Goal: Information Seeking & Learning: Learn about a topic

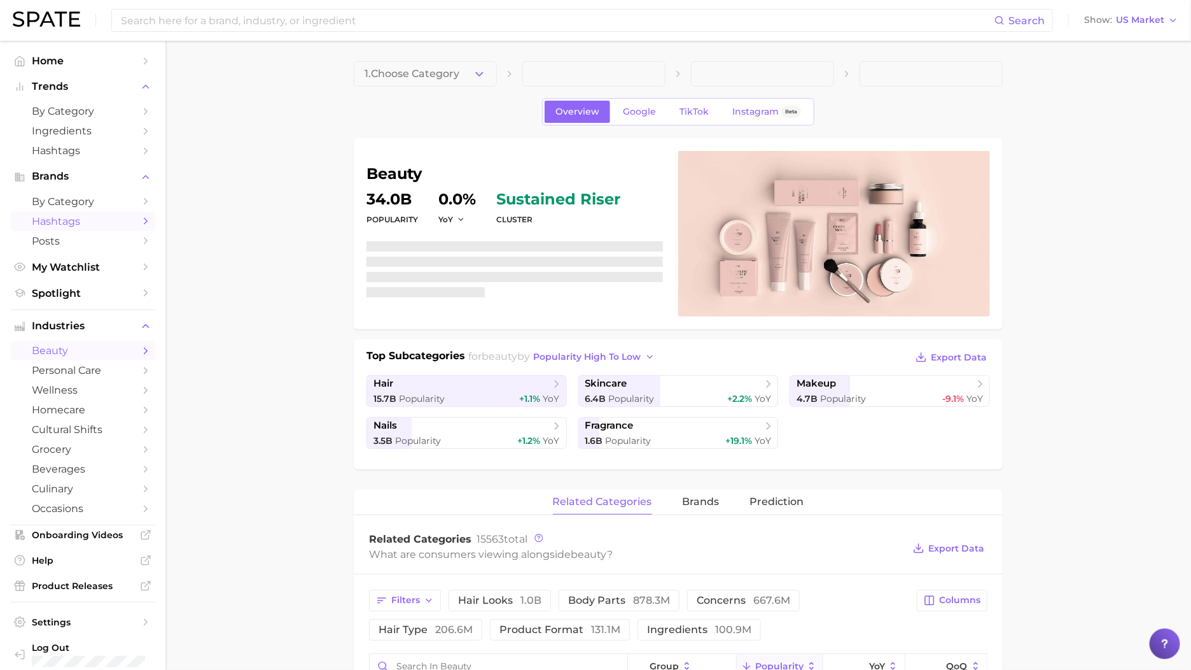
click at [73, 213] on link "Hashtags" at bounding box center [82, 221] width 145 height 20
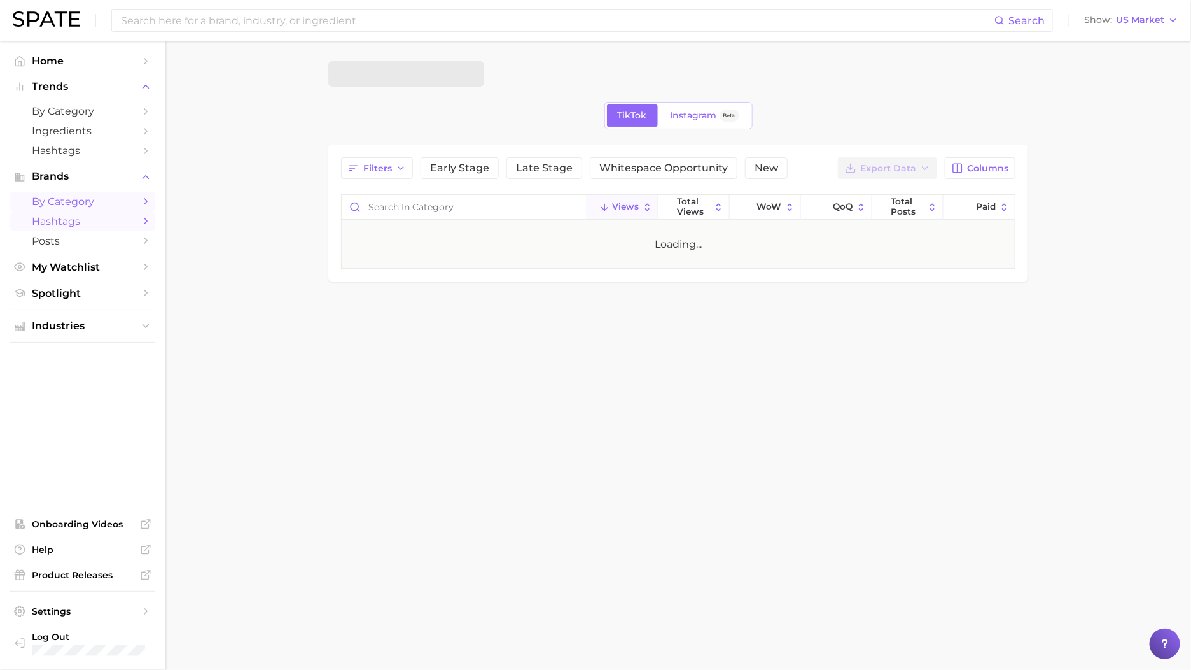
click at [85, 197] on span "by Category" at bounding box center [83, 201] width 102 height 12
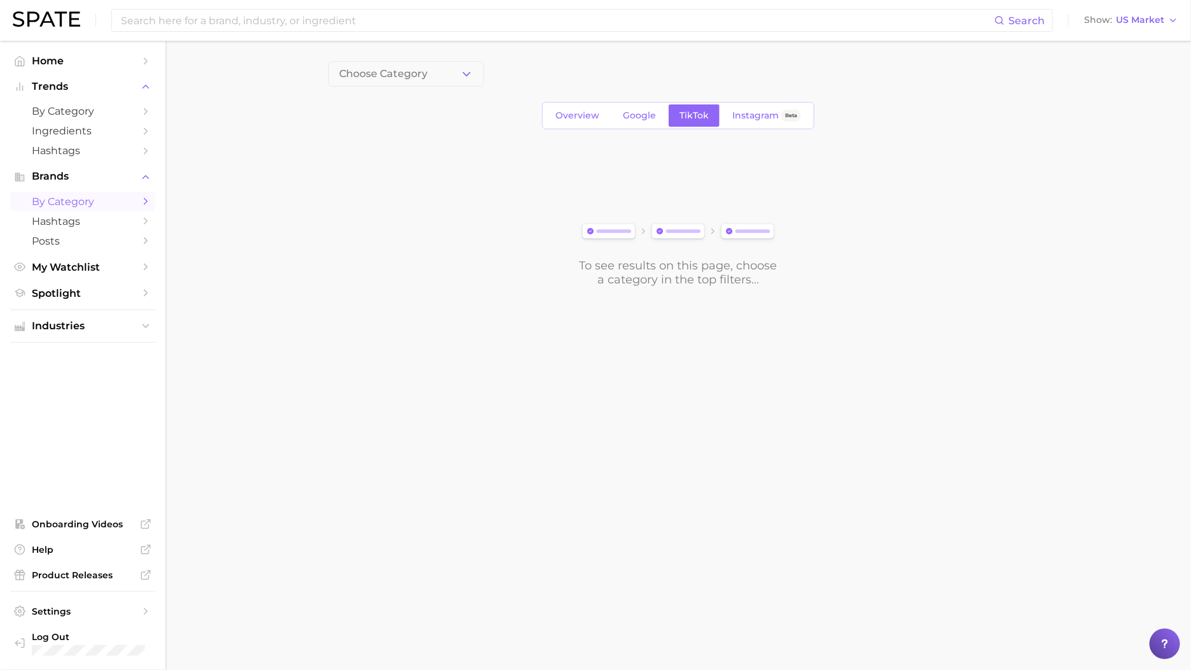
click at [448, 88] on div "Choose Category Overview Google TikTok Instagram Beta To see results on this pa…" at bounding box center [678, 173] width 700 height 225
click at [451, 78] on button "Choose Category" at bounding box center [406, 73] width 156 height 25
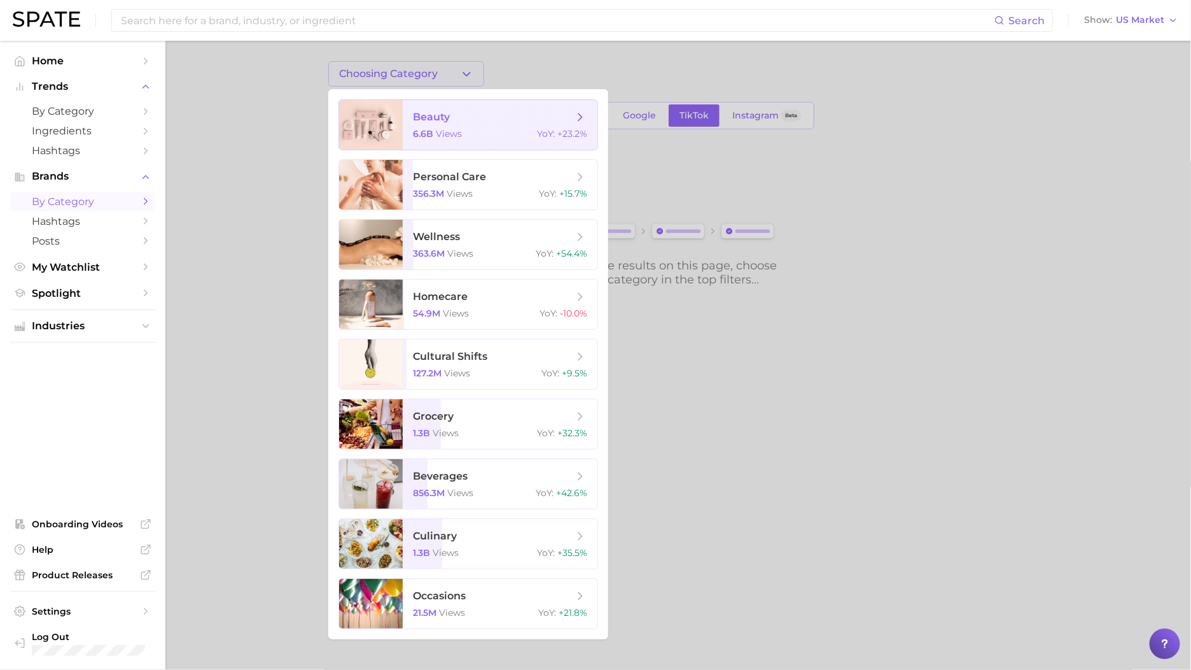
click at [462, 115] on span "beauty" at bounding box center [493, 117] width 160 height 14
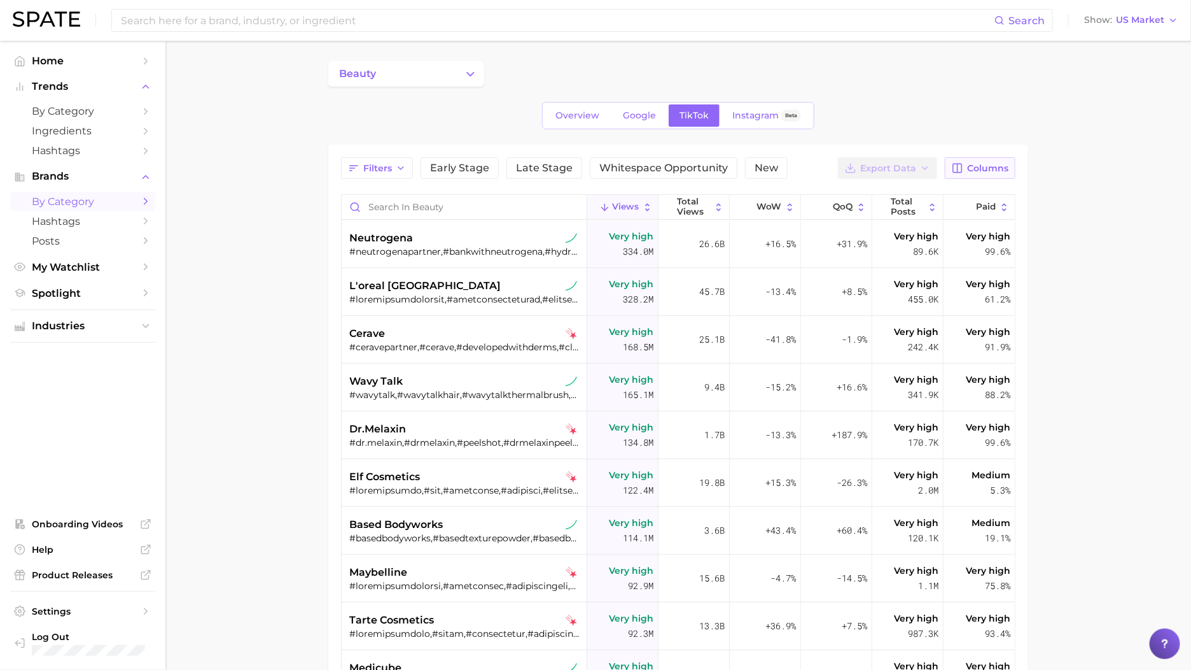
click at [980, 158] on button "Columns" at bounding box center [980, 168] width 71 height 22
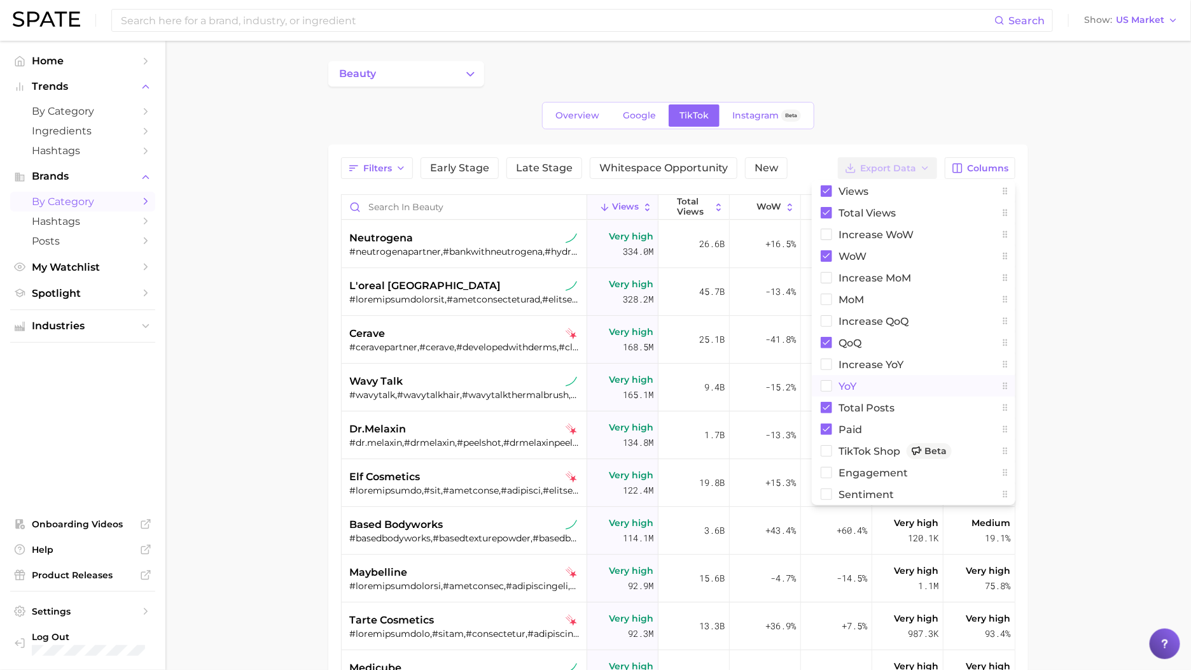
click at [862, 382] on button "YoY" at bounding box center [914, 386] width 204 height 22
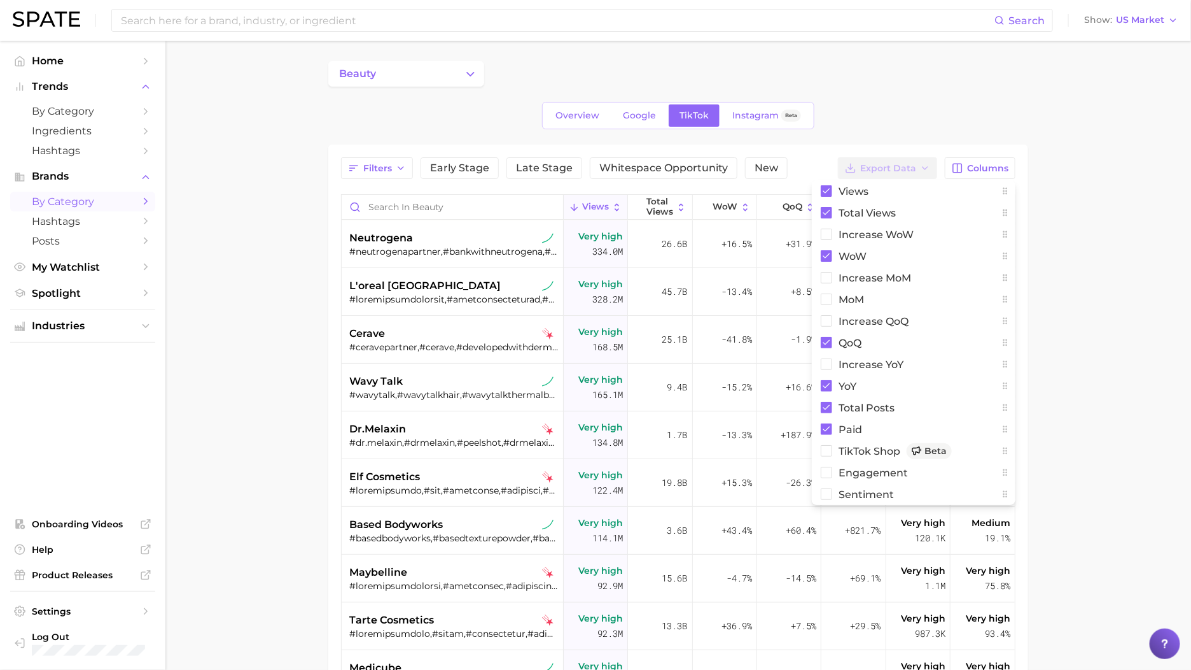
click at [1107, 176] on main "beauty Overview Google TikTok Instagram Beta Filters Early Stage Late Stage Whi…" at bounding box center [678, 490] width 1026 height 899
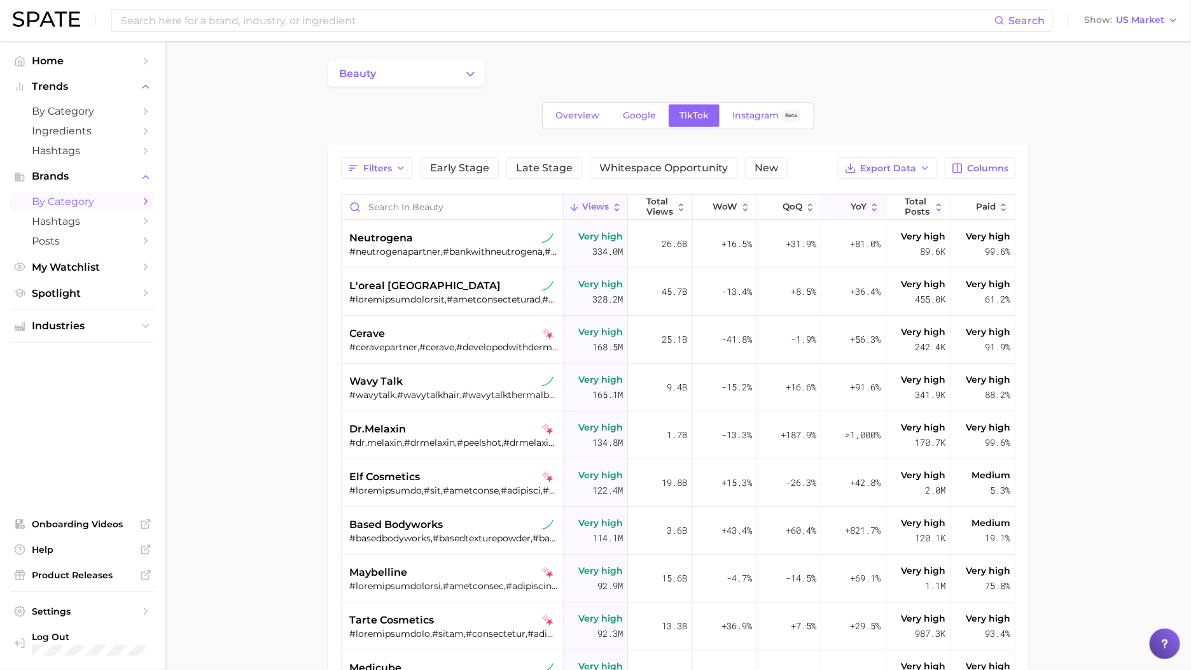
click at [857, 218] on button "YoY" at bounding box center [854, 207] width 64 height 25
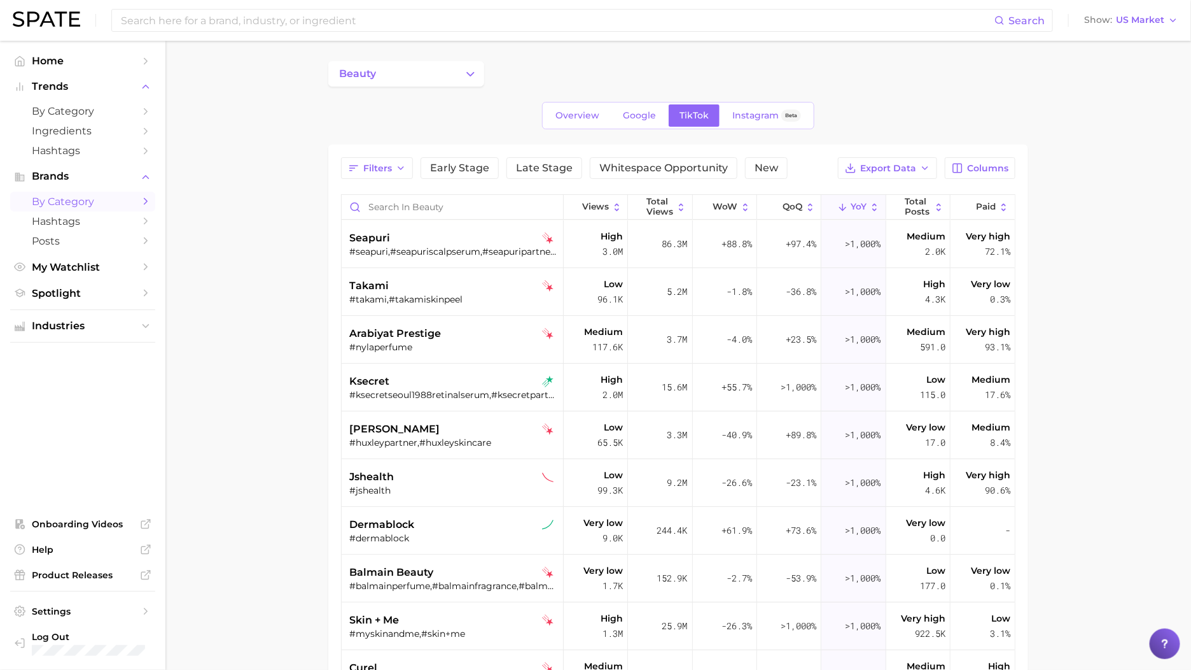
click at [959, 157] on div "Filters Early Stage Late Stage Whitespace Opportunity New Export Data Columns V…" at bounding box center [678, 510] width 700 height 732
click at [966, 171] on button "Columns" at bounding box center [980, 168] width 71 height 22
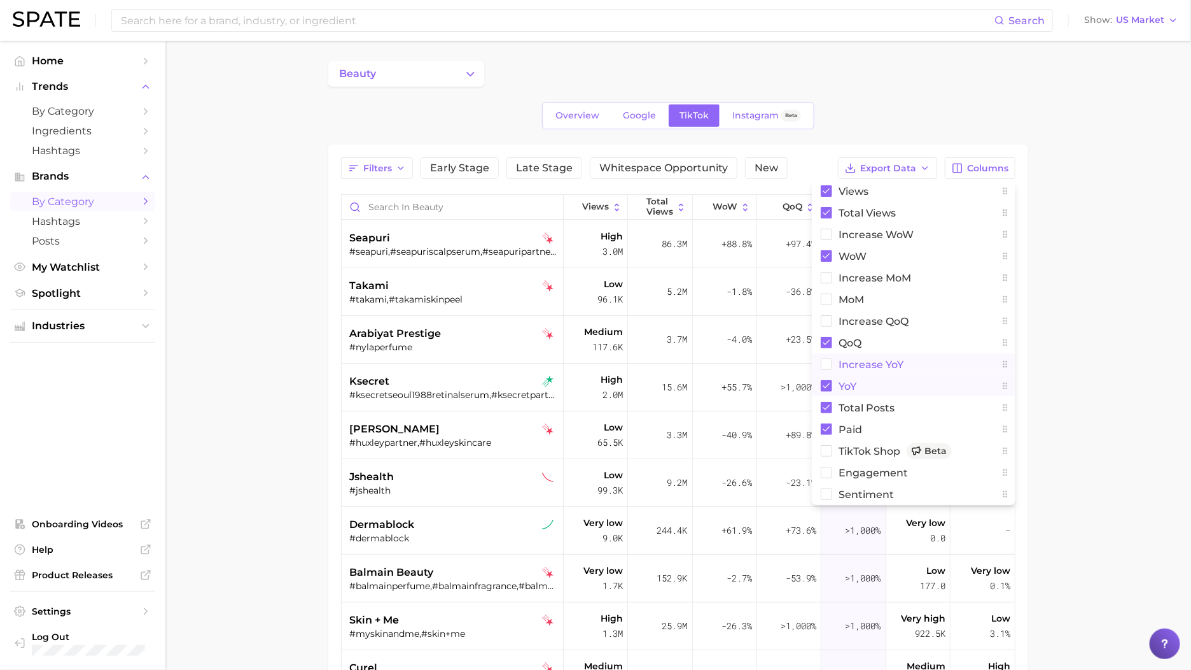
click at [891, 375] on button "YoY" at bounding box center [914, 386] width 204 height 22
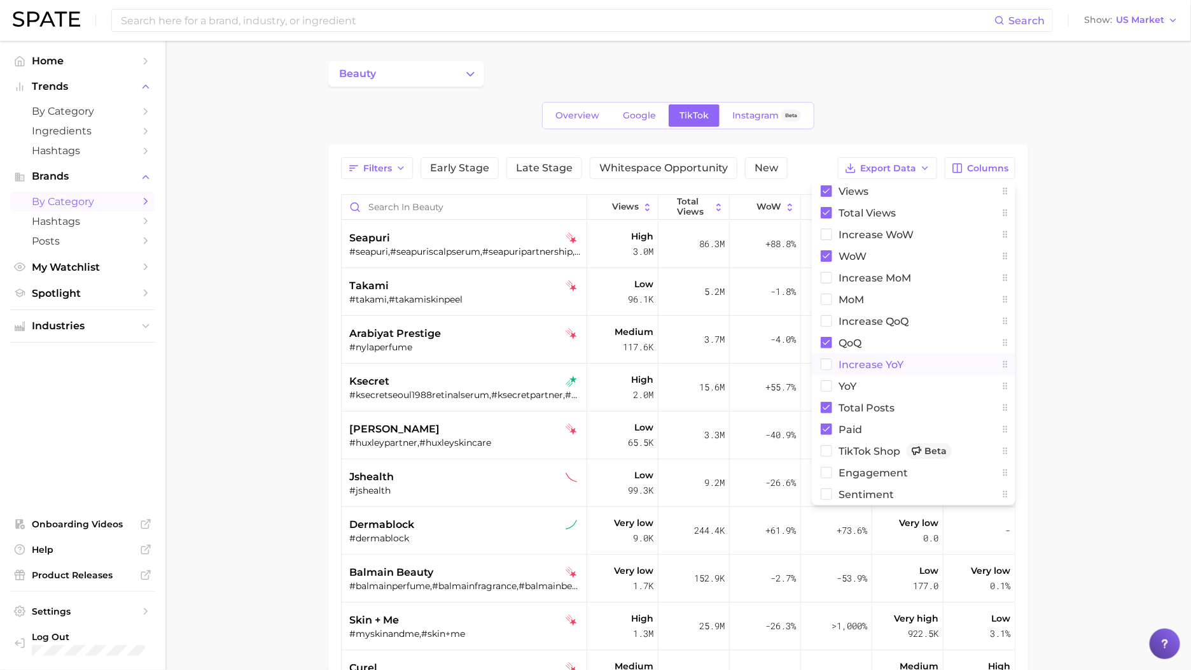
click at [891, 366] on span "increase YoY" at bounding box center [871, 364] width 65 height 11
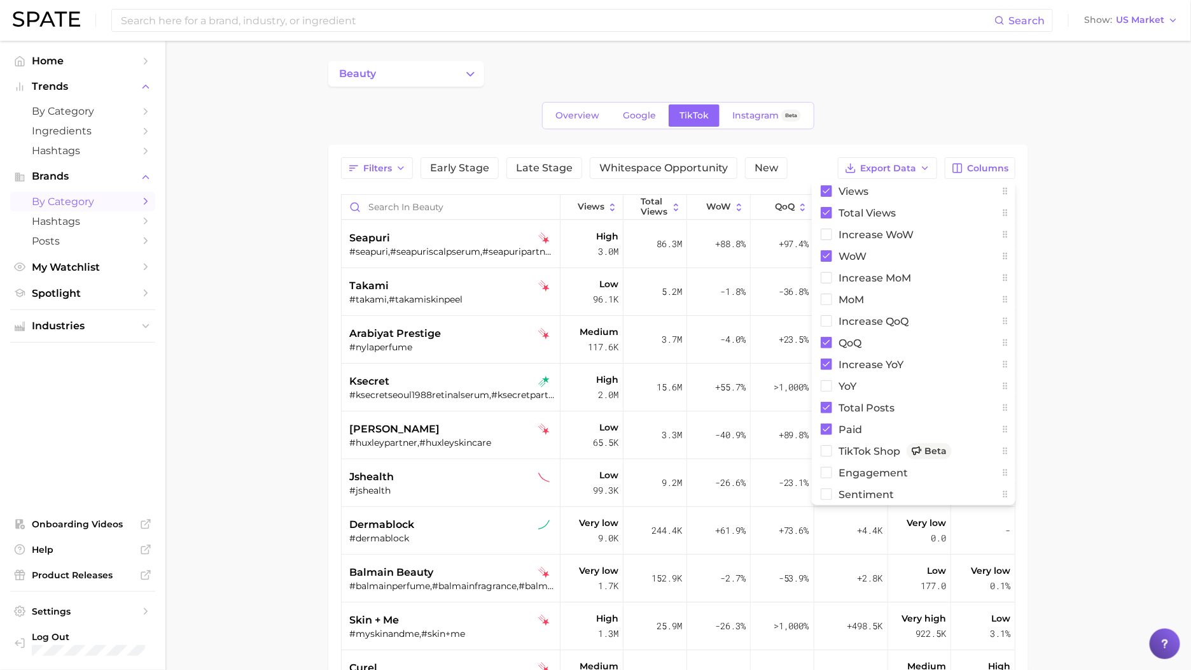
click at [1068, 242] on main "beauty Overview Google TikTok Instagram Beta Filters Early Stage Late Stage Whi…" at bounding box center [678, 490] width 1026 height 899
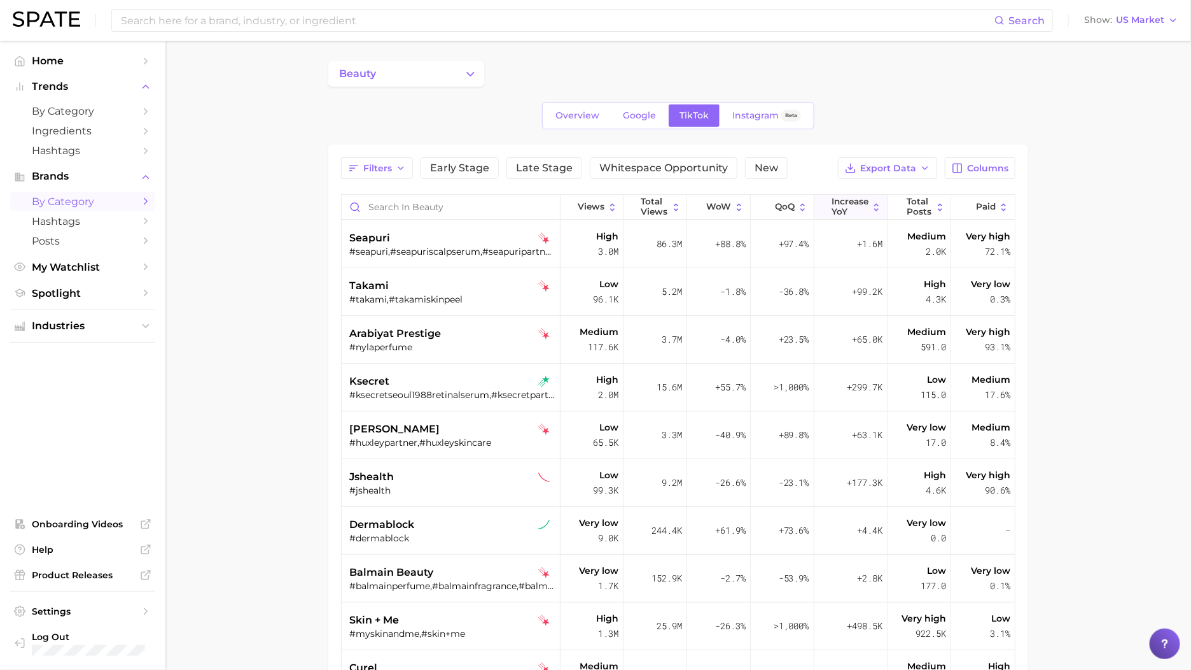
click at [866, 214] on span "increase YoY" at bounding box center [850, 207] width 37 height 20
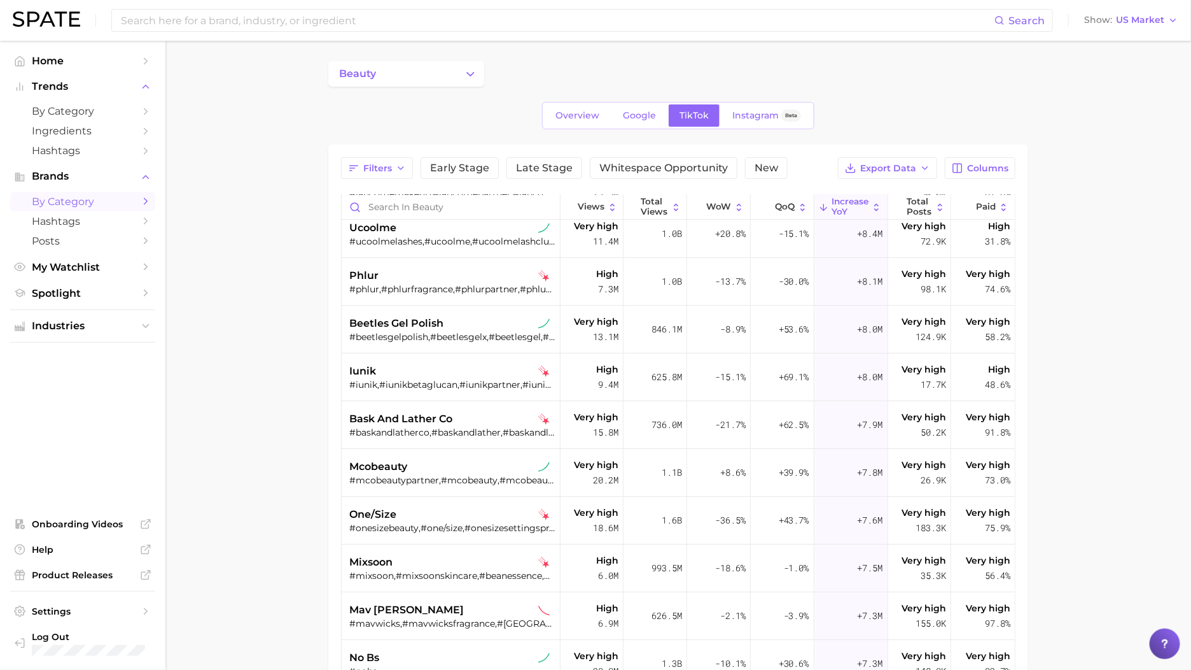
scroll to position [2063, 0]
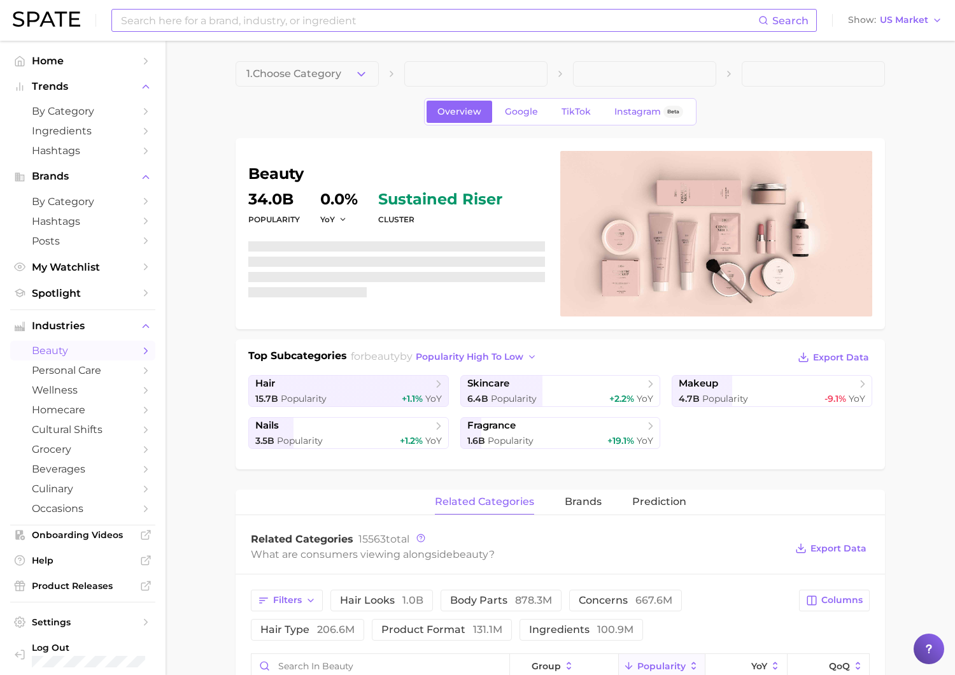
click at [304, 15] on input at bounding box center [439, 21] width 638 height 22
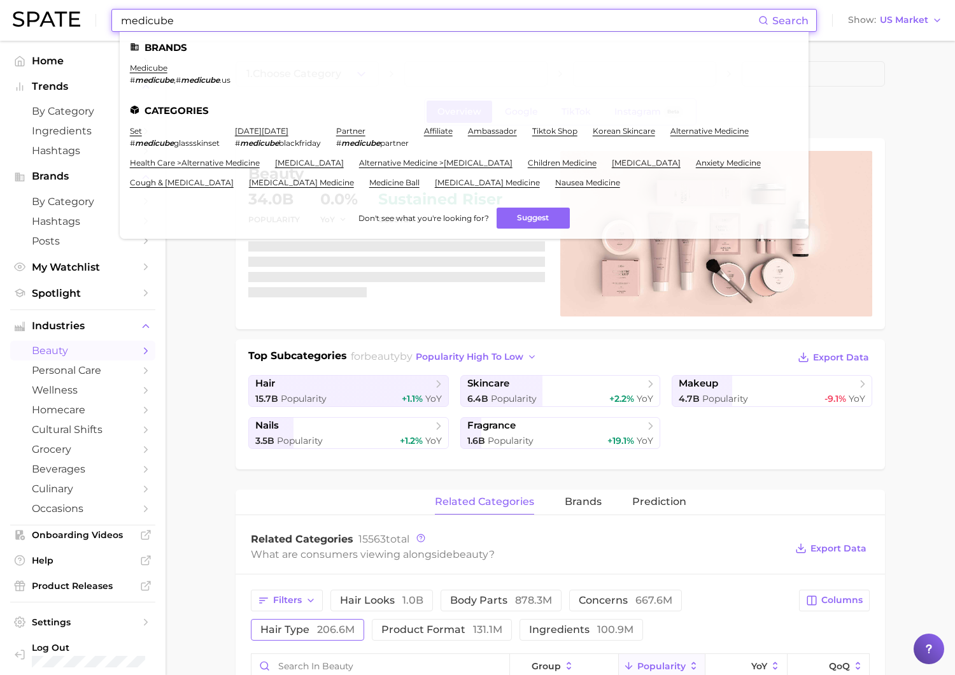
type input "medicube"
click at [153, 67] on link "medicube" at bounding box center [149, 68] width 38 height 10
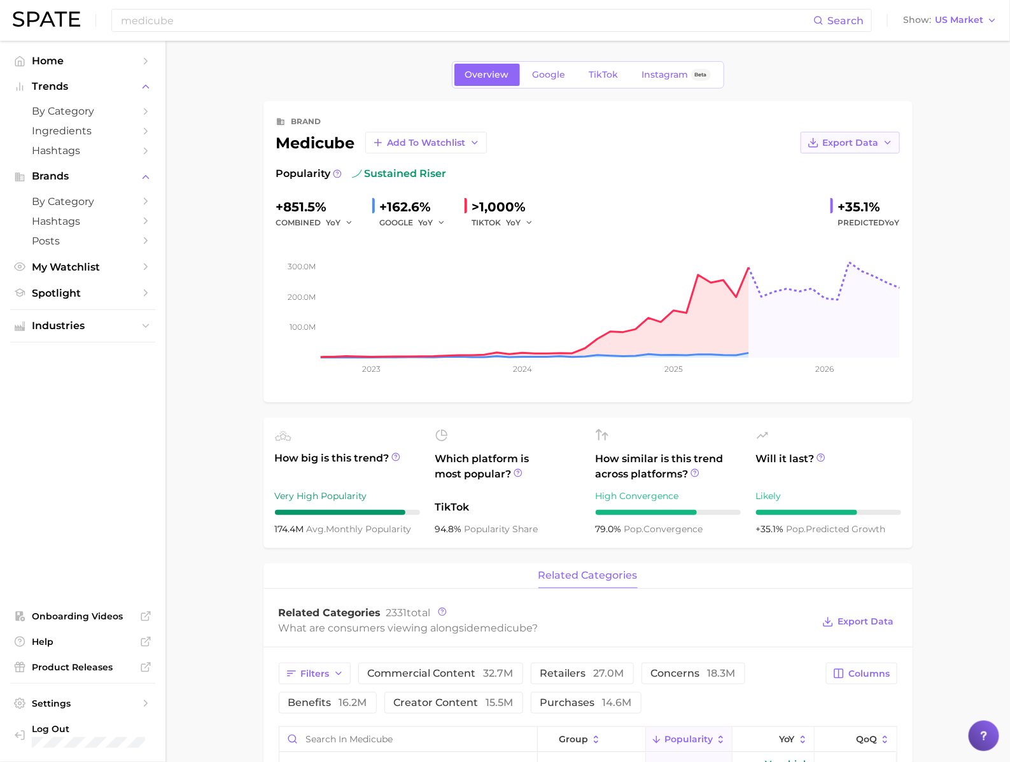
click at [843, 141] on span "Export Data" at bounding box center [851, 142] width 56 height 11
click at [822, 184] on span "Time Series Image" at bounding box center [824, 189] width 85 height 11
click at [606, 78] on span "TikTok" at bounding box center [603, 74] width 29 height 11
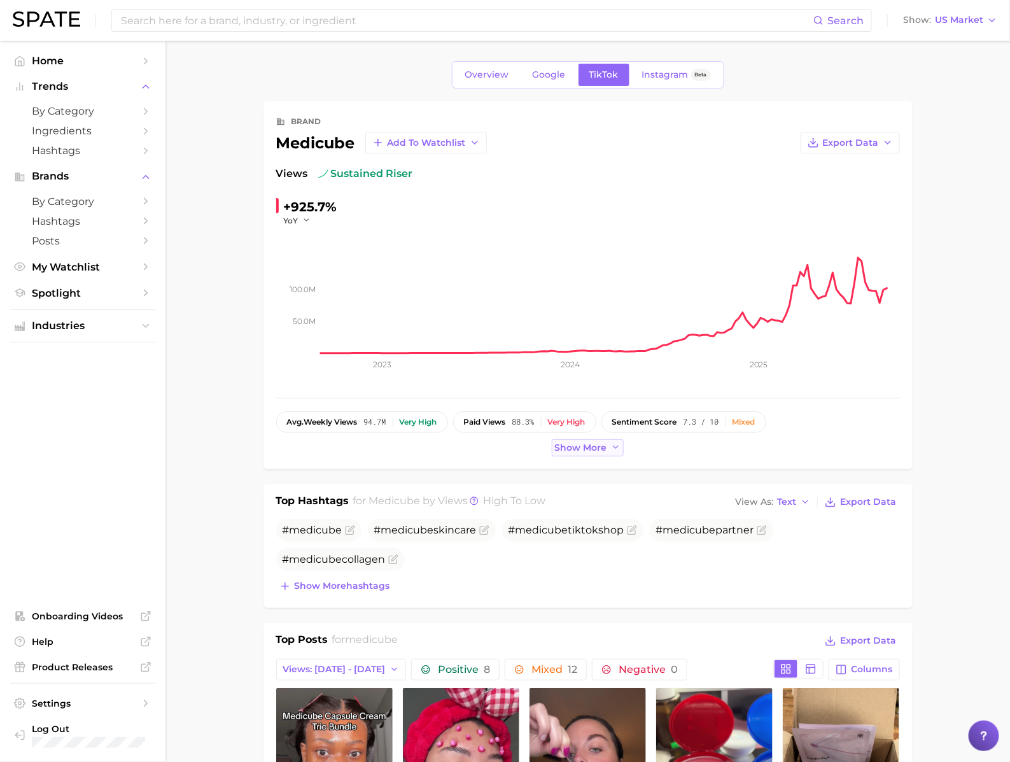
click at [592, 455] on button "Show more" at bounding box center [588, 447] width 73 height 17
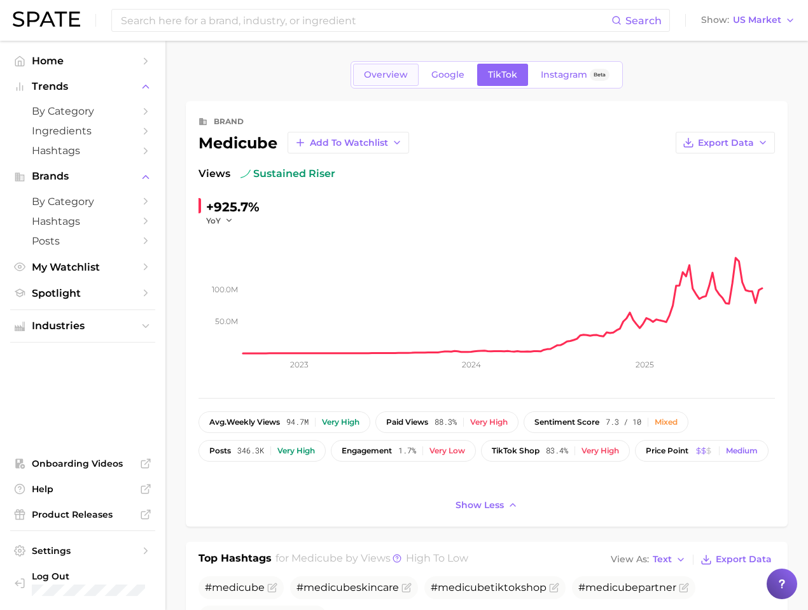
click at [372, 73] on span "Overview" at bounding box center [386, 74] width 44 height 11
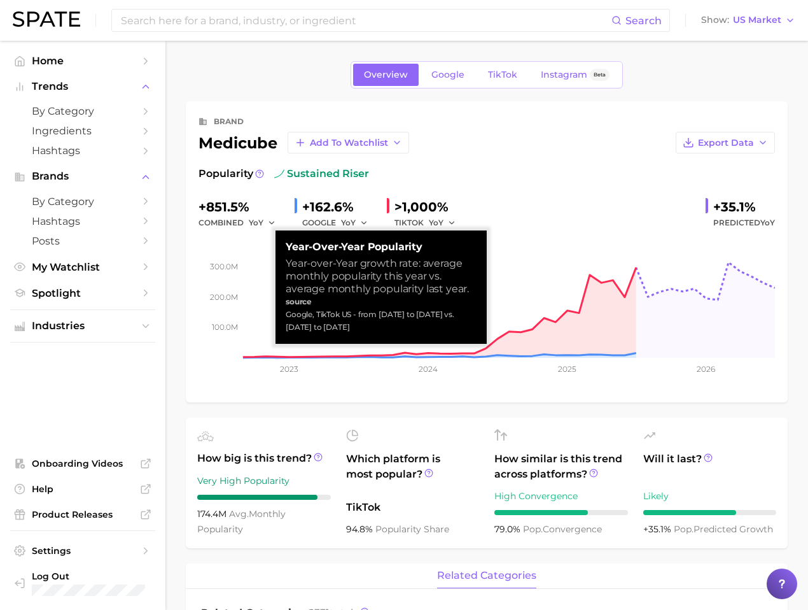
drag, startPoint x: 364, startPoint y: 326, endPoint x: 282, endPoint y: 311, distance: 83.5
click at [282, 311] on div "Year-over-Year Popularity Year-over-Year growth rate: average monthly popularit…" at bounding box center [381, 286] width 211 height 113
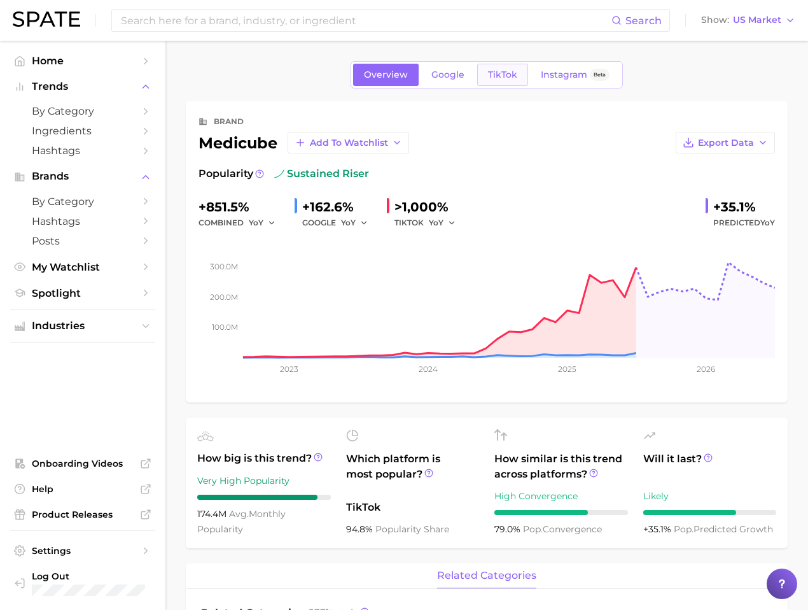
click at [491, 80] on span "TikTok" at bounding box center [502, 74] width 29 height 11
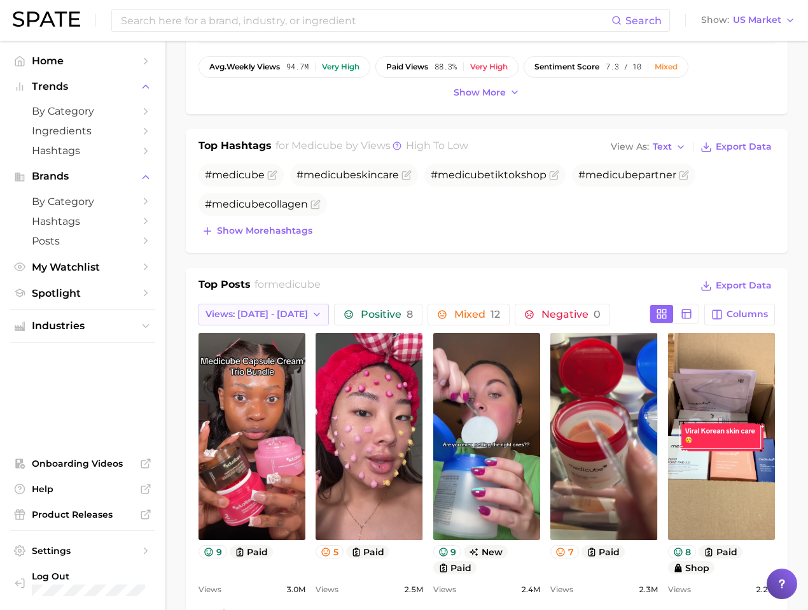
scroll to position [356, 0]
click at [279, 318] on span "Views: Aug 31 - Sep 7" at bounding box center [257, 313] width 102 height 11
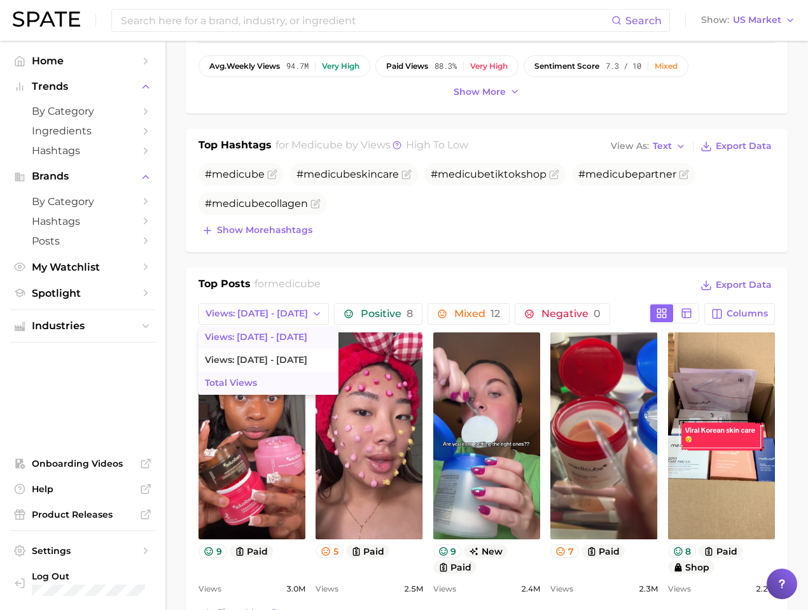
click at [278, 382] on button "Total Views" at bounding box center [269, 383] width 140 height 23
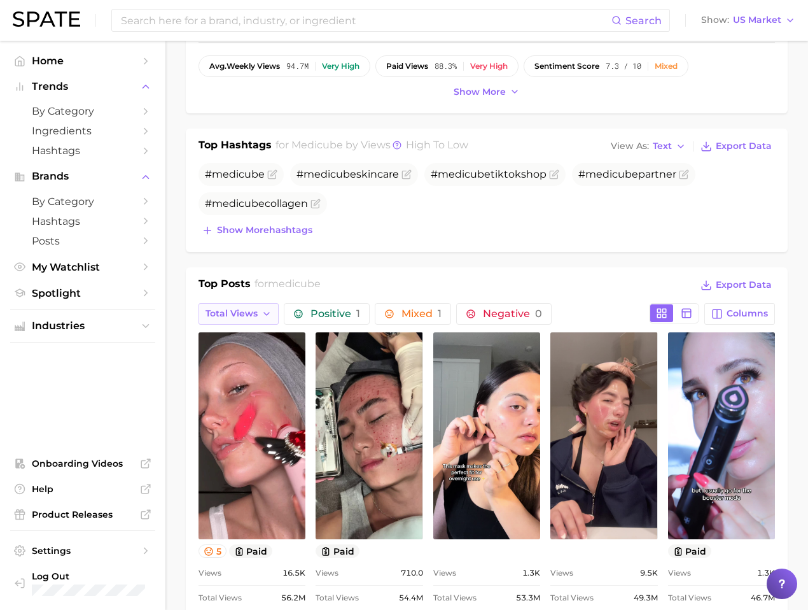
scroll to position [0, 0]
click at [262, 313] on icon "button" at bounding box center [267, 314] width 10 height 10
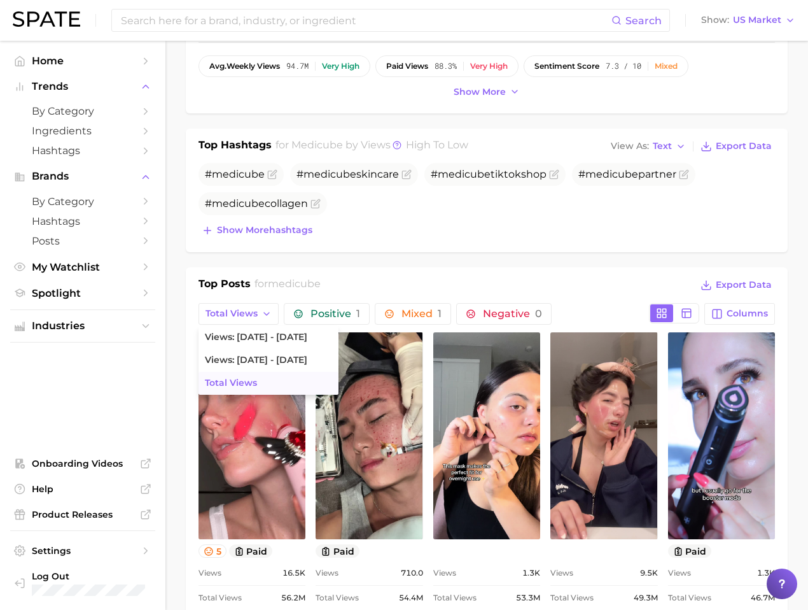
click at [251, 383] on span "Total Views" at bounding box center [231, 382] width 52 height 11
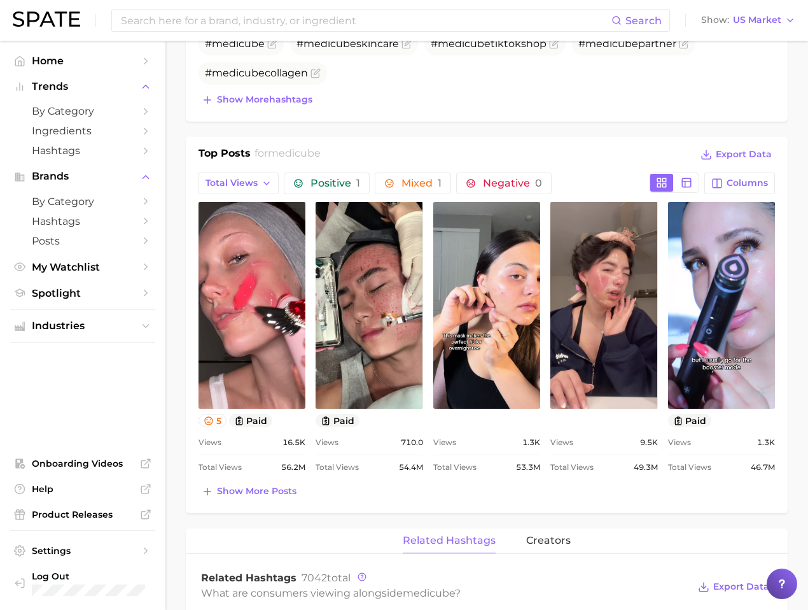
scroll to position [488, 0]
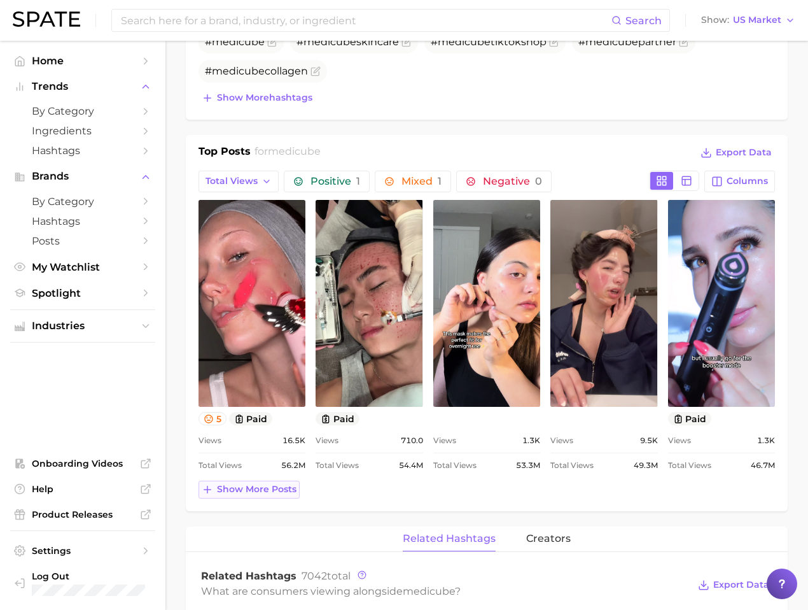
click at [273, 486] on span "Show more posts" at bounding box center [257, 489] width 80 height 11
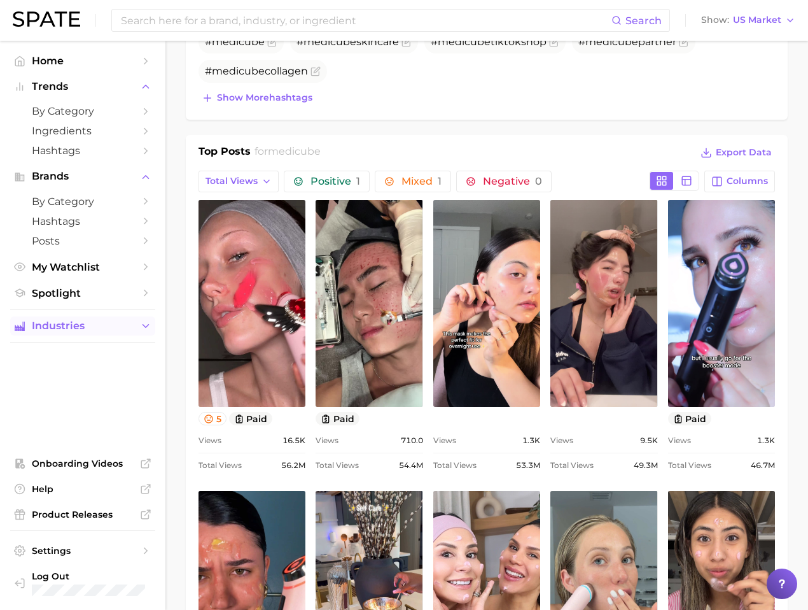
scroll to position [1018, 0]
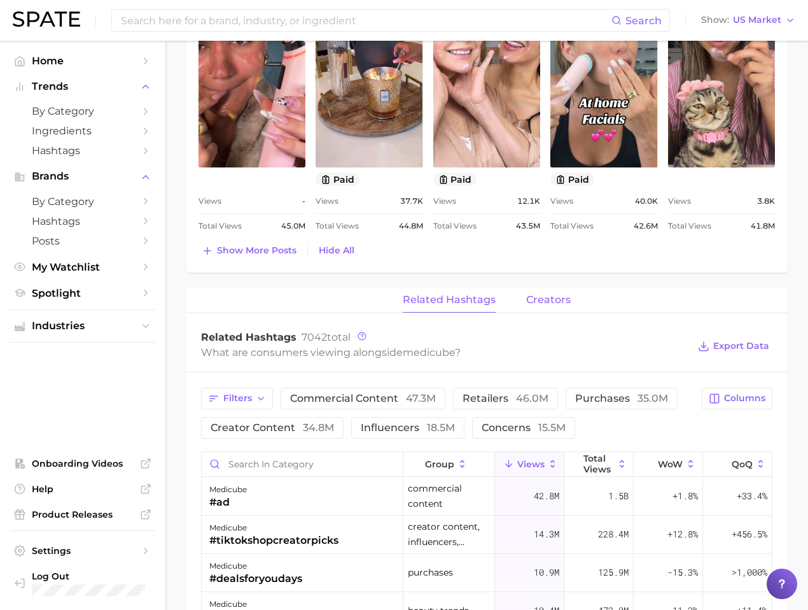
click at [540, 299] on span "creators" at bounding box center [548, 299] width 45 height 11
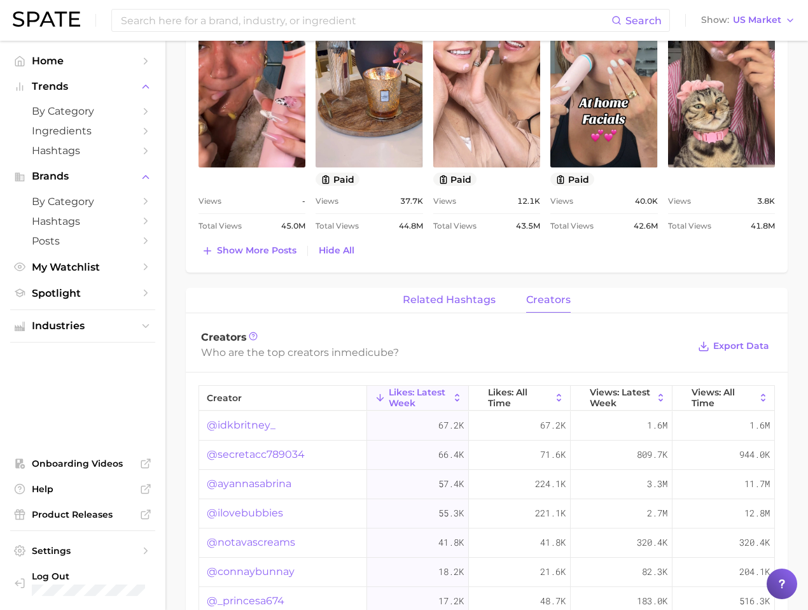
click at [453, 291] on button "related hashtags" at bounding box center [449, 300] width 93 height 25
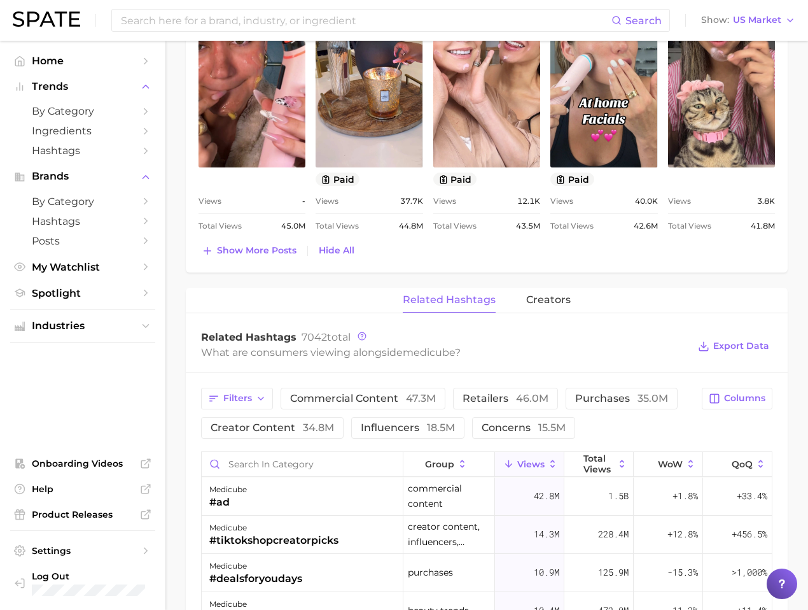
click at [445, 300] on span "related hashtags" at bounding box center [449, 299] width 93 height 11
click at [586, 476] on button "Total Views" at bounding box center [599, 464] width 69 height 25
click at [732, 344] on span "Export Data" at bounding box center [741, 345] width 56 height 11
click at [727, 396] on span "Columns" at bounding box center [744, 398] width 41 height 11
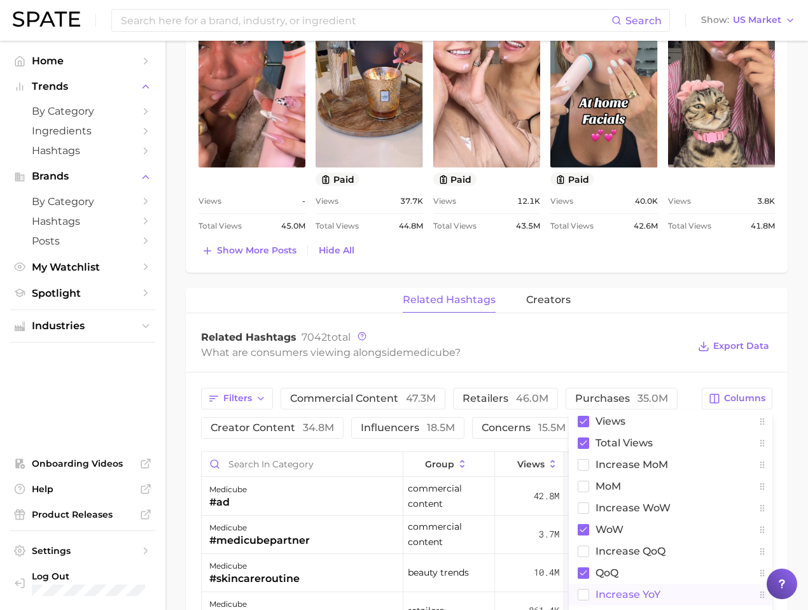
click at [610, 589] on span "increase YoY" at bounding box center [628, 594] width 65 height 11
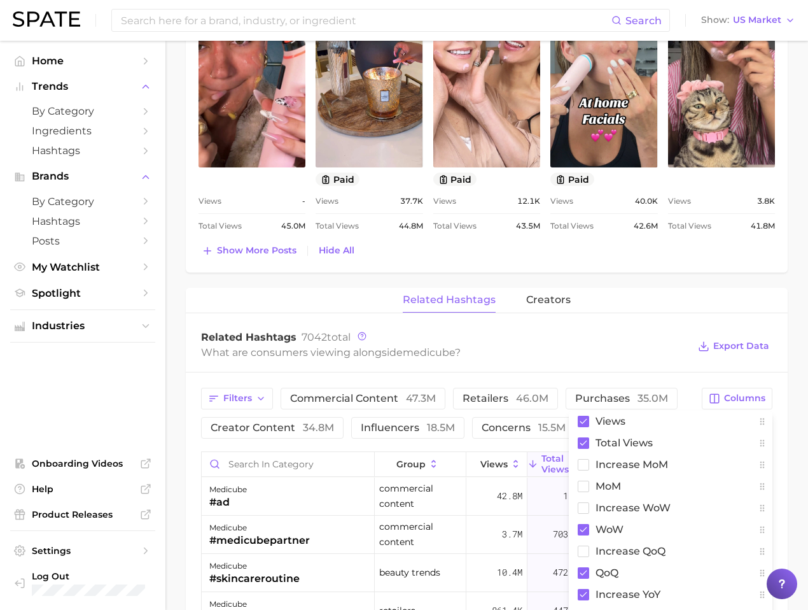
click at [668, 353] on div "What are consumers viewing alongside medicube ?" at bounding box center [445, 352] width 488 height 17
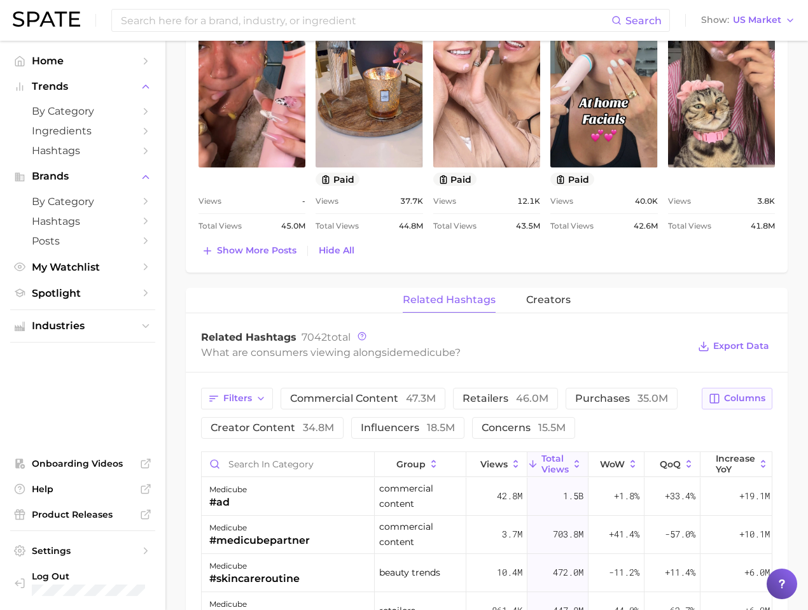
click at [733, 393] on span "Columns" at bounding box center [744, 398] width 41 height 11
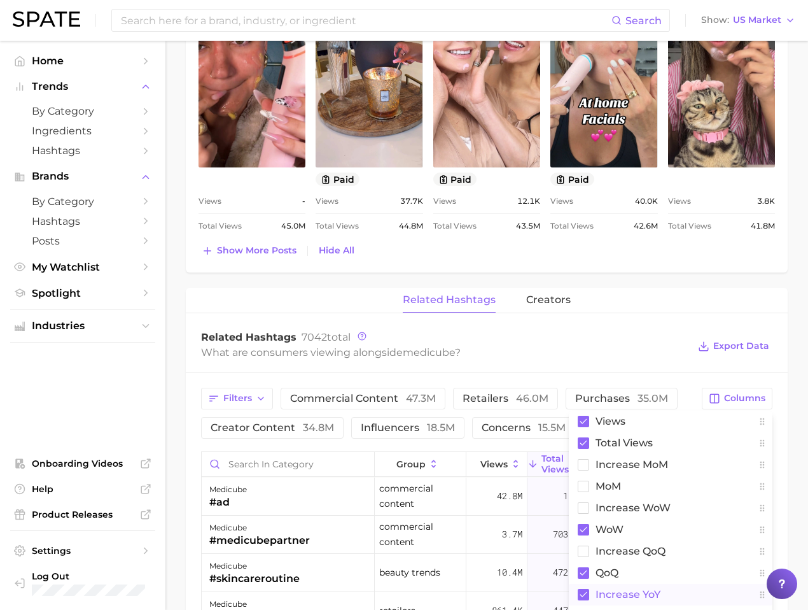
click at [597, 589] on span "increase YoY" at bounding box center [628, 594] width 65 height 11
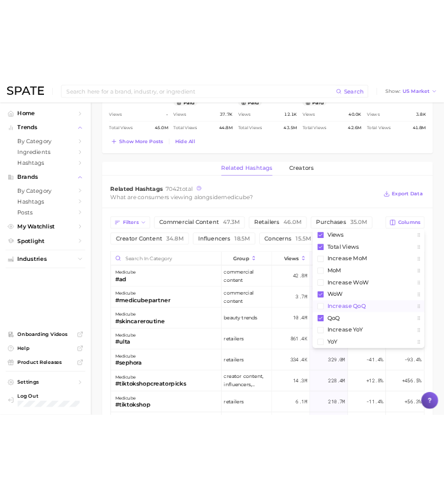
scroll to position [1156, 0]
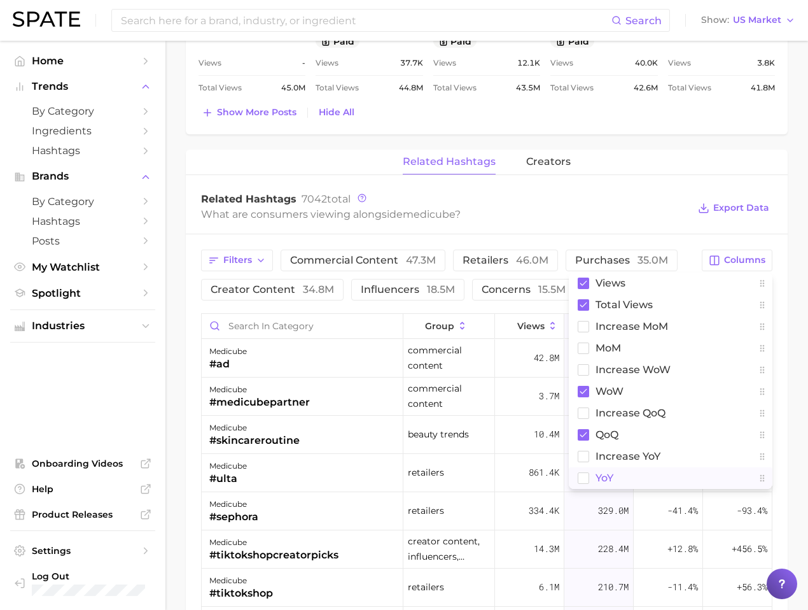
click at [617, 486] on button "YoY" at bounding box center [671, 478] width 204 height 22
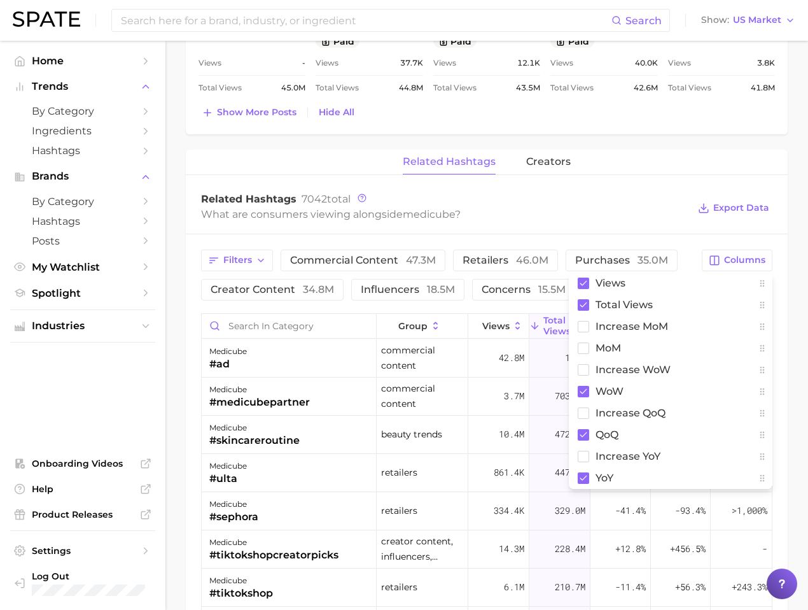
click at [641, 235] on div "Filters commercial content 47.3m retailers 46.0m purchases 35.0m creator conten…" at bounding box center [487, 586] width 602 height 704
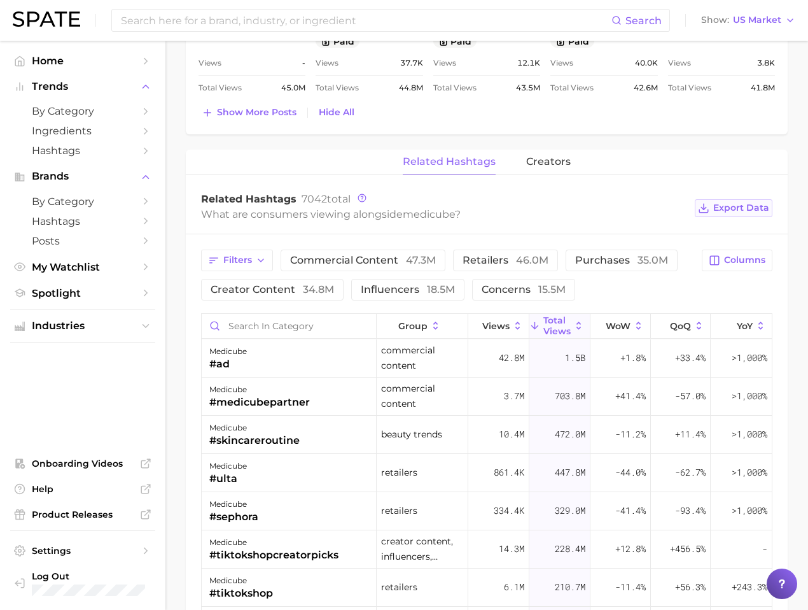
click at [726, 213] on span "Export Data" at bounding box center [741, 207] width 56 height 11
click at [673, 328] on span "QoQ" at bounding box center [680, 326] width 21 height 10
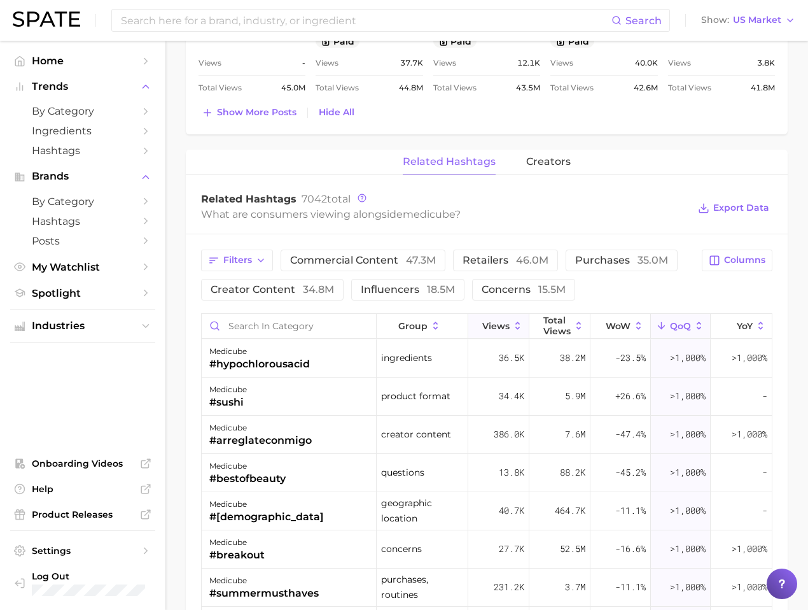
click at [500, 323] on span "Views" at bounding box center [495, 326] width 27 height 10
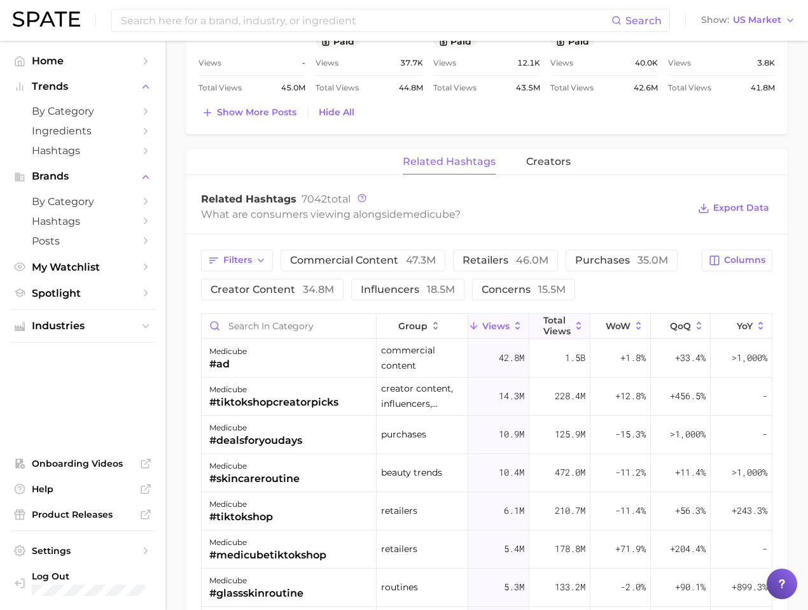
click at [554, 319] on span "Total Views" at bounding box center [557, 325] width 27 height 20
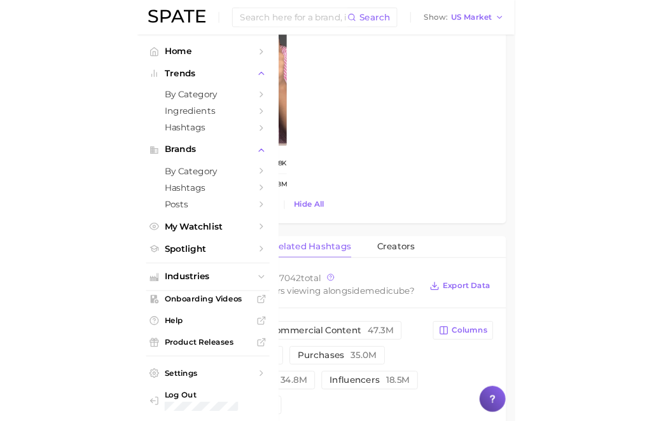
scroll to position [1736, 0]
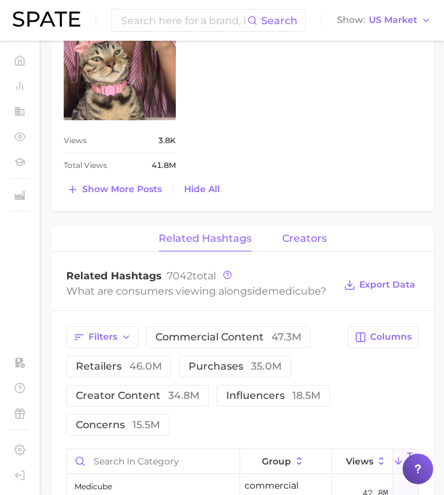
click at [297, 233] on span "creators" at bounding box center [304, 238] width 45 height 11
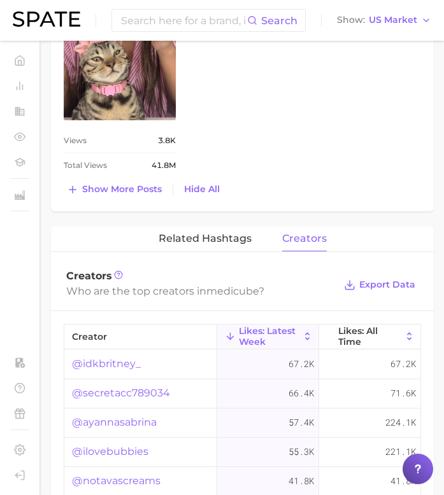
click at [163, 283] on div "Who are the top creators in medicube ?" at bounding box center [200, 291] width 268 height 17
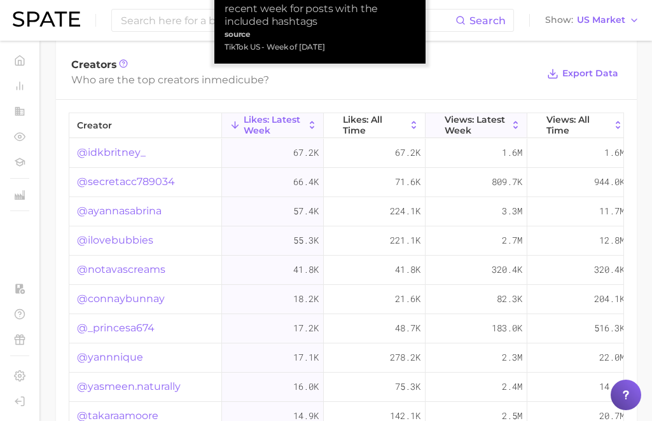
scroll to position [1290, 0]
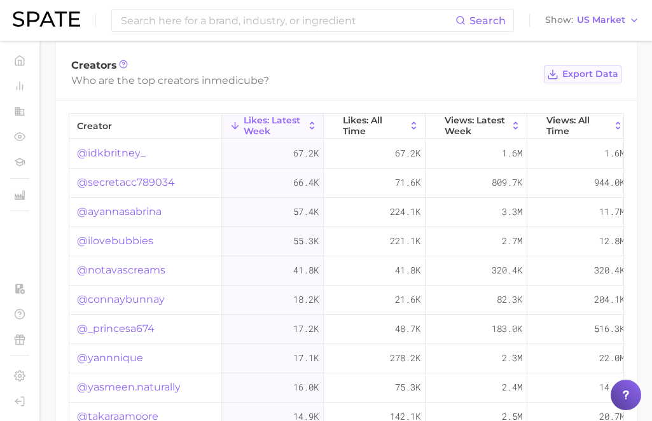
click at [587, 76] on span "Export Data" at bounding box center [591, 74] width 56 height 11
click at [577, 129] on span "Views: All Time" at bounding box center [579, 125] width 64 height 20
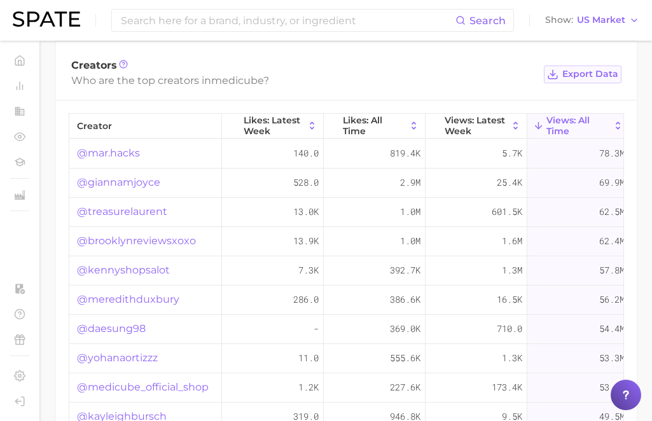
click at [591, 67] on button "Export Data" at bounding box center [583, 75] width 78 height 18
click at [120, 158] on link "@mar.hacks" at bounding box center [108, 153] width 63 height 15
click at [124, 184] on link "@giannamjoyce" at bounding box center [118, 182] width 83 height 15
click at [129, 206] on link "@treasurelaurent" at bounding box center [122, 211] width 90 height 15
click at [154, 242] on link "@brooklynreviewsxoxo" at bounding box center [136, 241] width 119 height 15
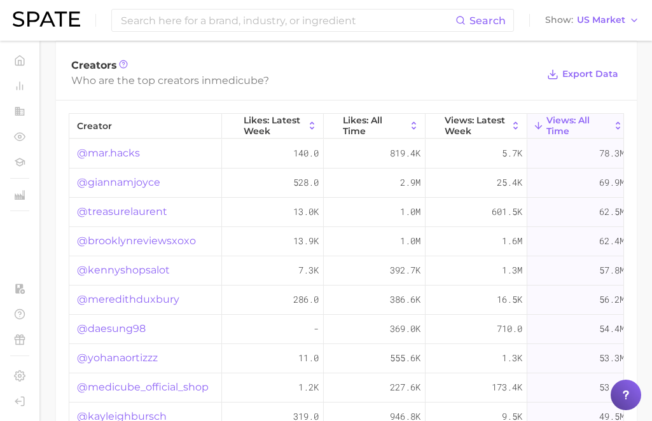
click at [150, 269] on link "@kennyshopsalot" at bounding box center [123, 270] width 93 height 15
click at [127, 300] on link "@meredithduxbury" at bounding box center [128, 299] width 102 height 15
click at [108, 326] on link "@daesung98" at bounding box center [111, 328] width 69 height 15
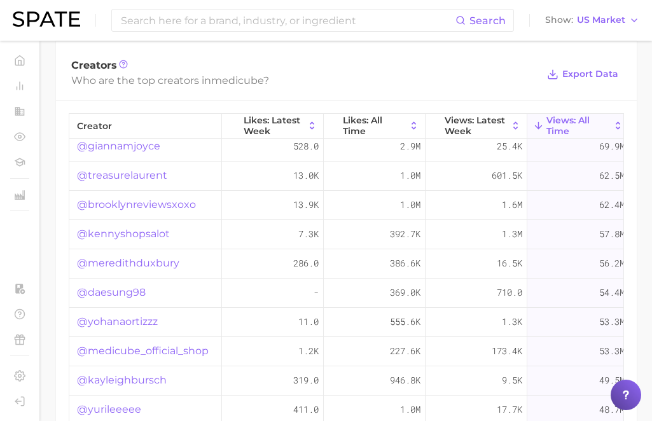
click at [125, 323] on link "@yohanaortizzz" at bounding box center [117, 321] width 81 height 15
click at [136, 353] on link "@medicube_official_shop" at bounding box center [143, 351] width 132 height 15
click at [132, 381] on link "@kayleighbursch" at bounding box center [122, 380] width 90 height 15
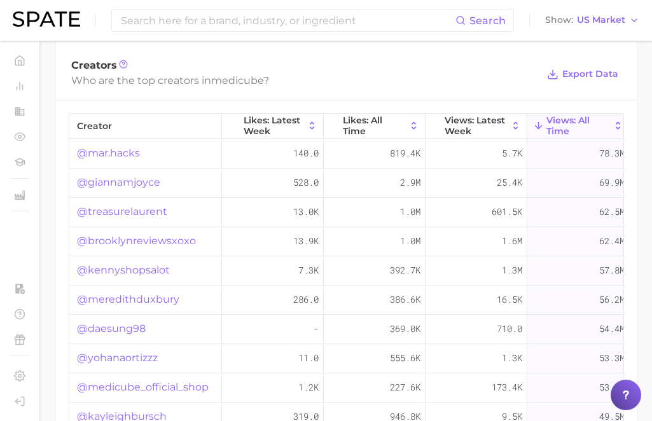
click at [118, 161] on div "@mar.hacks" at bounding box center [145, 153] width 153 height 29
click at [118, 156] on link "@mar.hacks" at bounding box center [108, 153] width 63 height 15
click at [379, 127] on span "Likes: All Time" at bounding box center [374, 125] width 63 height 20
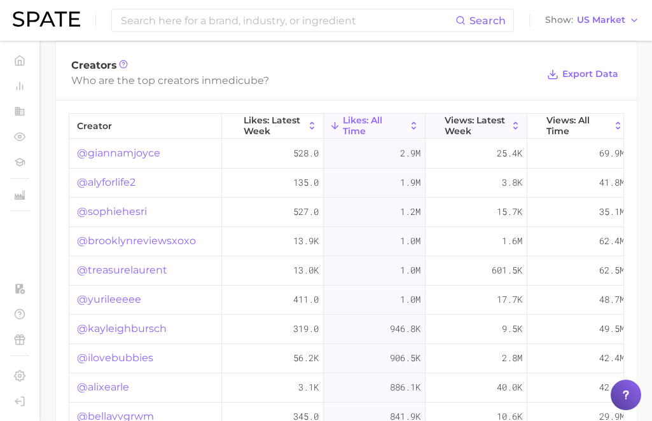
click at [488, 124] on span "Views: Latest Week" at bounding box center [476, 125] width 63 height 20
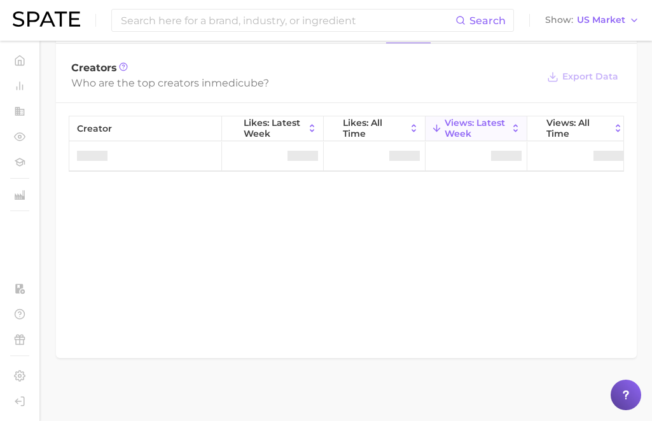
scroll to position [1290, 0]
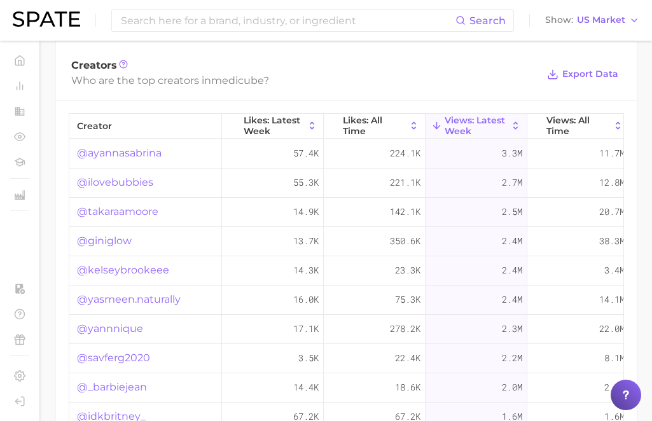
click at [580, 140] on div "11.7m" at bounding box center [579, 153] width 102 height 29
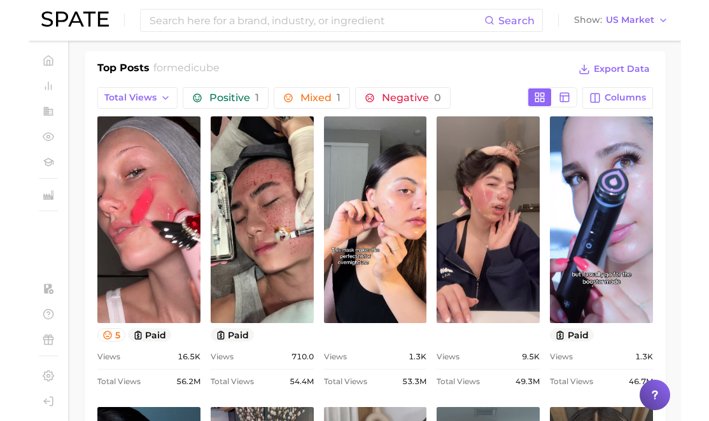
scroll to position [567, 0]
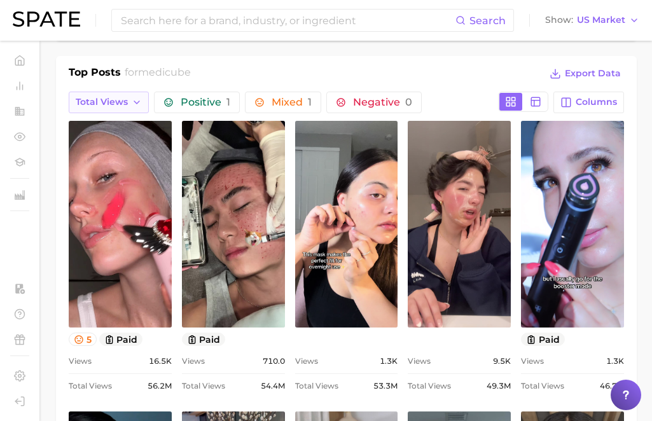
click at [123, 97] on span "Total Views" at bounding box center [102, 102] width 52 height 11
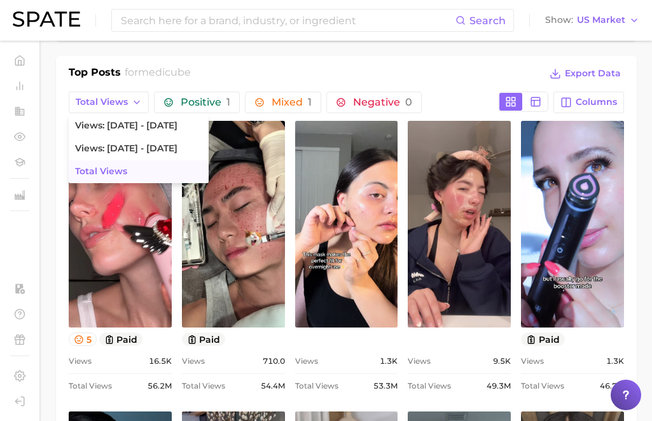
click at [141, 173] on button "Total Views" at bounding box center [139, 171] width 140 height 23
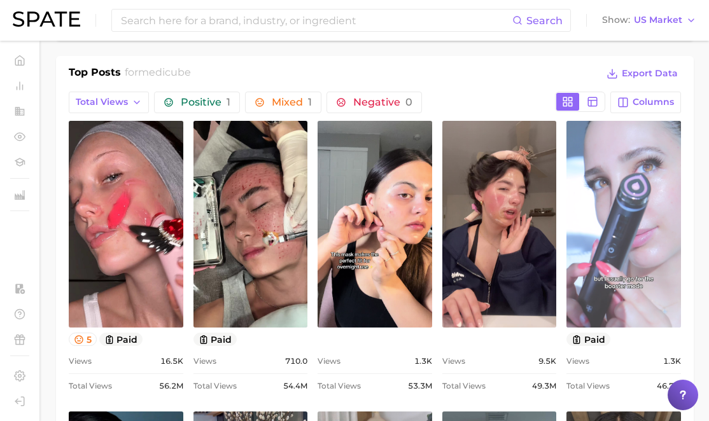
click at [647, 178] on link "view post on TikTok" at bounding box center [623, 224] width 115 height 207
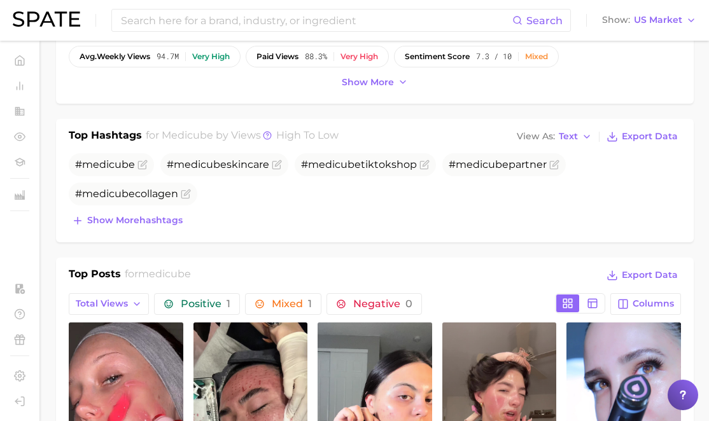
scroll to position [362, 0]
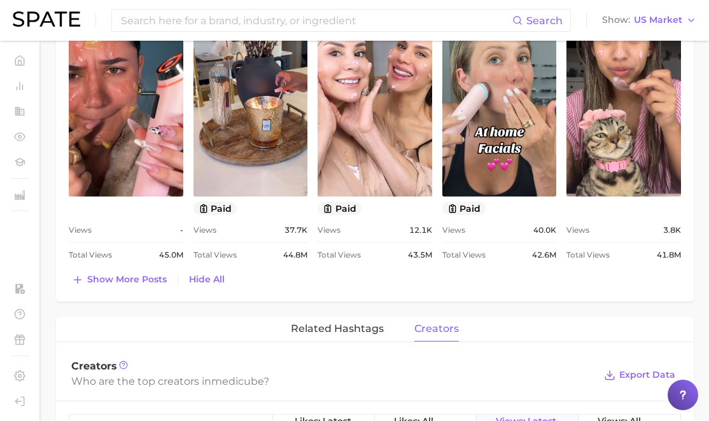
scroll to position [1288, 0]
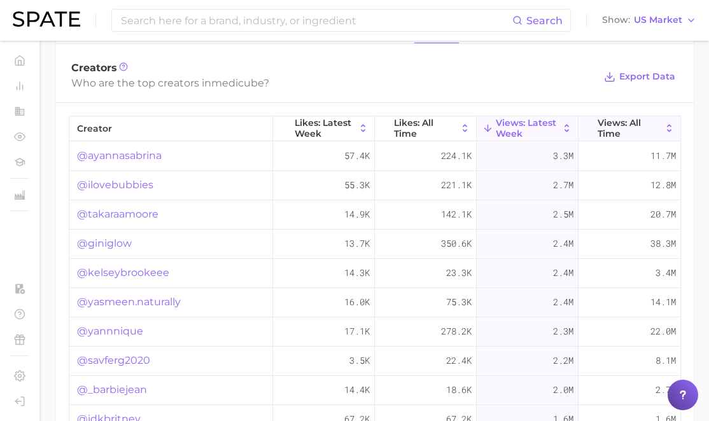
click at [627, 124] on span "Views: All Time" at bounding box center [630, 128] width 64 height 20
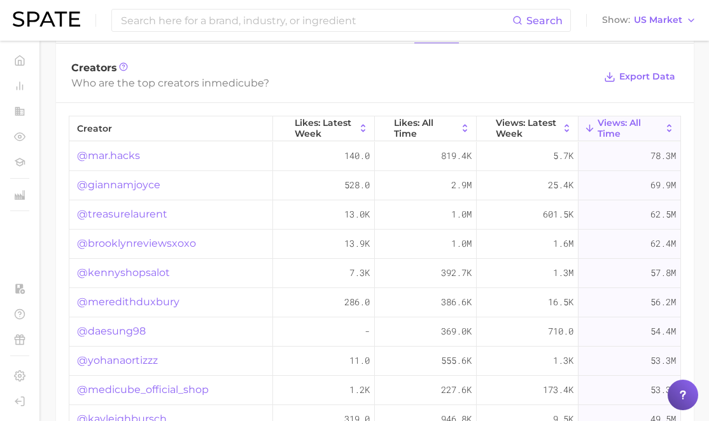
click at [149, 189] on link "@giannamjoyce" at bounding box center [118, 185] width 83 height 15
click at [150, 198] on div "@giannamjoyce" at bounding box center [171, 185] width 204 height 29
click at [150, 216] on link "@treasurelaurent" at bounding box center [122, 214] width 90 height 15
click at [132, 272] on link "@kennyshopsalot" at bounding box center [123, 272] width 93 height 15
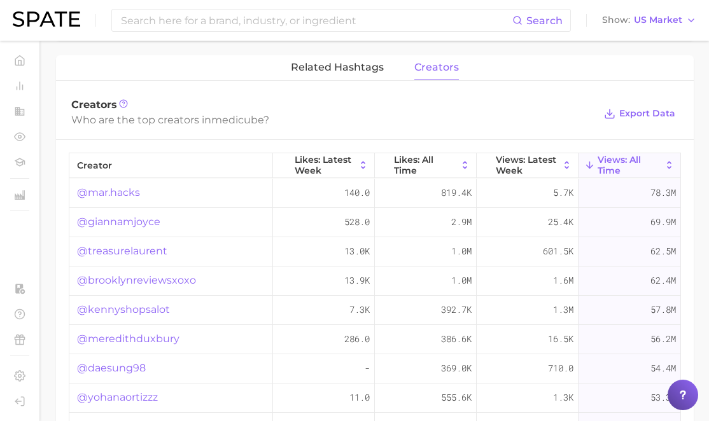
scroll to position [1275, 0]
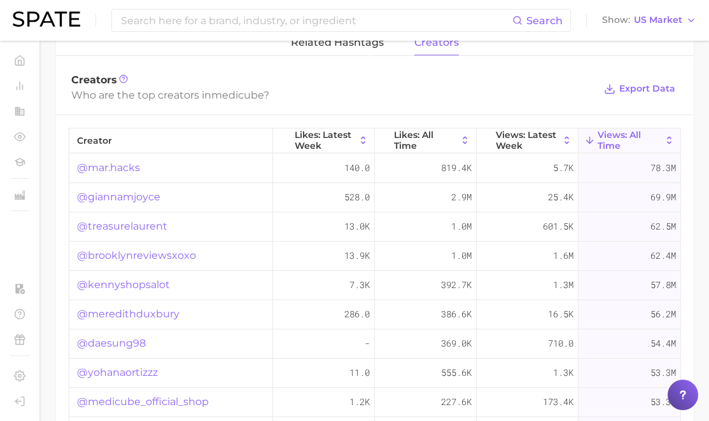
click at [143, 195] on link "@giannamjoyce" at bounding box center [118, 197] width 83 height 15
click at [218, 29] on input at bounding box center [316, 21] width 393 height 22
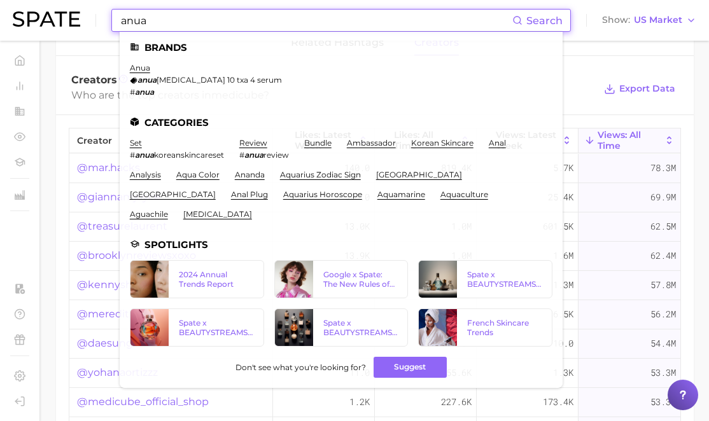
type input "anua"
click at [139, 74] on li "anua anua niacinamide 10 txa 4 serum # anua" at bounding box center [206, 80] width 152 height 34
click at [143, 69] on link "anua" at bounding box center [140, 68] width 20 height 10
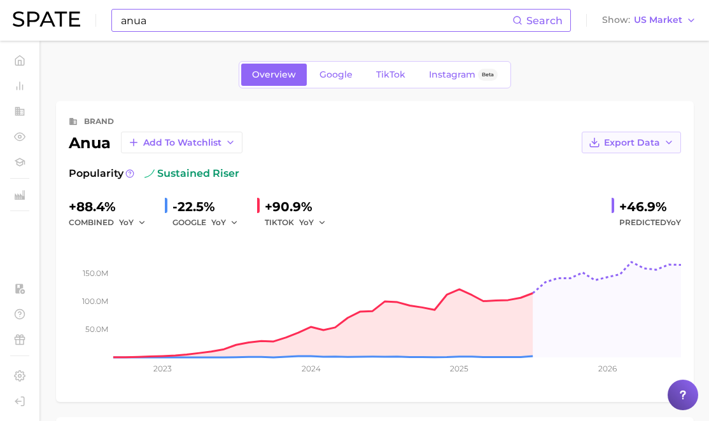
click at [638, 133] on button "Export Data" at bounding box center [631, 143] width 99 height 22
click at [596, 190] on span "Time Series Image" at bounding box center [605, 189] width 85 height 11
click at [406, 77] on link "TikTok" at bounding box center [390, 75] width 51 height 22
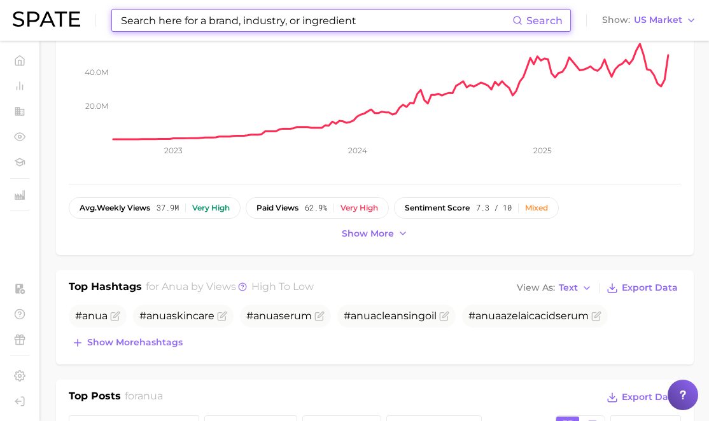
scroll to position [217, 0]
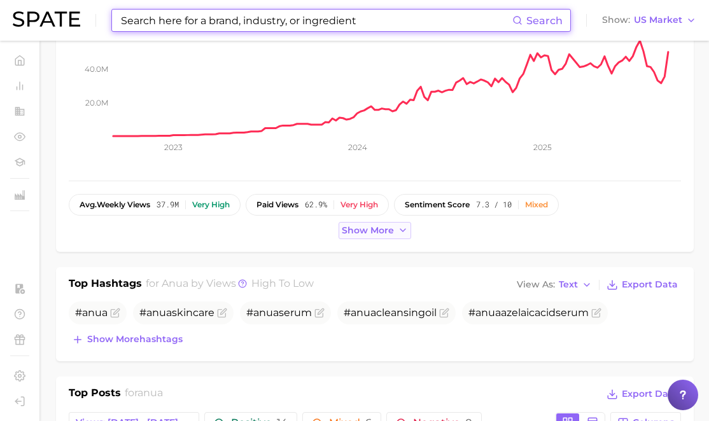
click at [390, 229] on span "Show more" at bounding box center [368, 230] width 52 height 11
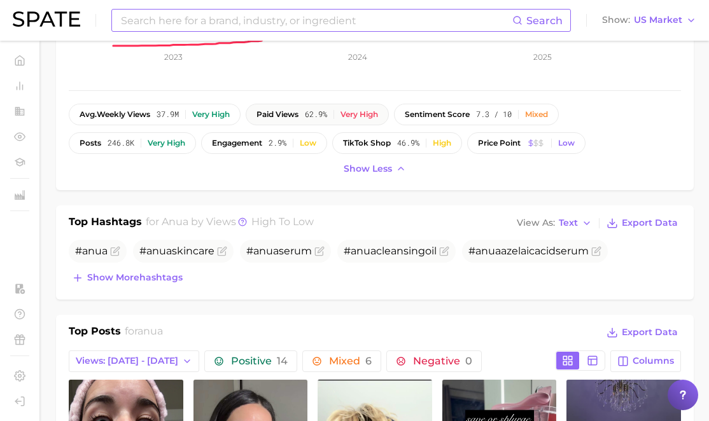
scroll to position [544, 0]
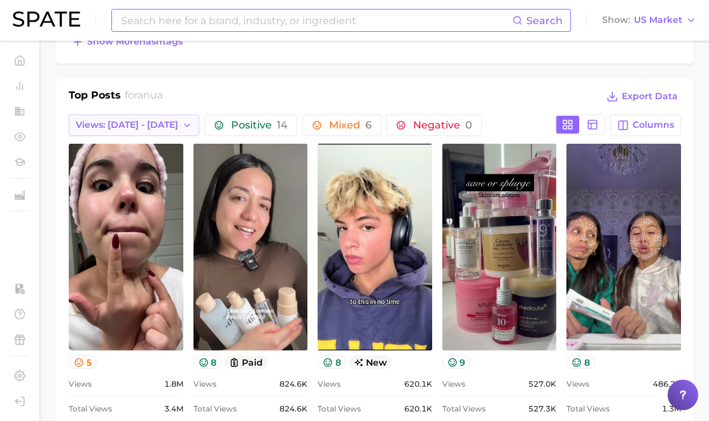
click at [163, 130] on button "Views: Aug 31 - Sep 7" at bounding box center [134, 126] width 130 height 22
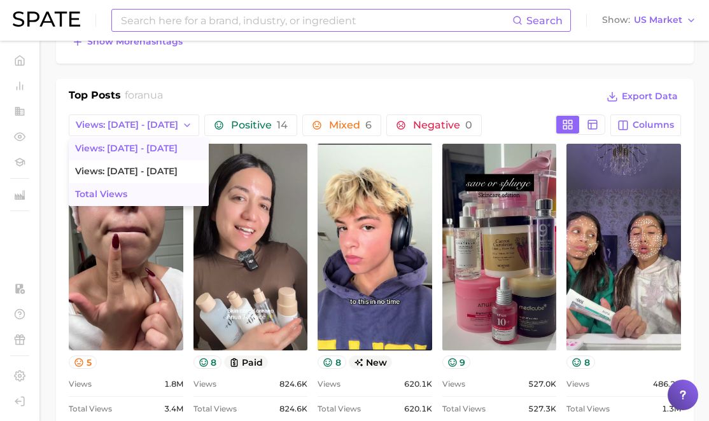
click at [150, 192] on button "Total Views" at bounding box center [139, 194] width 140 height 23
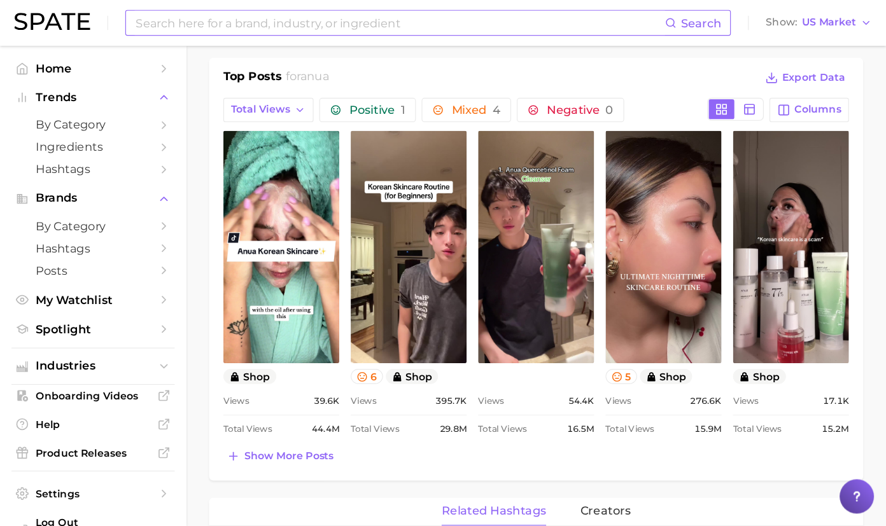
scroll to position [571, 0]
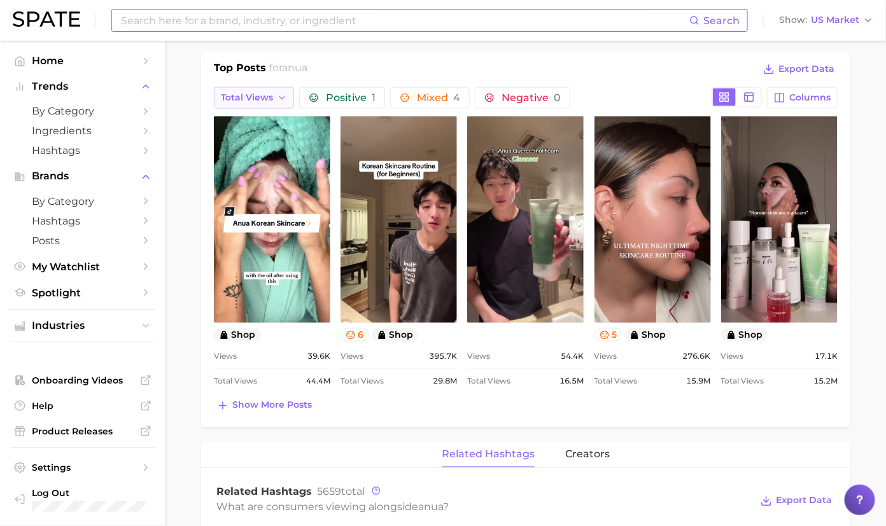
click at [257, 96] on span "Total Views" at bounding box center [247, 97] width 52 height 11
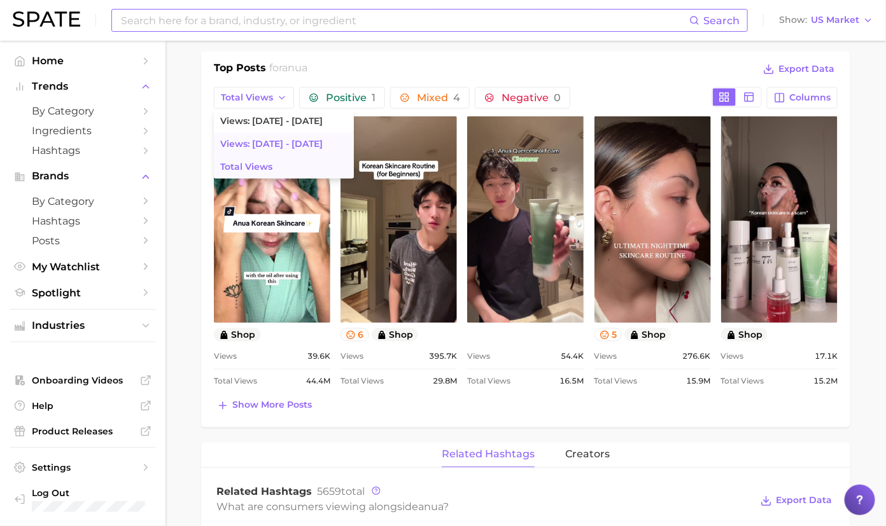
click at [286, 139] on span "Views: Aug 24 - 31" at bounding box center [271, 144] width 102 height 11
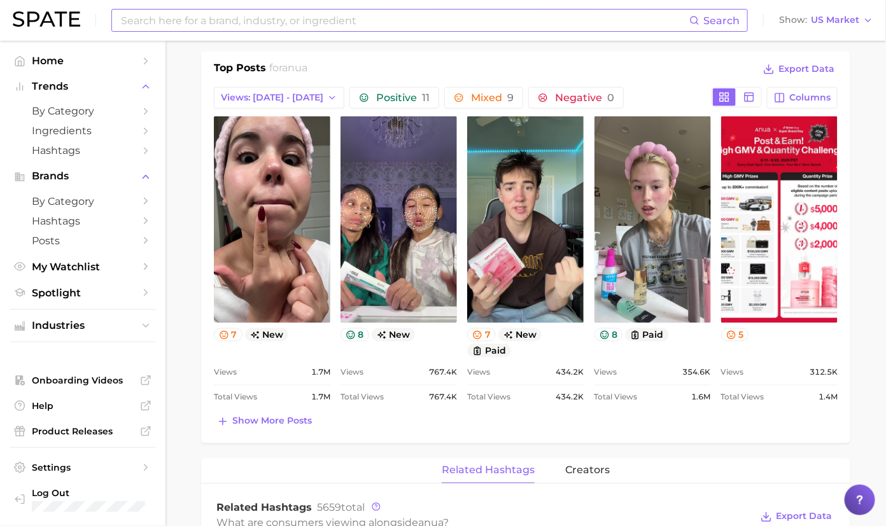
scroll to position [0, 0]
click at [253, 94] on span "Views: Aug 24 - 31" at bounding box center [272, 97] width 102 height 11
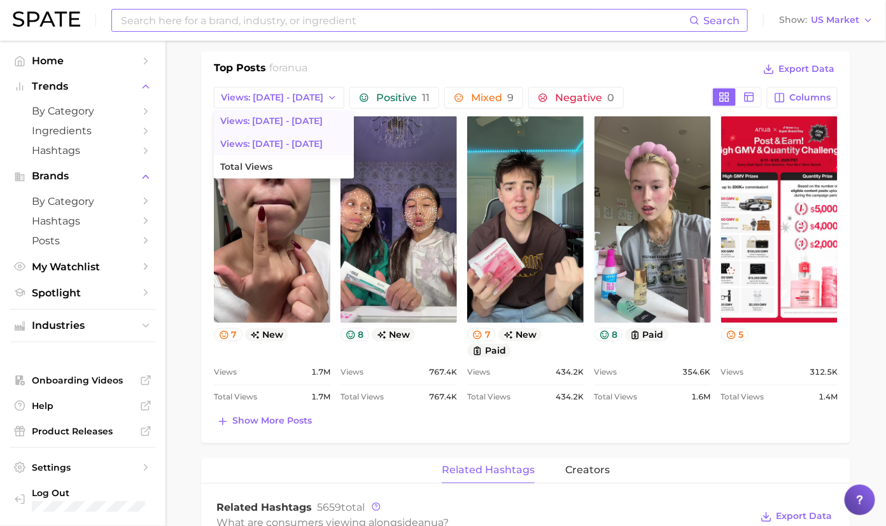
click at [258, 111] on button "Views: Aug 31 - Sep 7" at bounding box center [284, 121] width 140 height 23
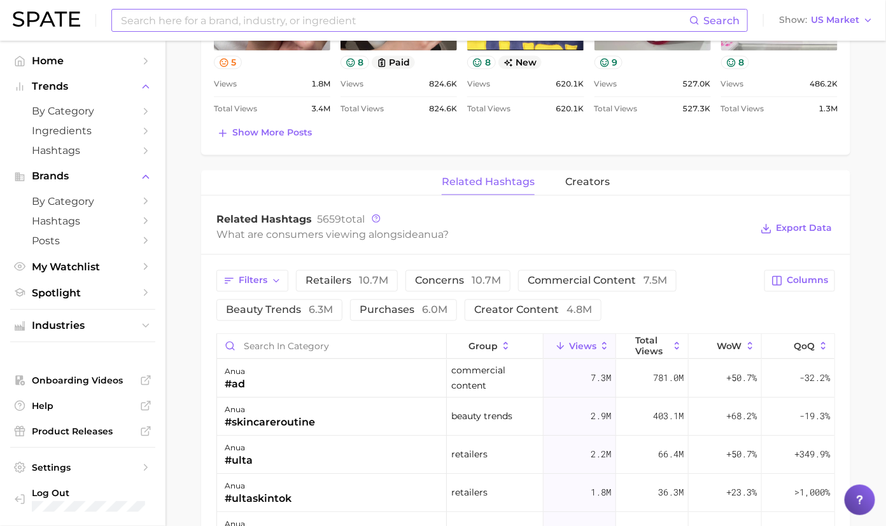
scroll to position [913, 0]
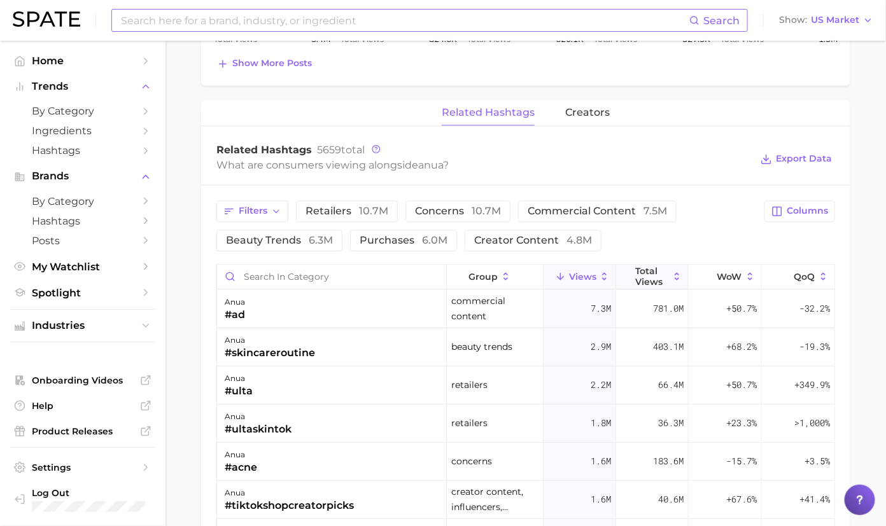
click at [673, 271] on icon at bounding box center [676, 276] width 11 height 11
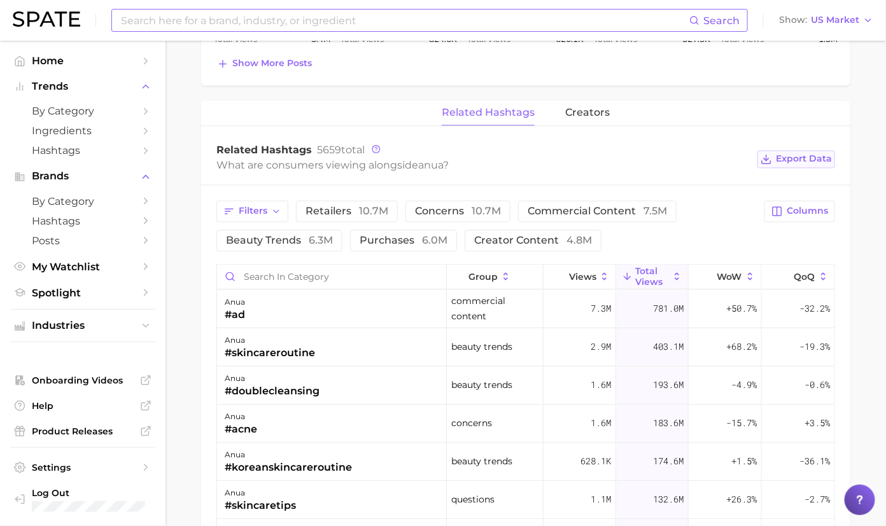
click at [790, 158] on span "Export Data" at bounding box center [804, 158] width 56 height 11
click at [791, 200] on button "Columns" at bounding box center [799, 211] width 71 height 22
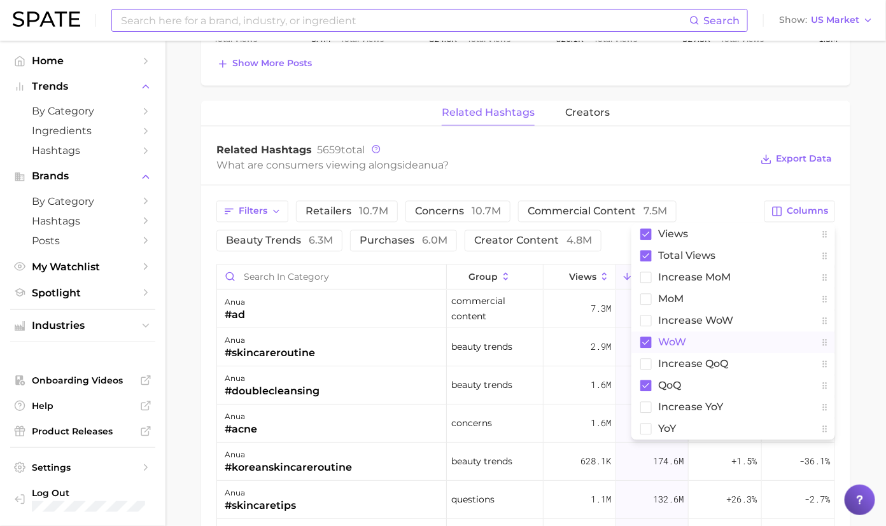
click at [661, 337] on span "WoW" at bounding box center [672, 342] width 28 height 11
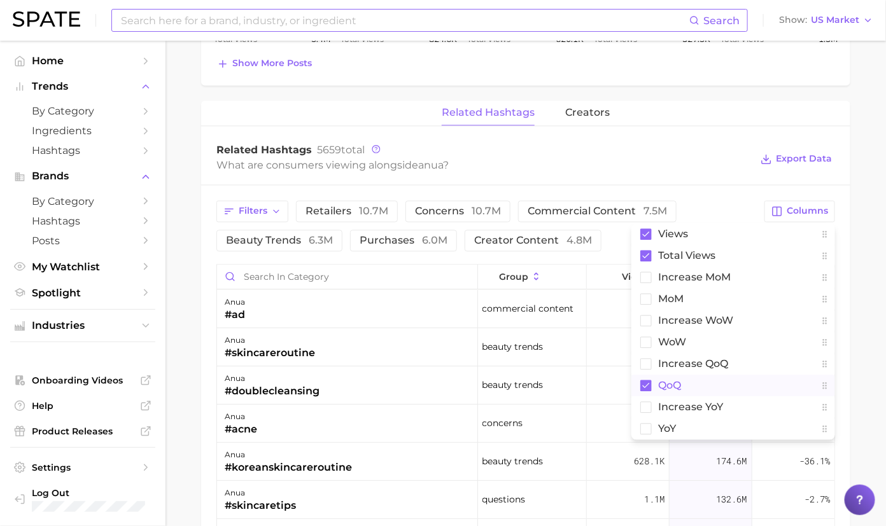
click at [668, 381] on span "QoQ" at bounding box center [669, 385] width 23 height 11
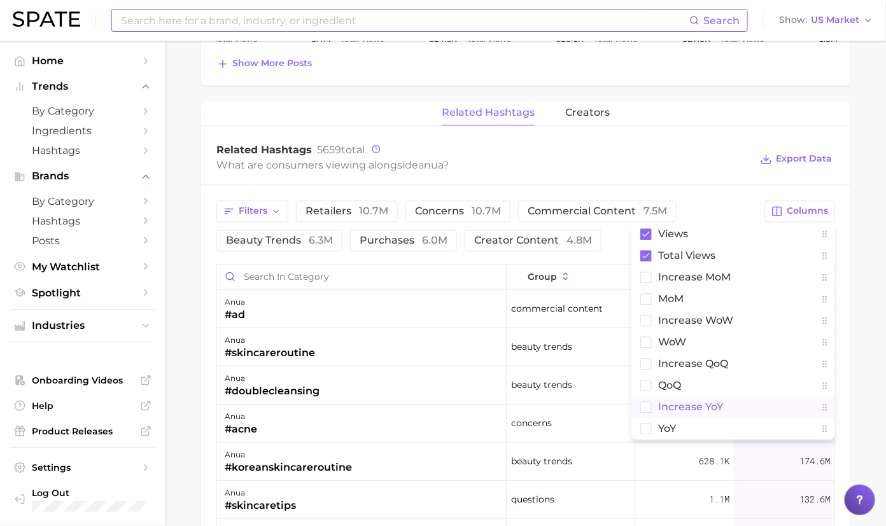
click at [682, 407] on span "increase YoY" at bounding box center [690, 407] width 65 height 11
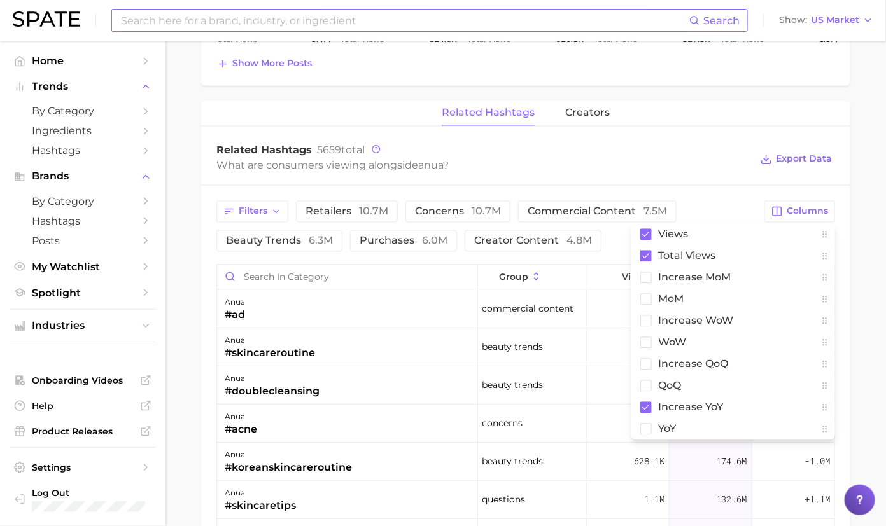
click at [713, 120] on div "related hashtags creators" at bounding box center [525, 113] width 649 height 25
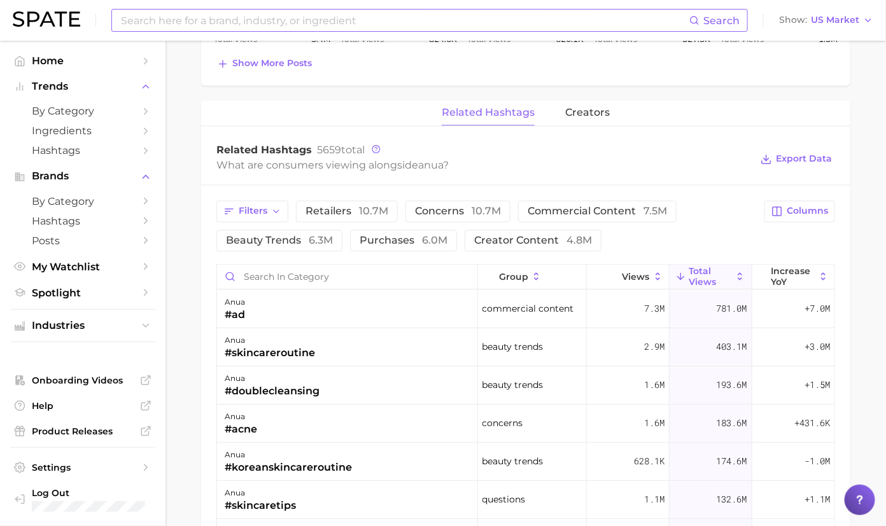
drag, startPoint x: 627, startPoint y: 265, endPoint x: 705, endPoint y: 260, distance: 78.5
click at [705, 265] on div "group Views Total Views increase YoY" at bounding box center [525, 277] width 617 height 25
click at [795, 195] on div "Filters retailers 10.7m concerns 10.7m commercial content 7.5m beauty trends 6.…" at bounding box center [525, 495] width 649 height 621
click at [791, 209] on span "Columns" at bounding box center [807, 211] width 41 height 11
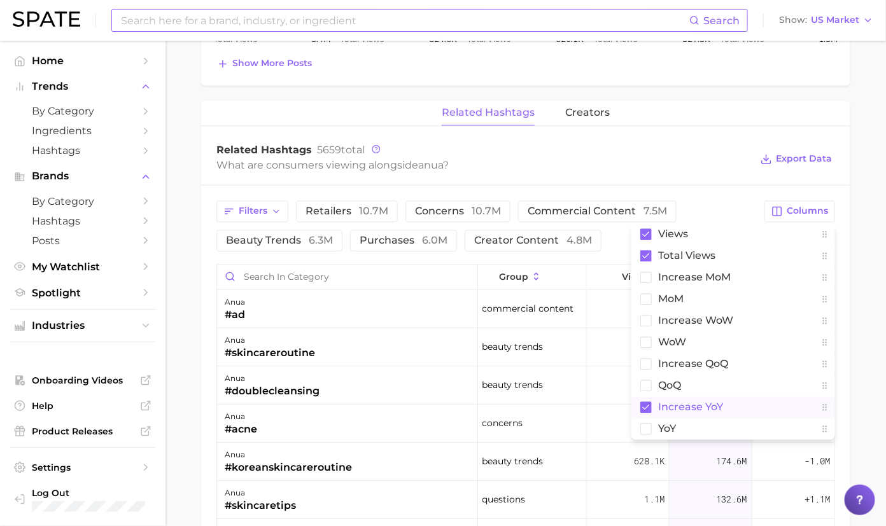
click at [645, 402] on rect at bounding box center [645, 407] width 11 height 11
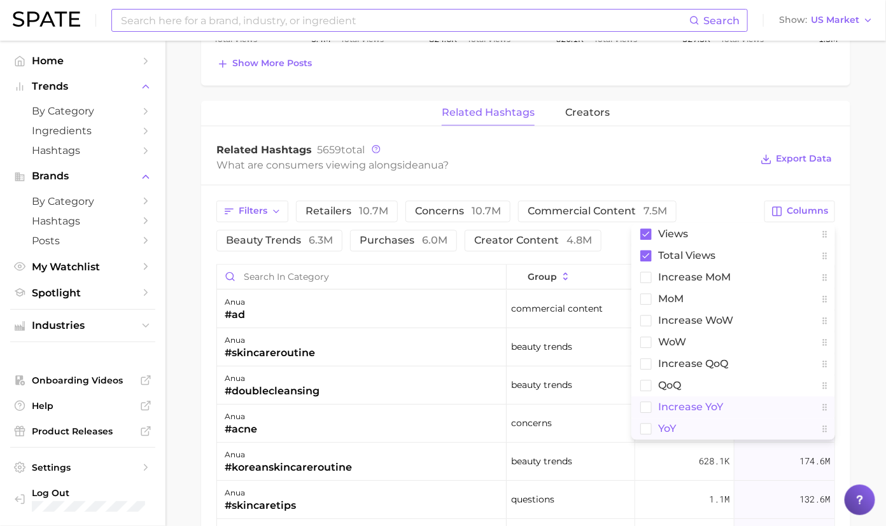
click at [642, 423] on rect at bounding box center [646, 428] width 11 height 11
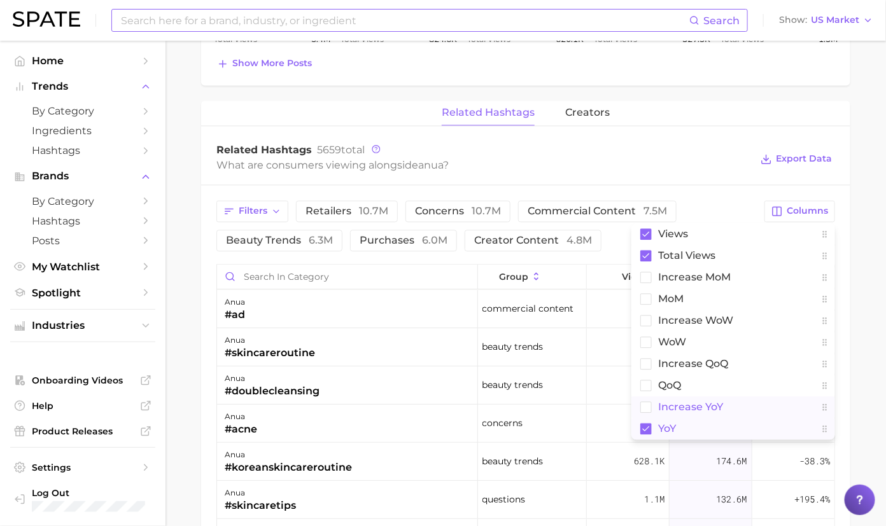
click at [691, 200] on div "Filters retailers 10.7m concerns 10.7m commercial content 7.5m beauty trends 6.…" at bounding box center [486, 225] width 540 height 51
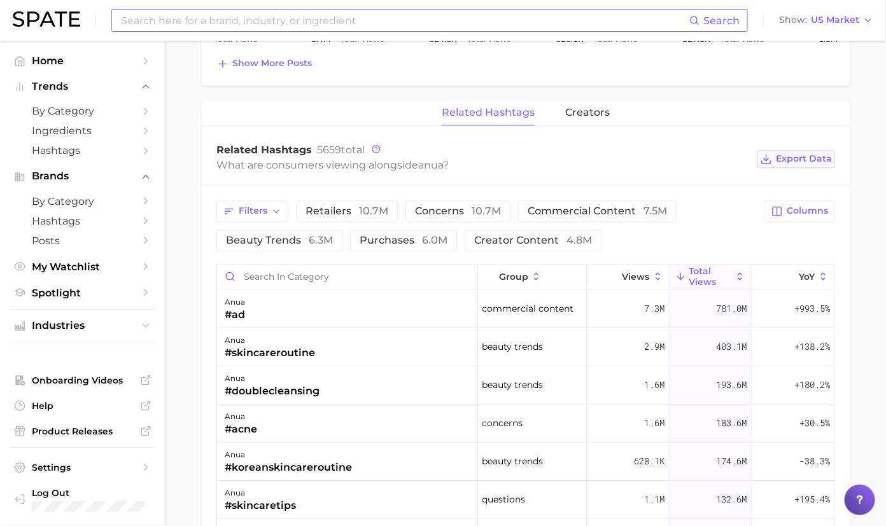
click at [803, 155] on span "Export Data" at bounding box center [804, 158] width 56 height 11
click at [598, 118] on button "creators" at bounding box center [587, 113] width 45 height 25
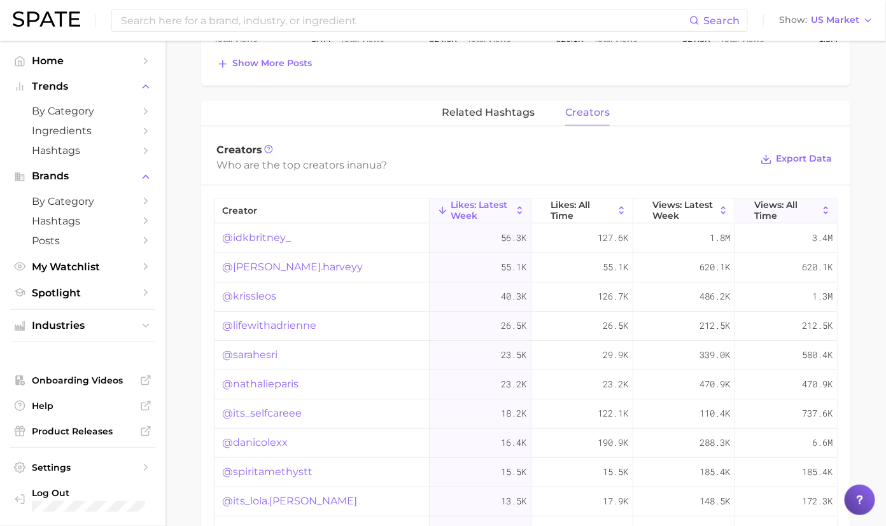
click at [769, 205] on span "Views: All Time" at bounding box center [786, 210] width 64 height 20
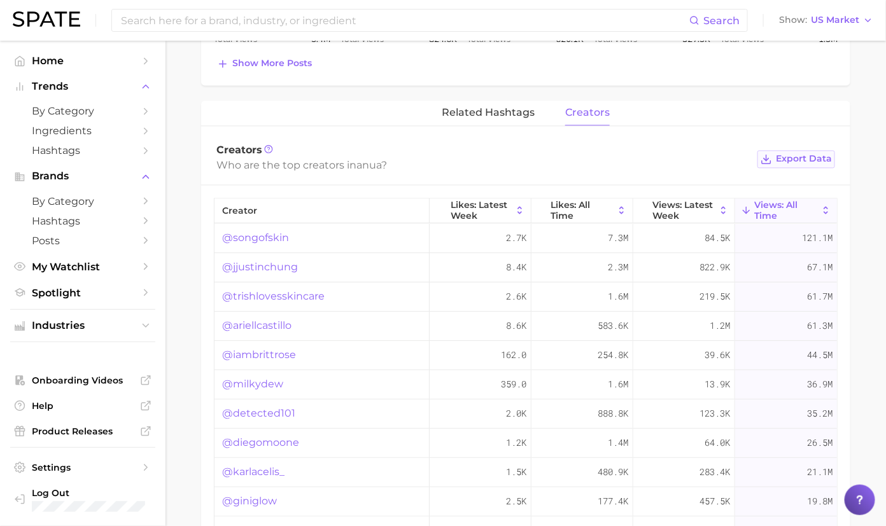
click at [806, 153] on span "Export Data" at bounding box center [804, 158] width 56 height 11
click at [531, 1] on div "Search Show US Market" at bounding box center [443, 20] width 860 height 41
click at [258, 235] on link "@songofskin" at bounding box center [255, 237] width 67 height 15
click at [262, 235] on link "@songofskin" at bounding box center [255, 237] width 67 height 15
click at [274, 260] on link "@jjustinchung" at bounding box center [260, 267] width 76 height 15
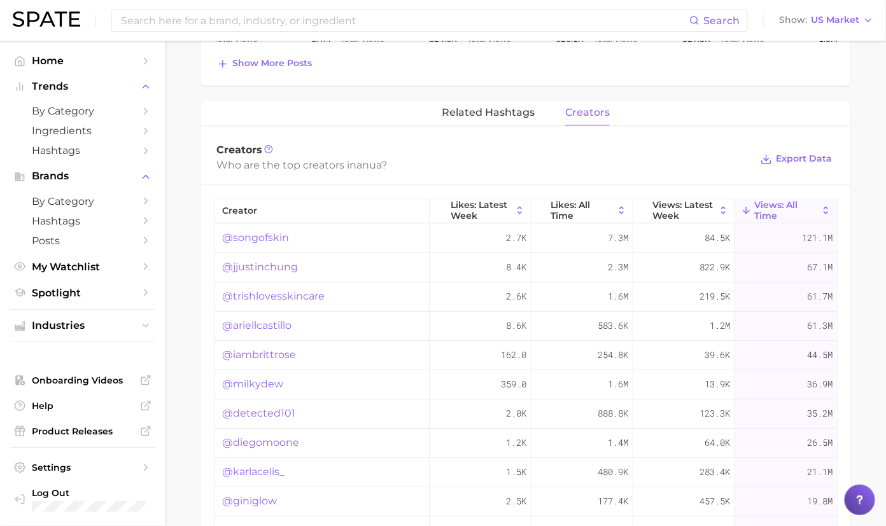
click at [312, 289] on link "@trishlovesskincare" at bounding box center [273, 296] width 102 height 15
click at [277, 326] on link "@ariellcastillo" at bounding box center [256, 325] width 69 height 15
click at [269, 353] on link "@iambrittrose" at bounding box center [259, 355] width 74 height 15
click at [267, 377] on link "@milkydew" at bounding box center [252, 384] width 61 height 15
click at [270, 409] on link "@detected101" at bounding box center [258, 413] width 73 height 15
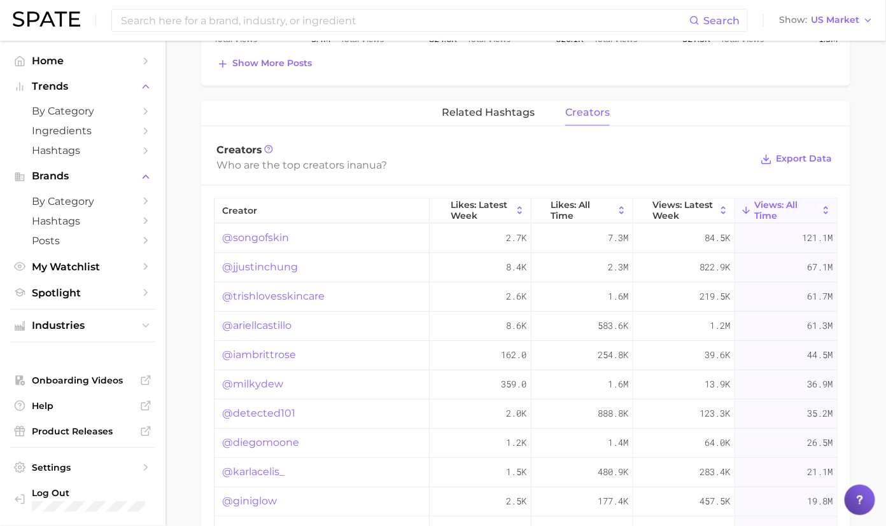
click at [272, 406] on link "@detected101" at bounding box center [258, 413] width 73 height 15
click at [256, 442] on link "@diegomoone" at bounding box center [260, 442] width 77 height 15
click at [264, 470] on link "@karlacelis_" at bounding box center [253, 472] width 62 height 15
click at [245, 498] on link "@giniglow" at bounding box center [249, 501] width 55 height 15
click at [246, 231] on link "@songofskin" at bounding box center [255, 237] width 67 height 15
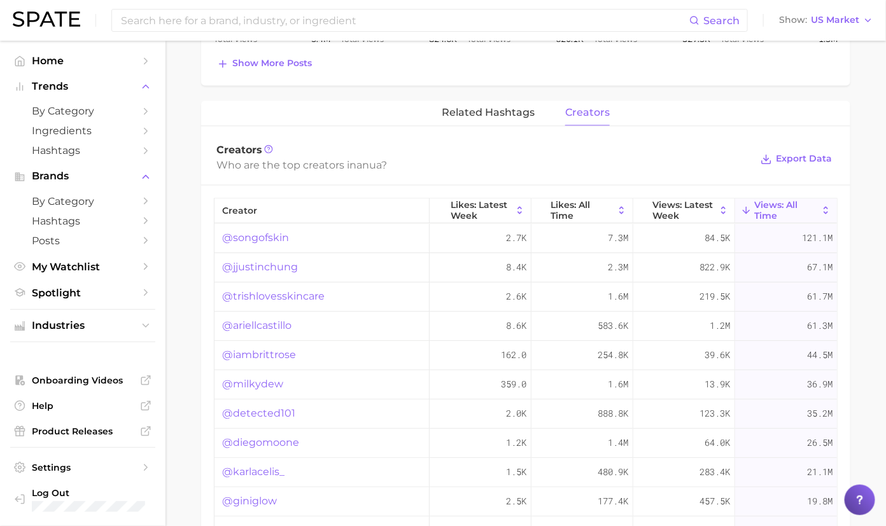
click at [272, 293] on link "@trishlovesskincare" at bounding box center [273, 296] width 102 height 15
click at [474, 107] on span "related hashtags" at bounding box center [488, 112] width 93 height 11
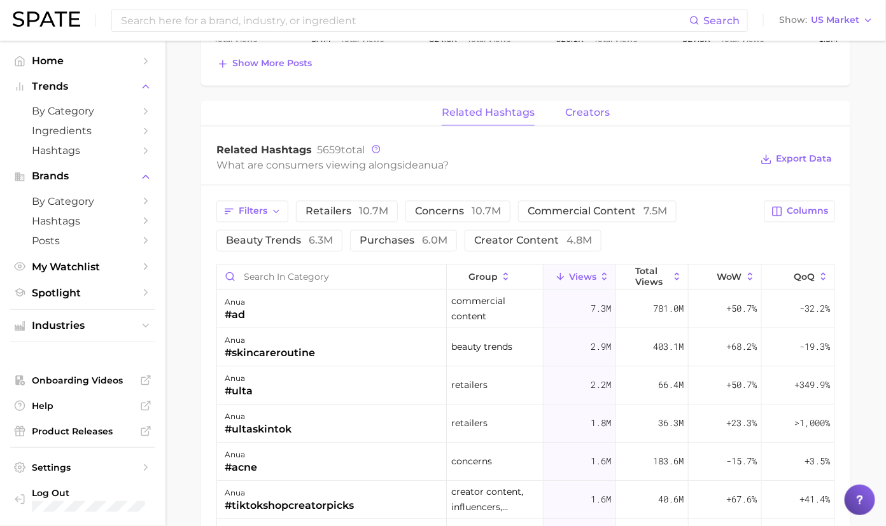
click at [580, 107] on span "creators" at bounding box center [587, 112] width 45 height 11
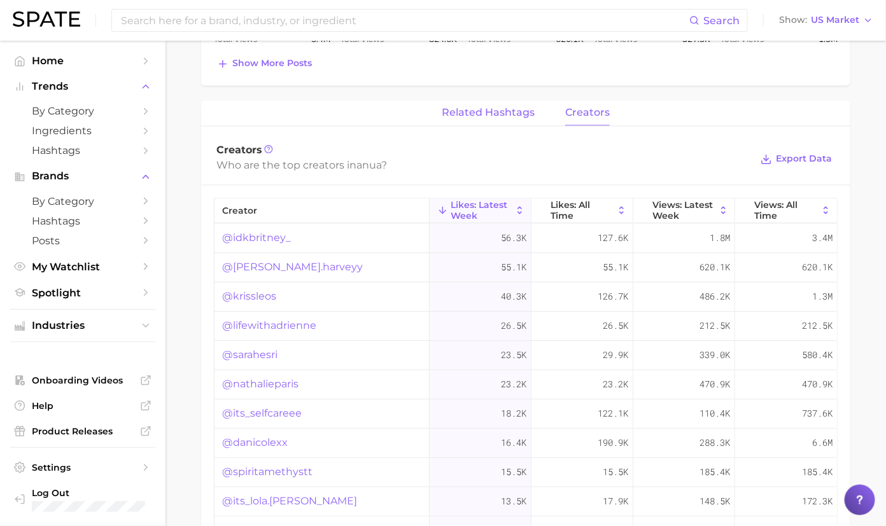
click at [499, 111] on span "related hashtags" at bounding box center [488, 112] width 93 height 11
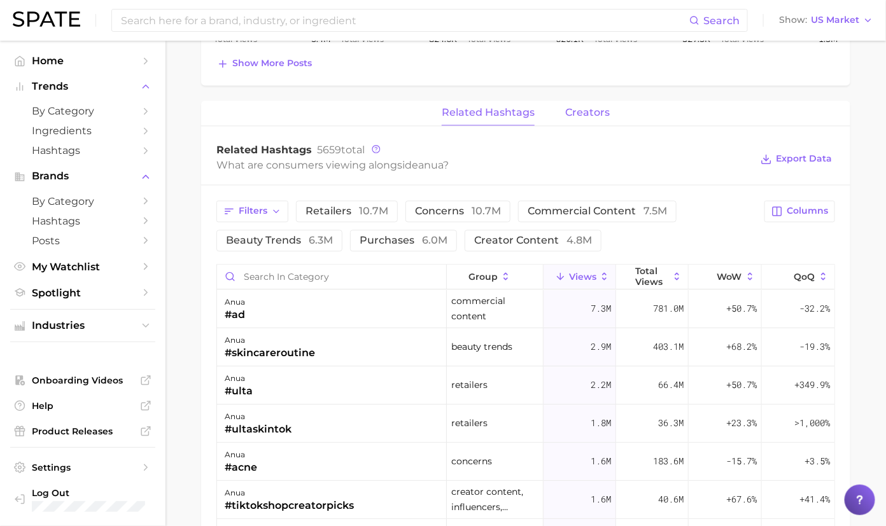
click at [582, 107] on span "creators" at bounding box center [587, 112] width 45 height 11
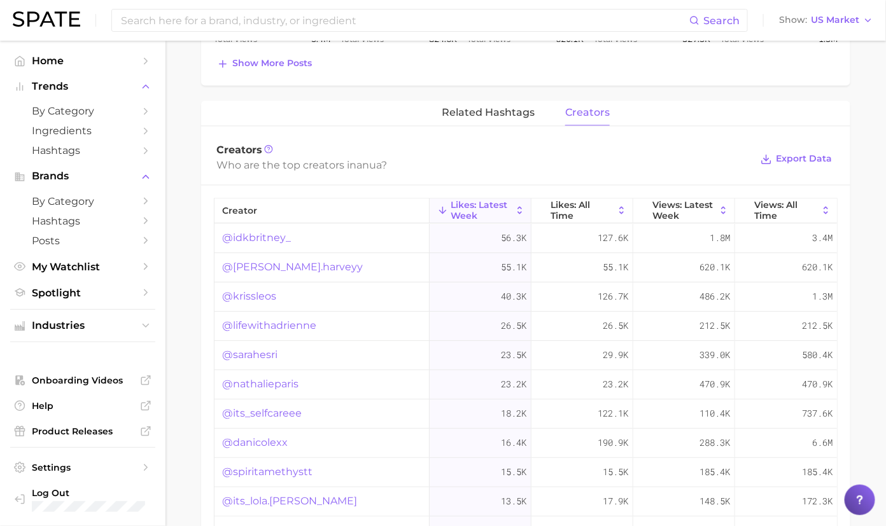
scroll to position [533, 0]
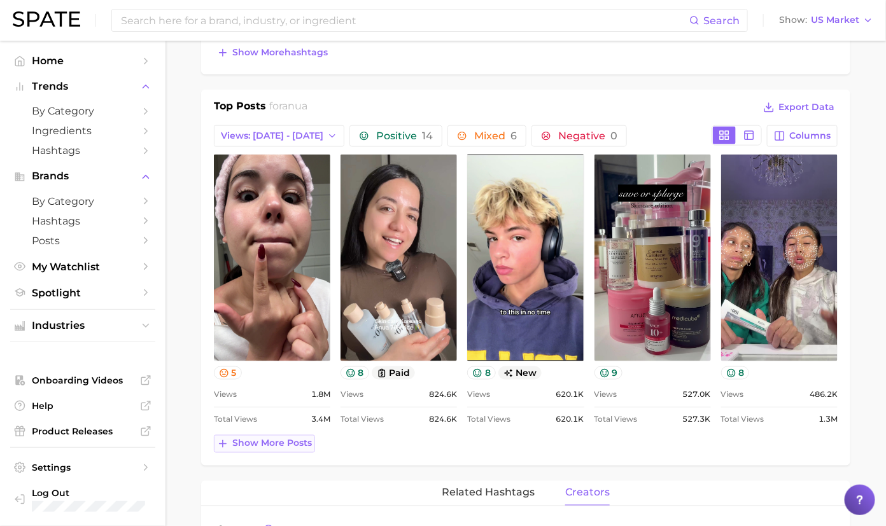
click at [274, 447] on button "Show more posts" at bounding box center [264, 444] width 101 height 18
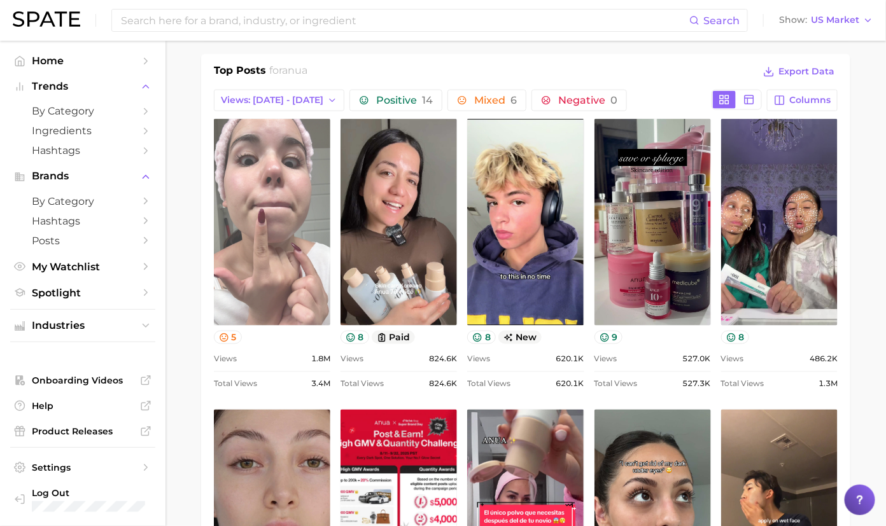
scroll to position [553, 0]
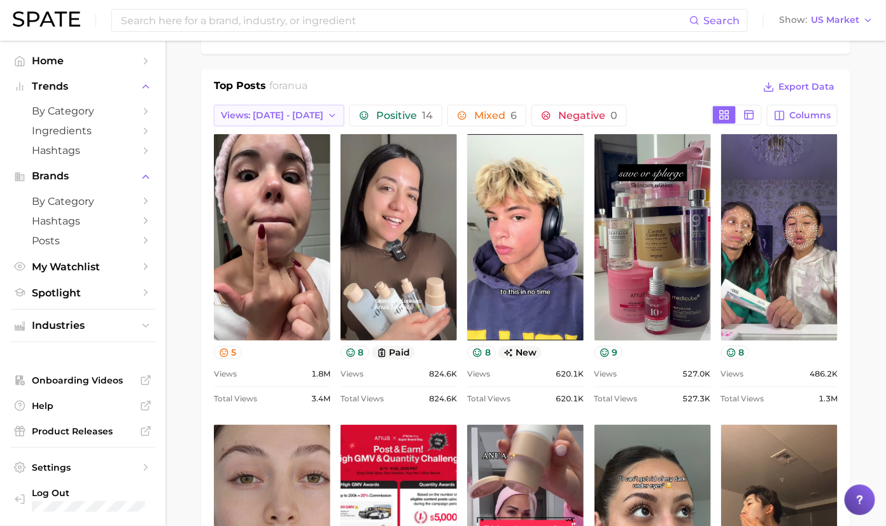
click at [301, 105] on button "Views: Aug 31 - Sep 7" at bounding box center [279, 116] width 130 height 22
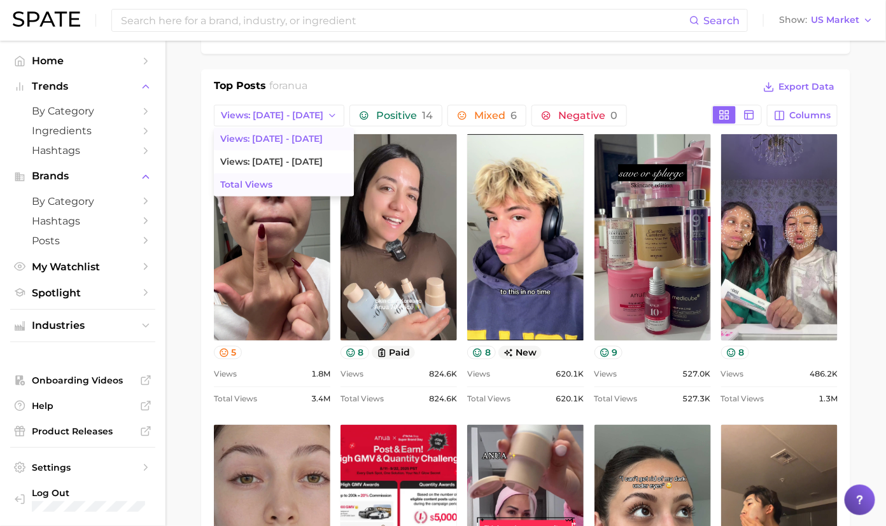
click at [302, 174] on button "Total Views" at bounding box center [284, 185] width 140 height 23
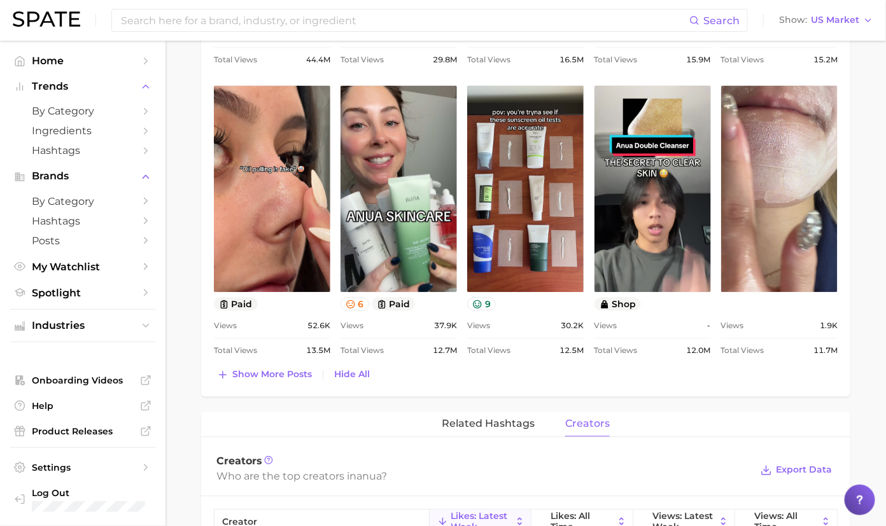
scroll to position [894, 0]
click at [279, 370] on span "Show more posts" at bounding box center [272, 374] width 80 height 11
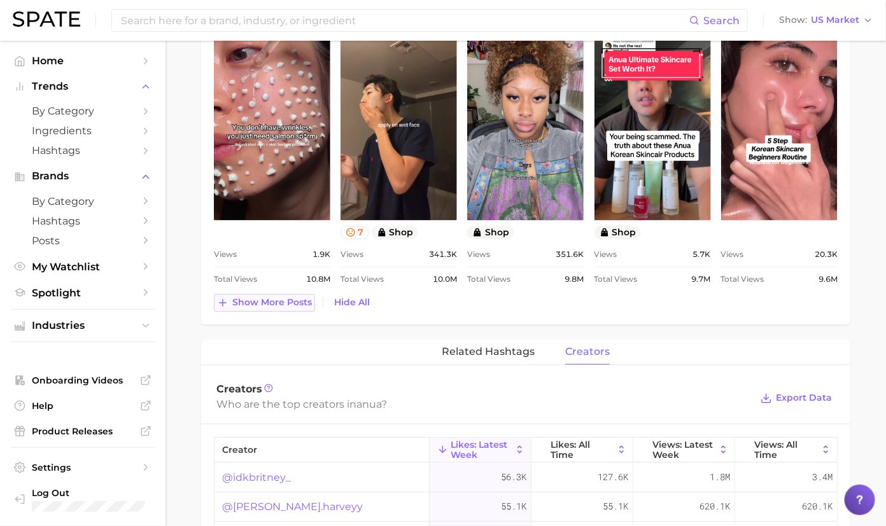
scroll to position [1257, 0]
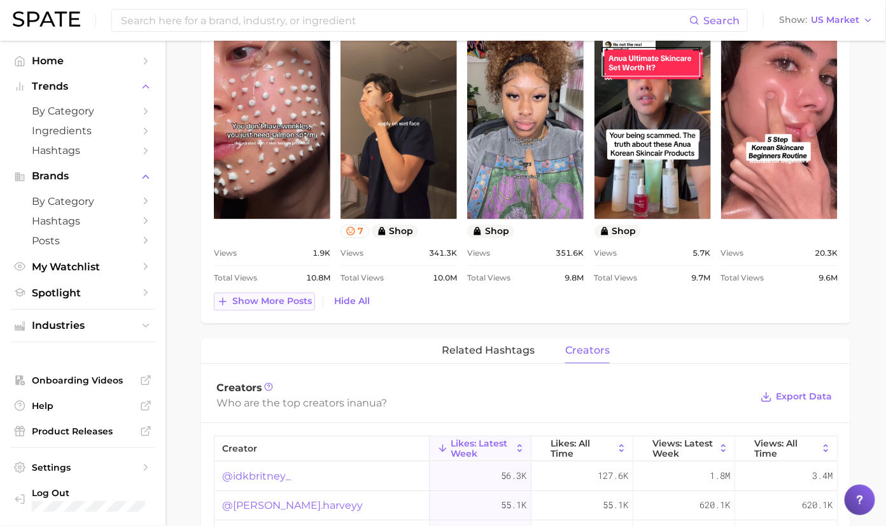
click at [298, 296] on span "Show more posts" at bounding box center [272, 301] width 80 height 11
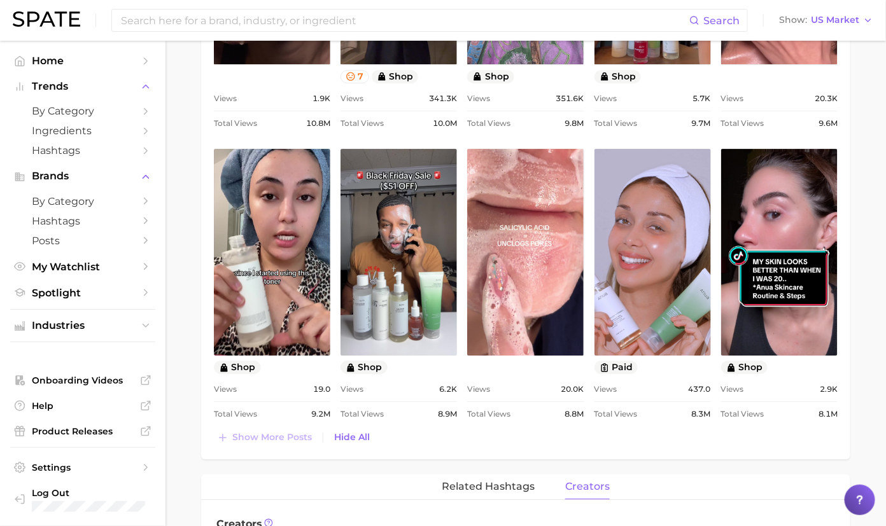
scroll to position [0, 0]
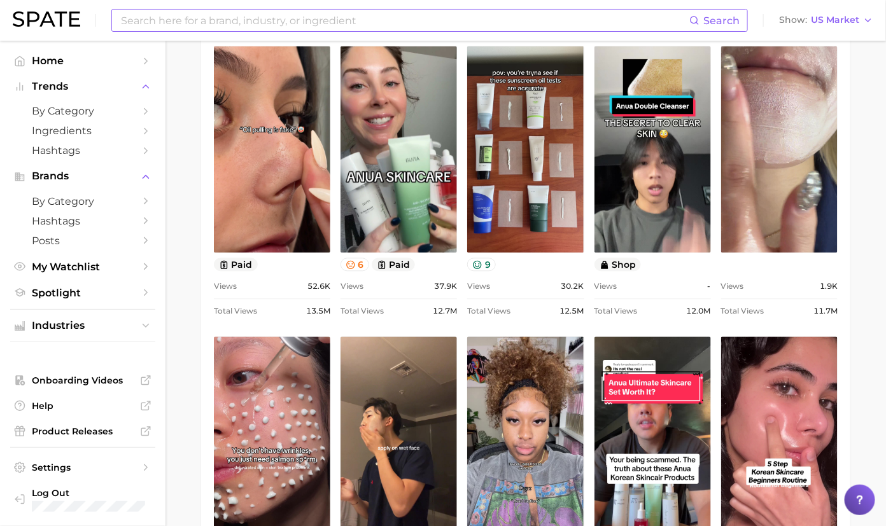
click at [302, 10] on input at bounding box center [405, 21] width 570 height 22
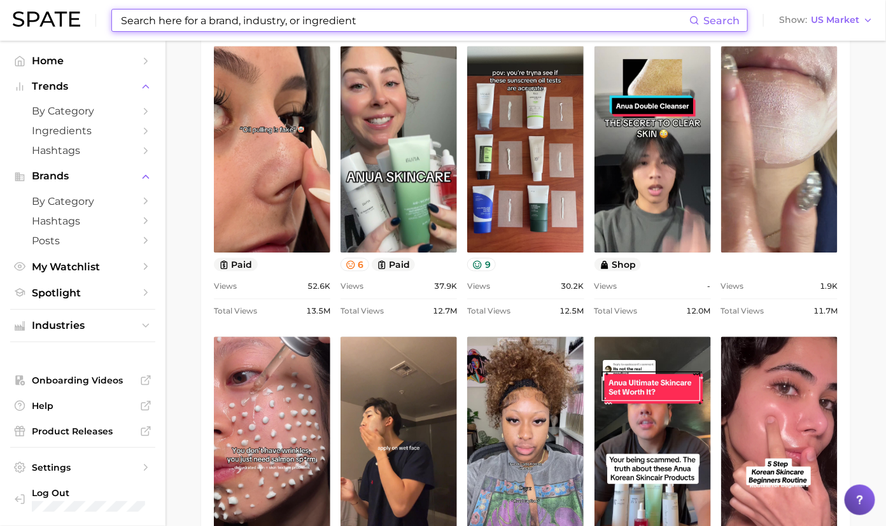
click at [286, 29] on input at bounding box center [405, 21] width 570 height 22
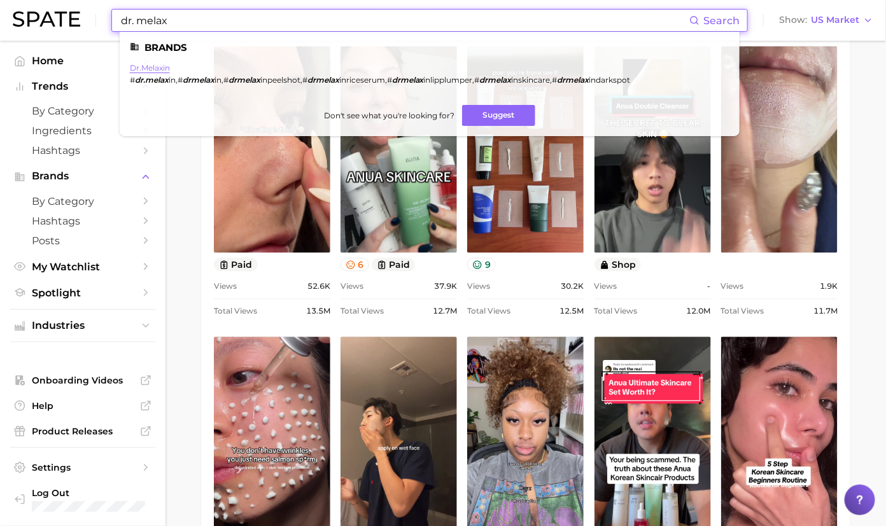
type input "dr. melax"
click at [145, 69] on link "dr.melaxin" at bounding box center [150, 68] width 40 height 10
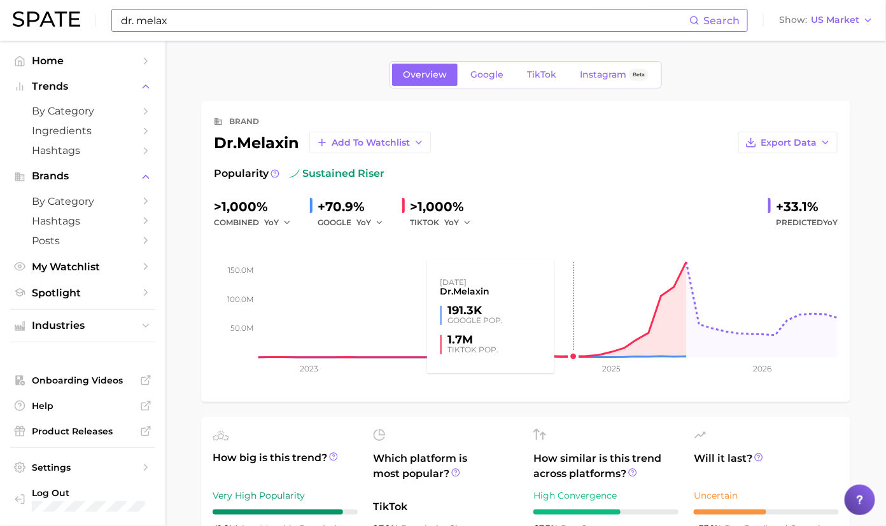
scroll to position [15, 0]
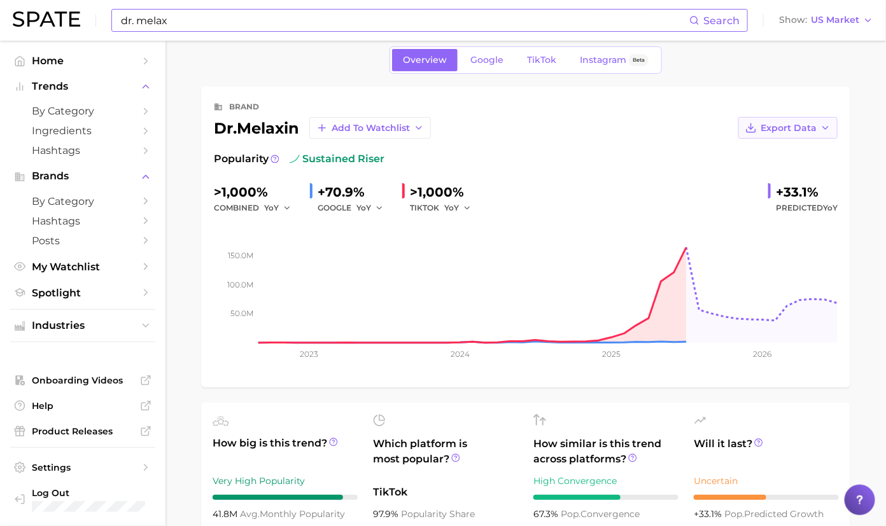
click at [786, 130] on span "Export Data" at bounding box center [789, 128] width 56 height 11
click at [552, 62] on span "TikTok" at bounding box center [541, 60] width 29 height 11
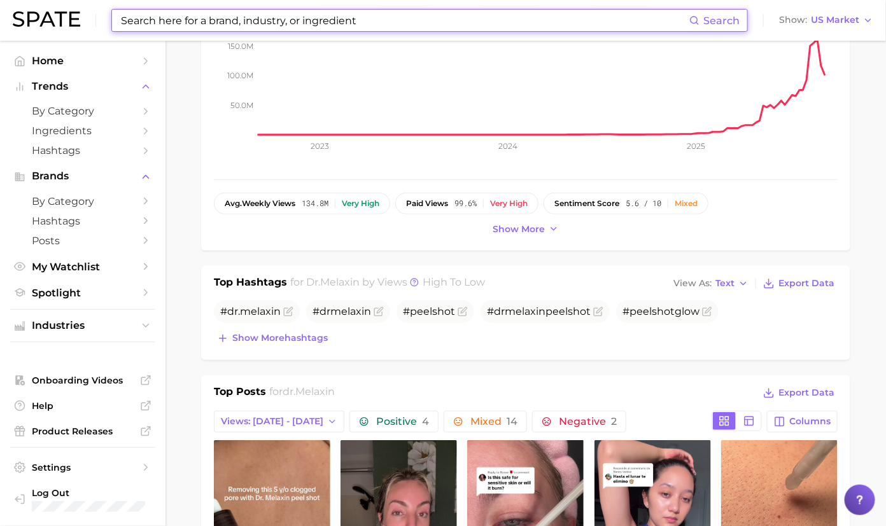
scroll to position [218, 0]
click at [528, 231] on span "Show more" at bounding box center [519, 230] width 52 height 11
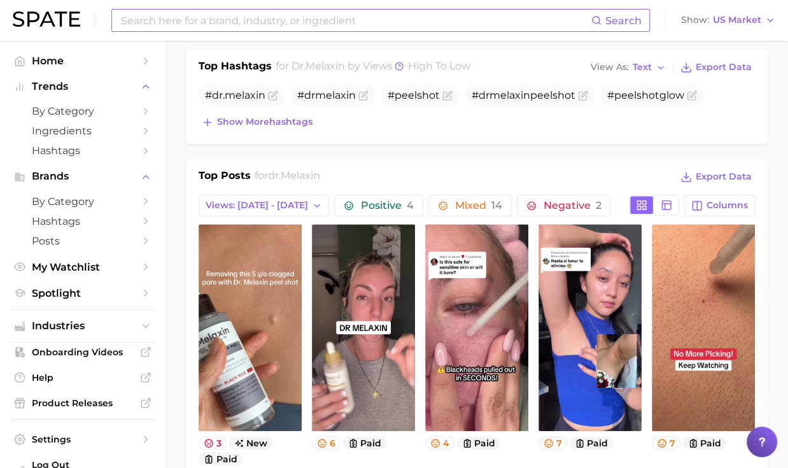
scroll to position [509, 0]
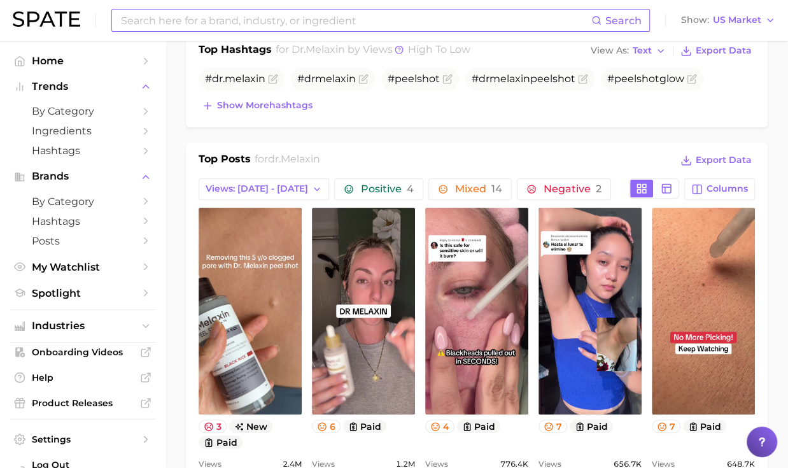
click at [478, 151] on div "Top Posts for dr.melaxin Export Data" at bounding box center [477, 160] width 556 height 19
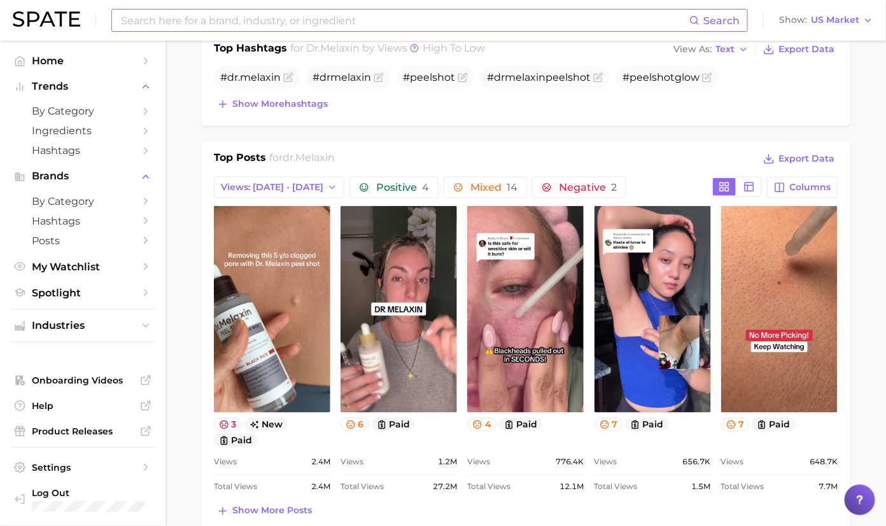
scroll to position [481, 0]
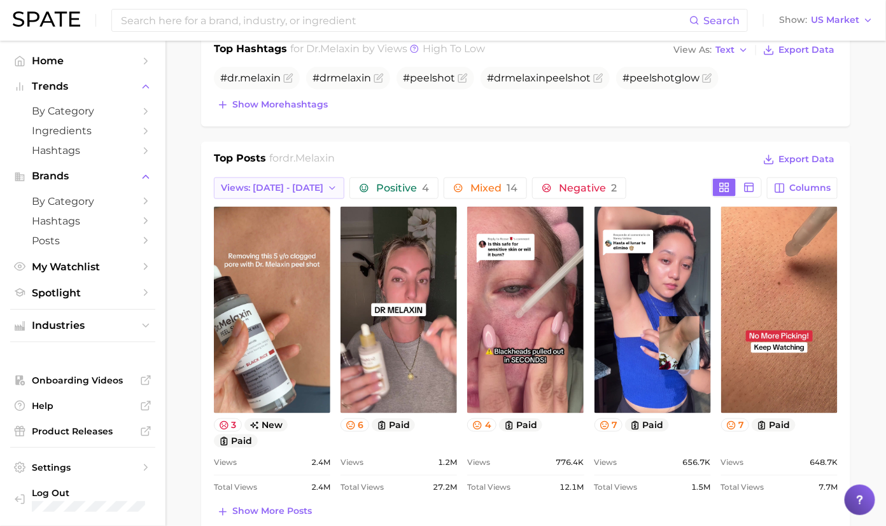
click at [306, 192] on button "Views: Aug 31 - Sep 7" at bounding box center [279, 189] width 130 height 22
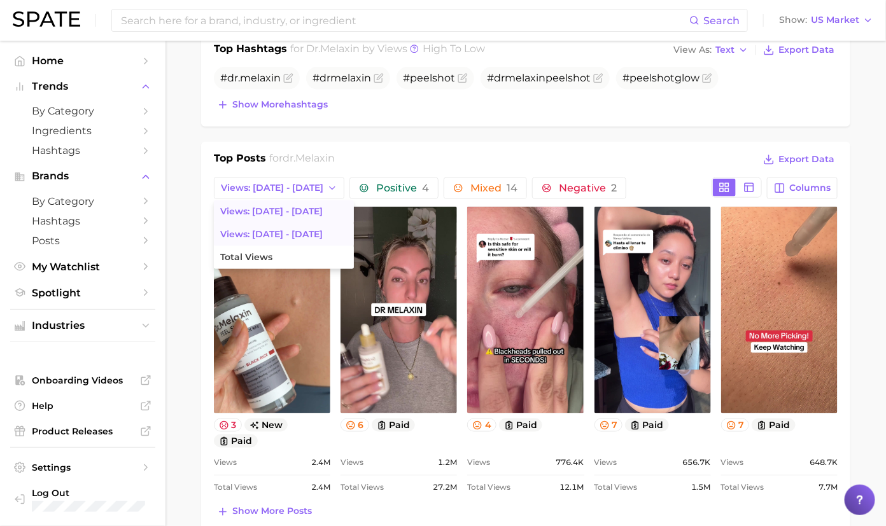
click at [298, 242] on button "Views: Aug 24 - 31" at bounding box center [284, 234] width 140 height 23
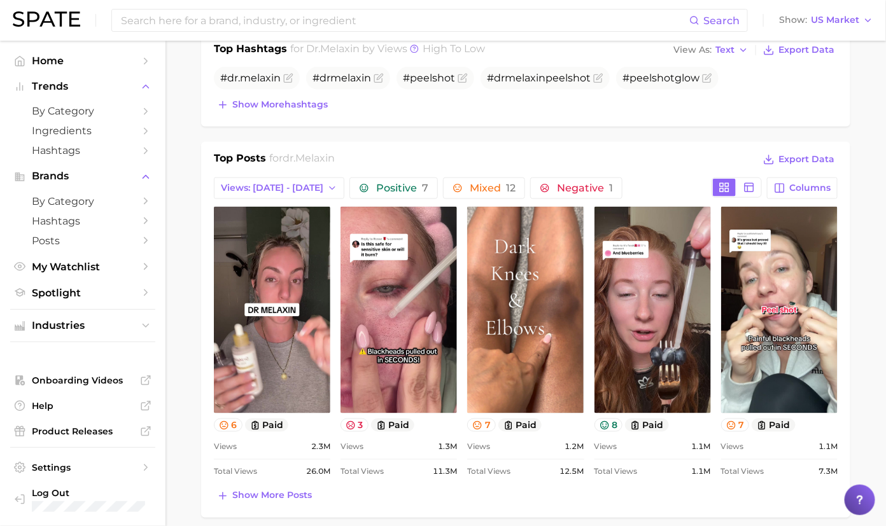
scroll to position [0, 0]
click at [300, 196] on div "Top Posts for dr.melaxin Export Data Views: Aug 24 - 31 Positive 7 Mixed 12 Neg…" at bounding box center [526, 328] width 624 height 355
click at [295, 185] on span "Views: Aug 24 - 31" at bounding box center [272, 188] width 102 height 11
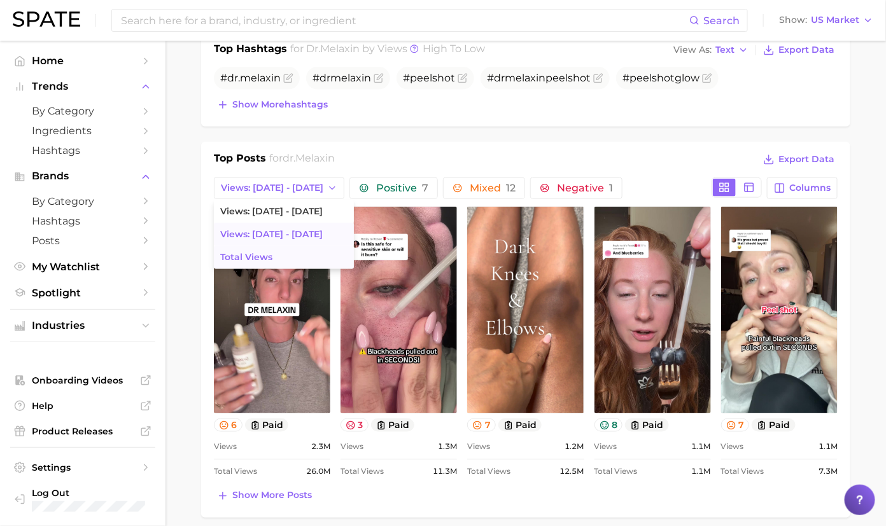
click at [277, 256] on button "Total Views" at bounding box center [284, 257] width 140 height 23
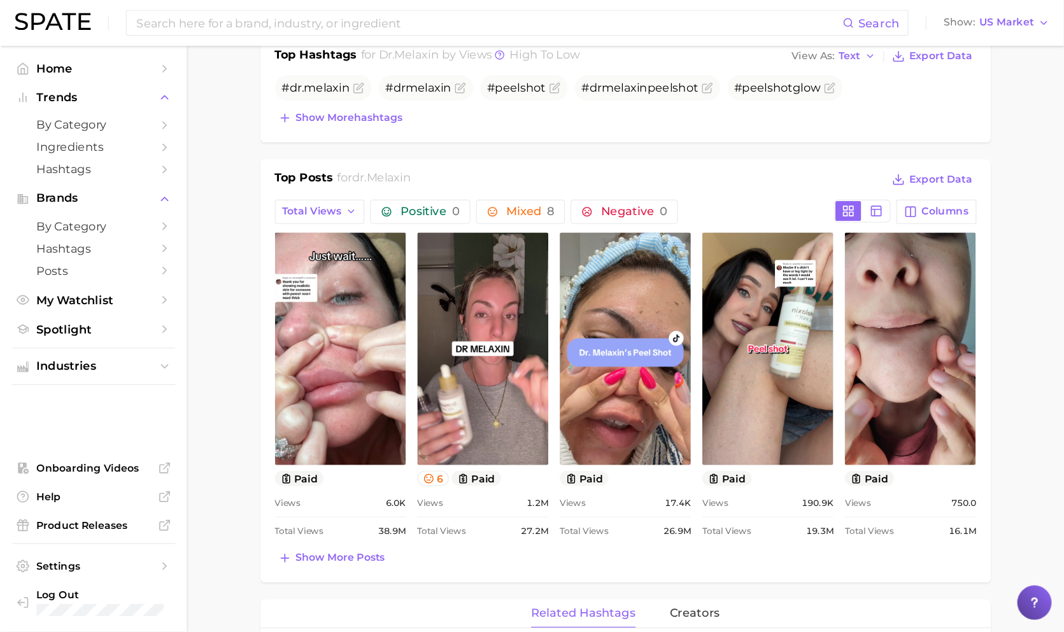
scroll to position [481, 0]
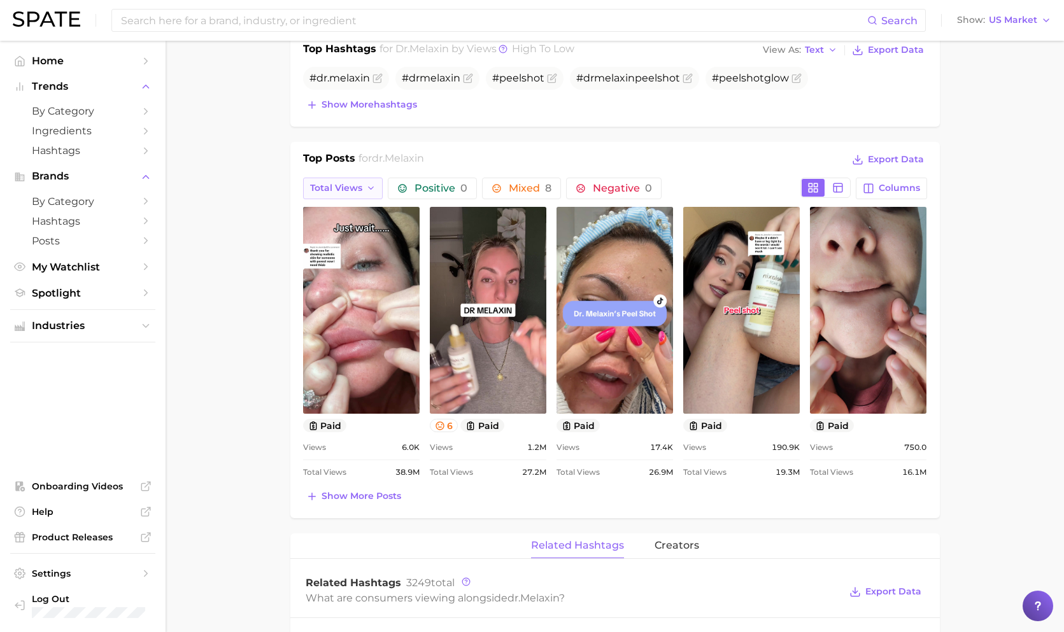
click at [363, 182] on button "Total Views" at bounding box center [343, 189] width 80 height 22
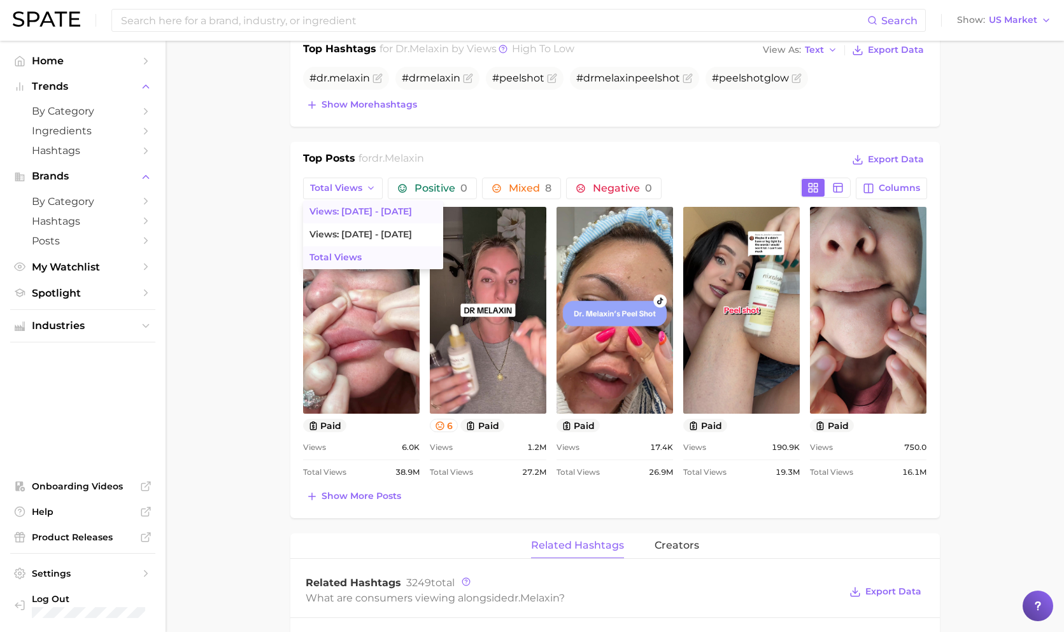
click at [368, 211] on span "Views: Aug 31 - Sep 7" at bounding box center [360, 211] width 102 height 11
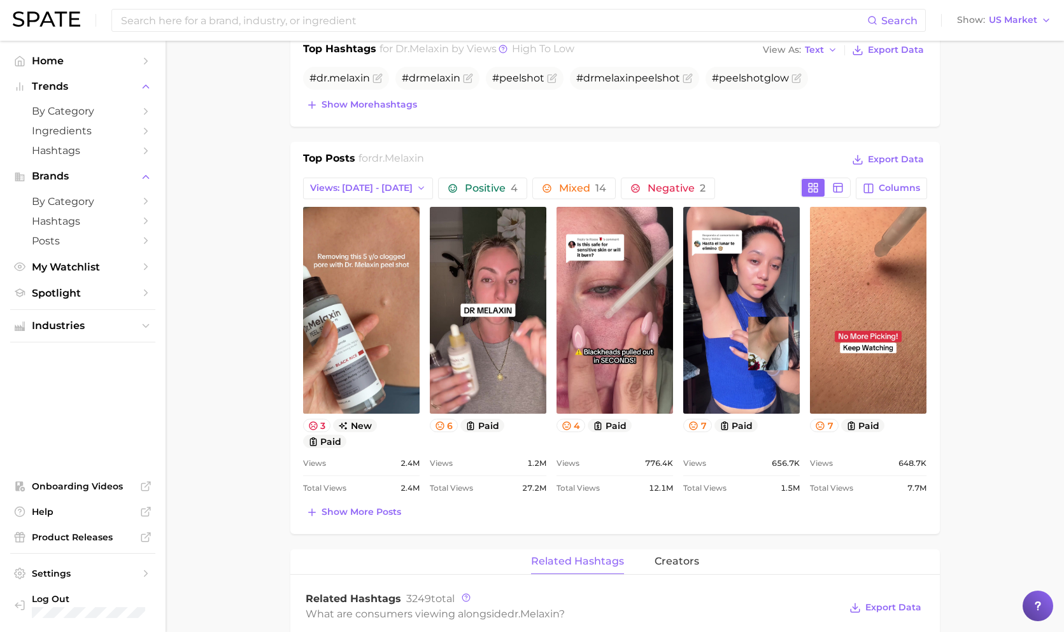
scroll to position [0, 0]
click at [10, 281] on nav "Home Trends by Category Ingredients Hashtags Brands by Category Hashtags Posts …" at bounding box center [82, 336] width 165 height 591
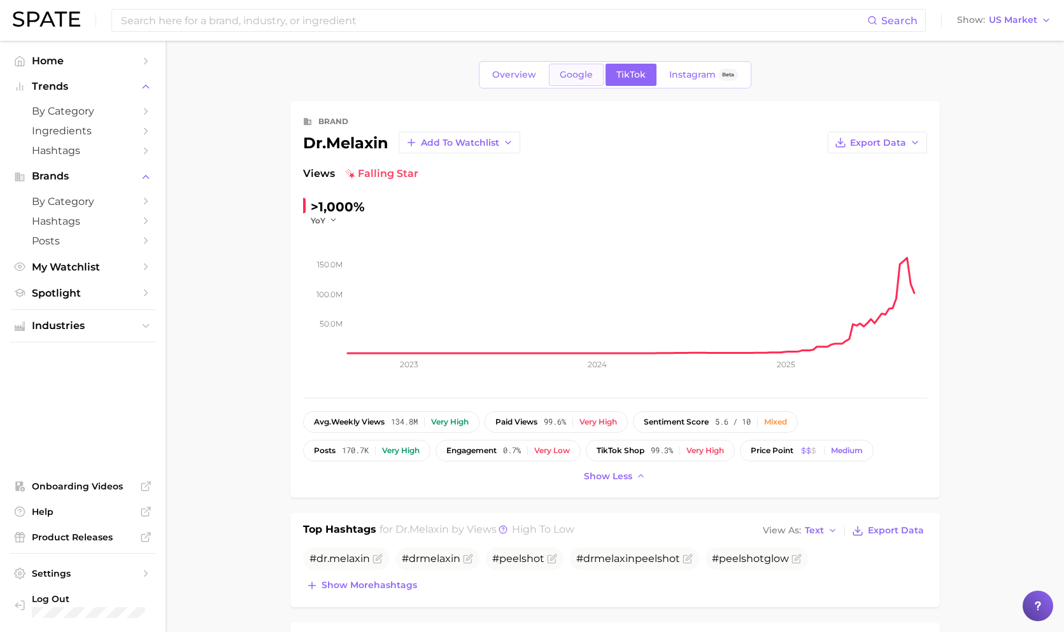
click at [570, 72] on span "Google" at bounding box center [575, 74] width 33 height 11
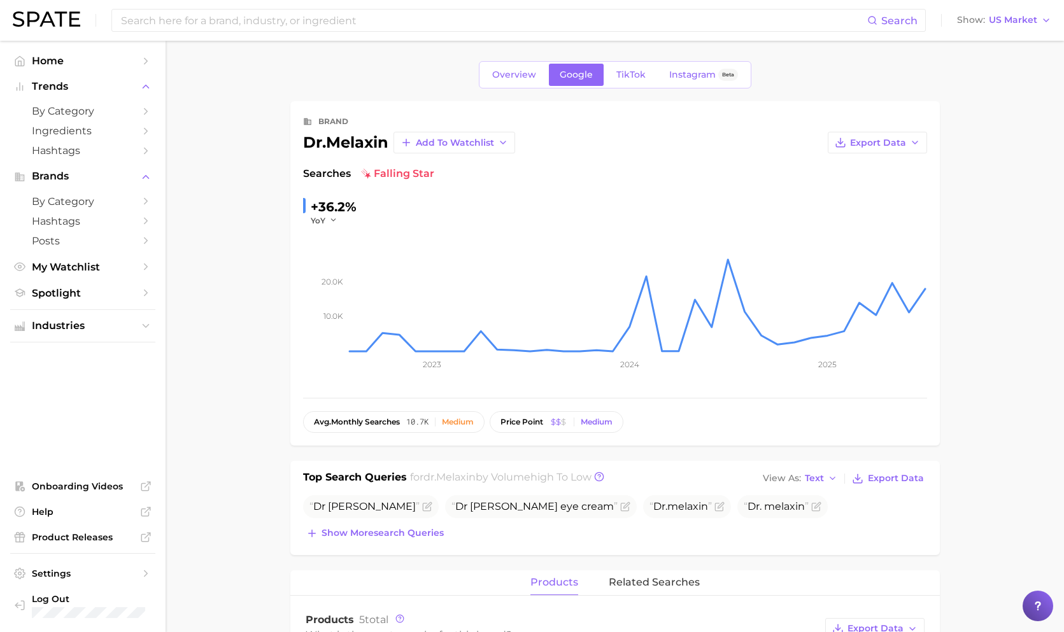
click at [626, 85] on div "Overview Google TikTok Instagram Beta" at bounding box center [615, 74] width 272 height 27
click at [626, 78] on span "TikTok" at bounding box center [630, 74] width 29 height 11
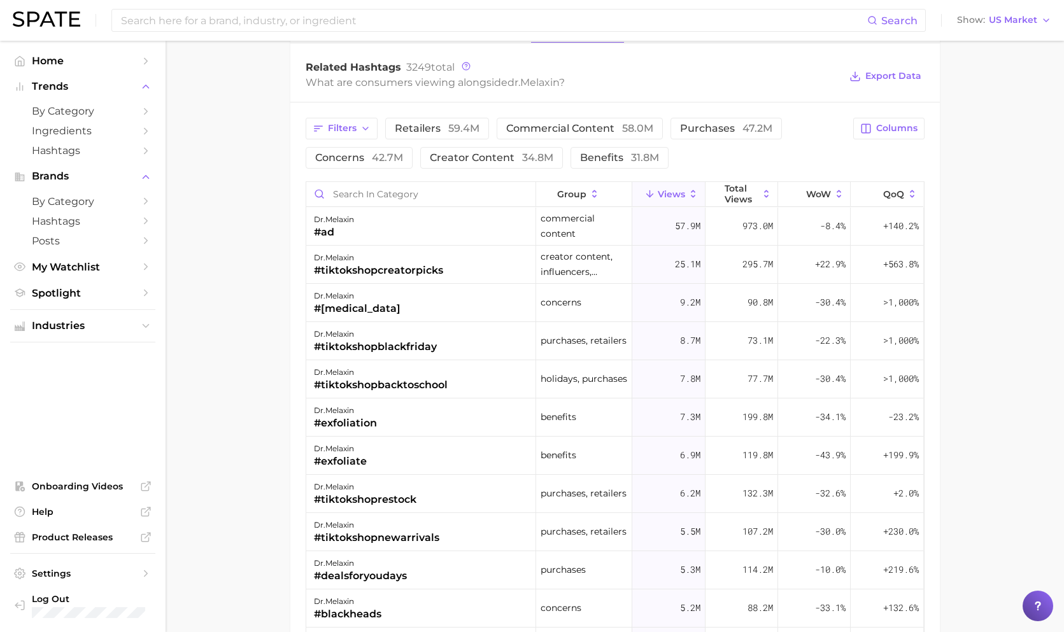
scroll to position [924, 0]
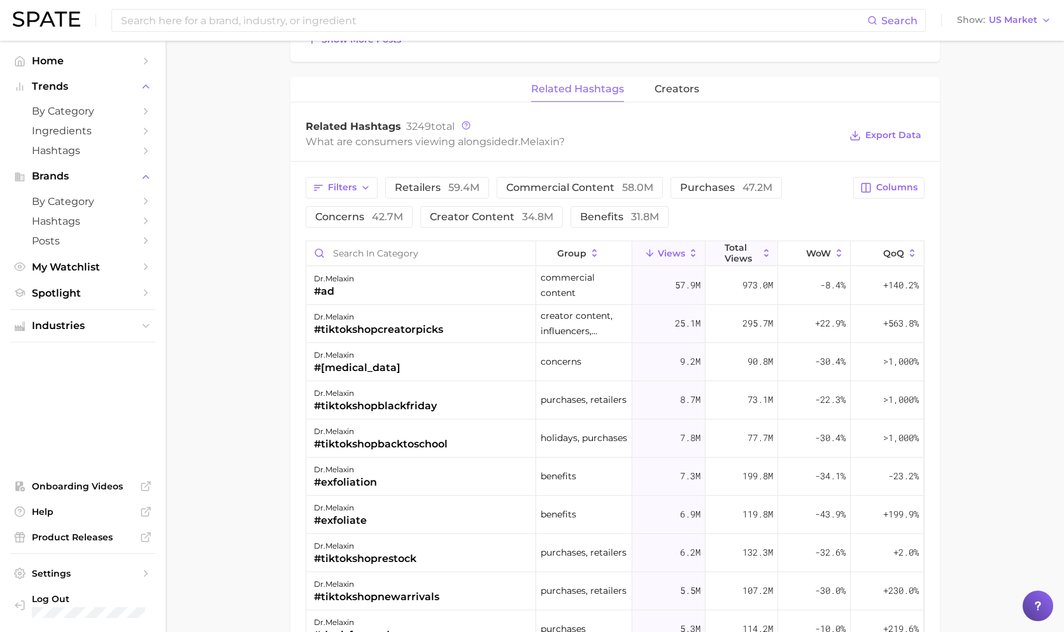
click at [756, 251] on span "Total Views" at bounding box center [741, 252] width 34 height 20
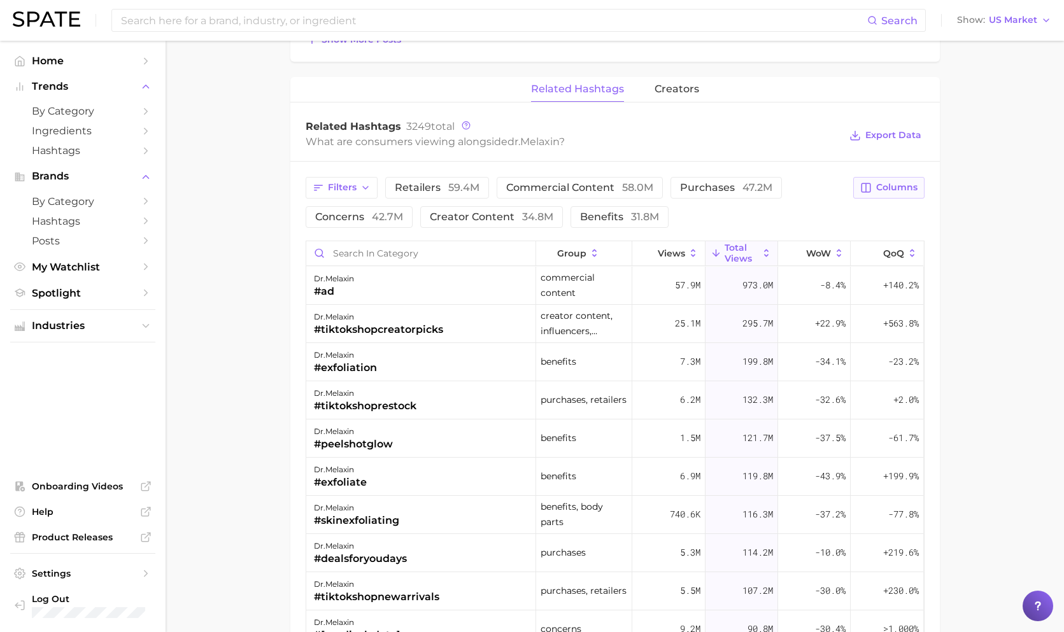
click at [906, 178] on button "Columns" at bounding box center [888, 188] width 71 height 22
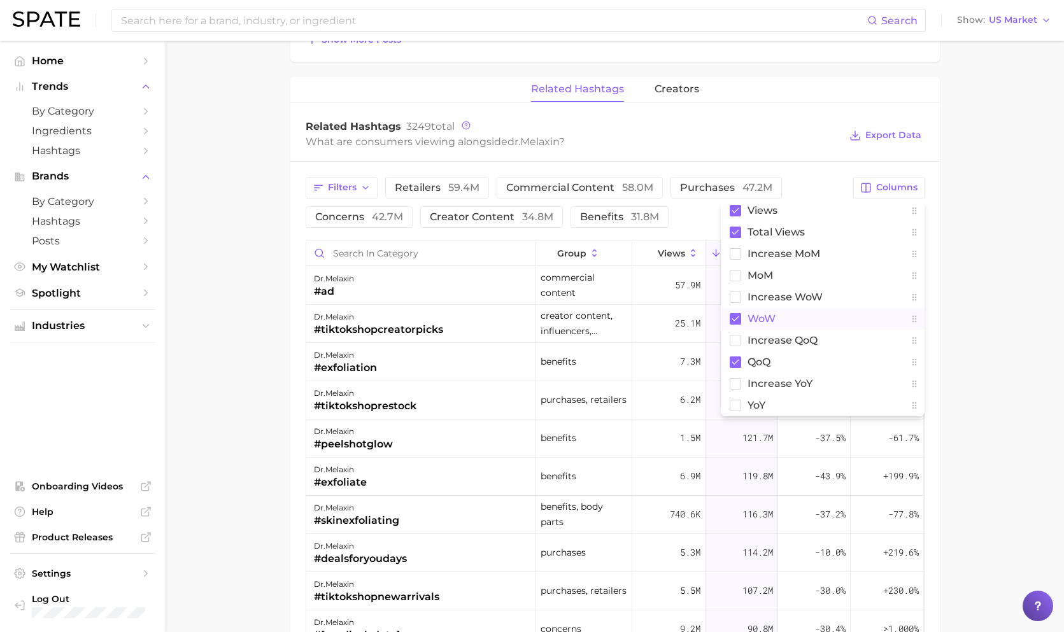
click at [743, 319] on button "WoW" at bounding box center [822, 319] width 204 height 22
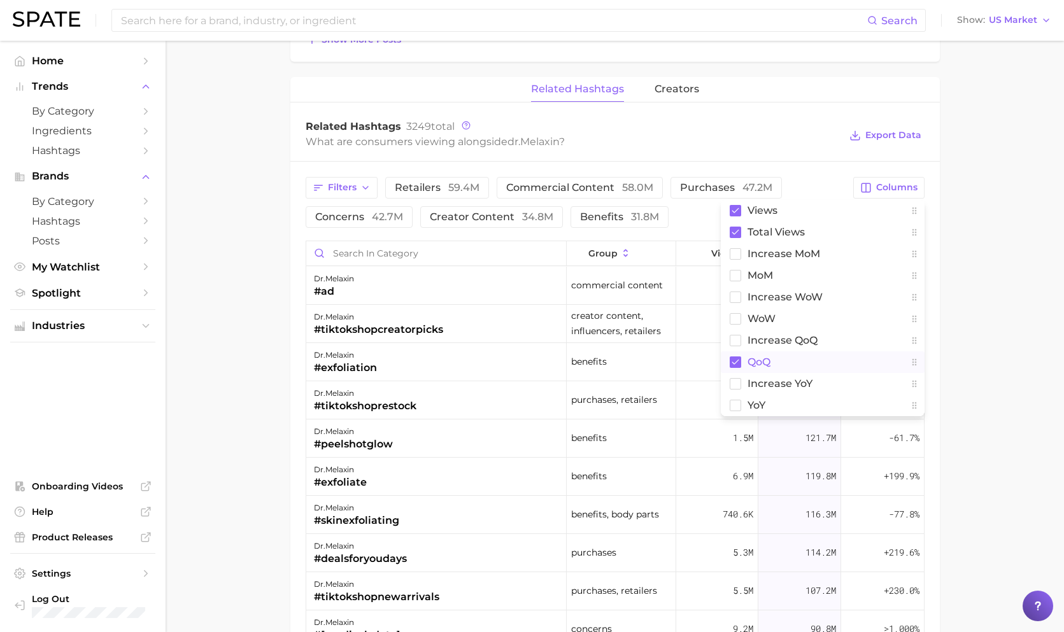
click at [748, 351] on button "QoQ" at bounding box center [822, 362] width 204 height 22
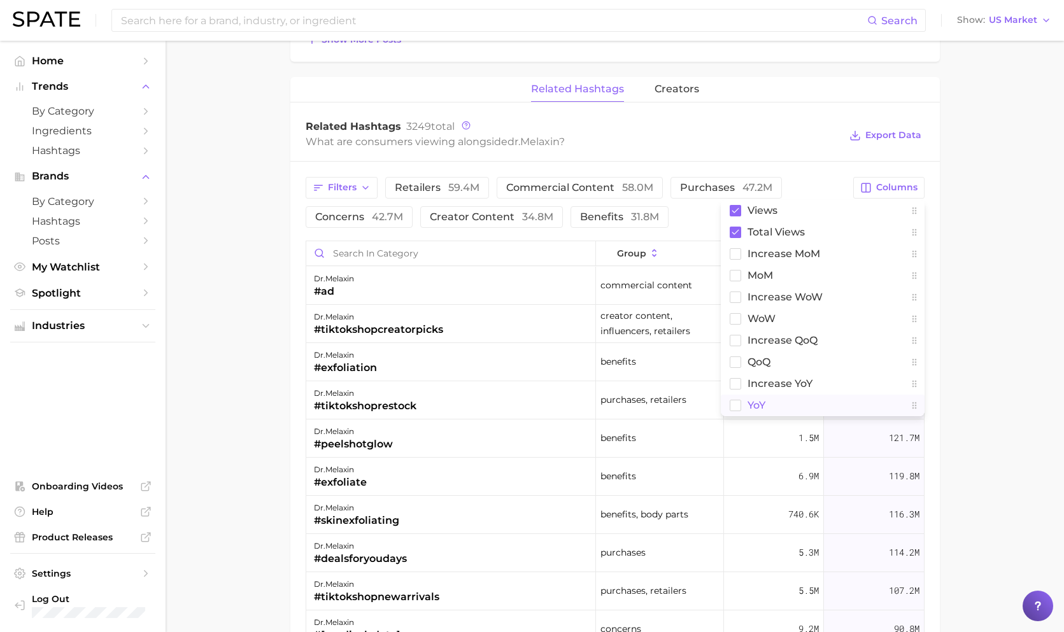
click at [748, 400] on span "YoY" at bounding box center [756, 405] width 18 height 11
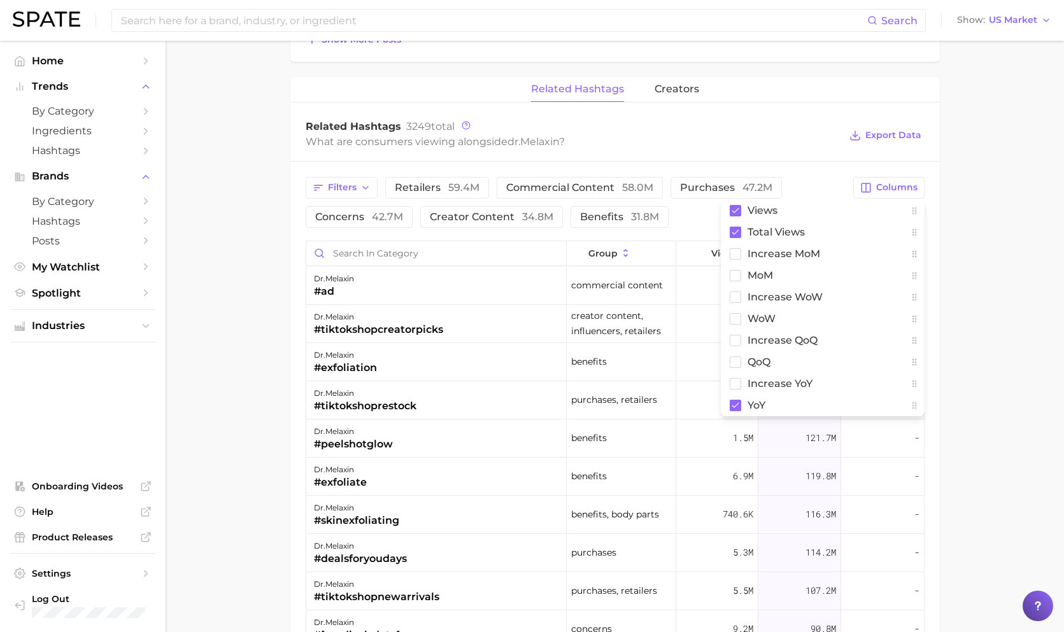
click at [954, 291] on main "Overview Google TikTok Instagram Beta brand dr.melaxin Add to Watchlist Export …" at bounding box center [614, 34] width 898 height 1835
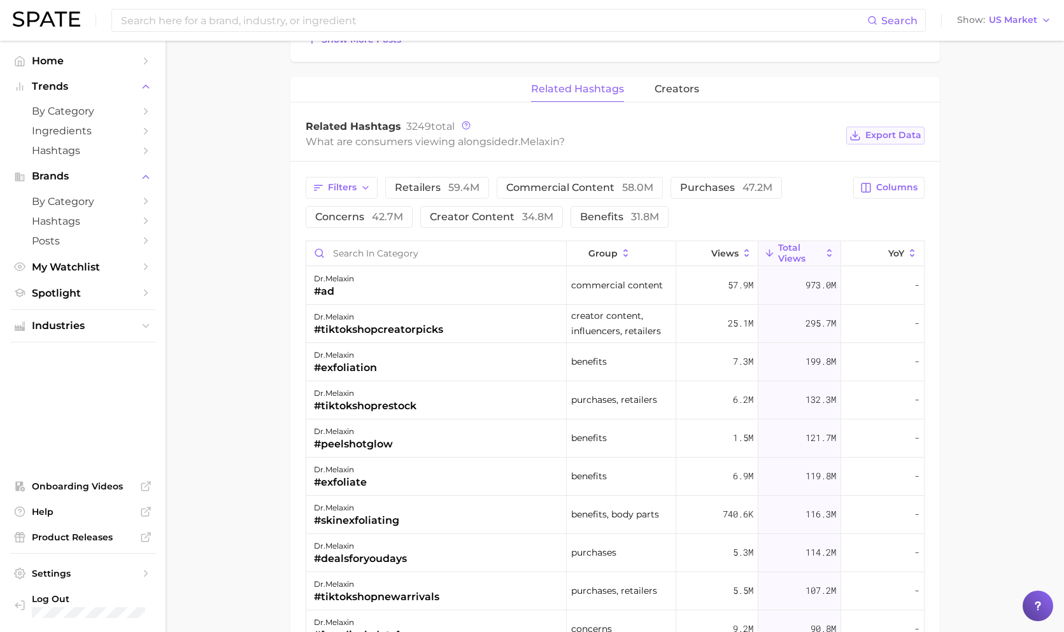
click at [889, 130] on span "Export Data" at bounding box center [893, 135] width 56 height 11
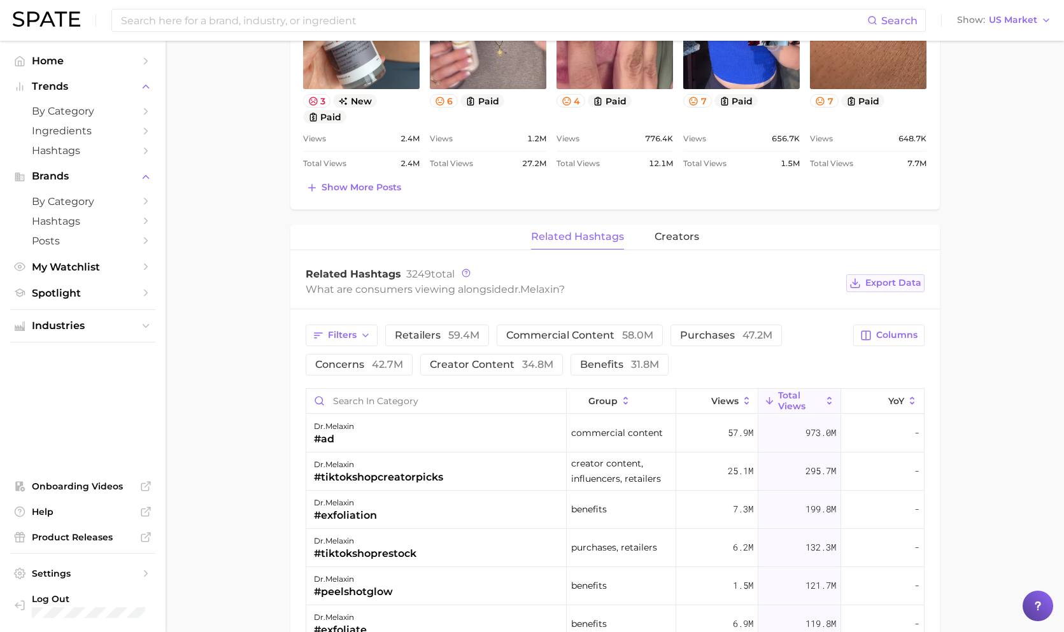
scroll to position [844, 0]
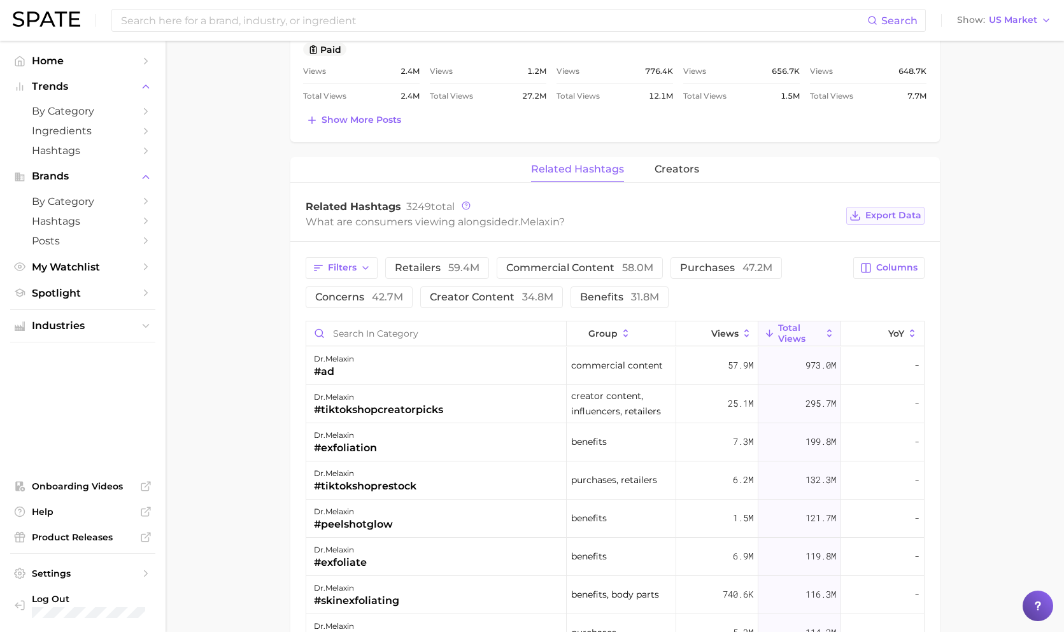
click at [904, 217] on button "Export Data" at bounding box center [885, 216] width 78 height 18
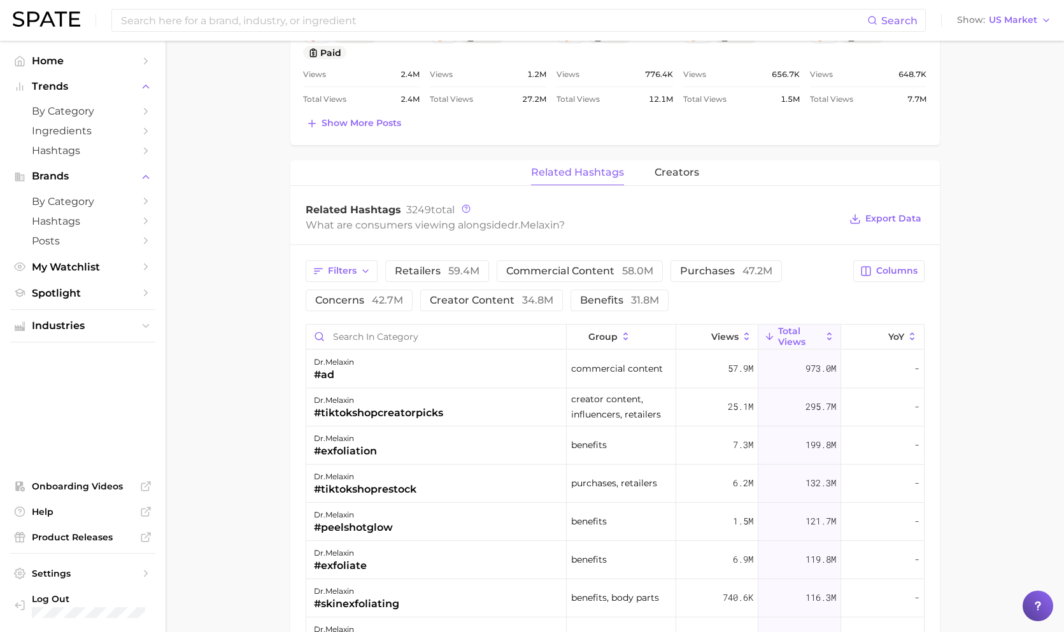
scroll to position [926, 0]
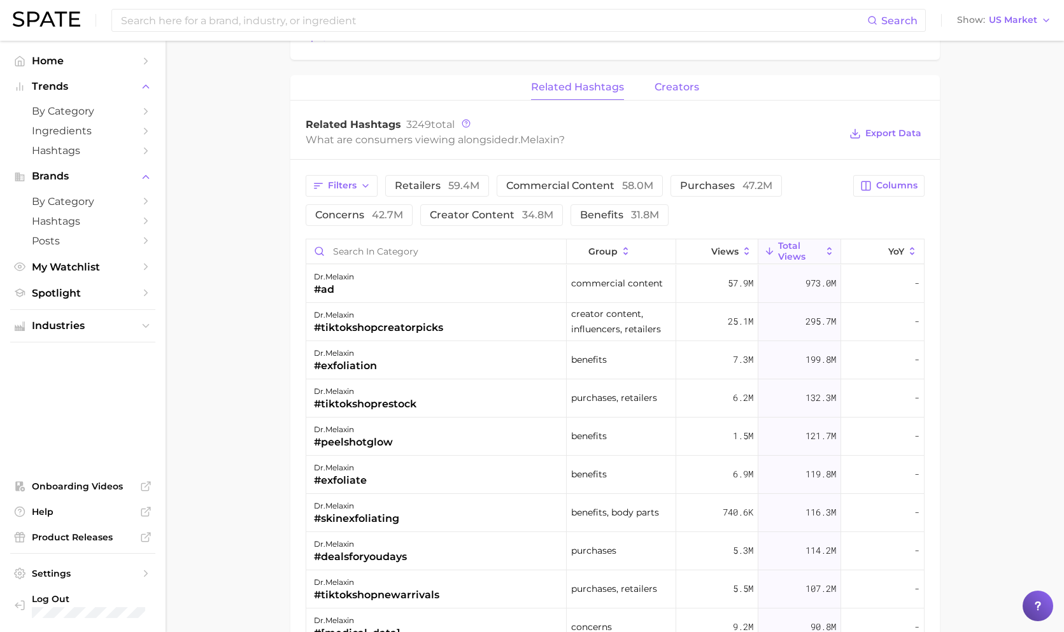
click at [680, 91] on button "creators" at bounding box center [676, 87] width 45 height 25
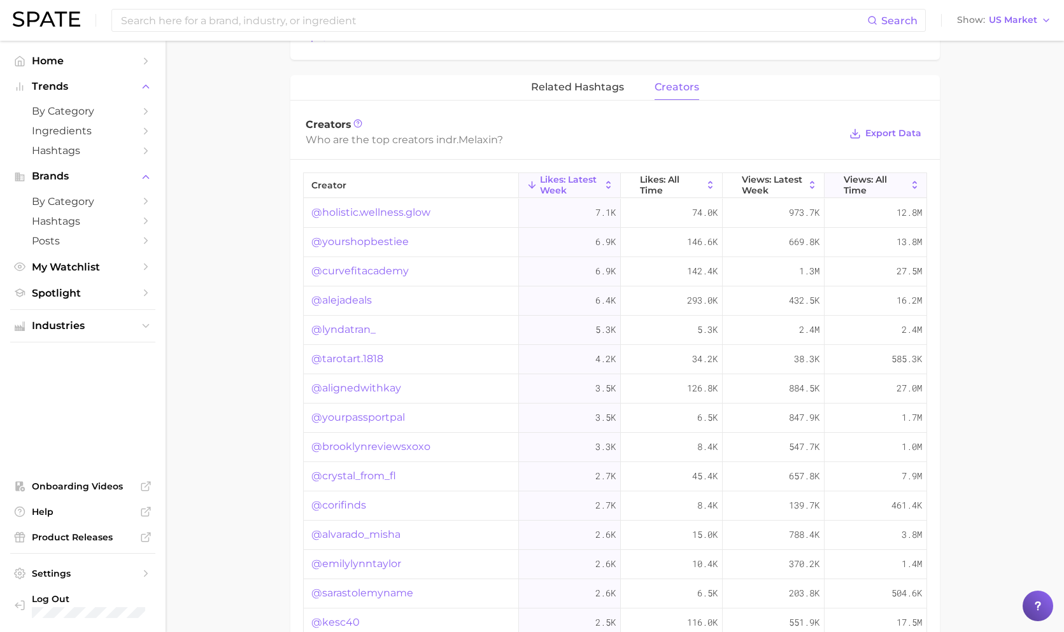
click at [862, 179] on span "Views: All Time" at bounding box center [875, 184] width 64 height 20
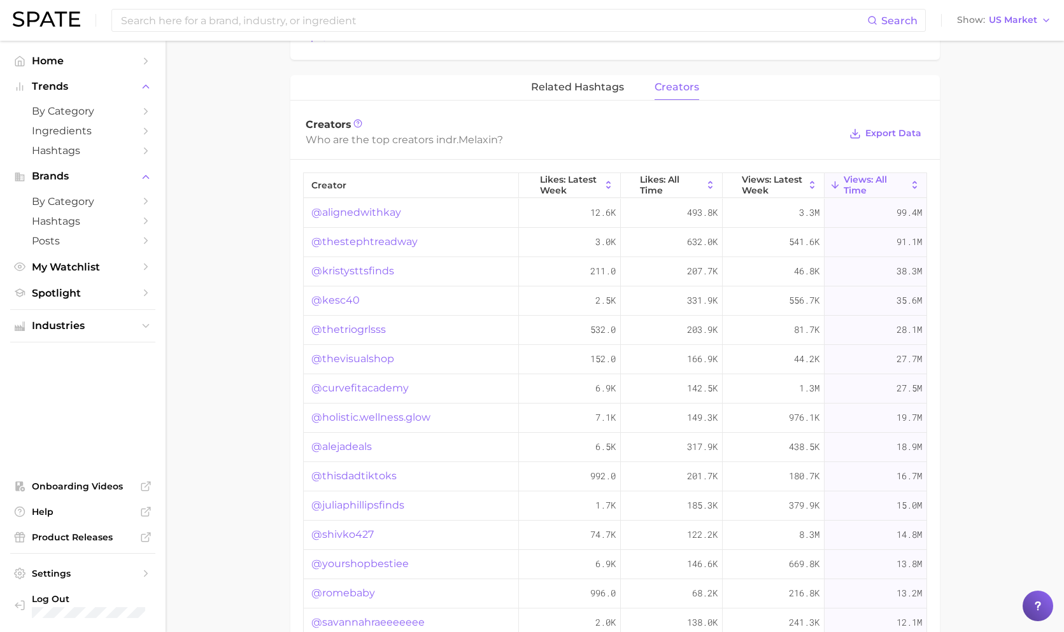
click at [888, 132] on span "Export Data" at bounding box center [893, 133] width 56 height 11
click at [355, 214] on link "@alignedwithkay" at bounding box center [356, 212] width 90 height 15
click at [392, 235] on link "@thestephtreadway" at bounding box center [364, 241] width 106 height 15
click at [371, 267] on link "@kristysttsfinds" at bounding box center [352, 270] width 83 height 15
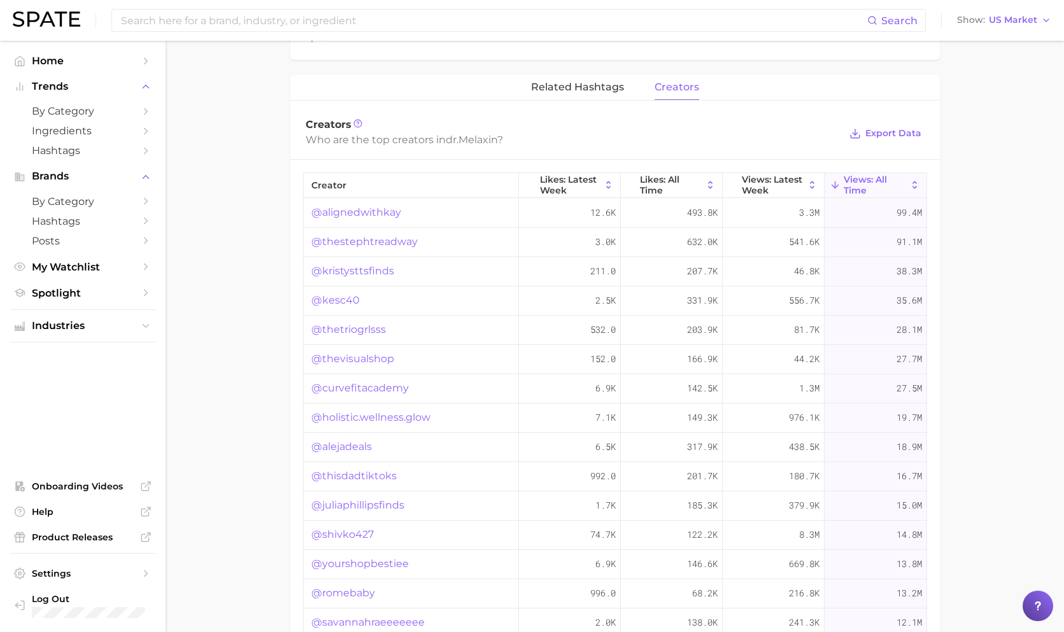
click at [342, 297] on link "@kesc40" at bounding box center [335, 300] width 48 height 15
click at [359, 326] on link "@thetriogrlsss" at bounding box center [348, 329] width 74 height 15
click at [344, 356] on link "@thevisualshop" at bounding box center [352, 358] width 83 height 15
click at [366, 386] on link "@curvefitacademy" at bounding box center [359, 388] width 97 height 15
click at [379, 414] on link "@holistic.wellness.glow" at bounding box center [370, 417] width 119 height 15
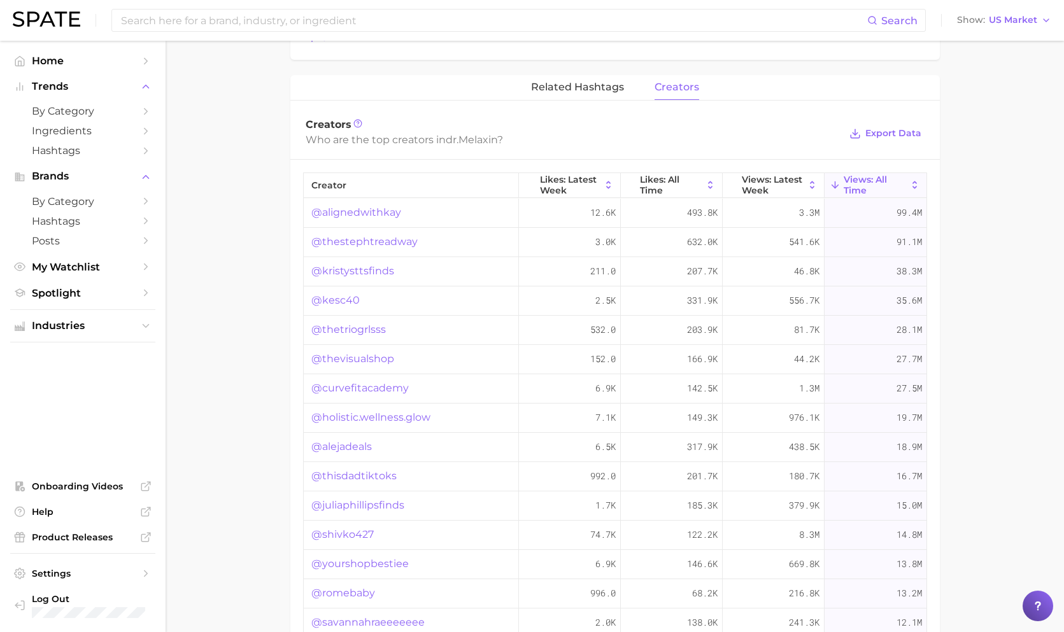
click at [348, 445] on link "@alejadeals" at bounding box center [341, 446] width 60 height 15
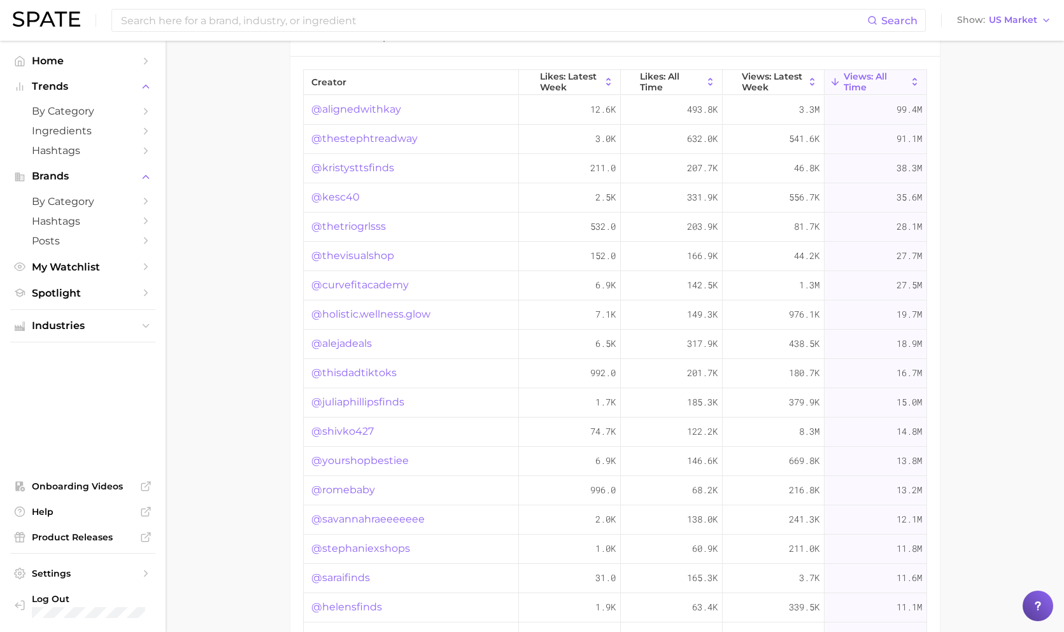
scroll to position [1028, 0]
click at [367, 372] on link "@thisdadtiktoks" at bounding box center [353, 374] width 85 height 15
click at [356, 107] on link "@alignedwithkay" at bounding box center [356, 110] width 90 height 15
click at [387, 142] on link "@thestephtreadway" at bounding box center [364, 139] width 106 height 15
click at [430, 20] on input at bounding box center [493, 21] width 747 height 22
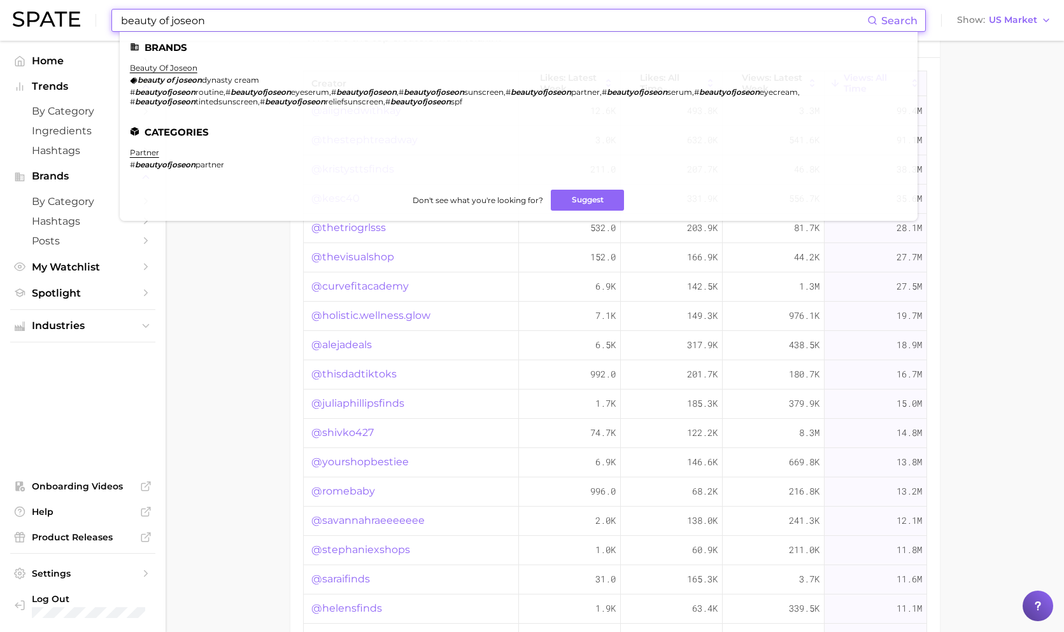
type input "beauty of joseon"
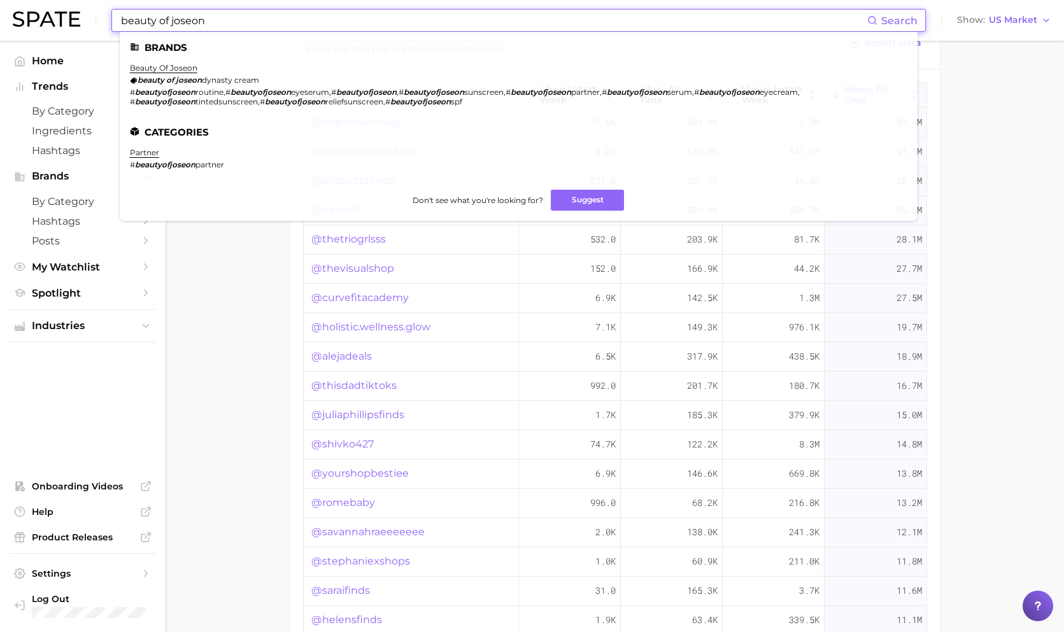
click at [189, 62] on ul "Brands beauty of joseon beauty of joseon dynasty cream # beautyofjoseon routine…" at bounding box center [518, 126] width 797 height 189
click at [185, 71] on link "beauty of joseon" at bounding box center [163, 68] width 67 height 10
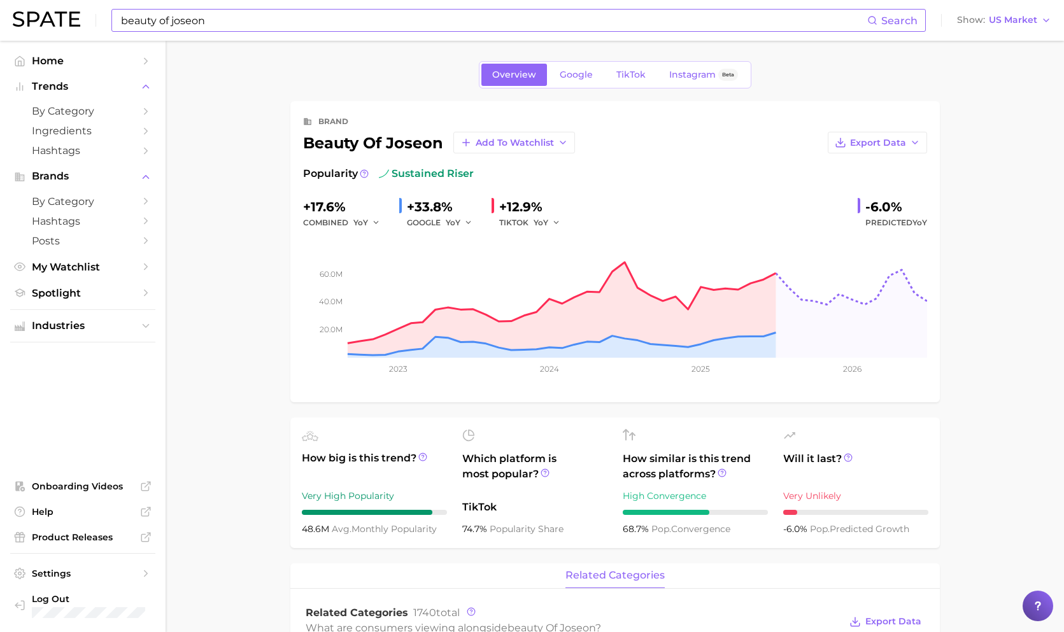
click at [621, 79] on span "TikTok" at bounding box center [630, 74] width 29 height 11
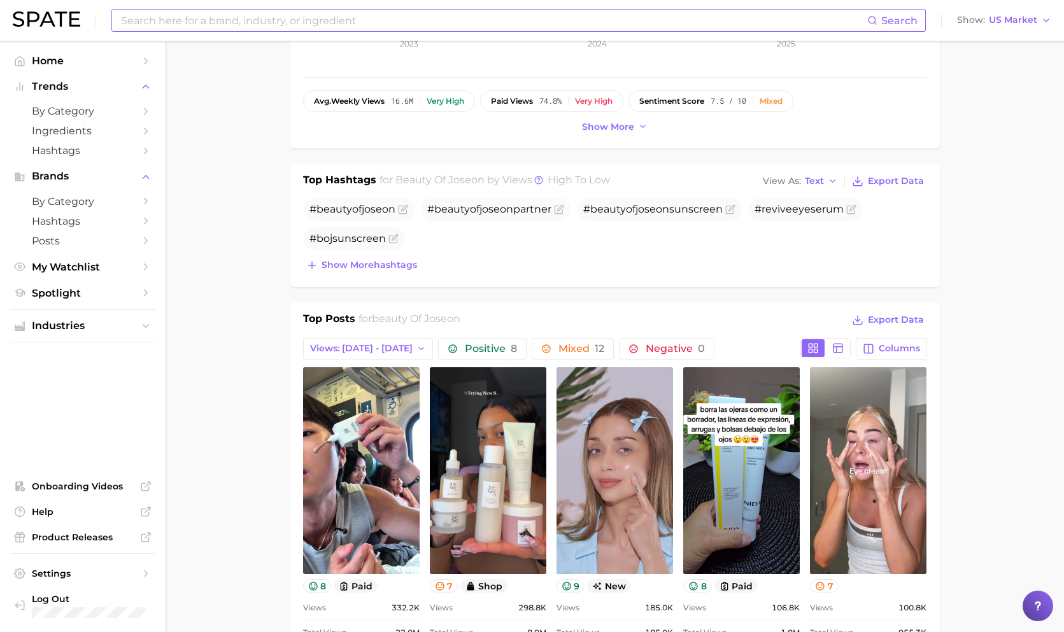
scroll to position [285, 0]
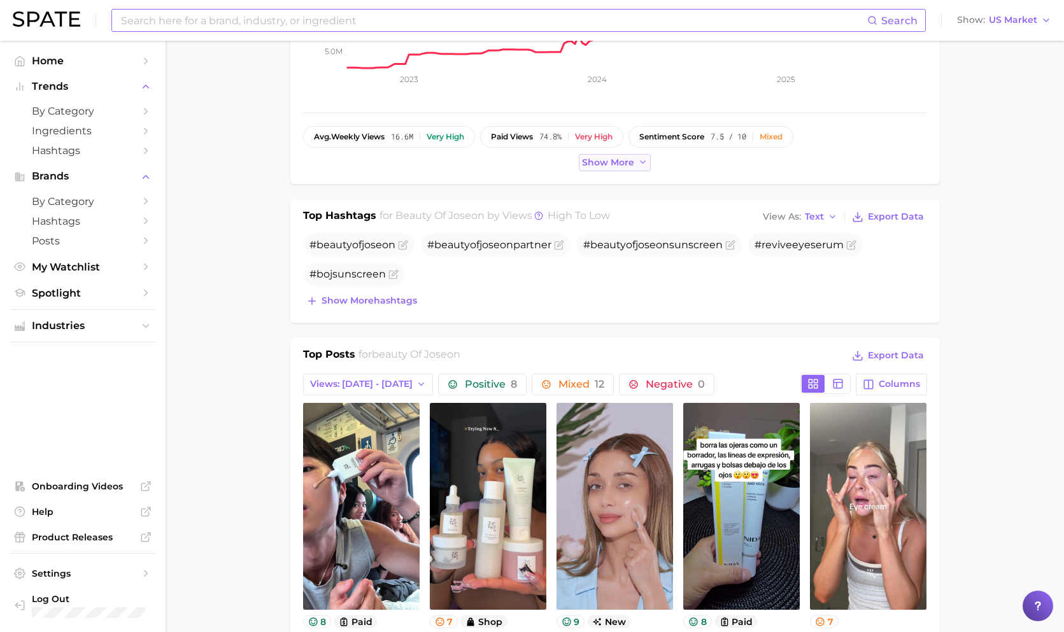
click at [613, 166] on span "Show more" at bounding box center [608, 162] width 52 height 11
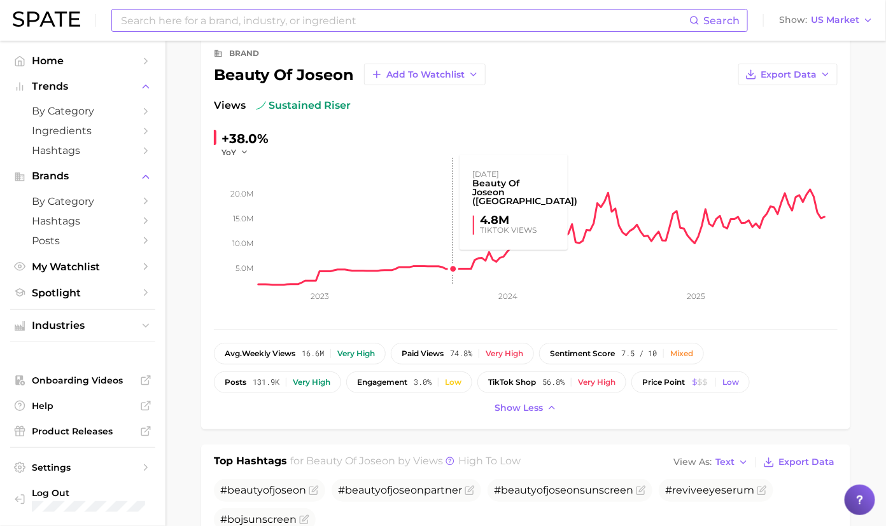
scroll to position [0, 0]
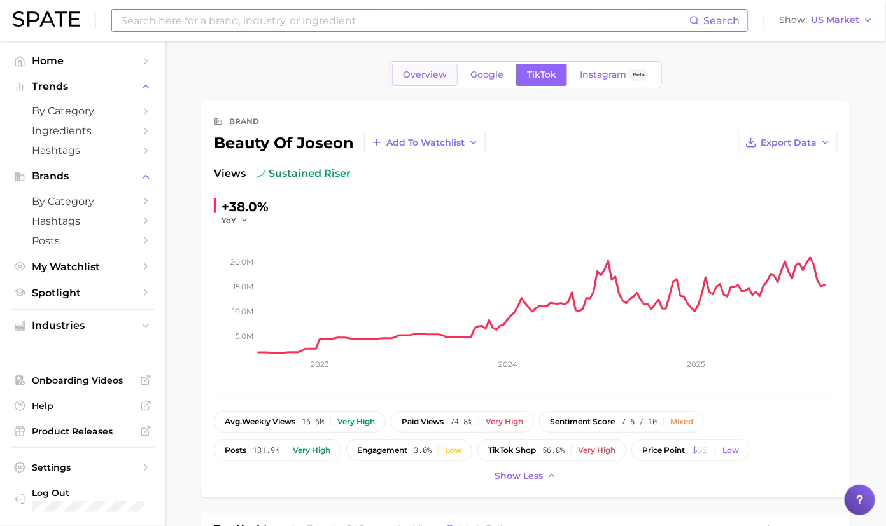
click at [426, 80] on link "Overview" at bounding box center [425, 75] width 66 height 22
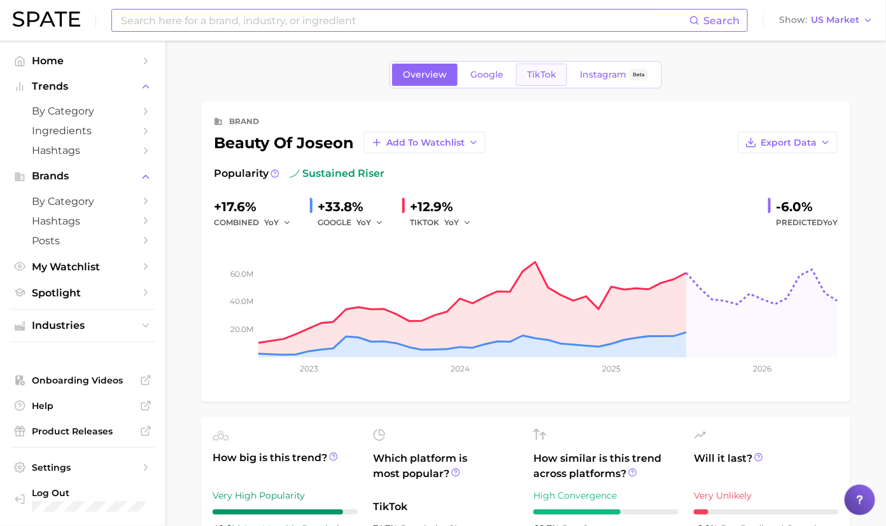
click at [535, 76] on span "TikTok" at bounding box center [541, 74] width 29 height 11
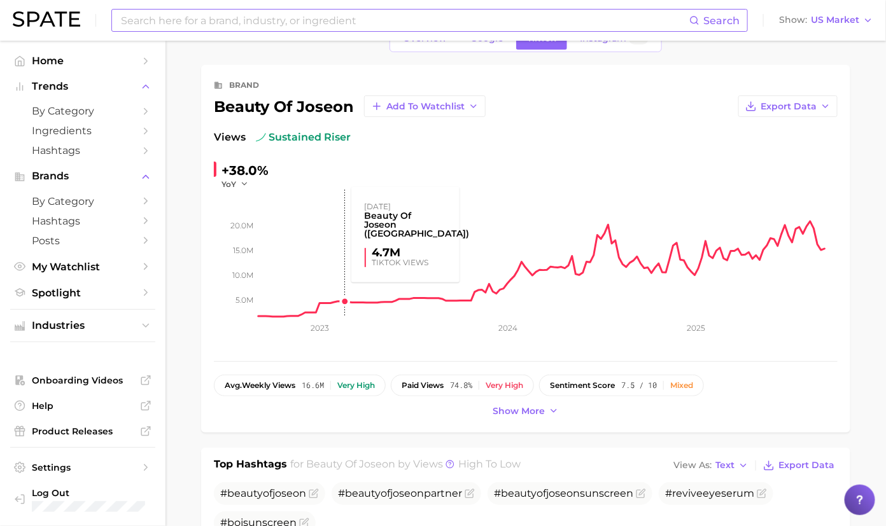
scroll to position [39, 0]
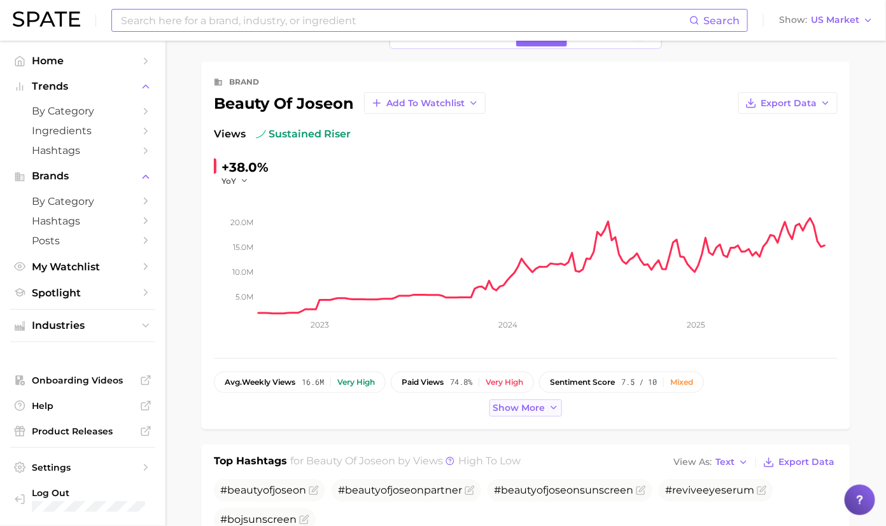
click at [534, 407] on span "Show more" at bounding box center [519, 408] width 52 height 11
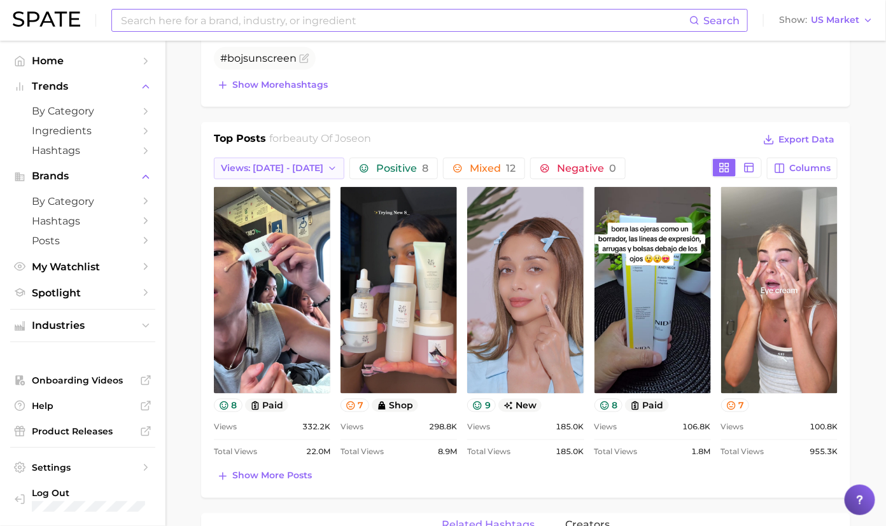
scroll to position [531, 0]
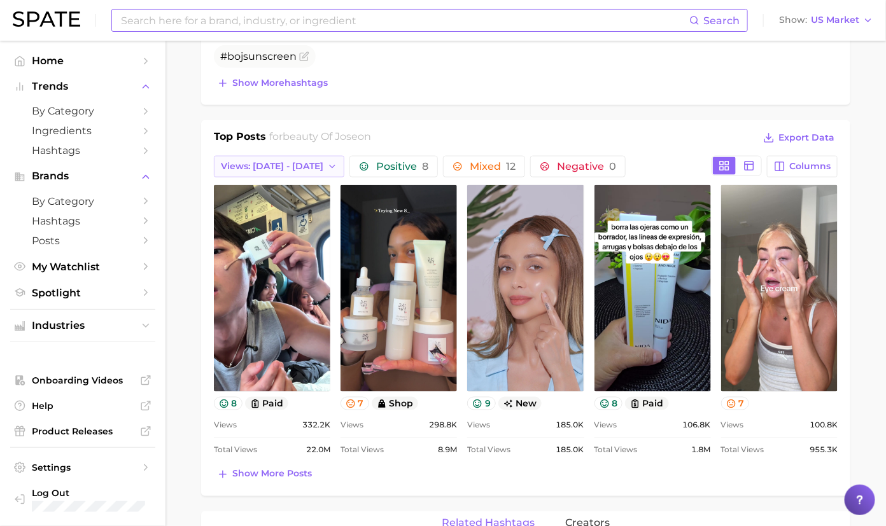
click at [298, 161] on span "Views: Aug 31 - Sep 7" at bounding box center [272, 166] width 102 height 11
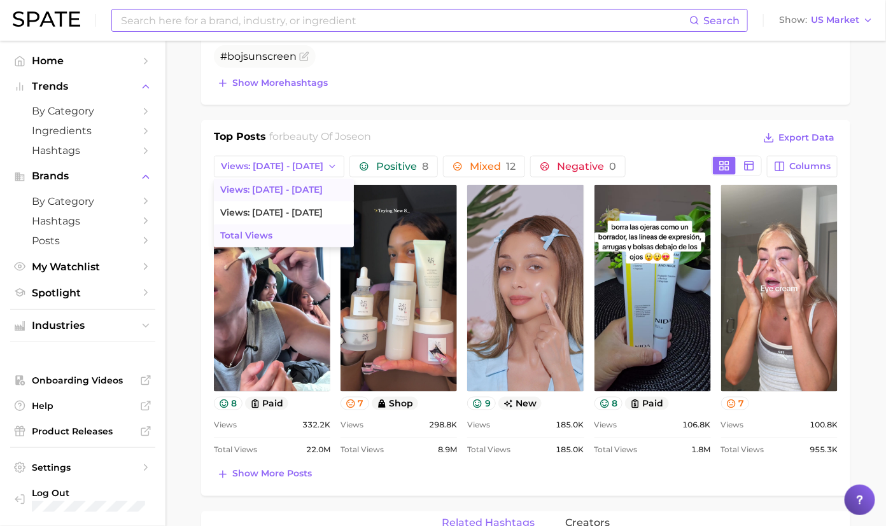
click at [308, 230] on button "Total Views" at bounding box center [284, 236] width 140 height 23
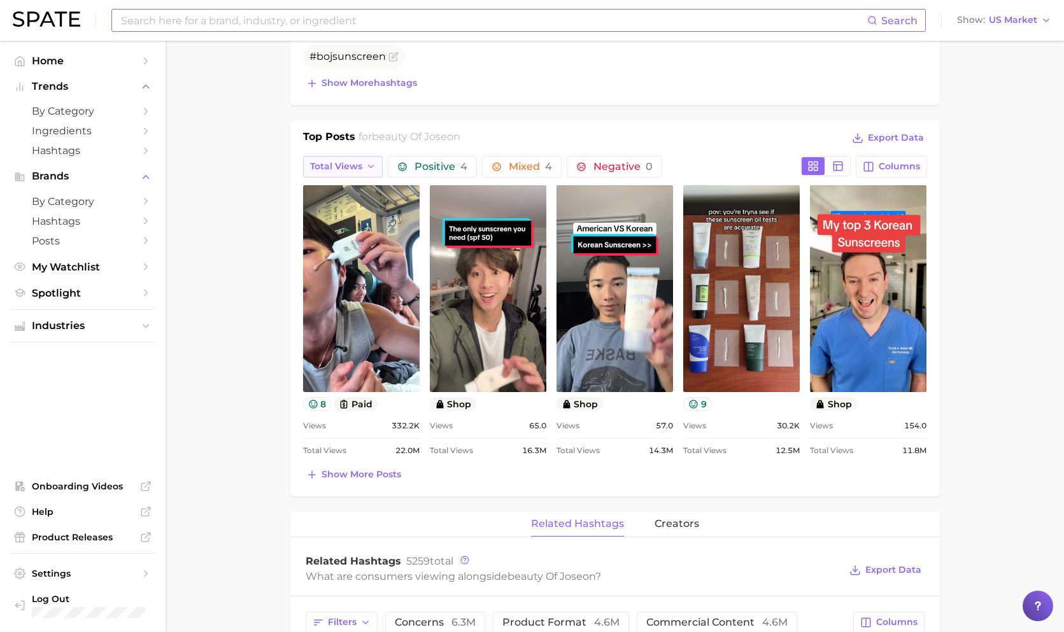
click at [367, 169] on button "Total Views" at bounding box center [343, 167] width 80 height 22
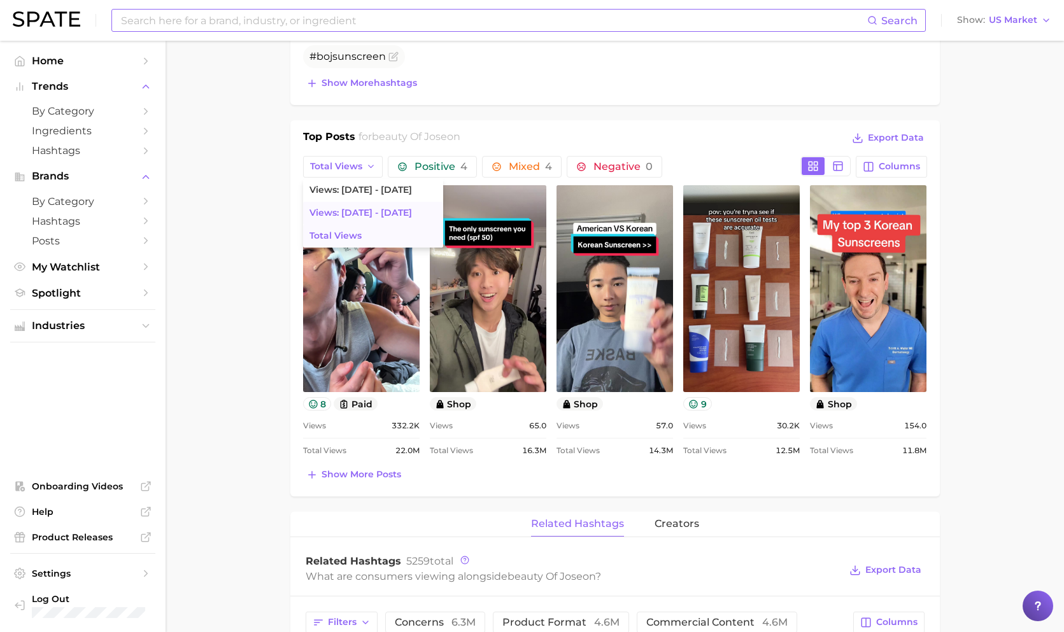
click at [360, 213] on span "Views: Aug 24 - 31" at bounding box center [360, 212] width 102 height 11
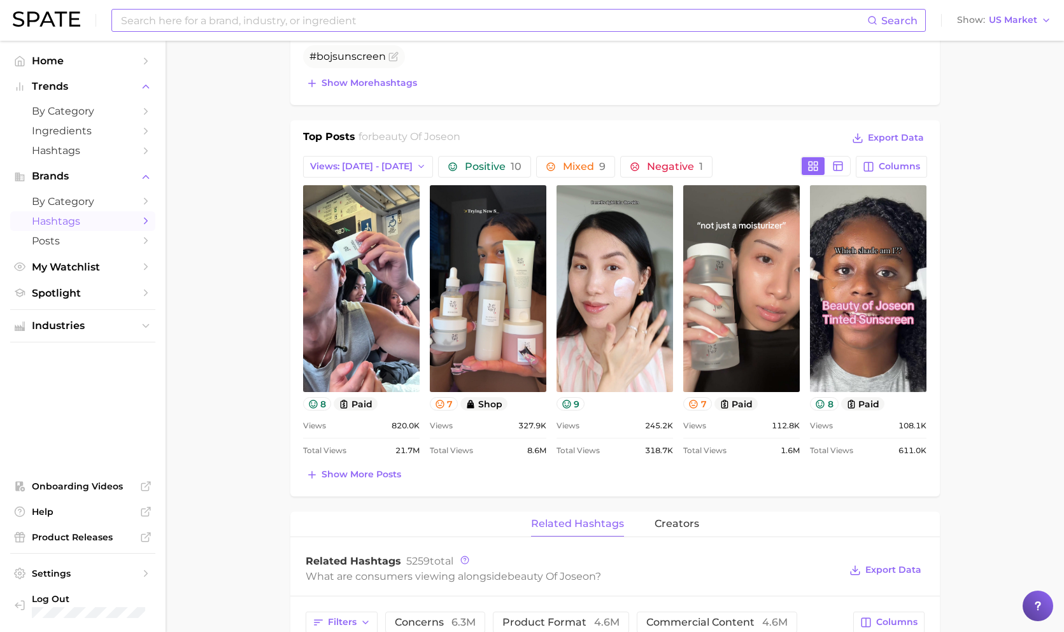
scroll to position [0, 0]
click at [416, 162] on icon "button" at bounding box center [421, 167] width 10 height 10
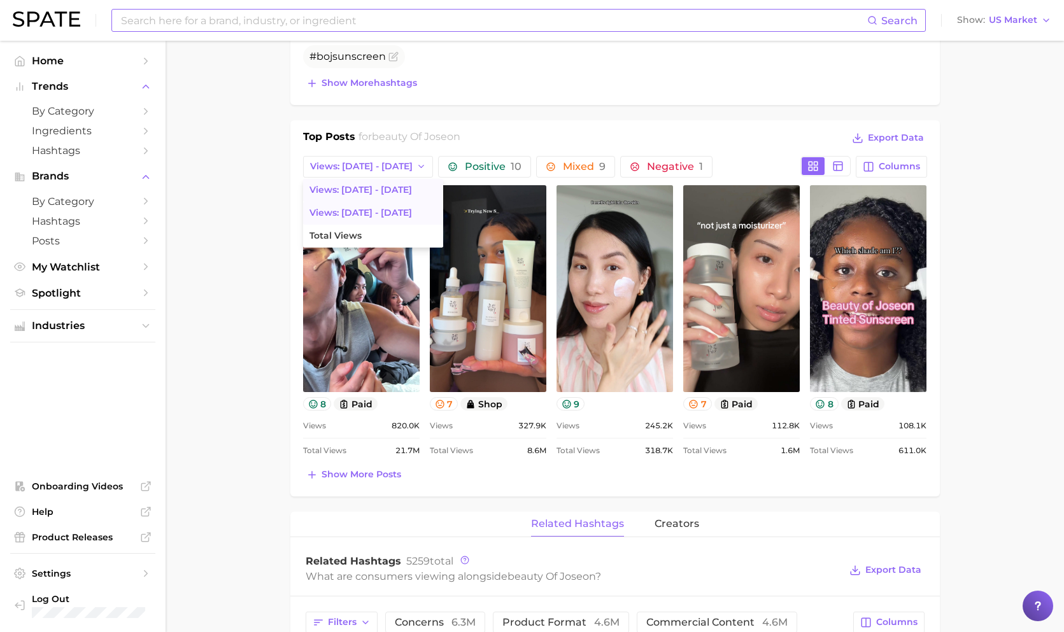
click at [383, 185] on span "Views: Aug 31 - Sep 7" at bounding box center [360, 190] width 102 height 11
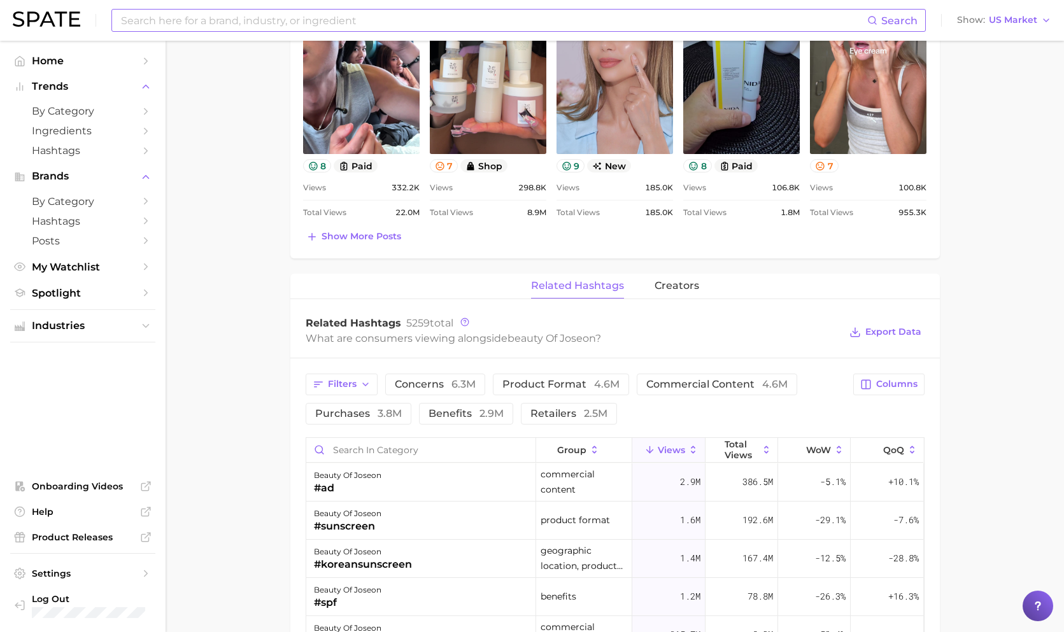
scroll to position [959, 0]
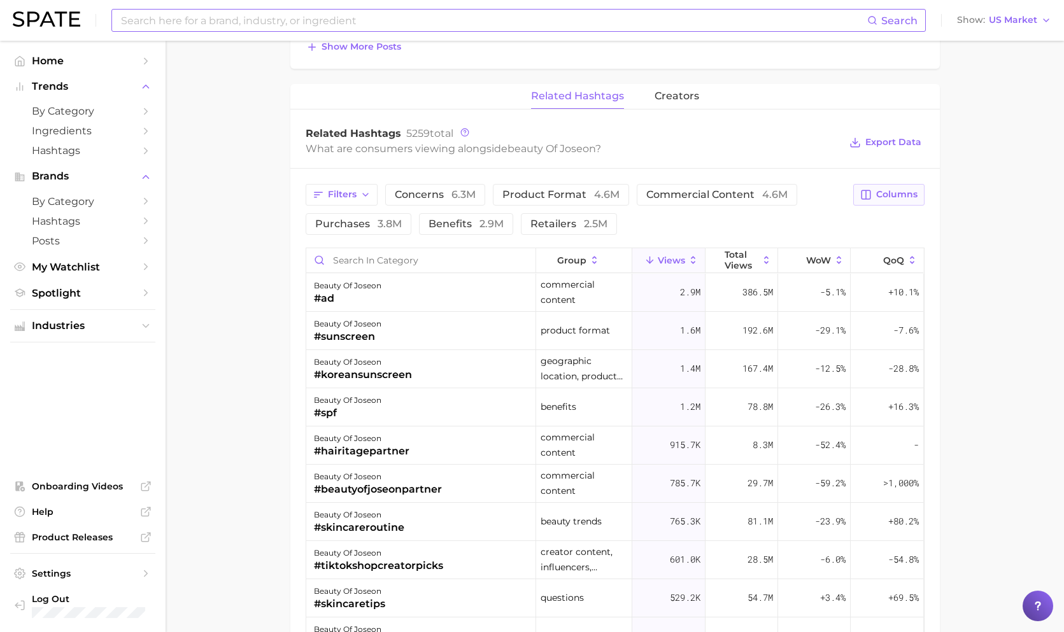
click at [901, 192] on span "Columns" at bounding box center [896, 194] width 41 height 11
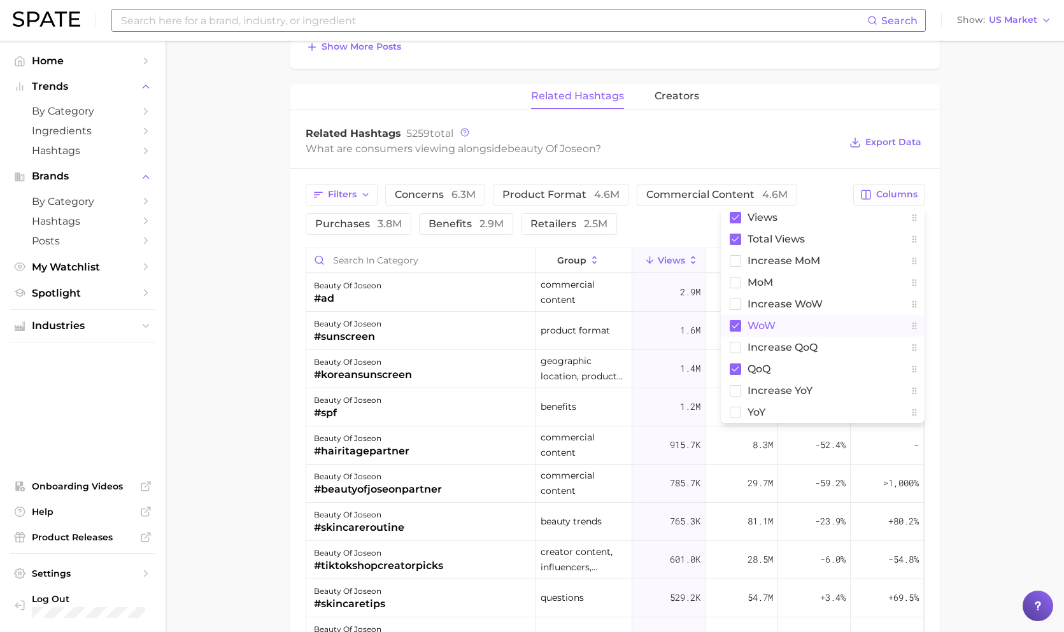
click at [753, 320] on span "WoW" at bounding box center [761, 325] width 28 height 11
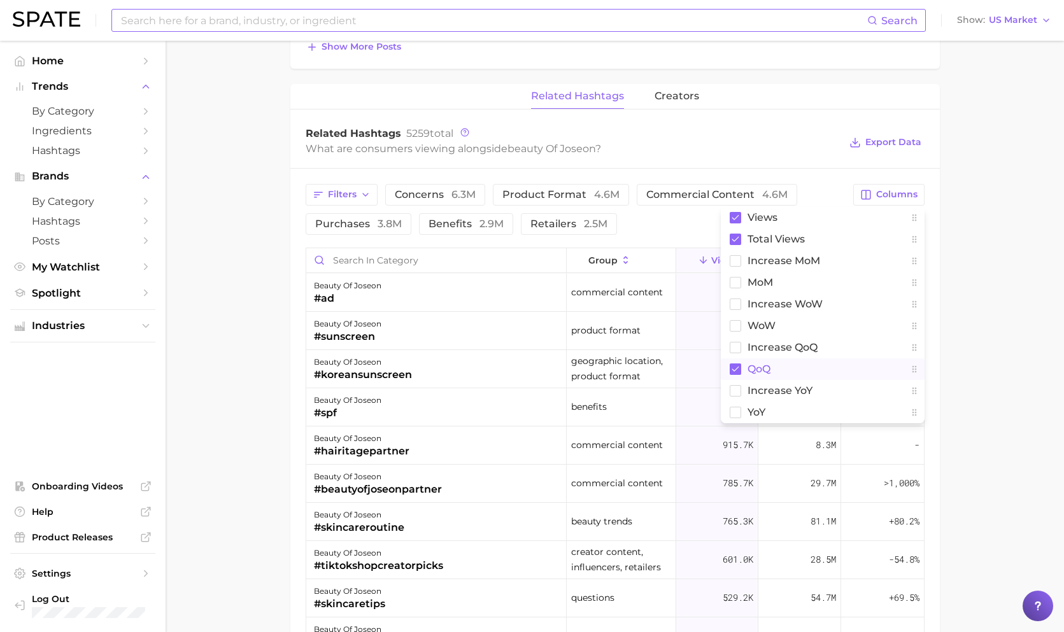
click at [754, 366] on span "QoQ" at bounding box center [758, 368] width 23 height 11
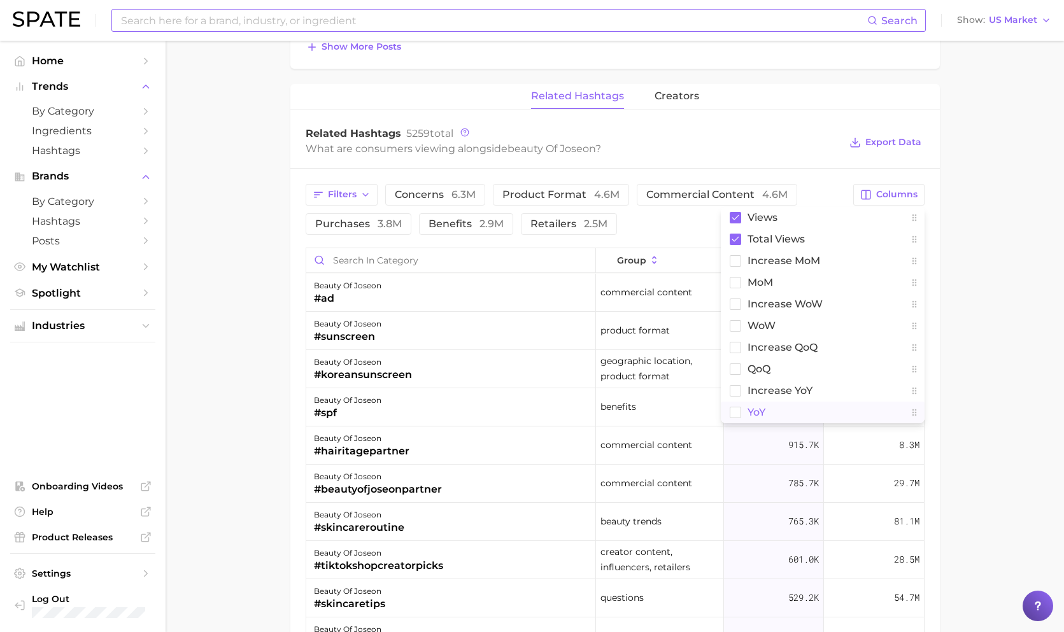
click at [751, 402] on button "YoY" at bounding box center [822, 413] width 204 height 22
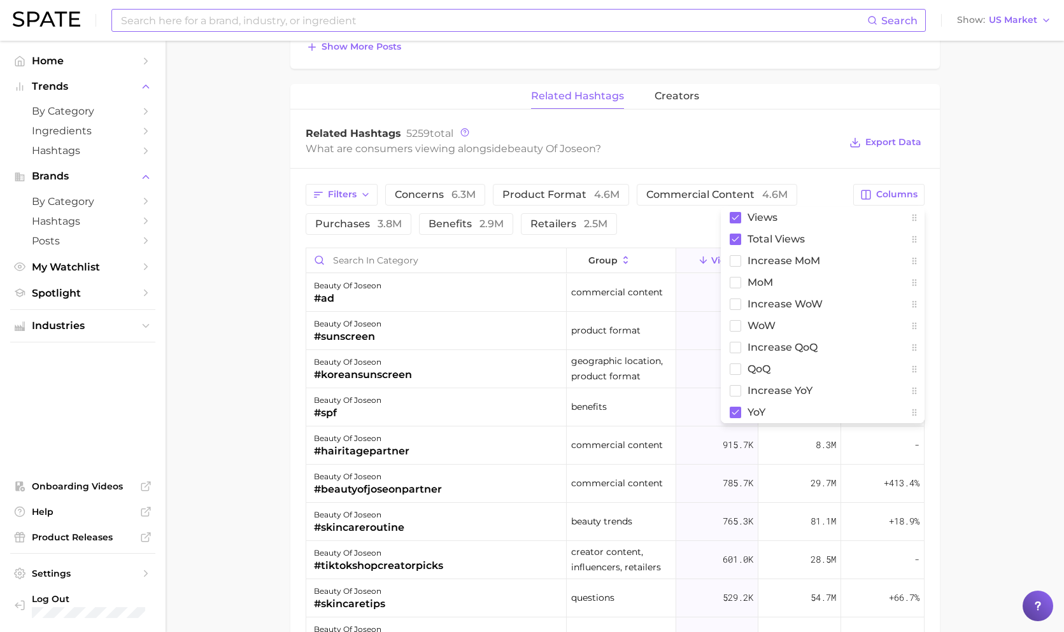
click at [954, 300] on main "Overview Google TikTok Instagram Beta brand beauty of joseon Add to Watchlist E…" at bounding box center [614, 20] width 898 height 1877
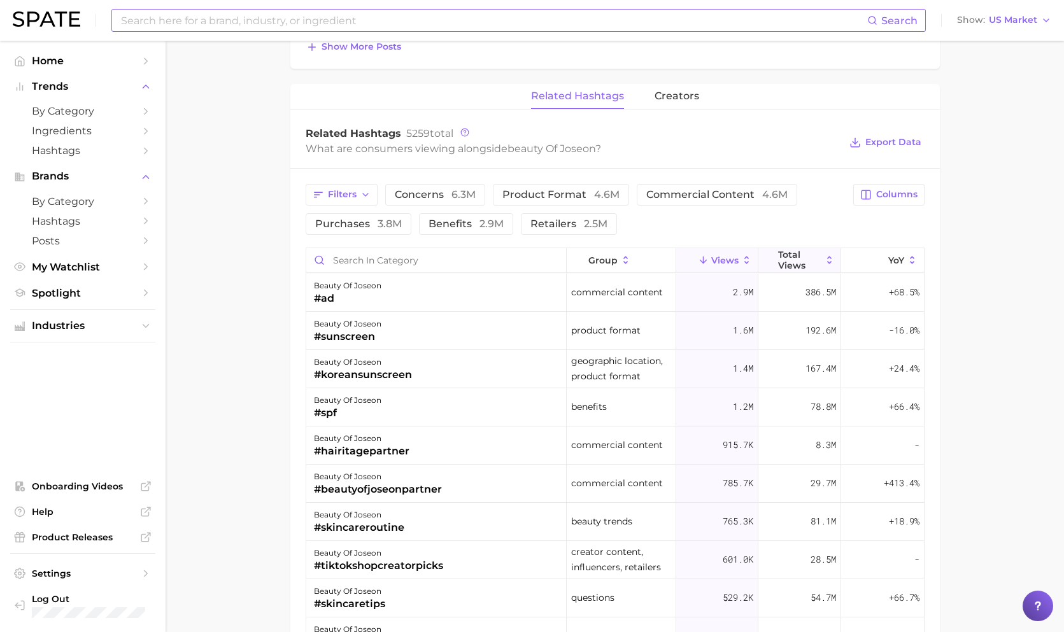
click at [786, 255] on span "Total Views" at bounding box center [799, 259] width 43 height 20
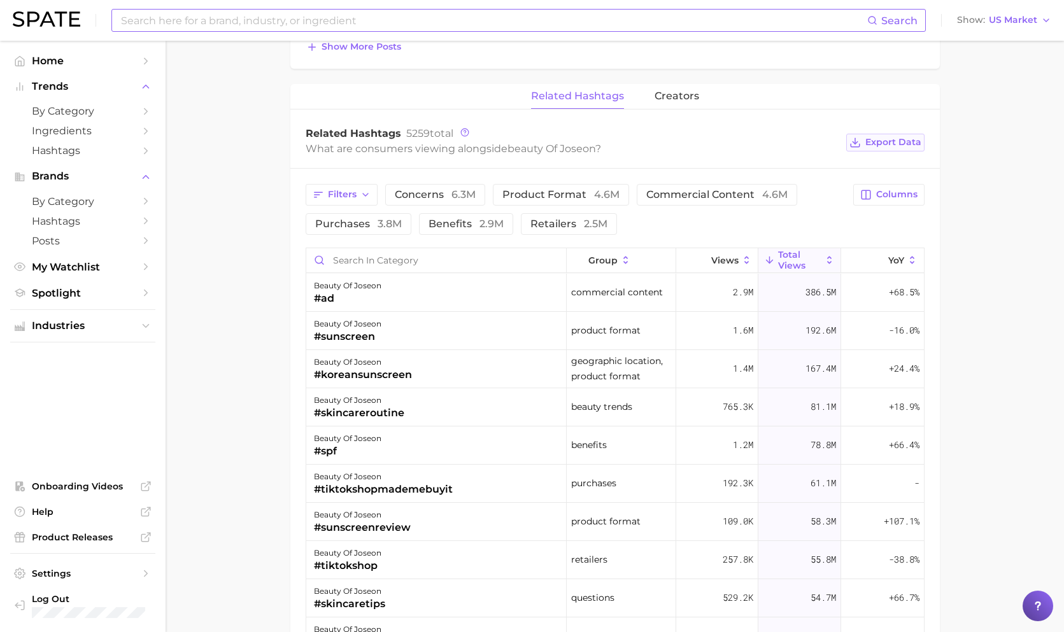
click at [902, 143] on span "Export Data" at bounding box center [893, 142] width 56 height 11
click at [661, 90] on span "creators" at bounding box center [676, 95] width 45 height 11
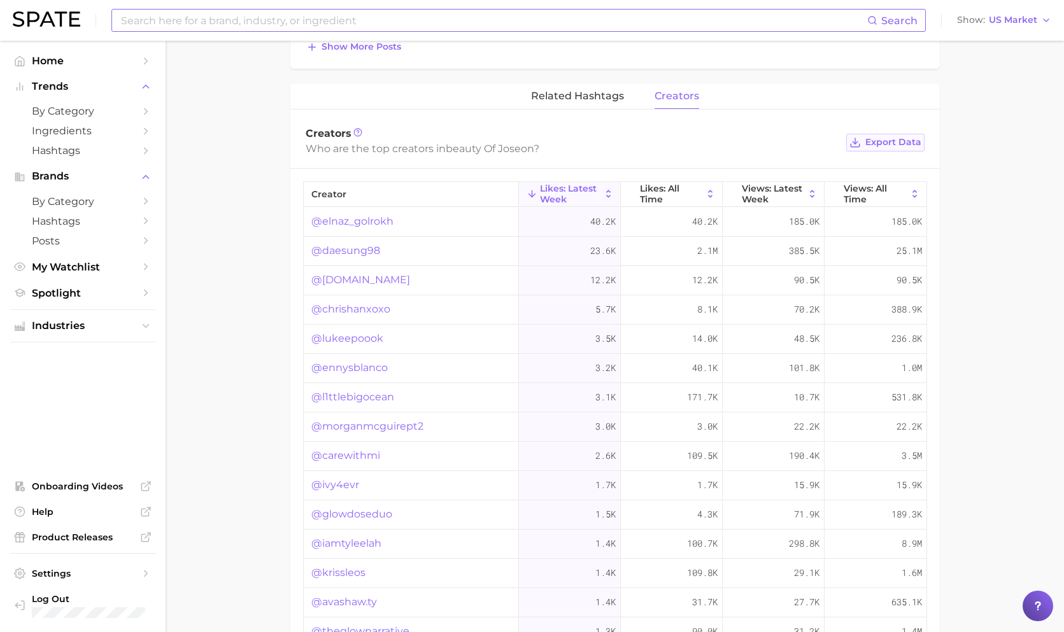
click at [911, 144] on button "Export Data" at bounding box center [885, 143] width 78 height 18
click at [846, 189] on span "Views: All Time" at bounding box center [875, 193] width 64 height 20
click at [876, 137] on span "Export Data" at bounding box center [893, 142] width 56 height 11
click at [855, 140] on line at bounding box center [855, 141] width 0 height 6
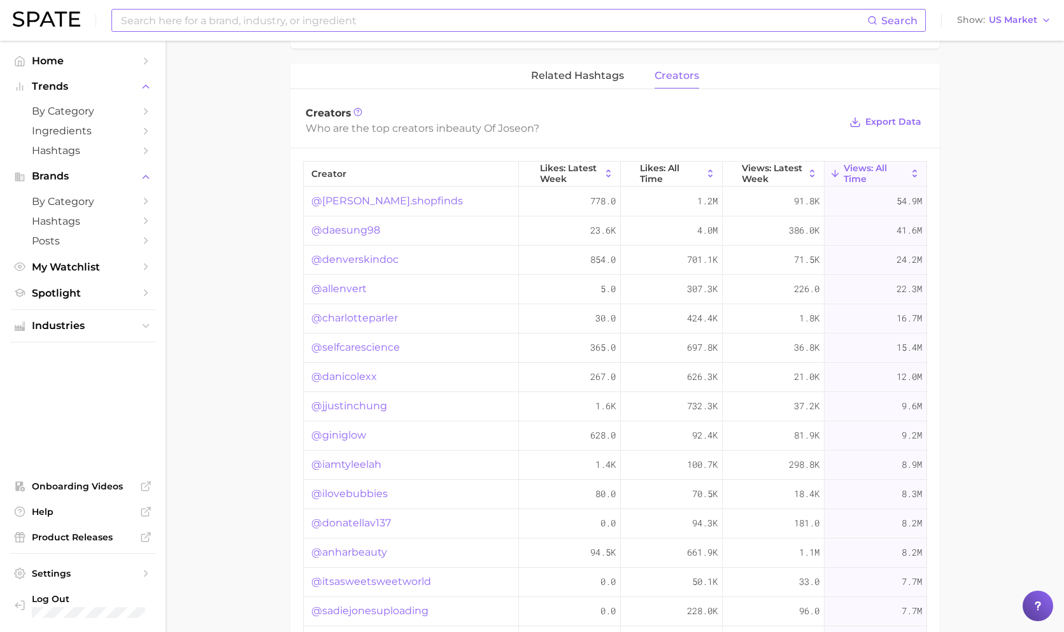
scroll to position [963, 0]
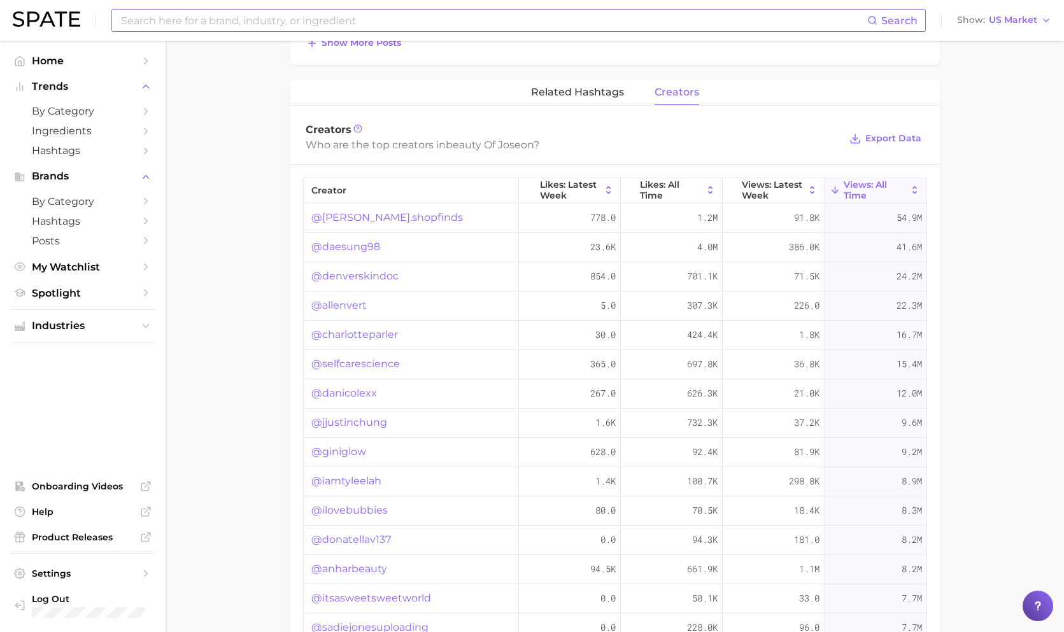
click at [887, 150] on div "Creators Who are the top creators in beauty of joseon ? Export Data" at bounding box center [614, 138] width 649 height 51
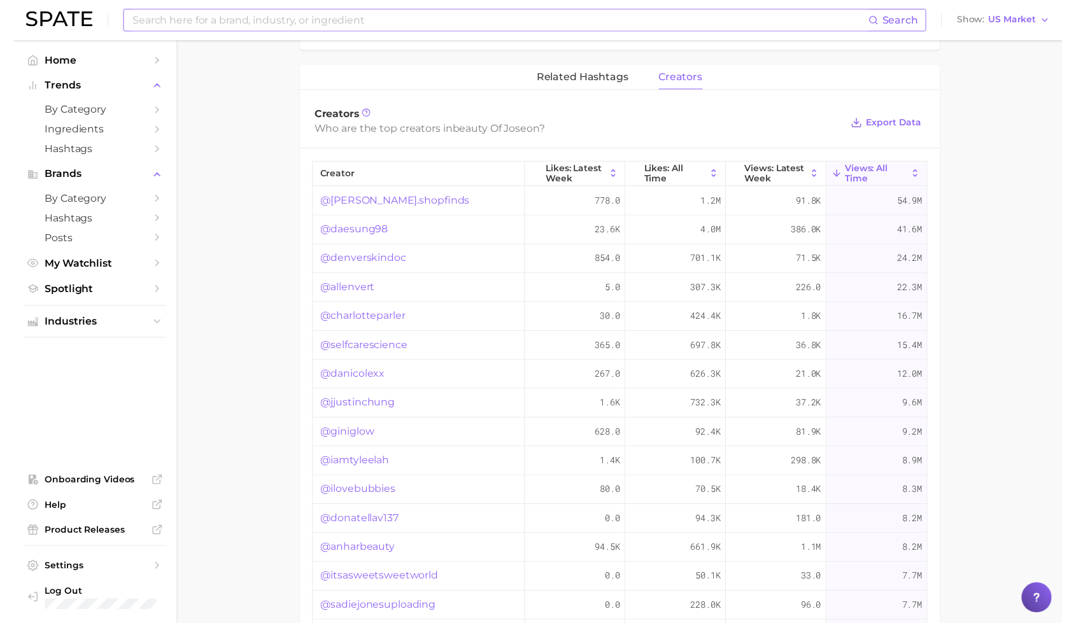
scroll to position [1015, 0]
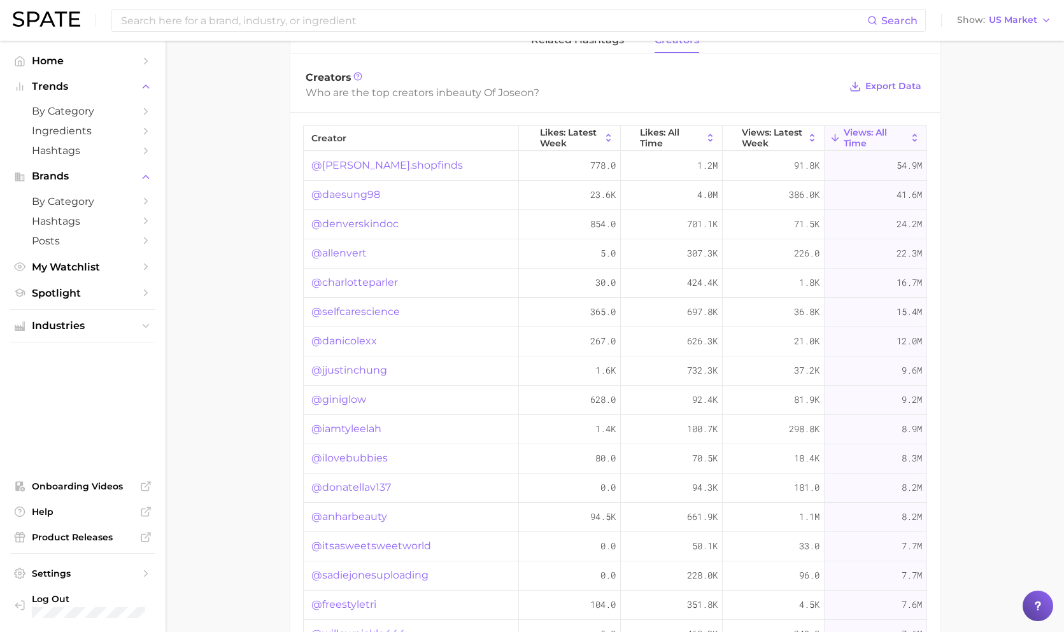
click at [386, 158] on link "@ryans.shopfinds" at bounding box center [386, 165] width 151 height 15
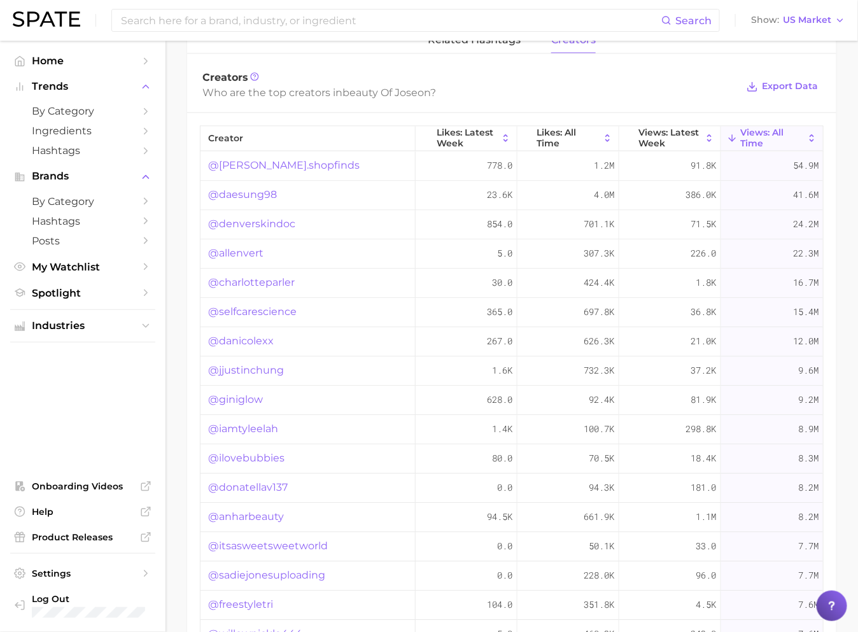
click at [255, 190] on link "@daesung98" at bounding box center [242, 194] width 69 height 15
click at [280, 218] on link "@denverskindoc" at bounding box center [251, 223] width 87 height 15
click at [268, 188] on link "@daesung98" at bounding box center [242, 194] width 69 height 15
click at [244, 248] on link "@allenvert" at bounding box center [235, 253] width 55 height 15
click at [244, 278] on link "@charlotteparler" at bounding box center [251, 282] width 87 height 15
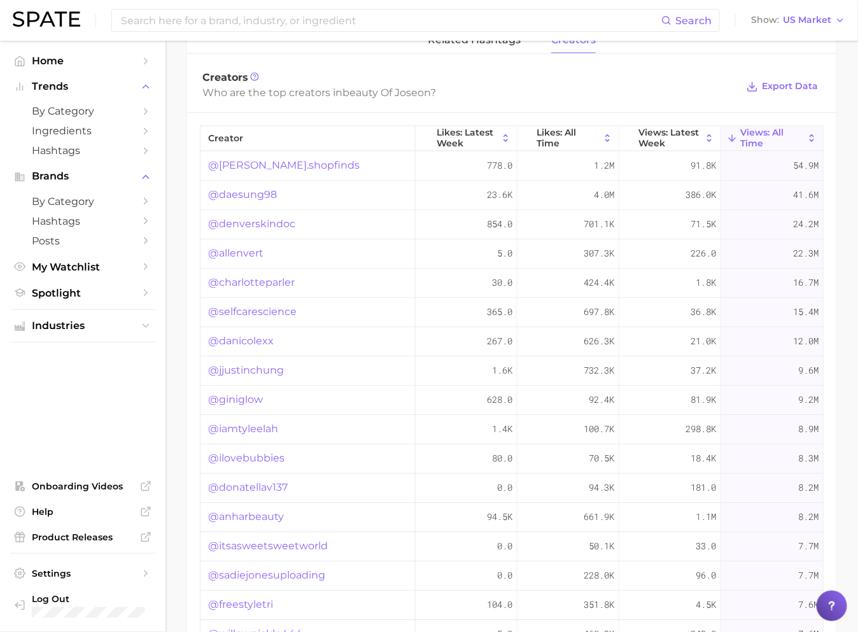
click at [255, 309] on link "@selfcarescience" at bounding box center [252, 311] width 88 height 15
click at [244, 337] on link "@danicolexx" at bounding box center [241, 340] width 66 height 15
click at [258, 366] on link "@jjustinchung" at bounding box center [246, 370] width 76 height 15
click at [257, 392] on link "@giniglow" at bounding box center [235, 399] width 55 height 15
click at [251, 423] on link "@iamtyleelah" at bounding box center [243, 428] width 70 height 15
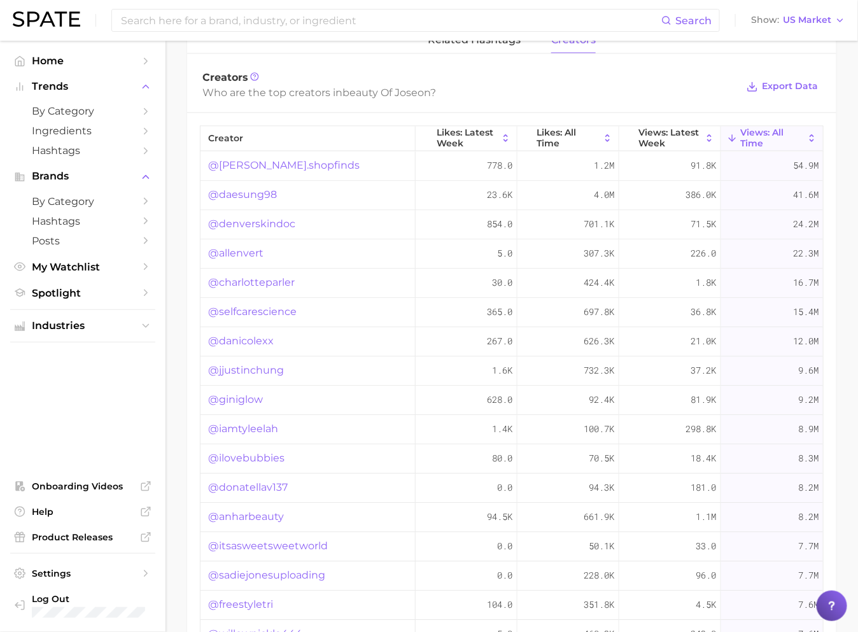
click at [271, 162] on link "@ryans.shopfinds" at bounding box center [283, 165] width 151 height 15
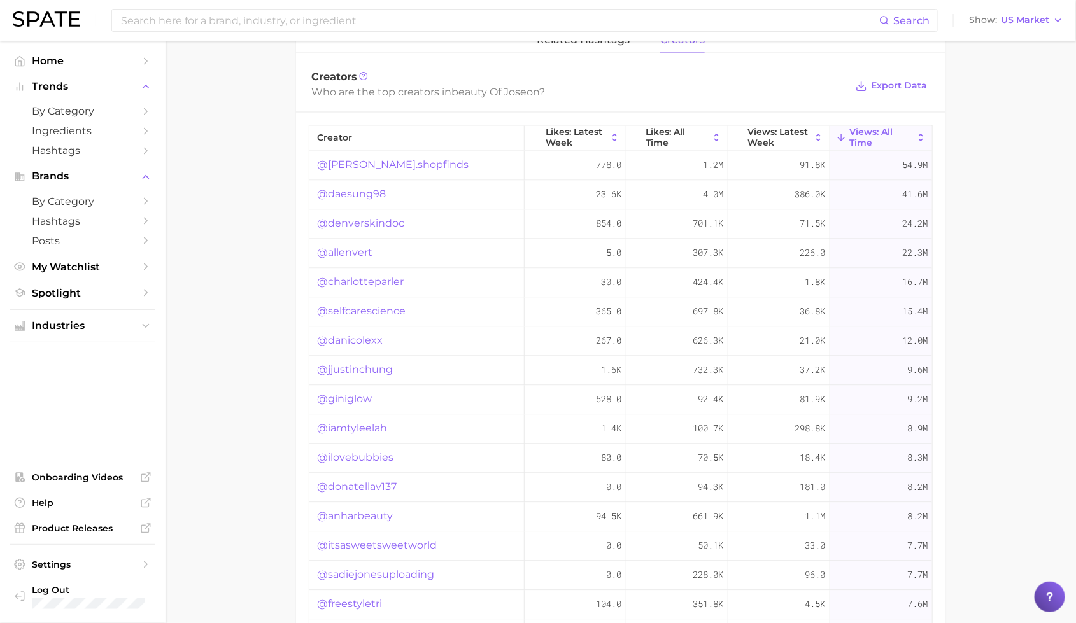
click at [375, 190] on link "@daesung98" at bounding box center [351, 194] width 69 height 15
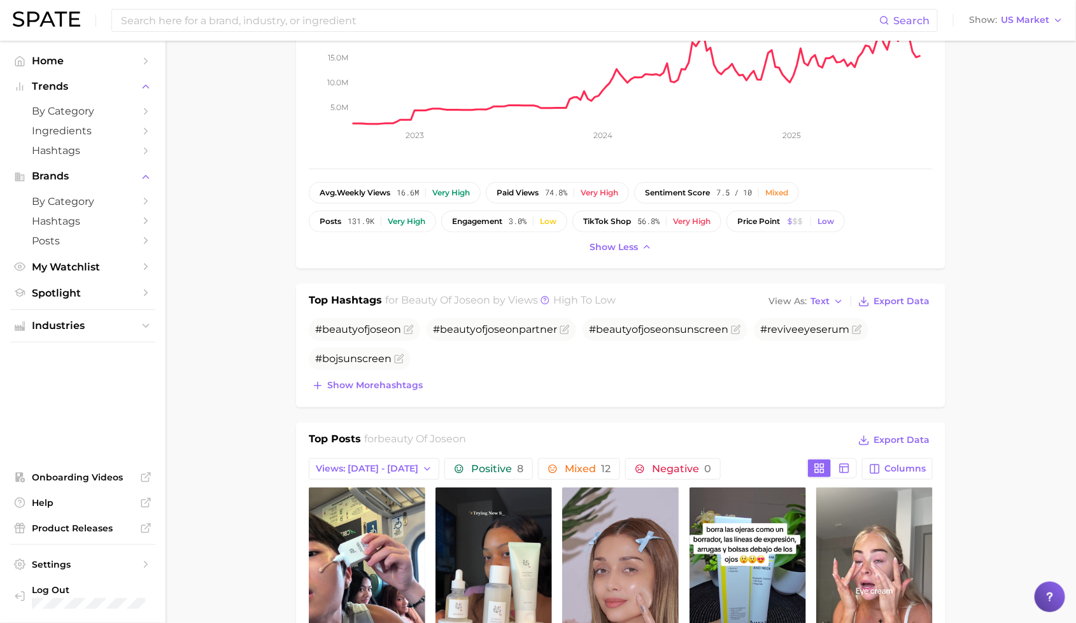
scroll to position [0, 0]
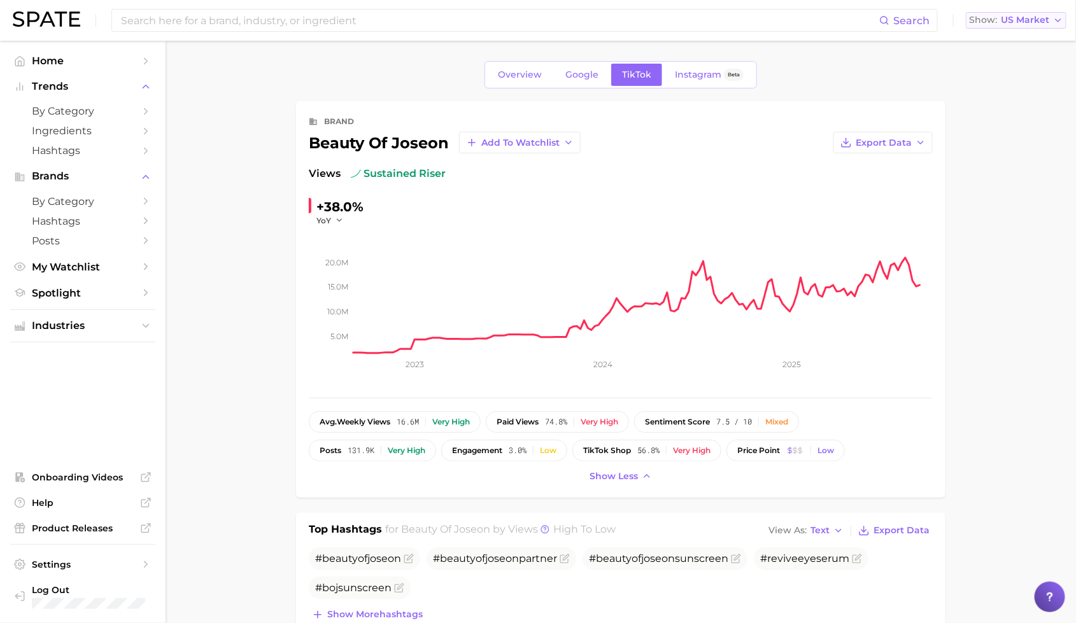
click at [954, 17] on span "US Market" at bounding box center [1024, 20] width 48 height 7
click at [954, 108] on span "[GEOGRAPHIC_DATA]" at bounding box center [1021, 109] width 99 height 11
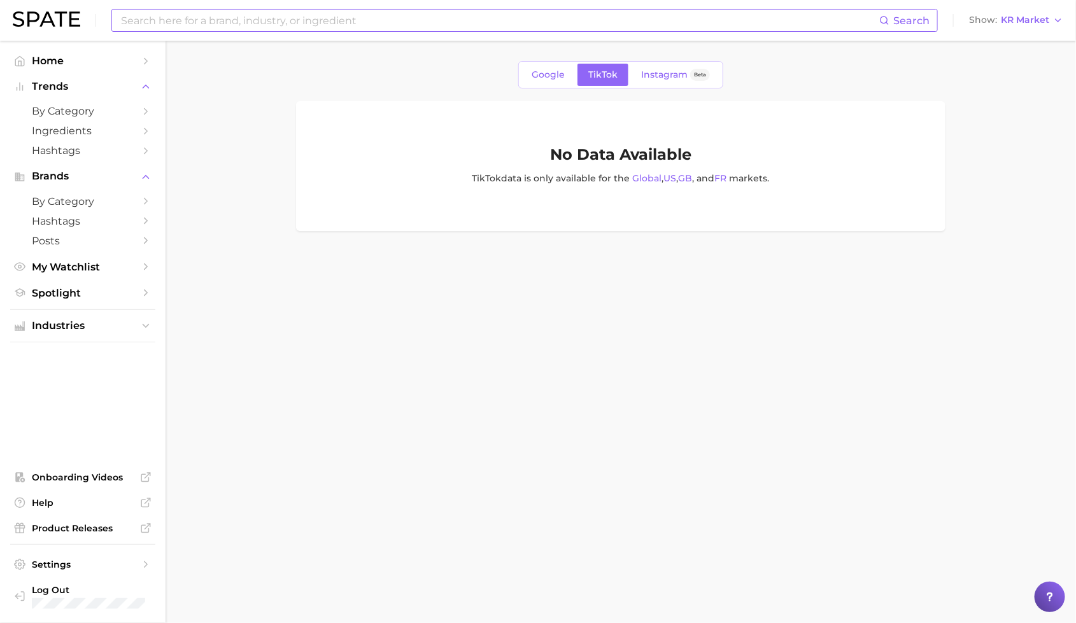
click at [454, 24] on input at bounding box center [499, 21] width 759 height 22
type input "lagom"
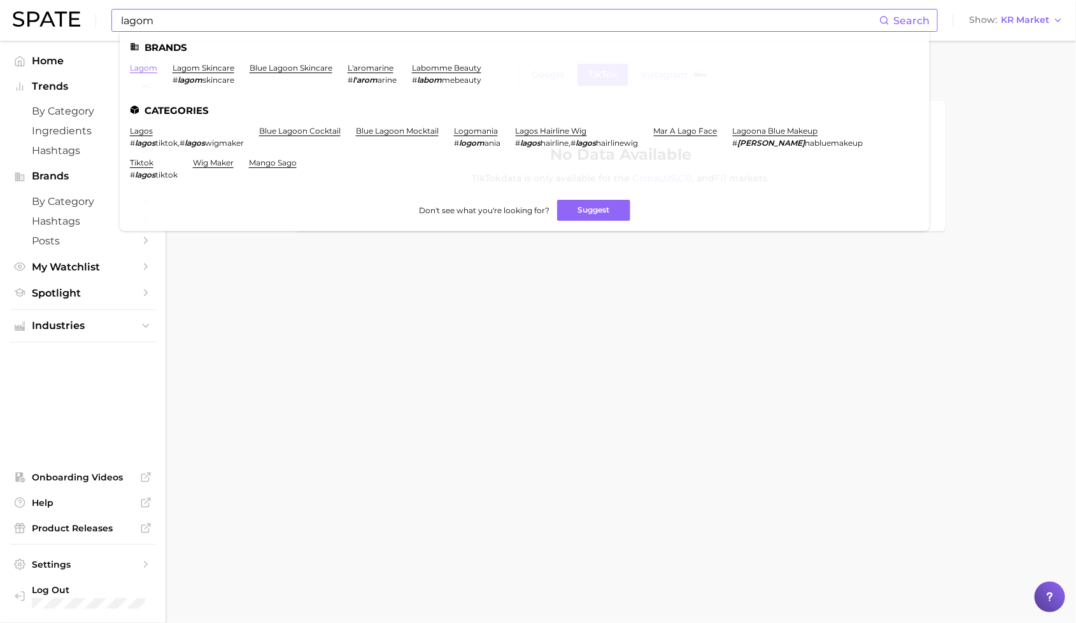
click at [154, 71] on link "lagom" at bounding box center [143, 68] width 27 height 10
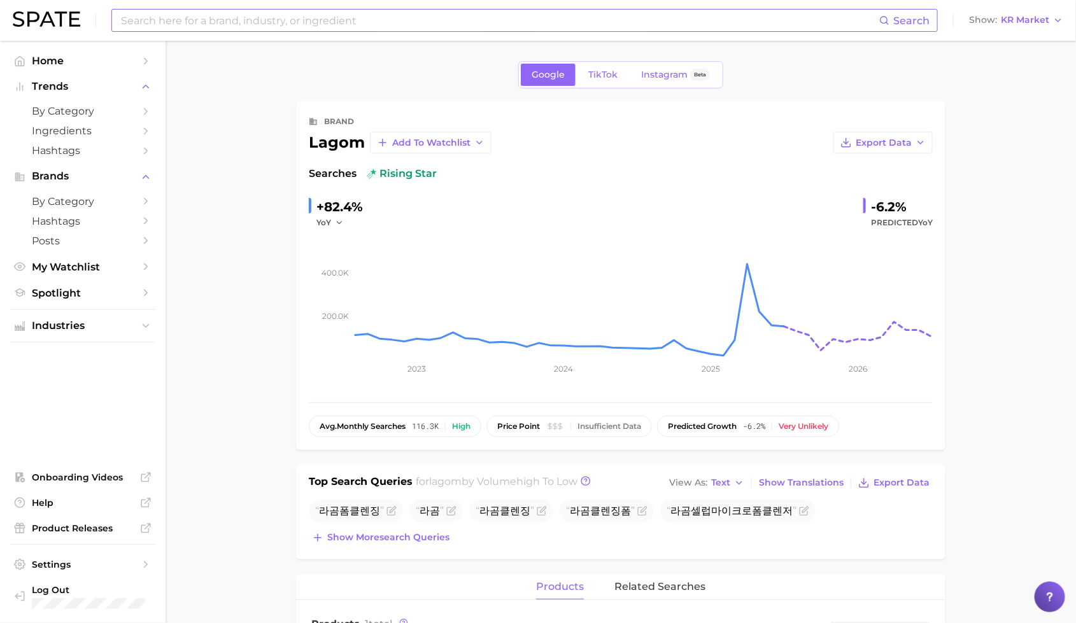
click at [292, 25] on input at bounding box center [499, 21] width 759 height 22
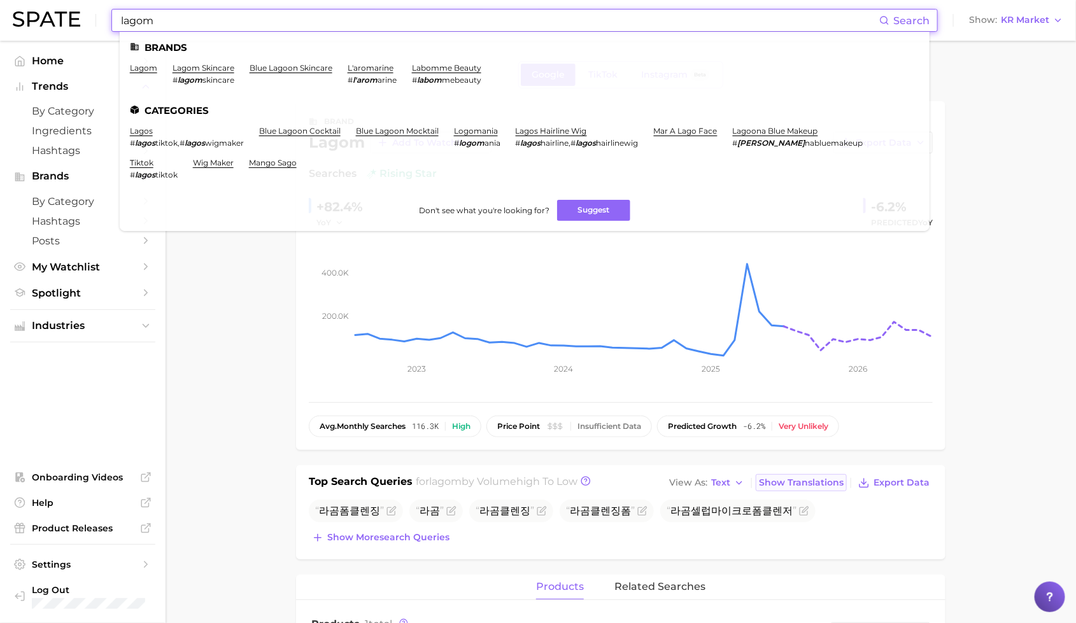
type input "lagom"
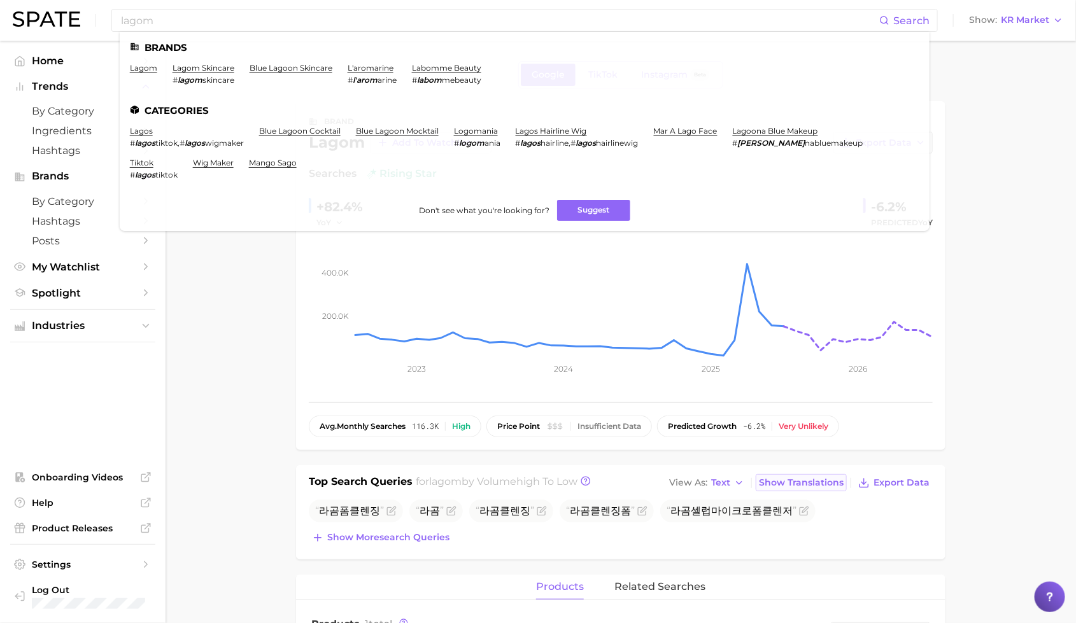
click at [794, 474] on button "Show Translations" at bounding box center [800, 482] width 91 height 17
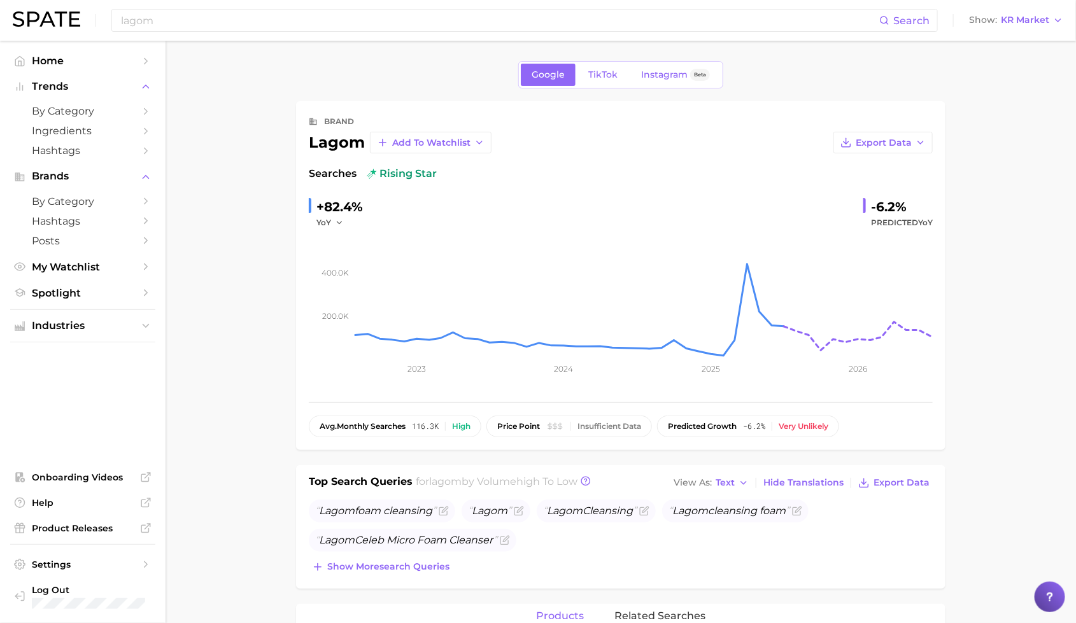
click at [790, 6] on div "lagom Search Show KR Market" at bounding box center [538, 20] width 1050 height 41
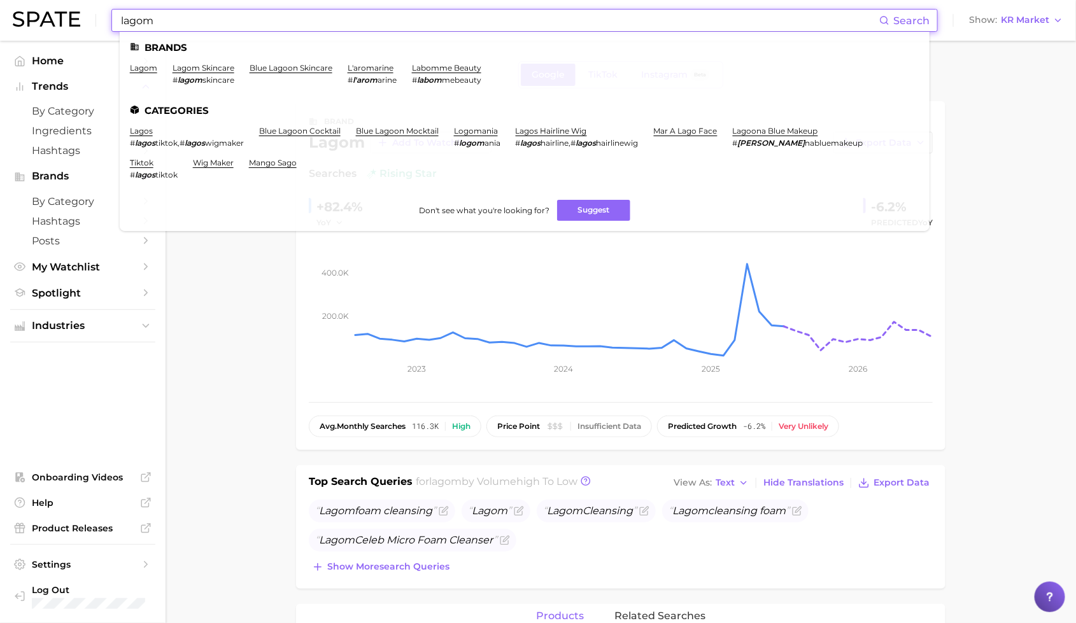
click at [684, 24] on input "lagom" at bounding box center [499, 21] width 759 height 22
click at [222, 66] on link "lagom skincare" at bounding box center [203, 68] width 62 height 10
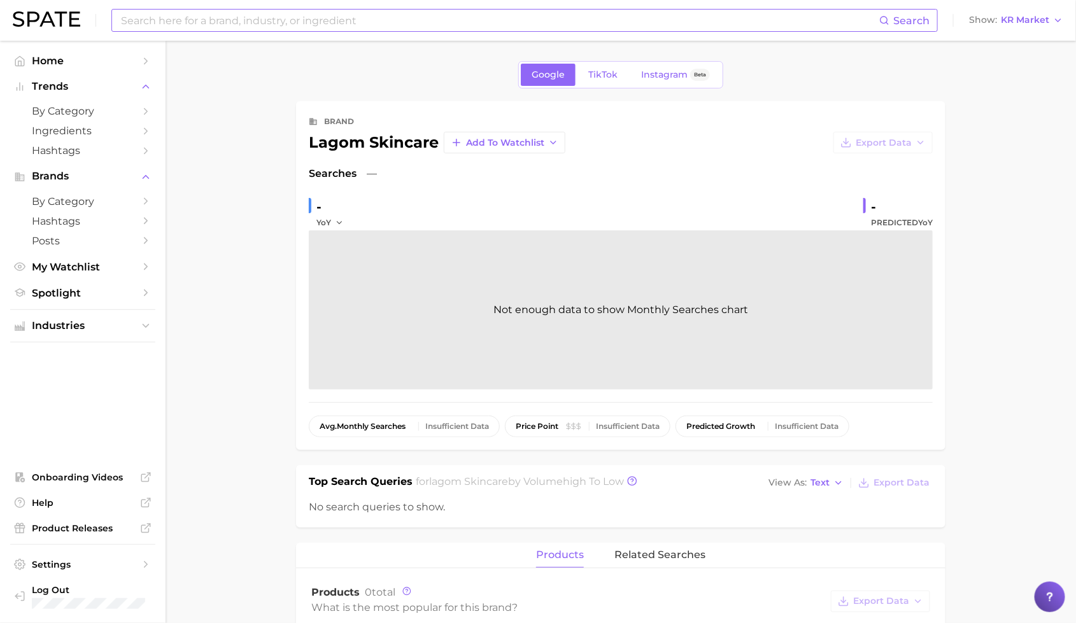
click at [195, 21] on input at bounding box center [499, 21] width 759 height 22
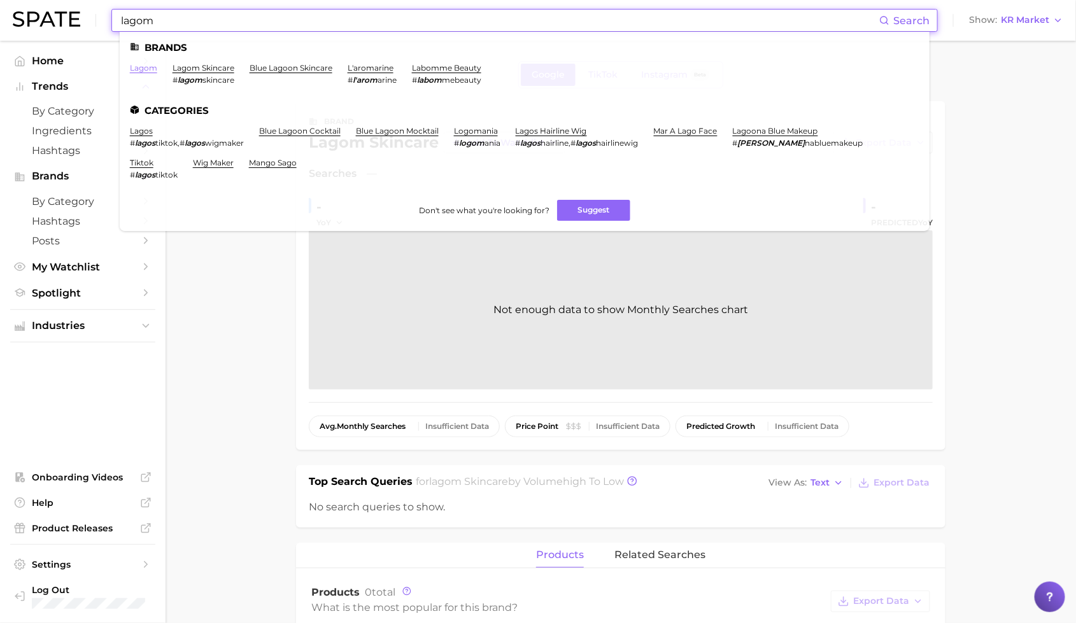
type input "lagom"
click at [150, 66] on link "lagom" at bounding box center [143, 68] width 27 height 10
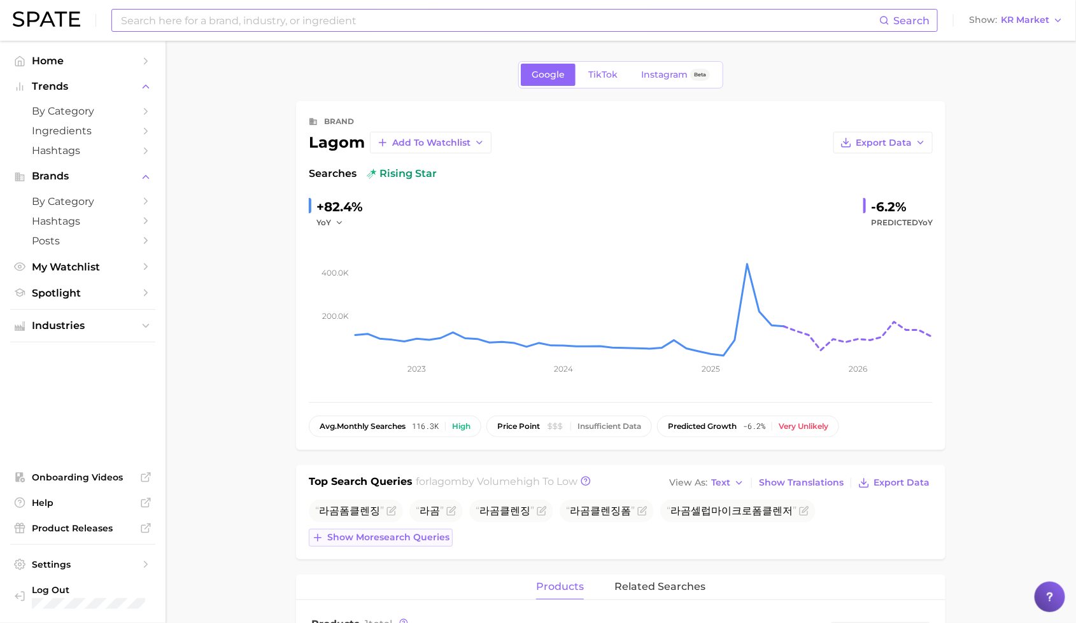
click at [426, 532] on span "Show more search queries" at bounding box center [388, 537] width 122 height 11
click at [806, 479] on span "Show Translations" at bounding box center [801, 482] width 85 height 11
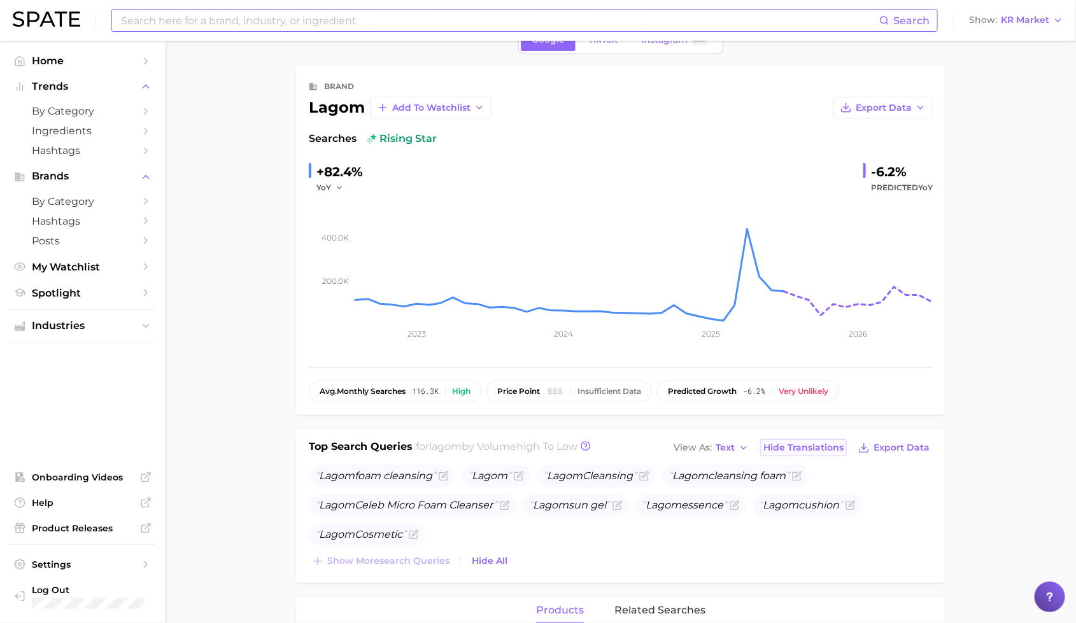
scroll to position [69, 0]
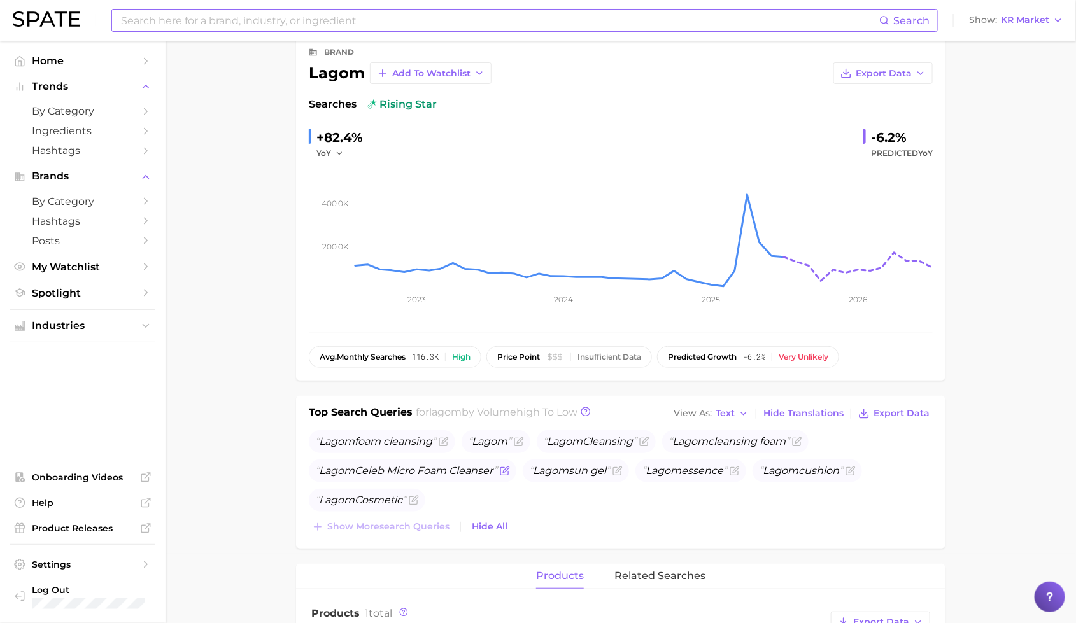
drag, startPoint x: 496, startPoint y: 468, endPoint x: 318, endPoint y: 468, distance: 178.2
click at [318, 468] on span "Lagom Celeb Micro Foam Cleanser" at bounding box center [406, 471] width 182 height 12
copy span "Lagom Celeb Micro Foam Cleanser"
click at [366, 19] on input at bounding box center [499, 21] width 759 height 22
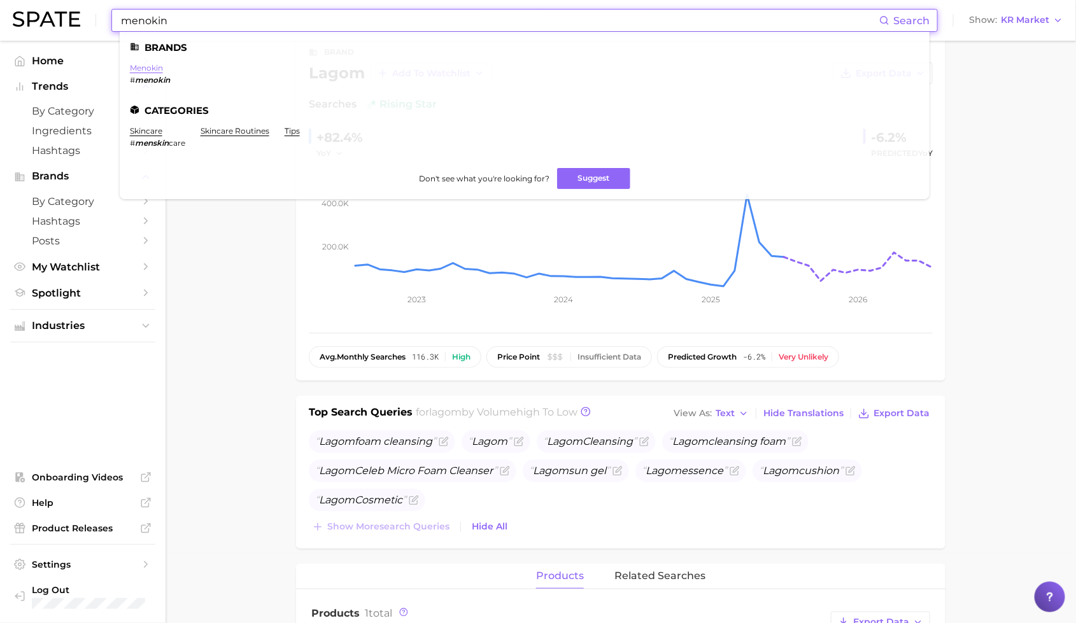
type input "menokin"
click at [152, 64] on link "menokin" at bounding box center [146, 68] width 33 height 10
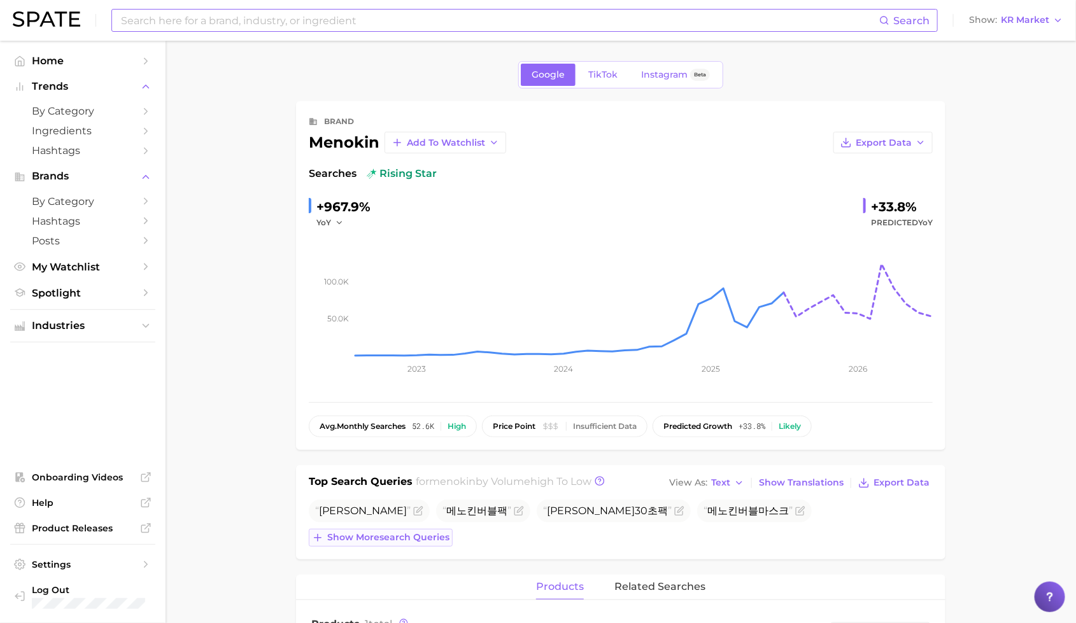
click at [397, 538] on span "Show more search queries" at bounding box center [388, 537] width 122 height 11
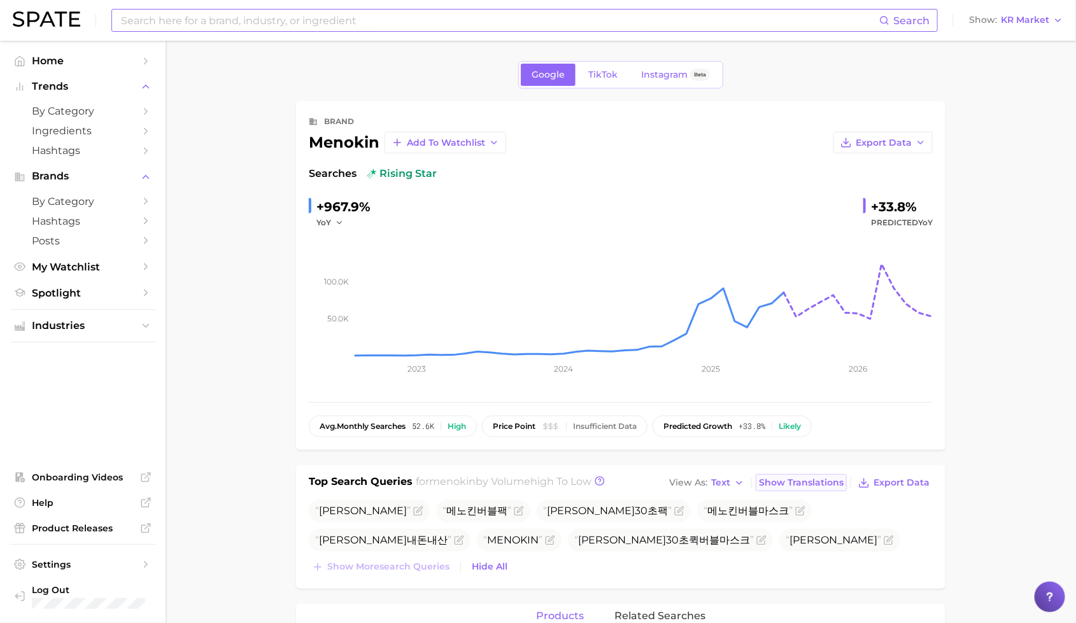
click at [794, 481] on span "Show Translations" at bounding box center [801, 482] width 85 height 11
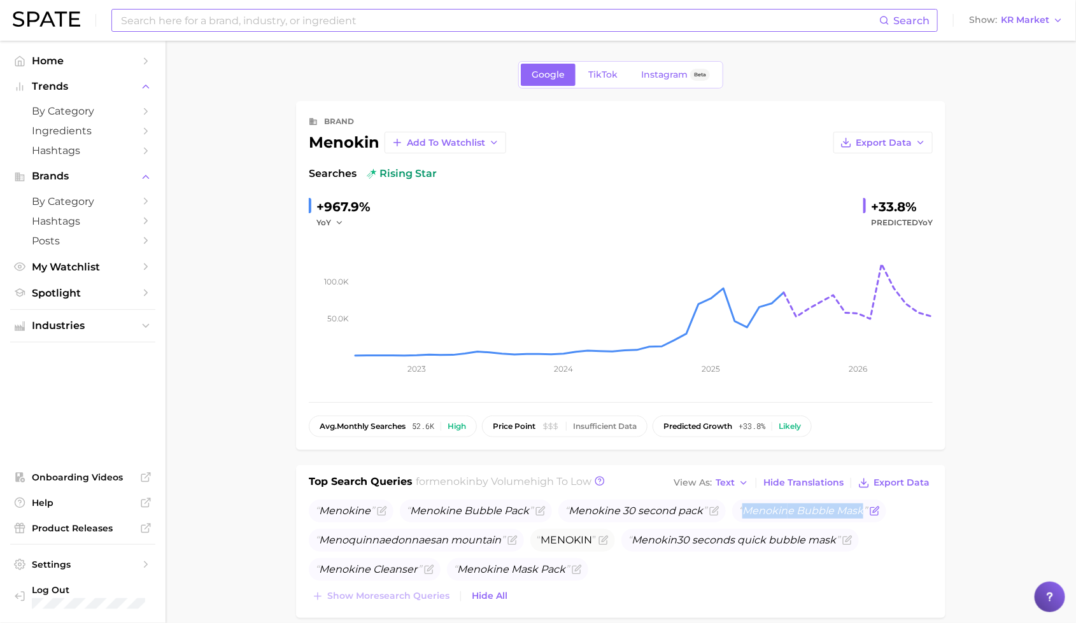
drag, startPoint x: 743, startPoint y: 510, endPoint x: 862, endPoint y: 510, distance: 119.7
click at [862, 510] on span "Menokin e Bubble Mask" at bounding box center [802, 511] width 129 height 12
copy span "Menokin e Bubble Mask"
click at [298, 24] on input at bounding box center [499, 21] width 759 height 22
type input "lagom"
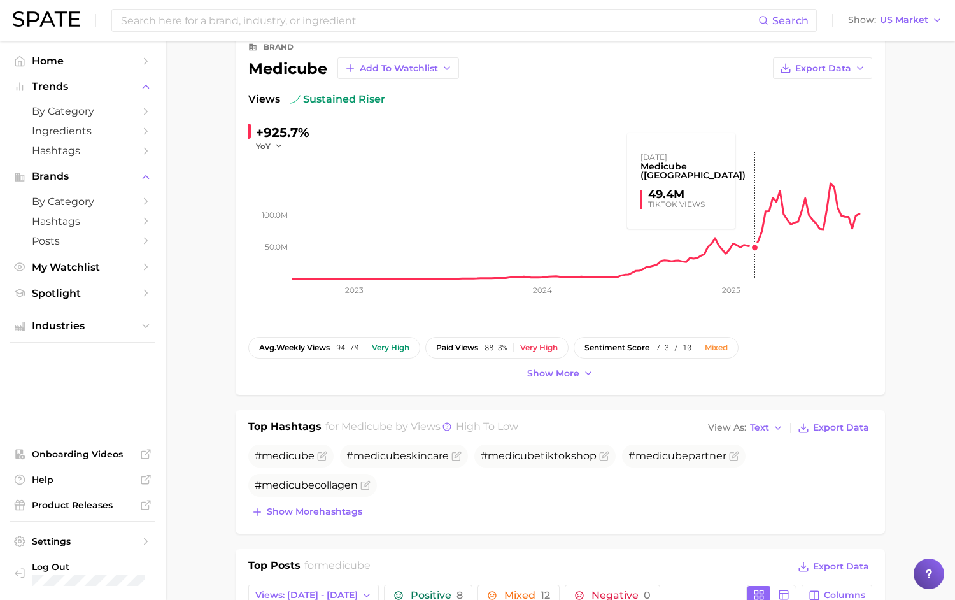
scroll to position [107, 0]
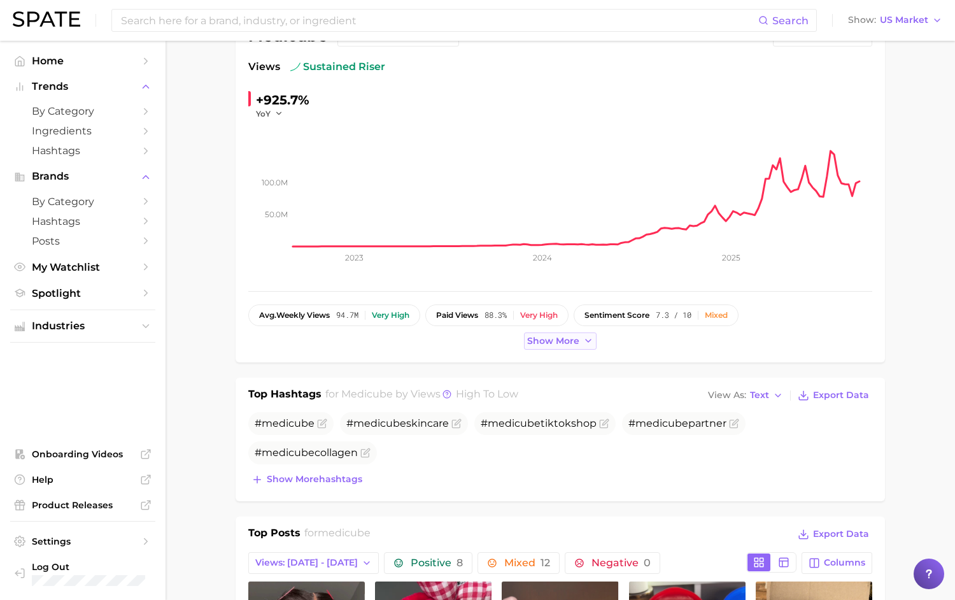
click at [535, 341] on span "Show more" at bounding box center [553, 340] width 52 height 11
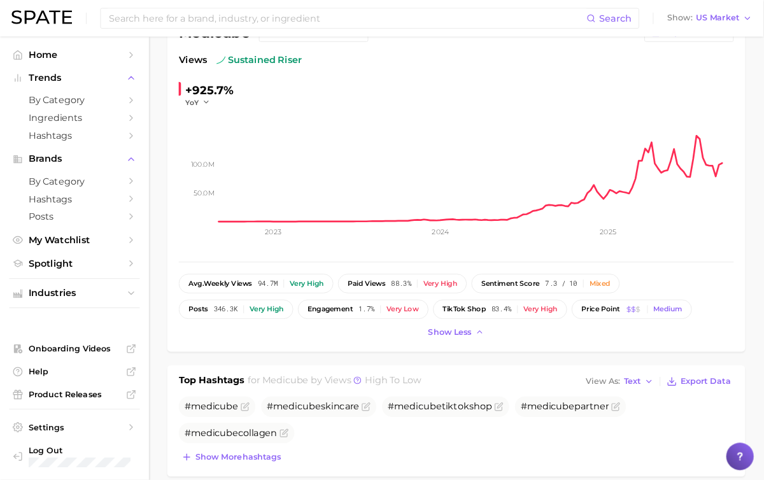
scroll to position [108, 0]
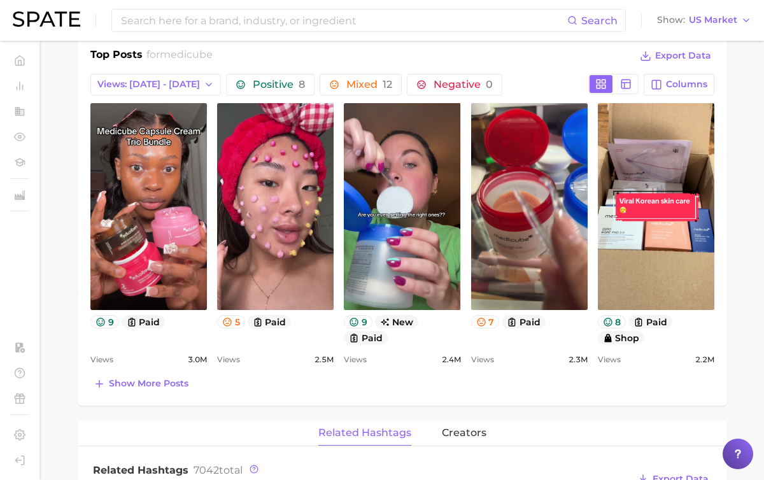
scroll to position [584, 0]
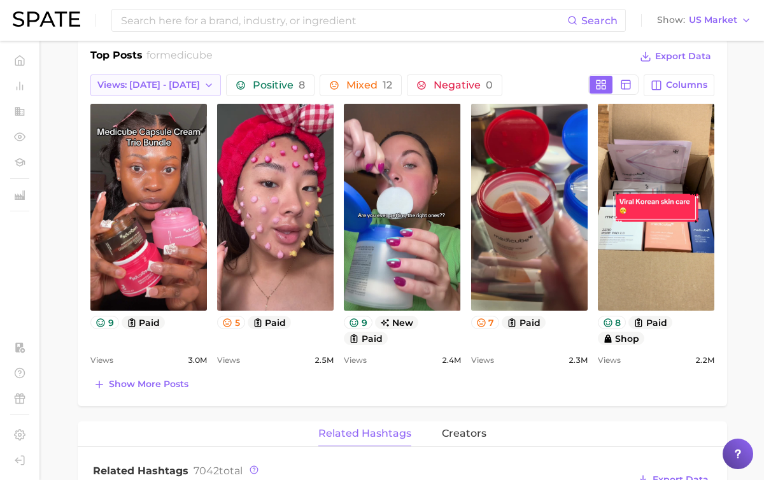
click at [188, 92] on button "Views: Aug 31 - Sep 7" at bounding box center [155, 85] width 130 height 22
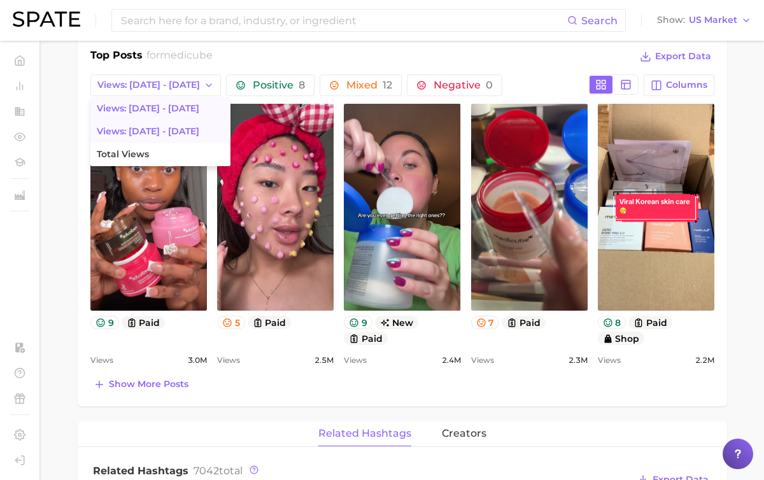
click at [178, 139] on button "Views: Aug 24 - 31" at bounding box center [160, 131] width 140 height 23
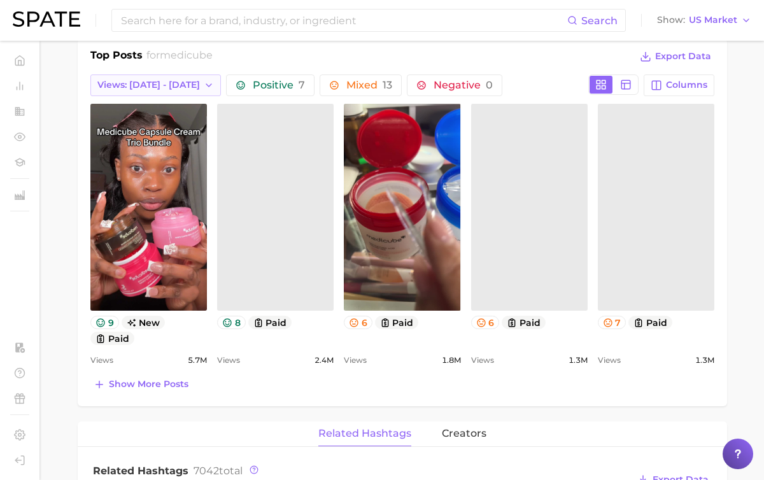
scroll to position [0, 0]
click at [159, 80] on span "Views: Aug 24 - 31" at bounding box center [148, 85] width 102 height 11
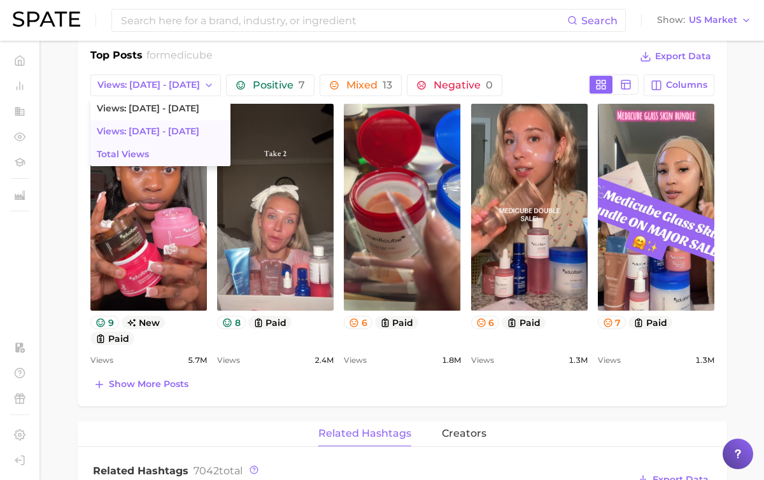
click at [155, 149] on button "Total Views" at bounding box center [160, 154] width 140 height 23
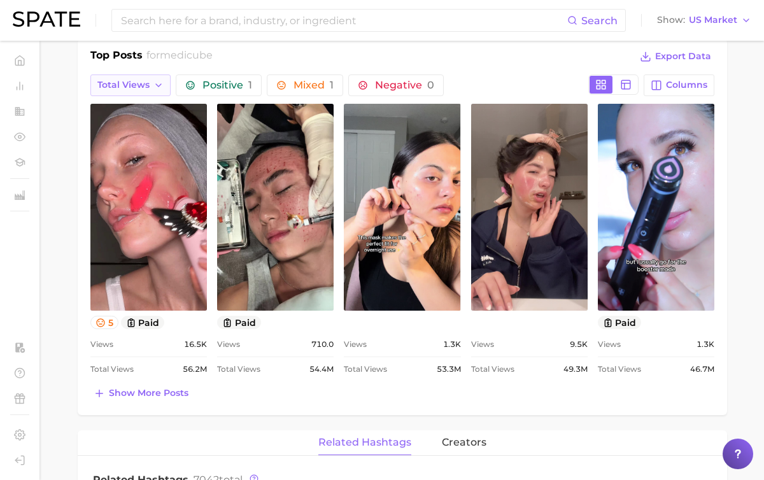
click at [138, 84] on span "Total Views" at bounding box center [123, 85] width 52 height 11
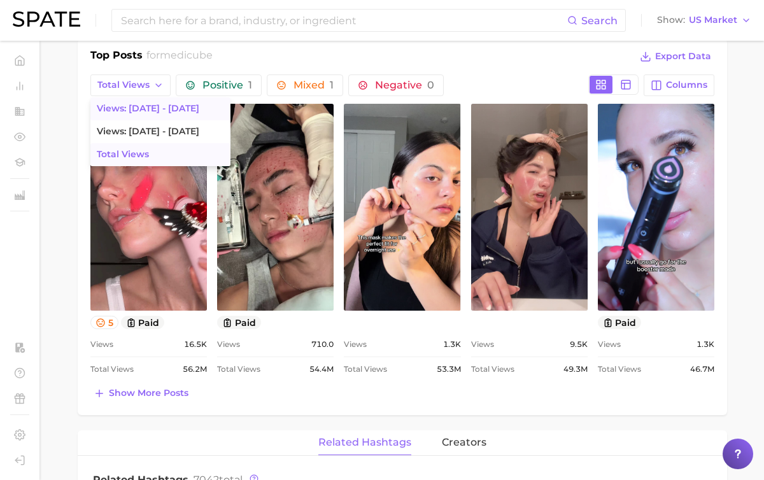
click at [158, 109] on span "Views: Aug 31 - Sep 7" at bounding box center [148, 108] width 102 height 11
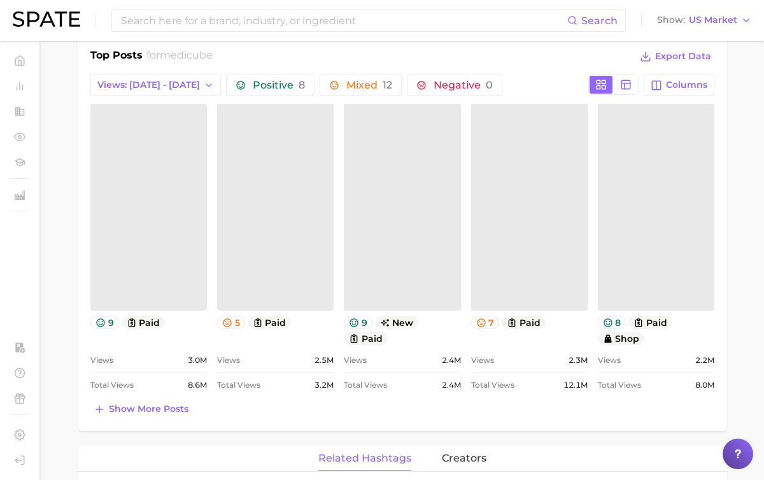
click at [158, 109] on link "view post on TikTok" at bounding box center [148, 207] width 116 height 207
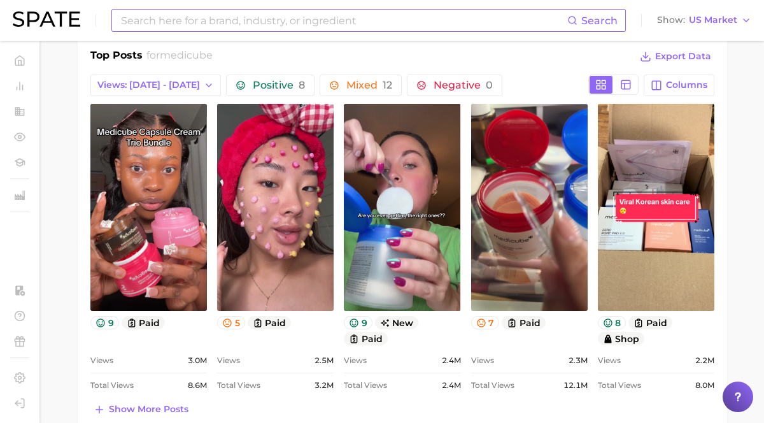
click at [211, 19] on input at bounding box center [343, 21] width 447 height 22
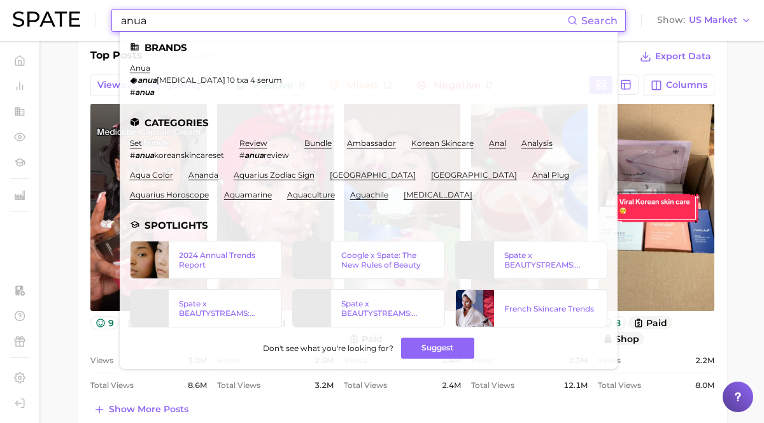
type input "anua"
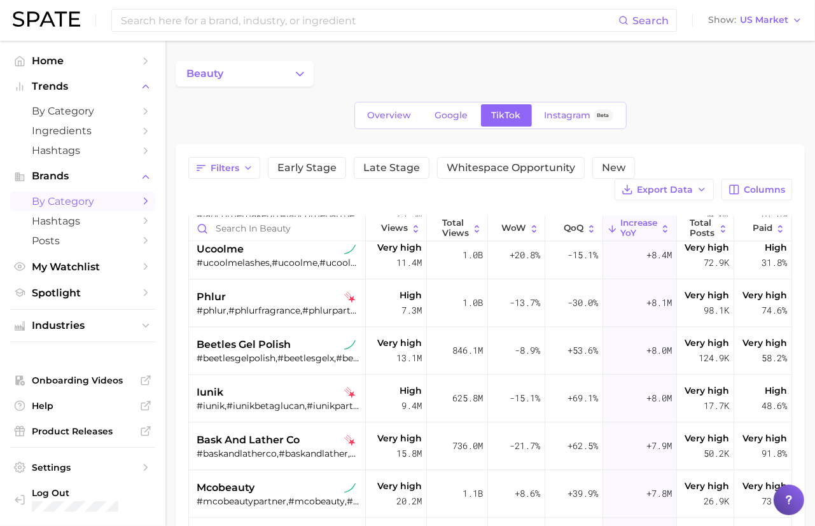
scroll to position [2063, 0]
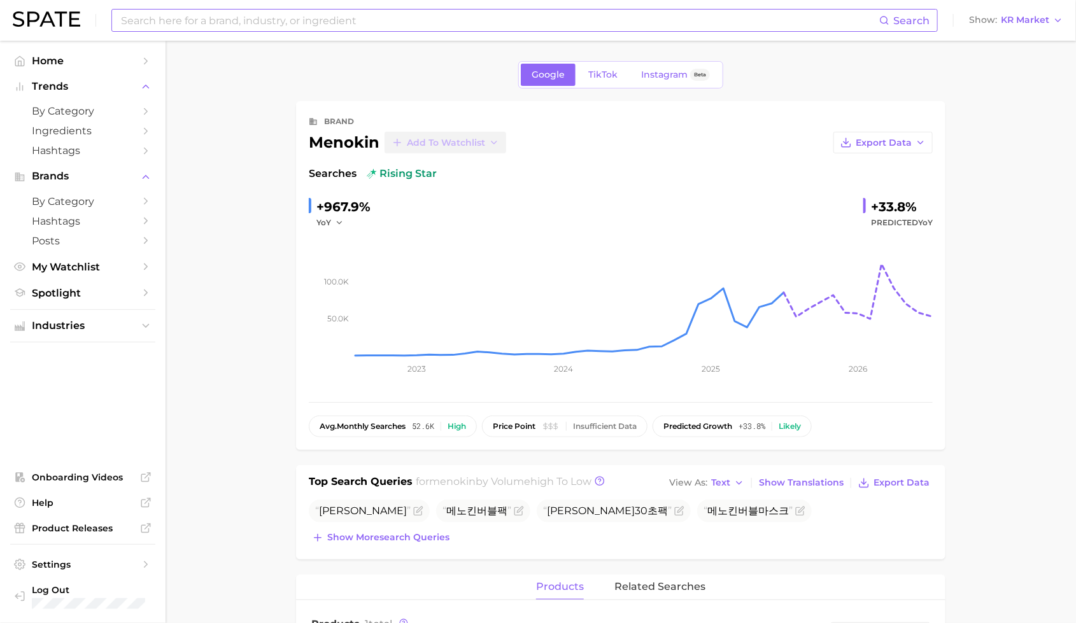
click at [210, 9] on div "Search" at bounding box center [524, 20] width 826 height 23
click at [369, 15] on input at bounding box center [499, 21] width 759 height 22
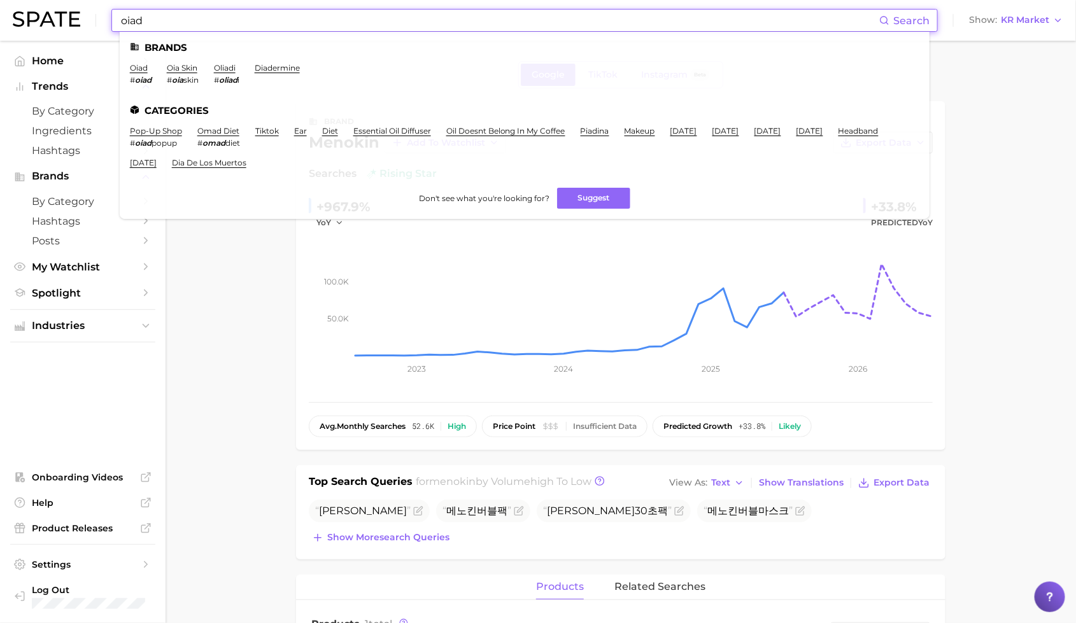
type input "oiad"
click at [152, 65] on ul "oiad # oiad oia skin # oia skin oliadi # oliad i diadermine" at bounding box center [524, 79] width 789 height 32
click at [147, 65] on link "oiad" at bounding box center [139, 68] width 18 height 10
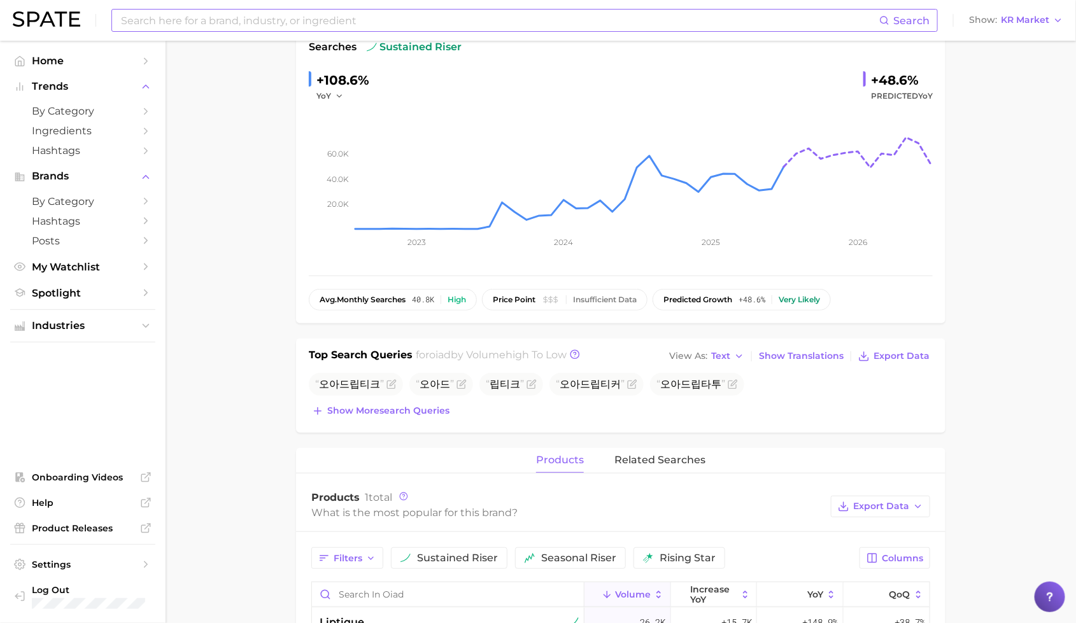
scroll to position [143, 0]
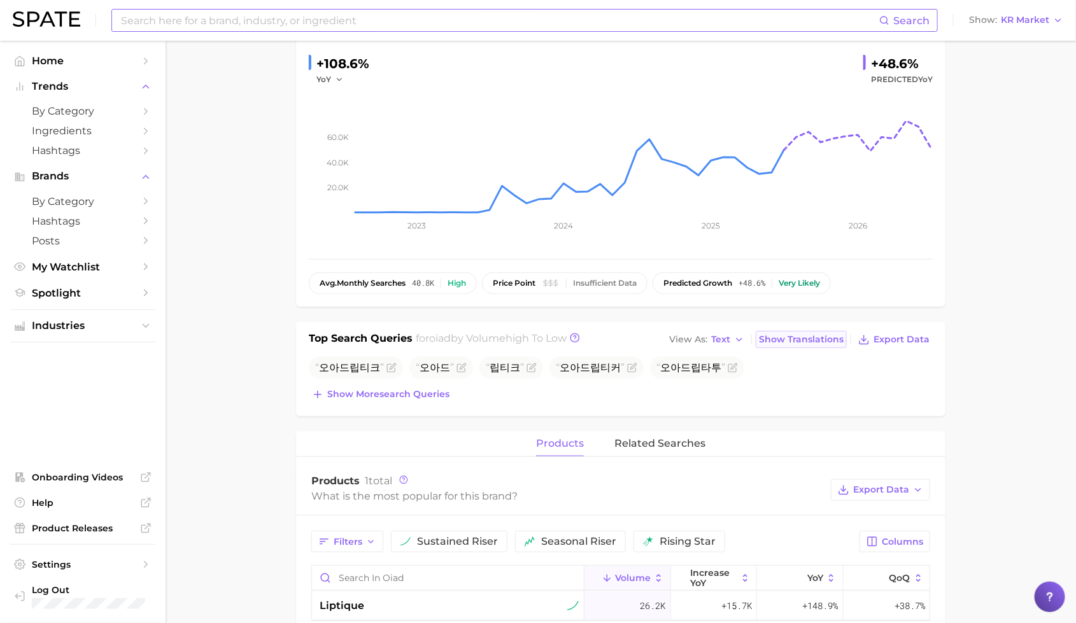
click at [818, 342] on span "Show Translations" at bounding box center [801, 339] width 85 height 11
drag, startPoint x: 381, startPoint y: 367, endPoint x: 321, endPoint y: 368, distance: 59.8
click at [321, 368] on span "Oadriptique" at bounding box center [349, 368] width 69 height 12
copy span "Oadriptique"
drag, startPoint x: 563, startPoint y: 369, endPoint x: 635, endPoint y: 369, distance: 71.9
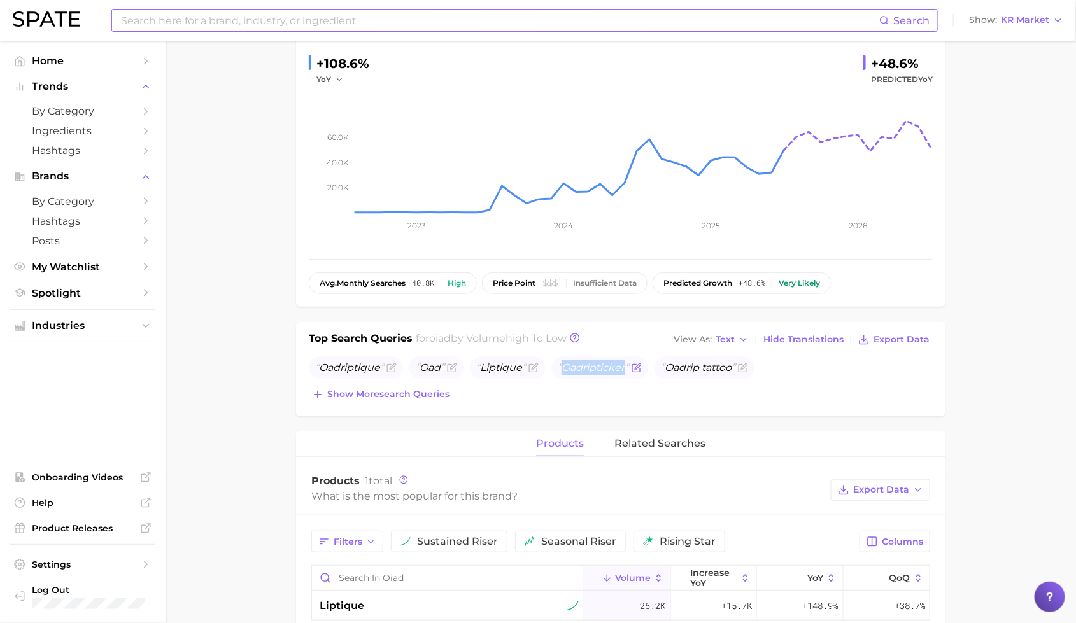
click at [635, 369] on span "Oadripticker" at bounding box center [599, 367] width 97 height 23
click at [365, 362] on span "Oadriptique" at bounding box center [349, 368] width 69 height 12
drag, startPoint x: 383, startPoint y: 367, endPoint x: 301, endPoint y: 367, distance: 81.5
click at [301, 367] on div "Top Search Queries for oiad by Volume high to low View As Text Hide Translation…" at bounding box center [620, 369] width 649 height 94
click at [349, 386] on button "Show more search queries" at bounding box center [381, 395] width 144 height 18
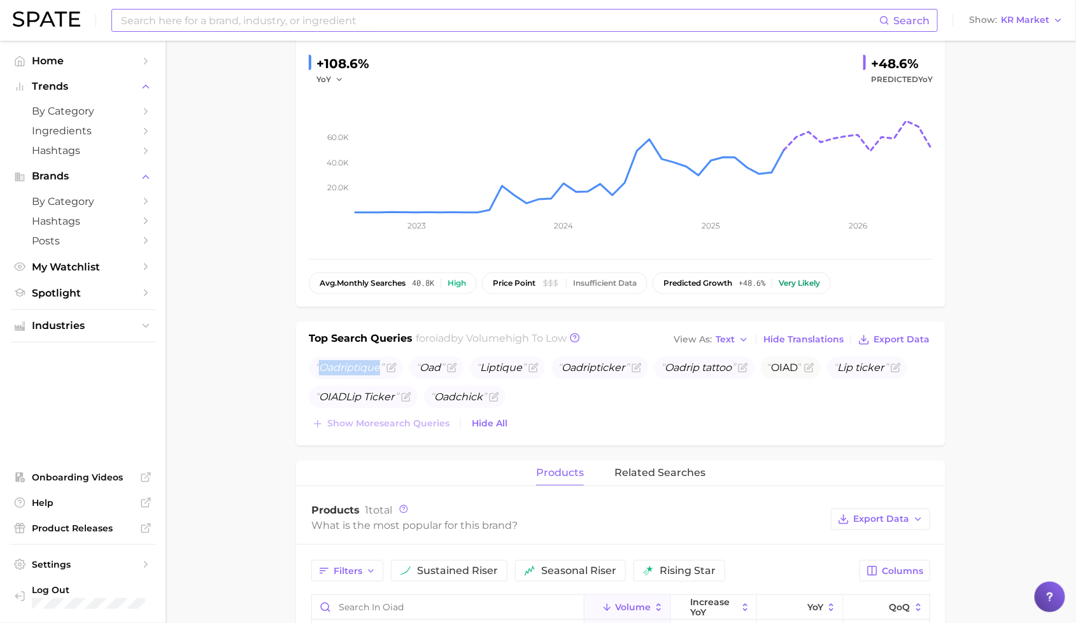
drag, startPoint x: 397, startPoint y: 396, endPoint x: 279, endPoint y: 397, distance: 117.7
click at [279, 397] on main "Google TikTok Instagram Beta brand oiad Add to Watchlist Export Data Searches s…" at bounding box center [620, 482] width 910 height 1169
copy span "OIAD Lip Ticker"
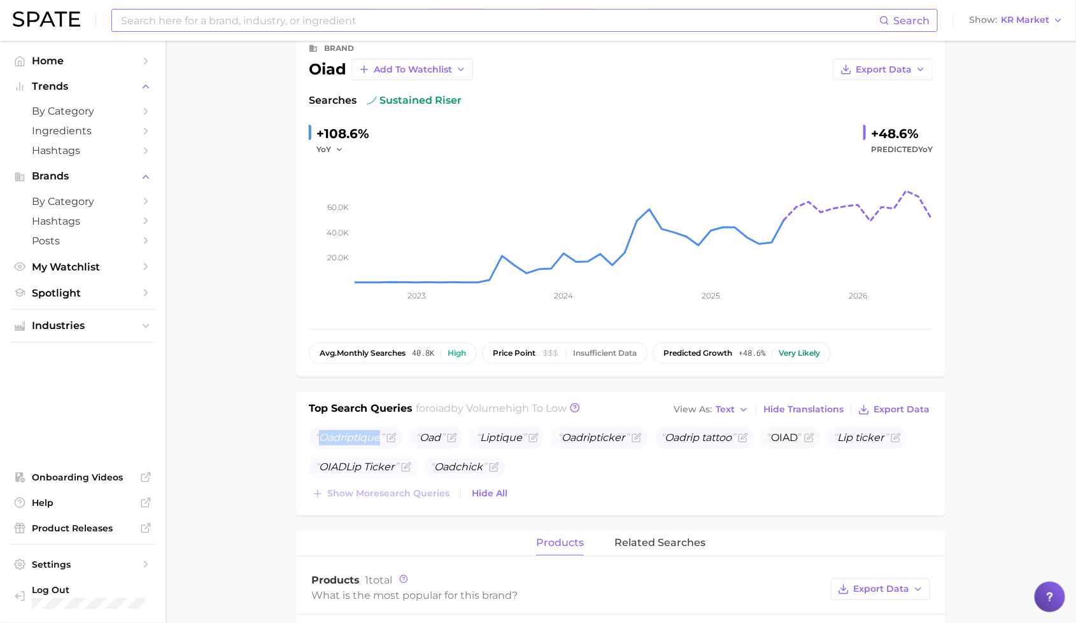
scroll to position [0, 0]
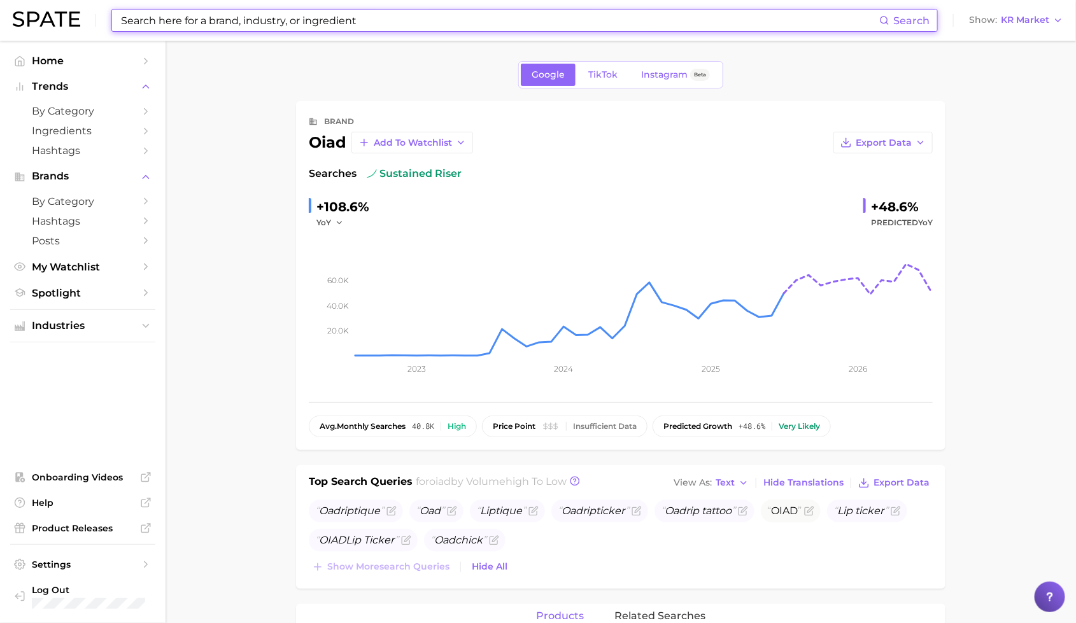
click at [399, 26] on input at bounding box center [499, 21] width 759 height 22
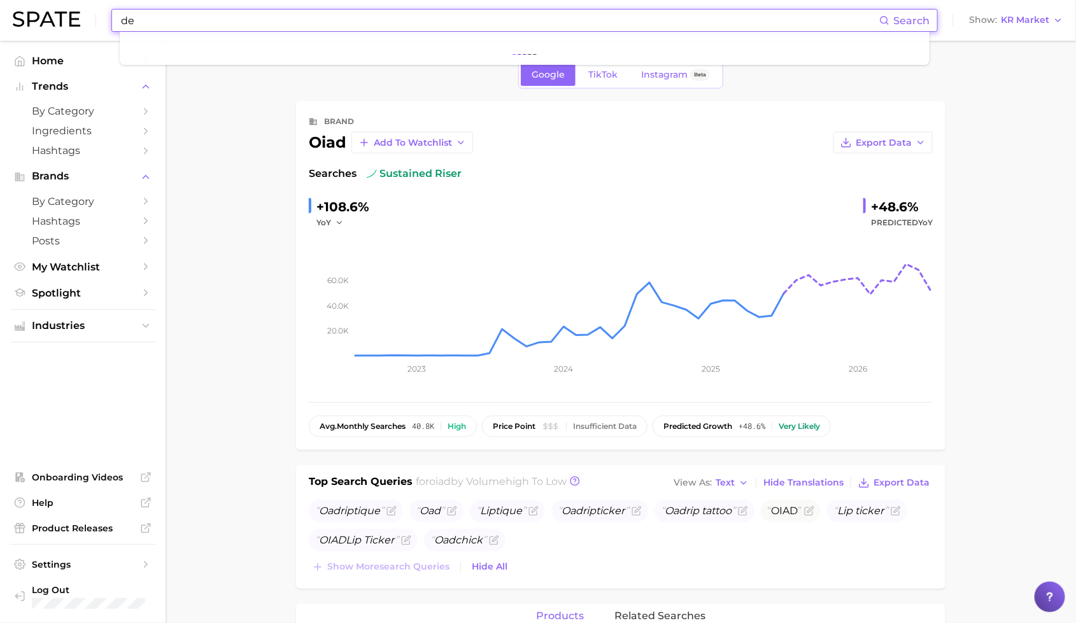
type input "d"
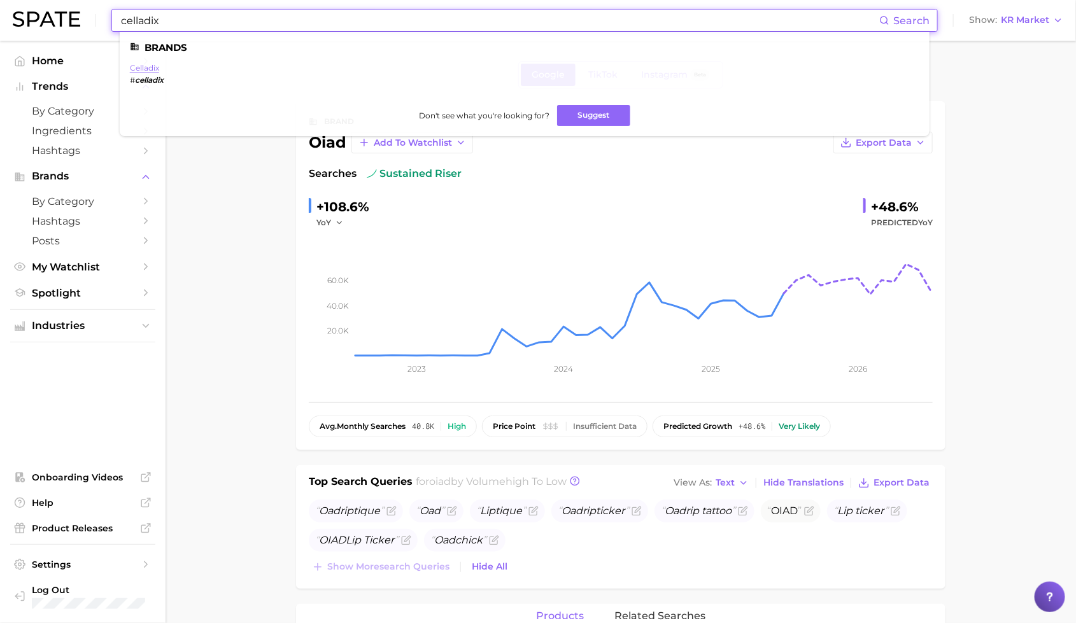
type input "celladix"
click at [154, 65] on link "celladix" at bounding box center [144, 68] width 29 height 10
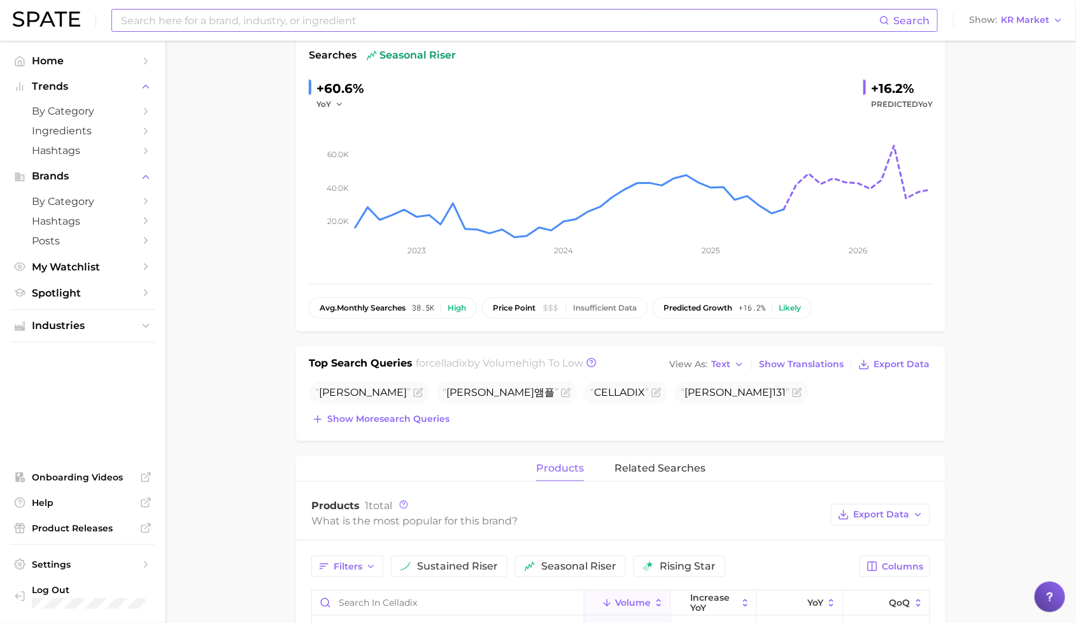
scroll to position [157, 0]
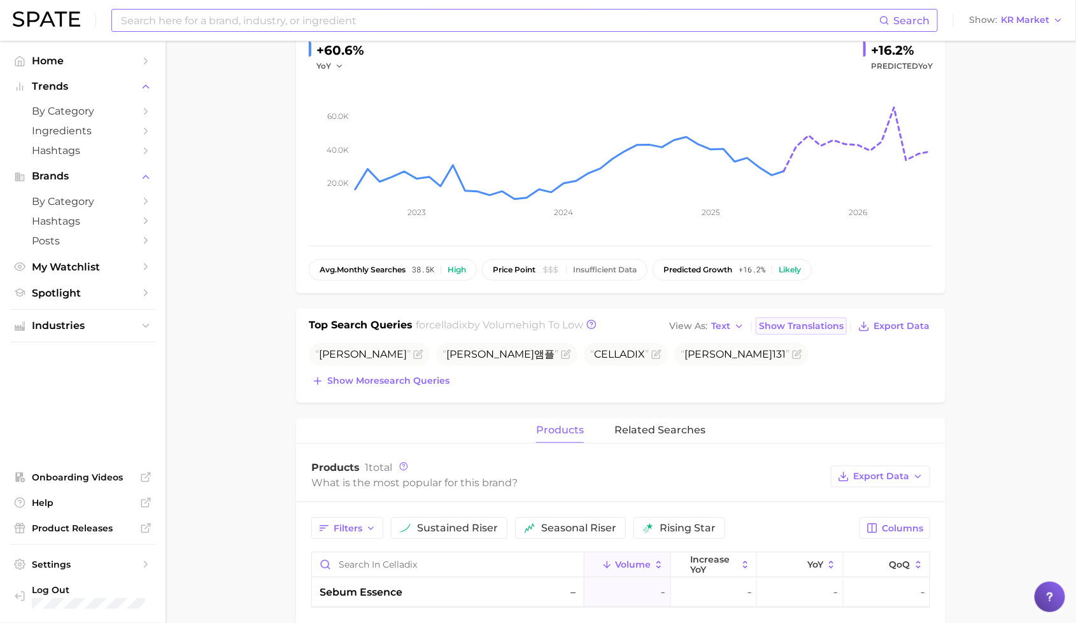
click at [801, 318] on button "Show Translations" at bounding box center [800, 326] width 91 height 17
drag, startPoint x: 492, startPoint y: 353, endPoint x: 424, endPoint y: 354, distance: 68.1
click at [424, 354] on span "Celadics Ampoule" at bounding box center [446, 354] width 99 height 12
click at [724, 352] on span "Celadics 131 Ampoule" at bounding box center [770, 354] width 115 height 12
drag, startPoint x: 721, startPoint y: 353, endPoint x: 828, endPoint y: 352, distance: 106.9
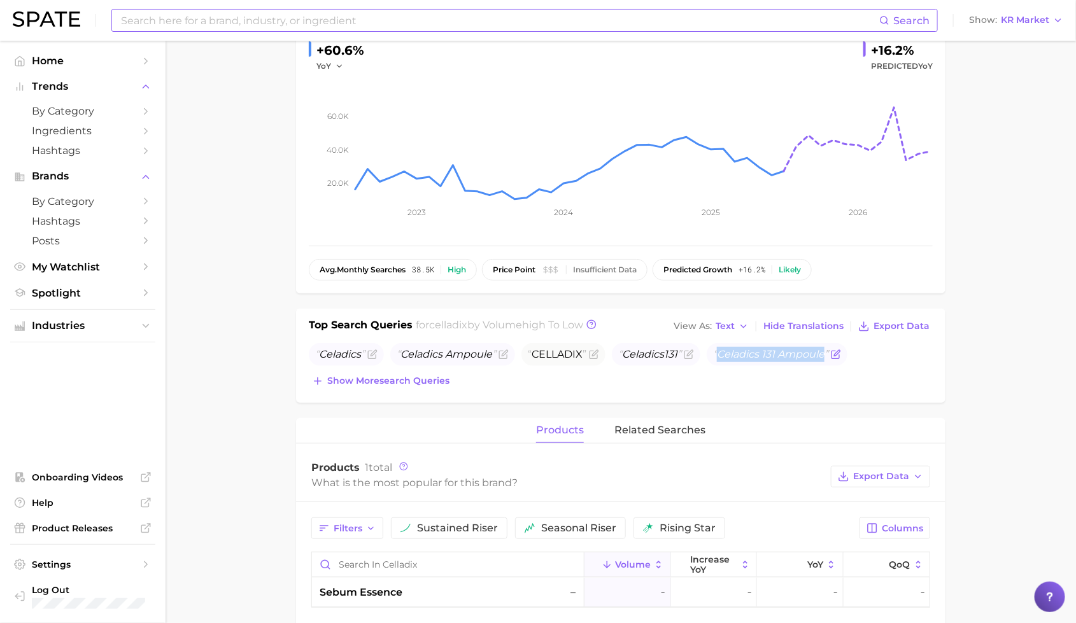
click at [828, 352] on span "Celadics 131 Ampoule" at bounding box center [770, 354] width 115 height 12
copy span "Celadics 131 Ampoule"
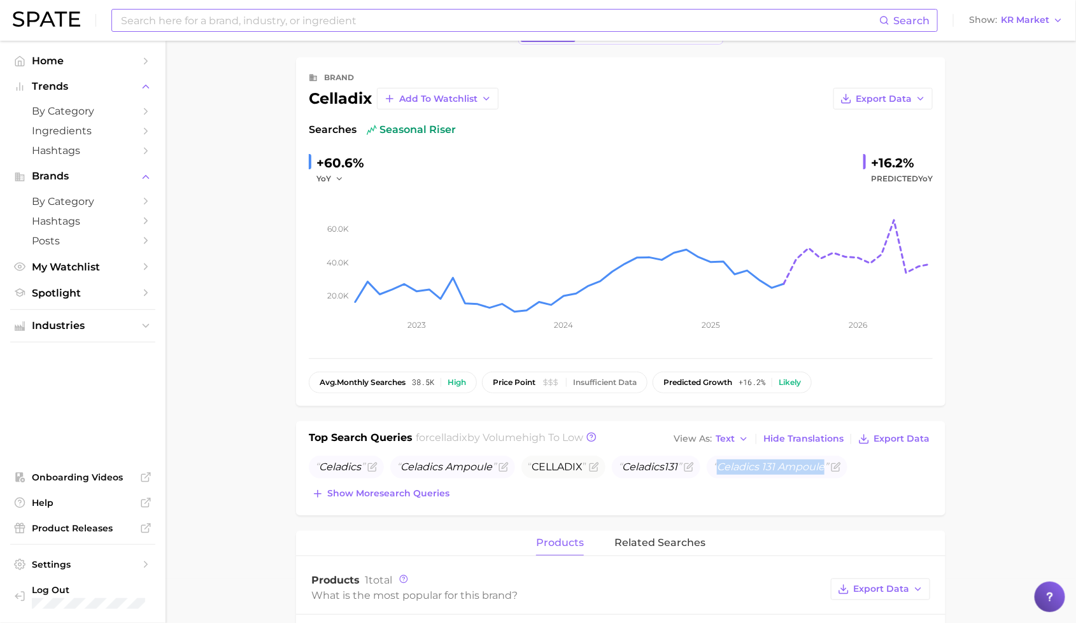
scroll to position [16, 0]
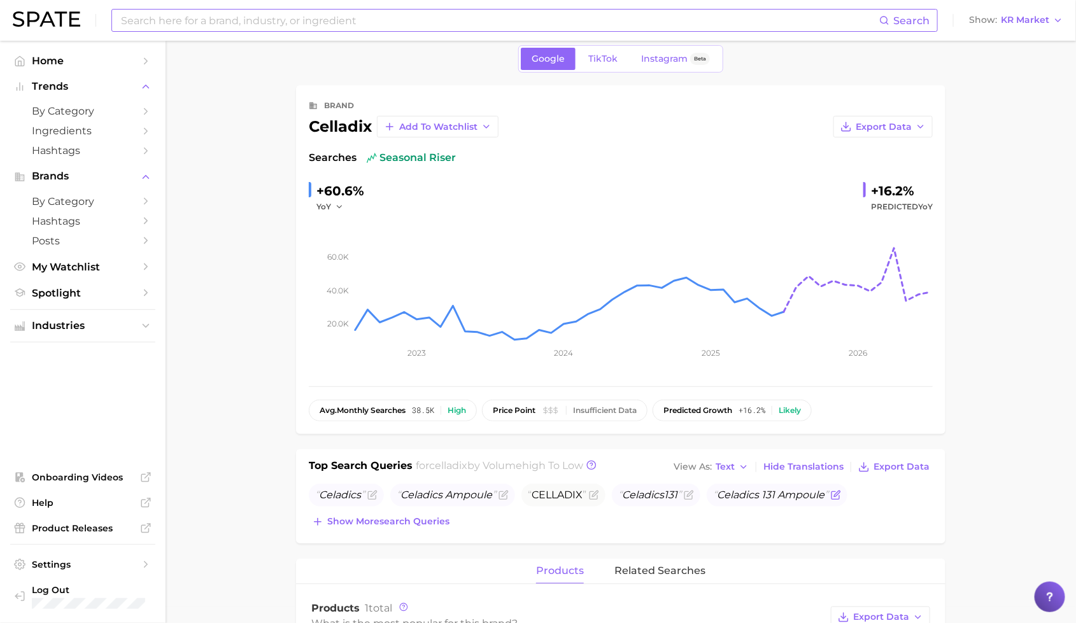
click at [736, 491] on span "Celadics 131 Ampoule" at bounding box center [770, 495] width 115 height 12
drag, startPoint x: 720, startPoint y: 494, endPoint x: 827, endPoint y: 494, distance: 107.6
click at [827, 494] on span "Celadics 131 Ampoule" at bounding box center [770, 495] width 115 height 12
copy span "Celadics 131 Ampoule"
click at [258, 26] on input at bounding box center [499, 21] width 759 height 22
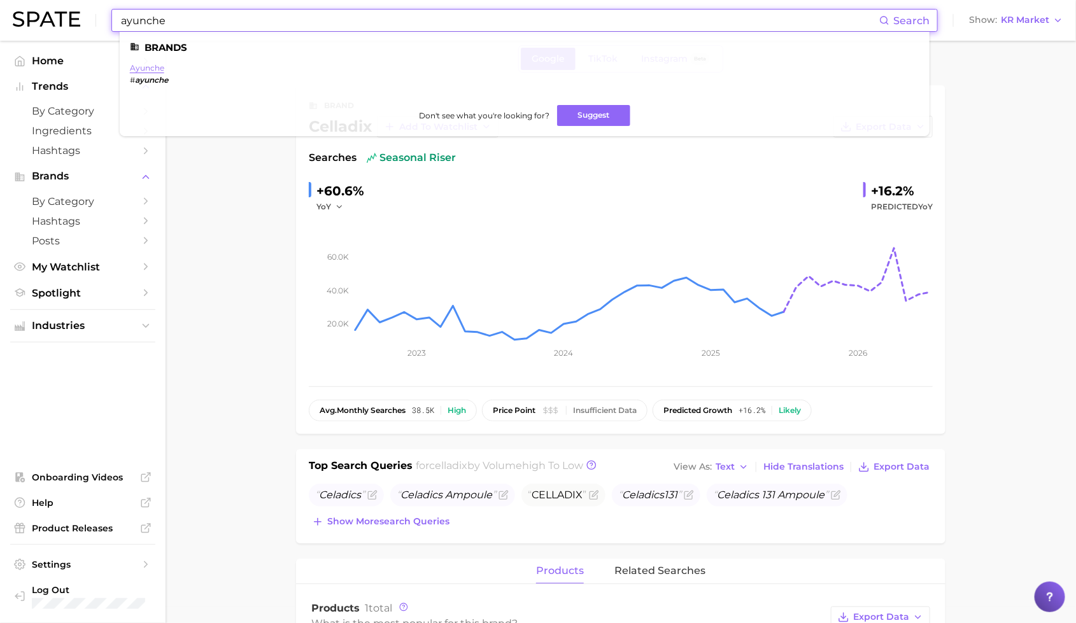
type input "ayunche"
click at [147, 66] on link "ayunche" at bounding box center [147, 68] width 34 height 10
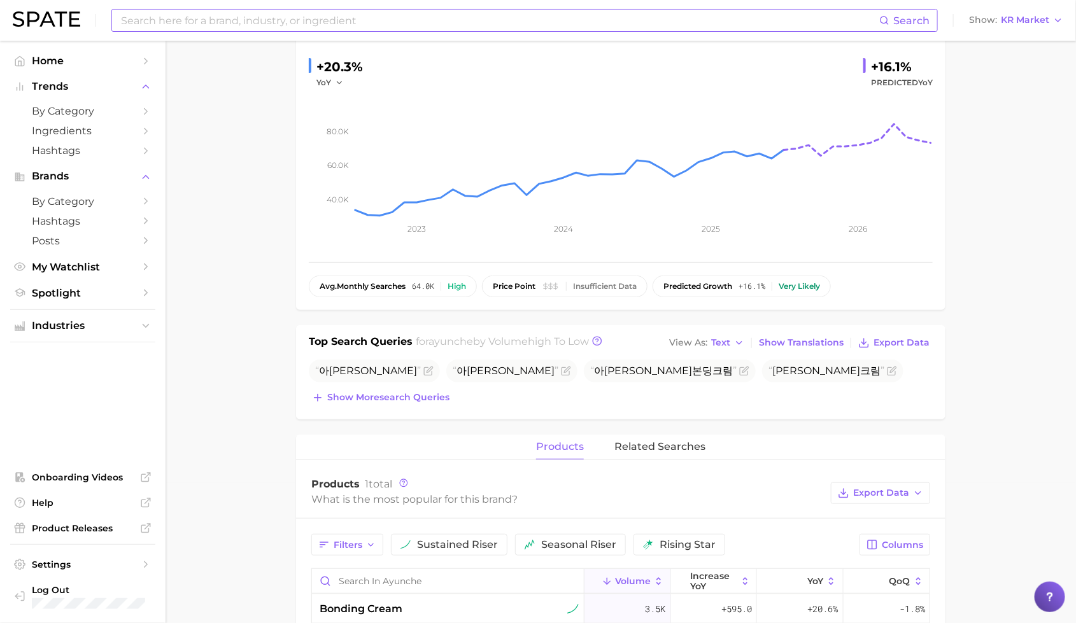
scroll to position [148, 0]
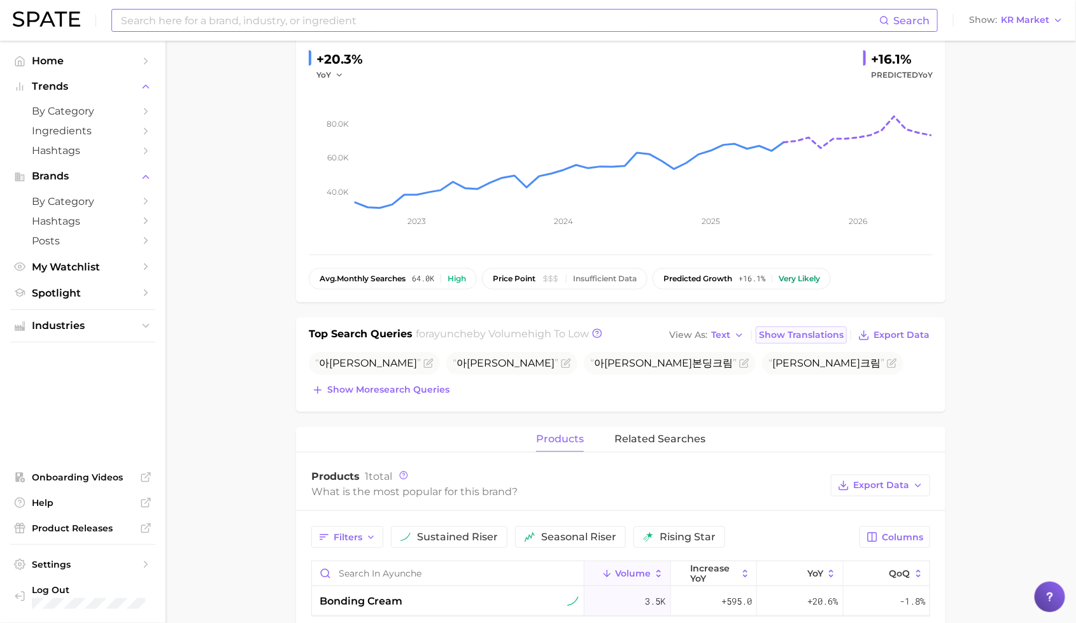
click at [769, 330] on span "Show Translations" at bounding box center [801, 335] width 85 height 11
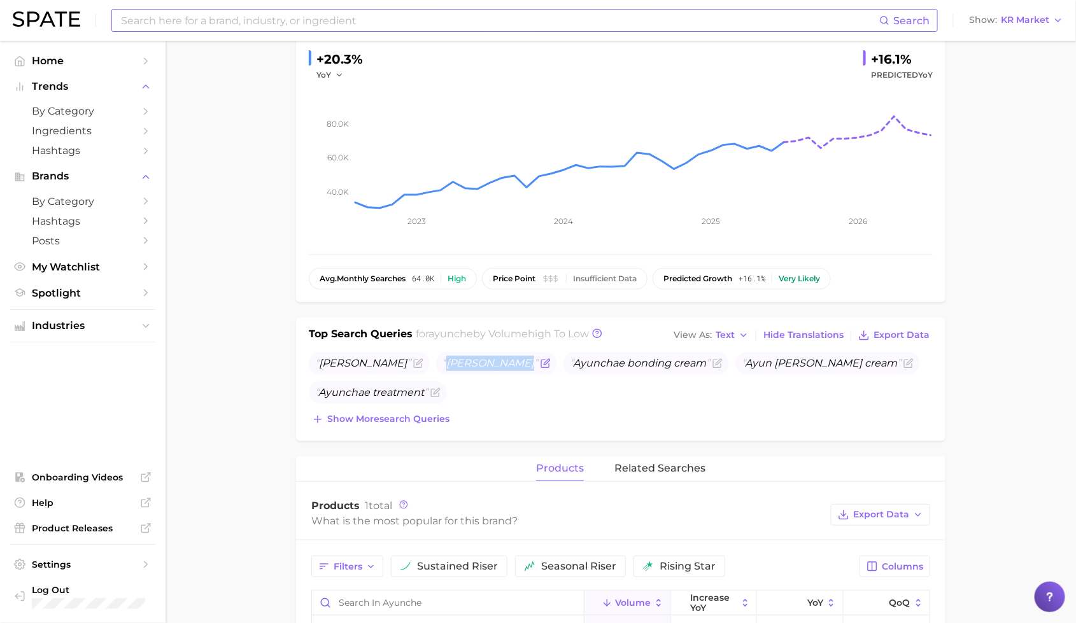
drag, startPoint x: 421, startPoint y: 364, endPoint x: 538, endPoint y: 362, distance: 116.5
click at [538, 362] on span "[PERSON_NAME]" at bounding box center [496, 363] width 121 height 23
copy span "[PERSON_NAME]"
drag, startPoint x: 692, startPoint y: 365, endPoint x: 563, endPoint y: 367, distance: 129.2
click at [570, 367] on span "Ayunchae bonding cream" at bounding box center [640, 363] width 140 height 12
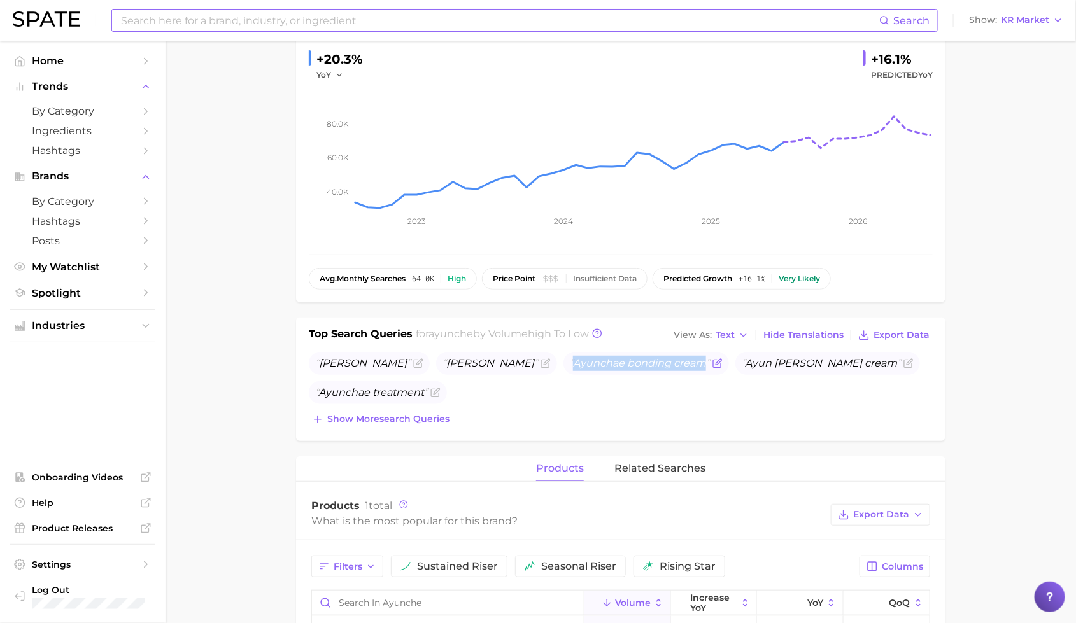
copy span "Ayunchae bonding cream"
click at [210, 25] on input at bounding box center [499, 21] width 759 height 22
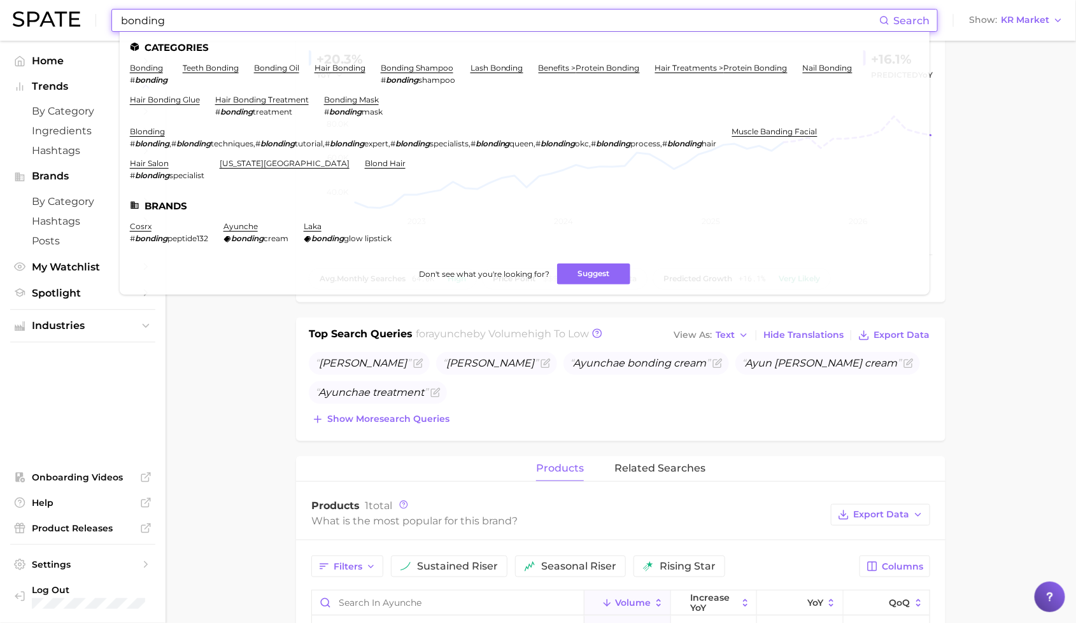
click at [123, 23] on input "bonding" at bounding box center [499, 21] width 759 height 22
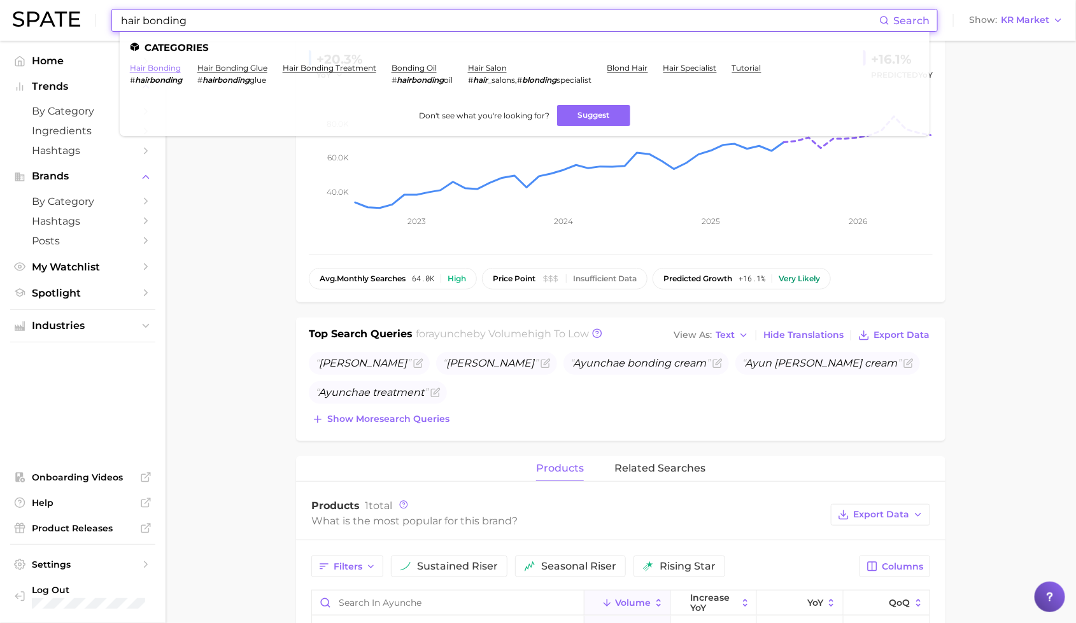
type input "hair bonding"
click at [167, 66] on link "hair bonding" at bounding box center [155, 68] width 51 height 10
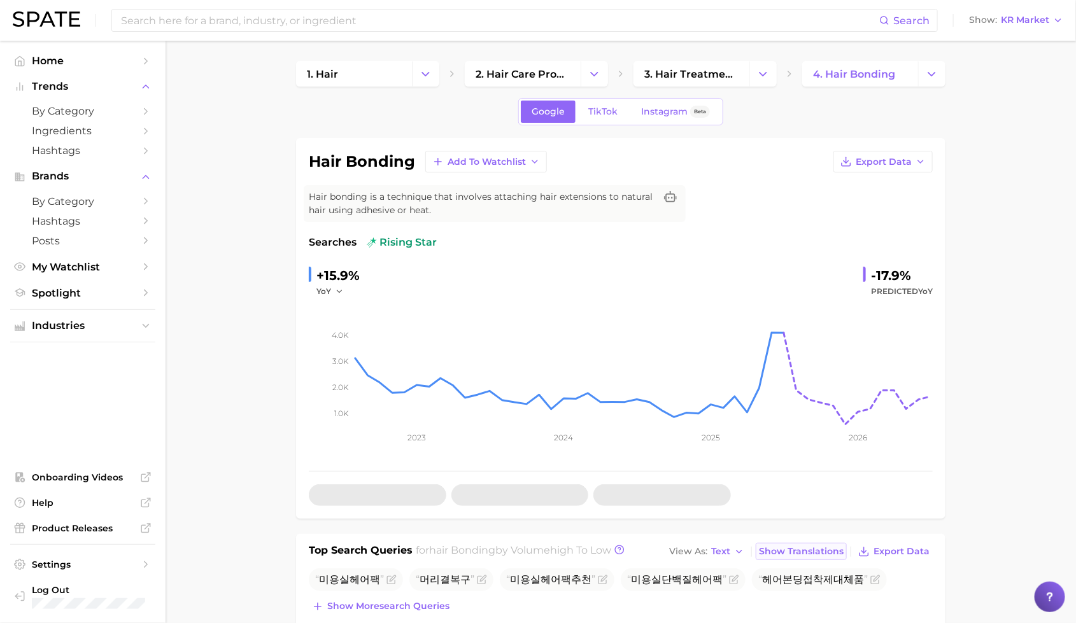
click at [801, 543] on button "Show Translations" at bounding box center [800, 551] width 91 height 17
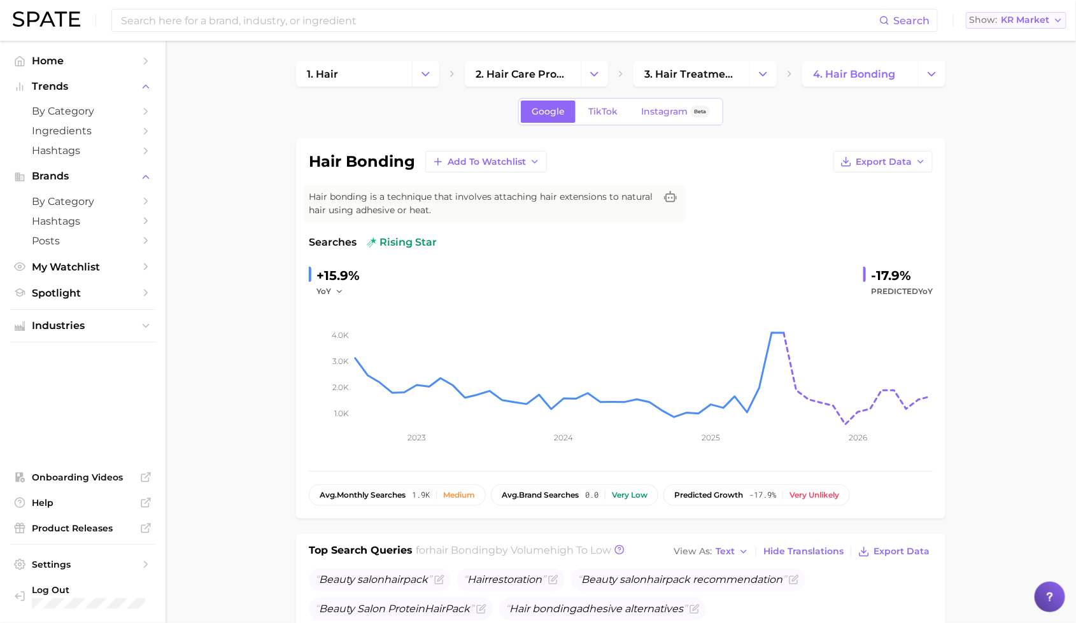
click at [1006, 26] on button "Show KR Market" at bounding box center [1015, 20] width 101 height 17
click at [1002, 67] on span "[GEOGRAPHIC_DATA]" at bounding box center [1021, 64] width 99 height 11
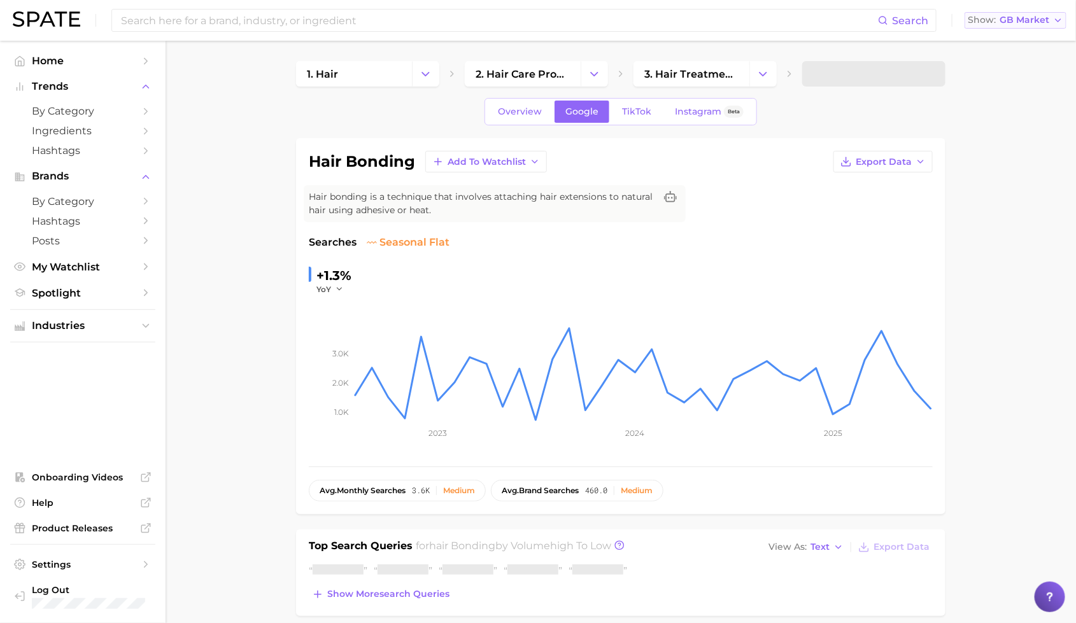
click at [1020, 17] on span "GB Market" at bounding box center [1024, 20] width 50 height 7
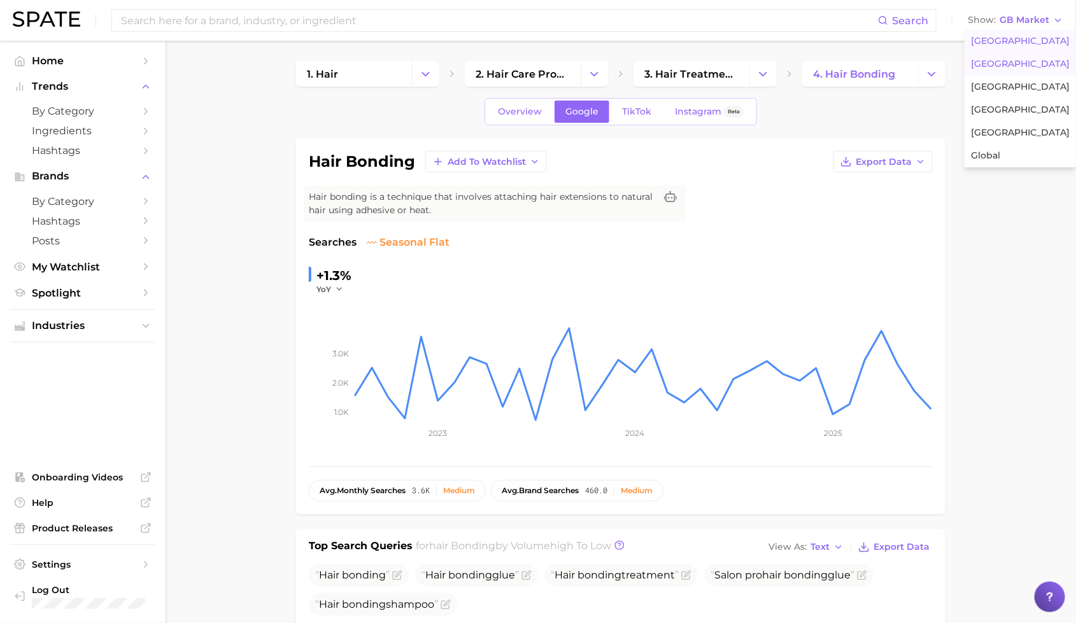
click at [998, 41] on span "[GEOGRAPHIC_DATA]" at bounding box center [1020, 41] width 99 height 11
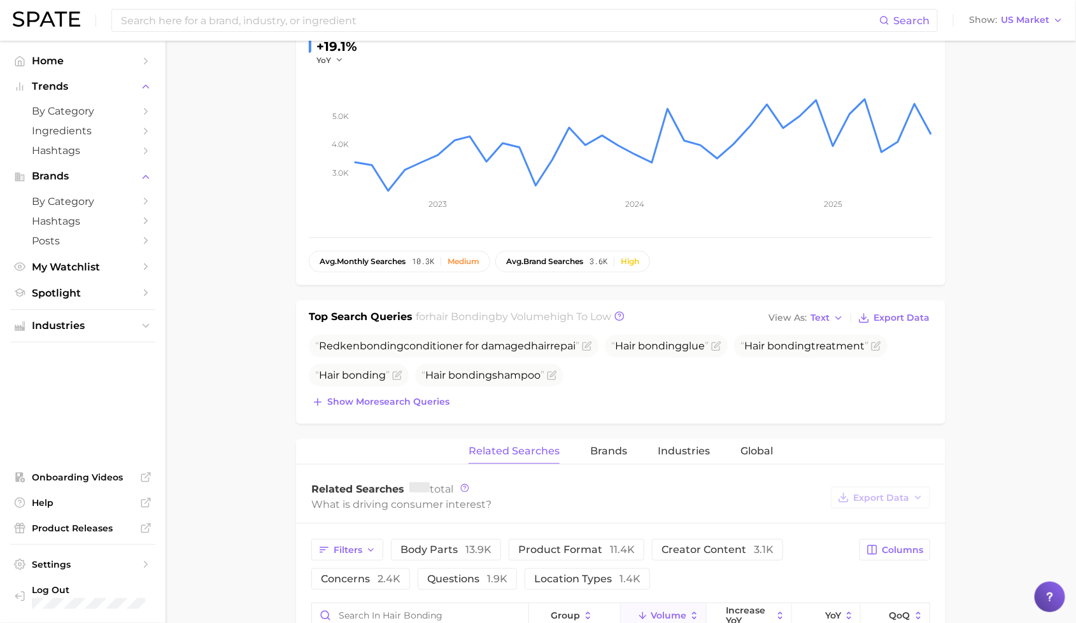
scroll to position [224, 0]
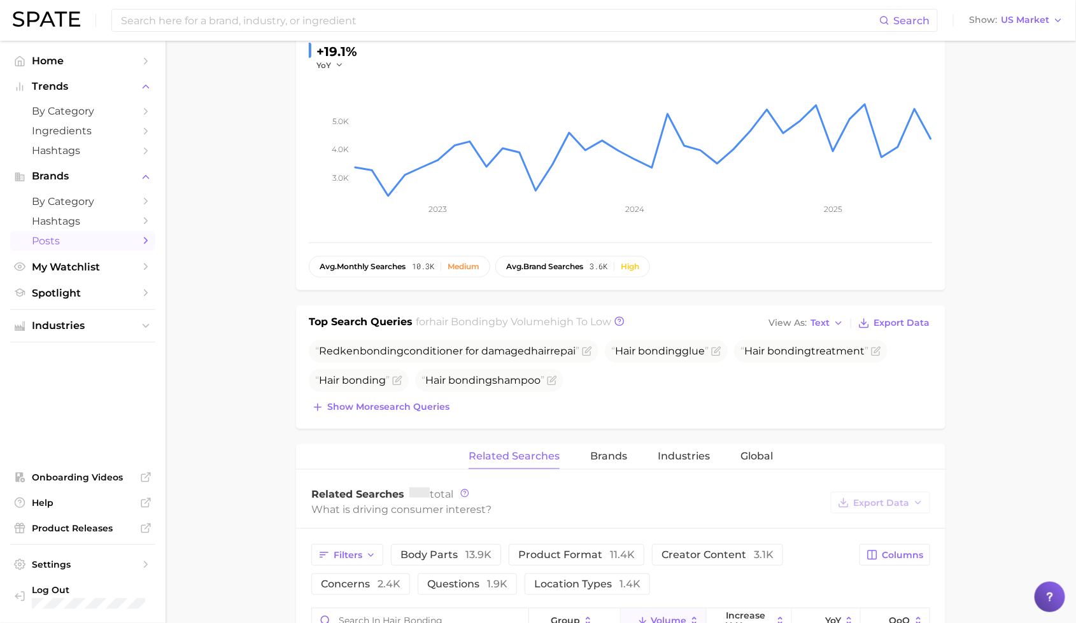
click at [150, 246] on icon "Sidebar" at bounding box center [145, 240] width 11 height 11
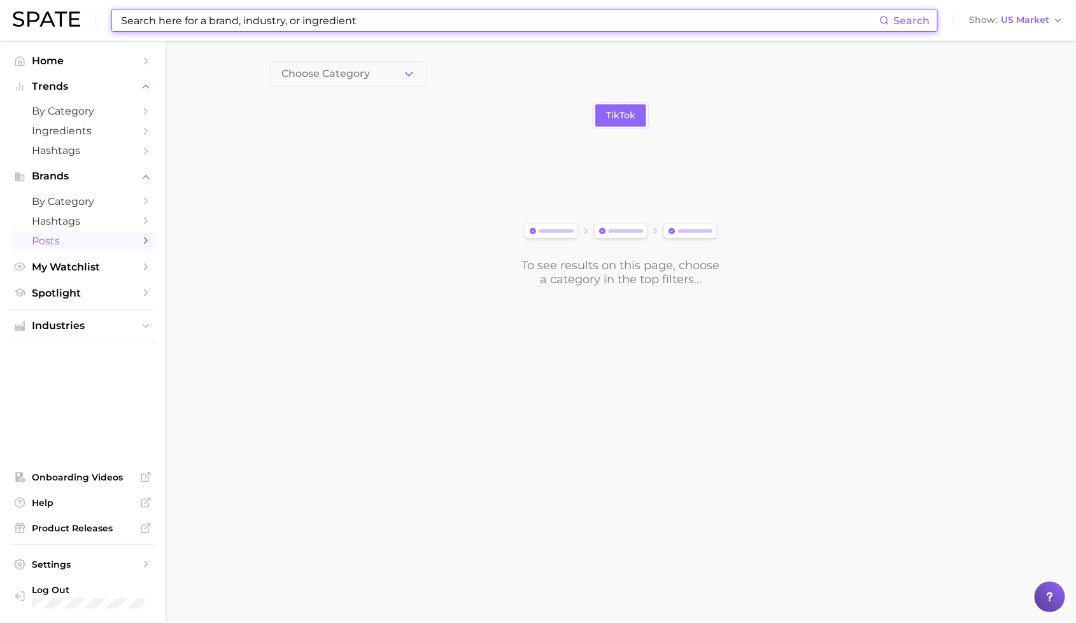
click at [365, 17] on input at bounding box center [499, 21] width 759 height 22
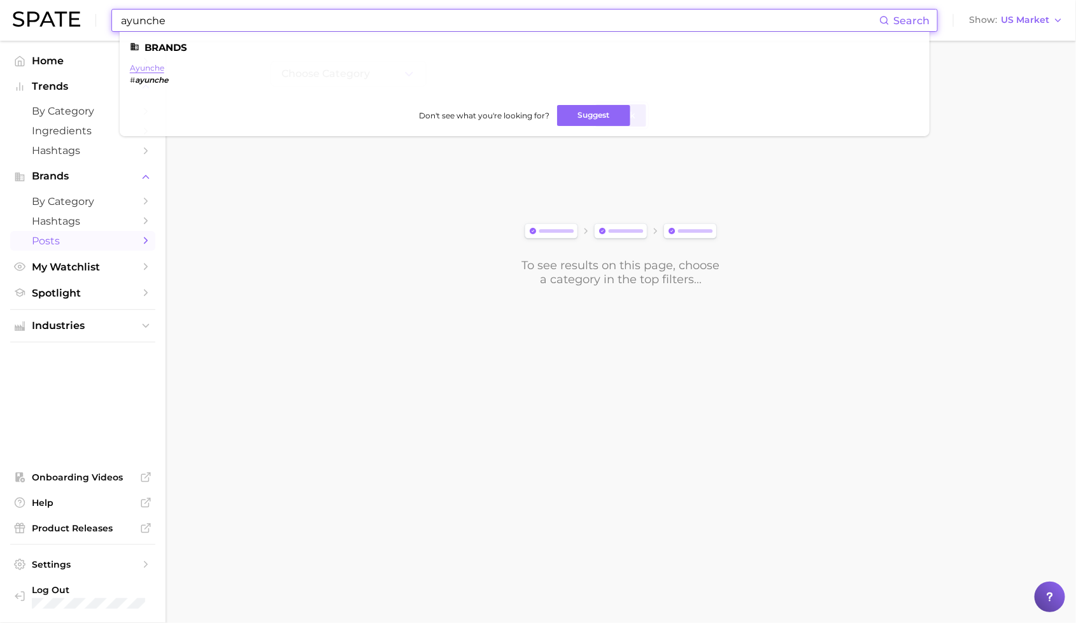
type input "ayunche"
click at [148, 67] on link "ayunche" at bounding box center [147, 68] width 34 height 10
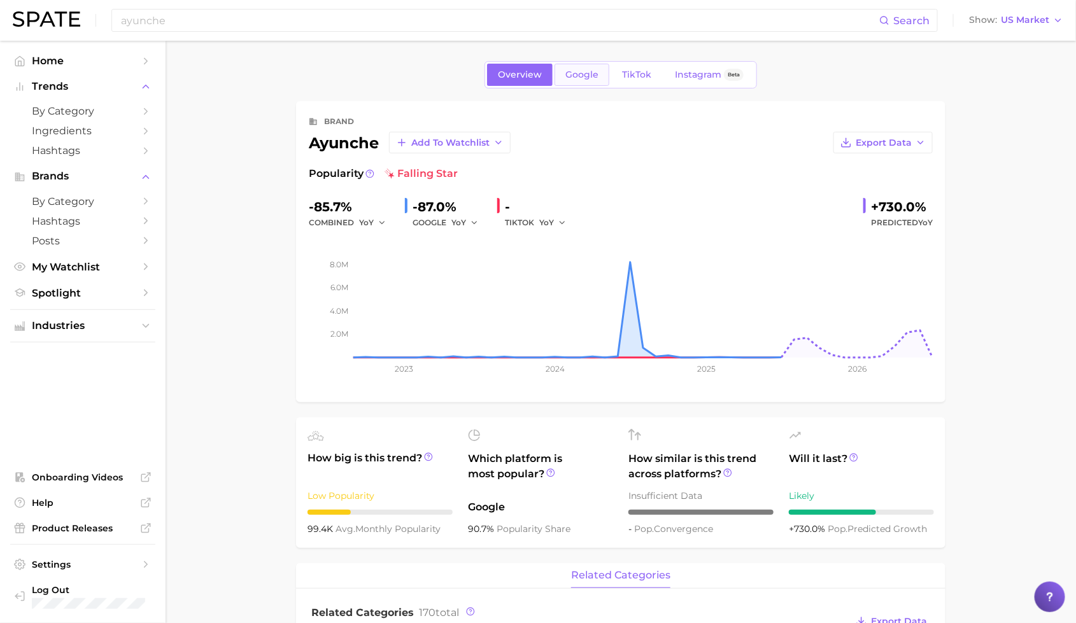
click at [587, 74] on span "Google" at bounding box center [581, 74] width 33 height 11
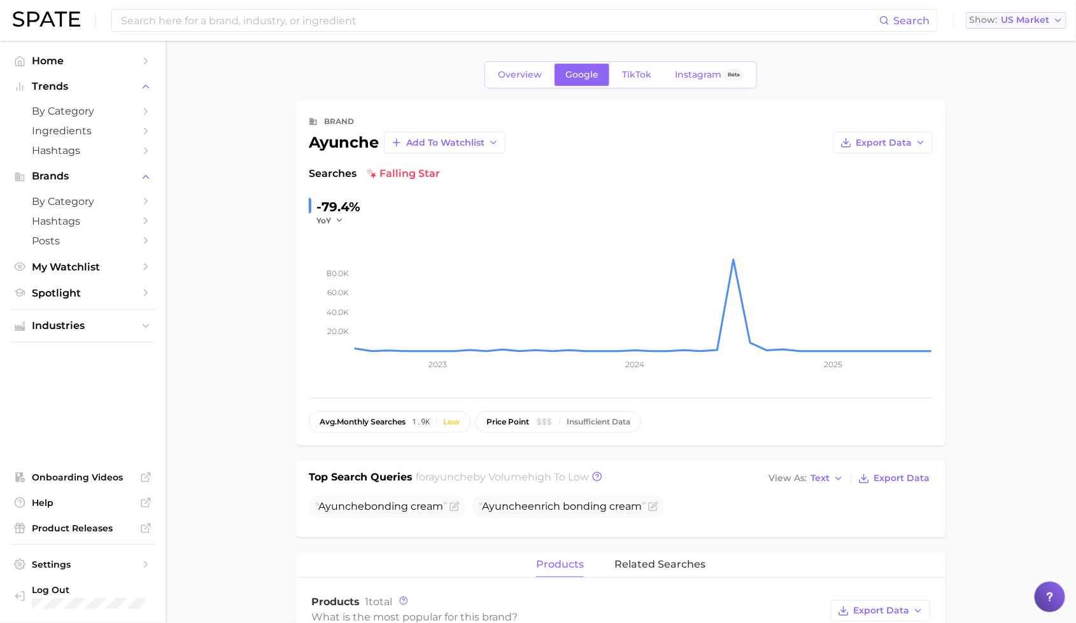
click at [1027, 20] on span "US Market" at bounding box center [1024, 20] width 48 height 7
click at [1004, 113] on span "[GEOGRAPHIC_DATA]" at bounding box center [1021, 109] width 99 height 11
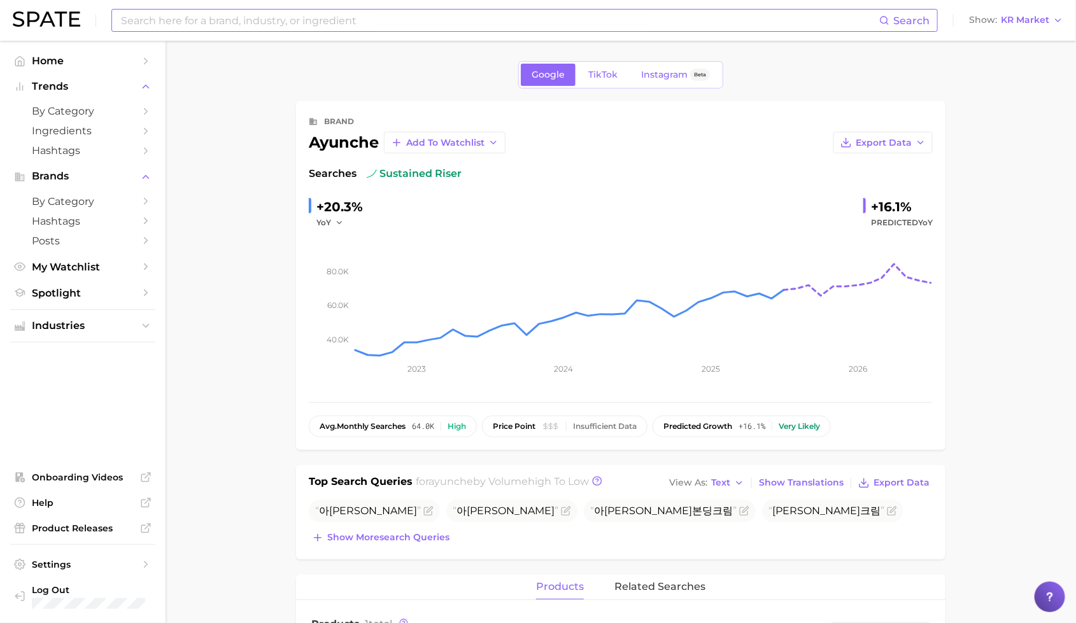
click at [199, 12] on input at bounding box center [499, 21] width 759 height 22
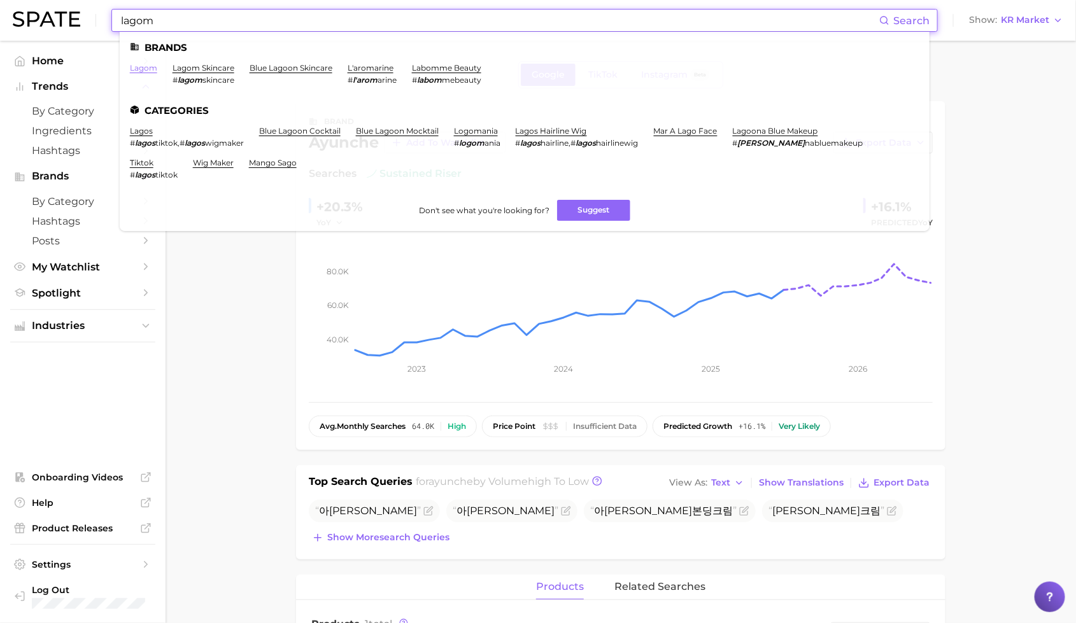
type input "lagom"
click at [140, 66] on link "lagom" at bounding box center [143, 68] width 27 height 10
